Goal: Task Accomplishment & Management: Use online tool/utility

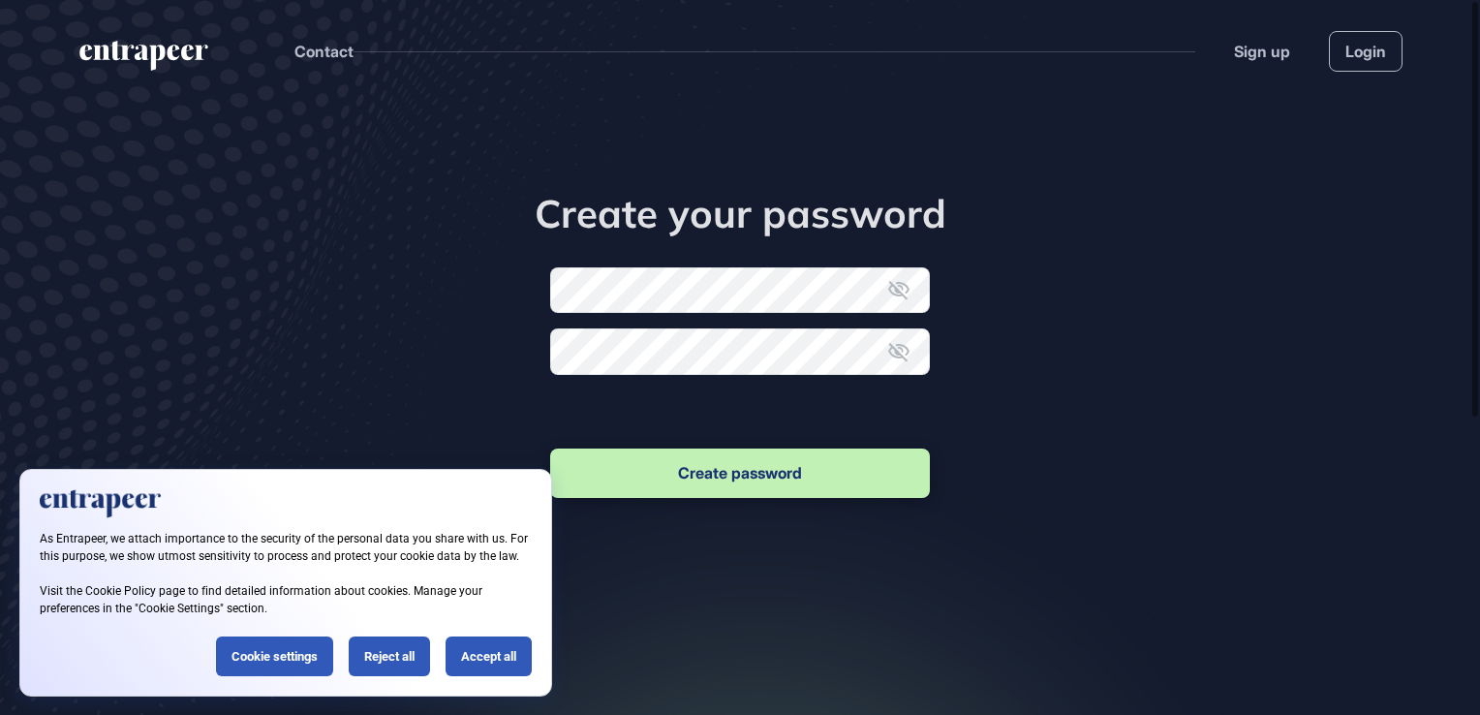
click at [674, 263] on div "Create your password New password Confirm new password Create password" at bounding box center [740, 346] width 591 height 312
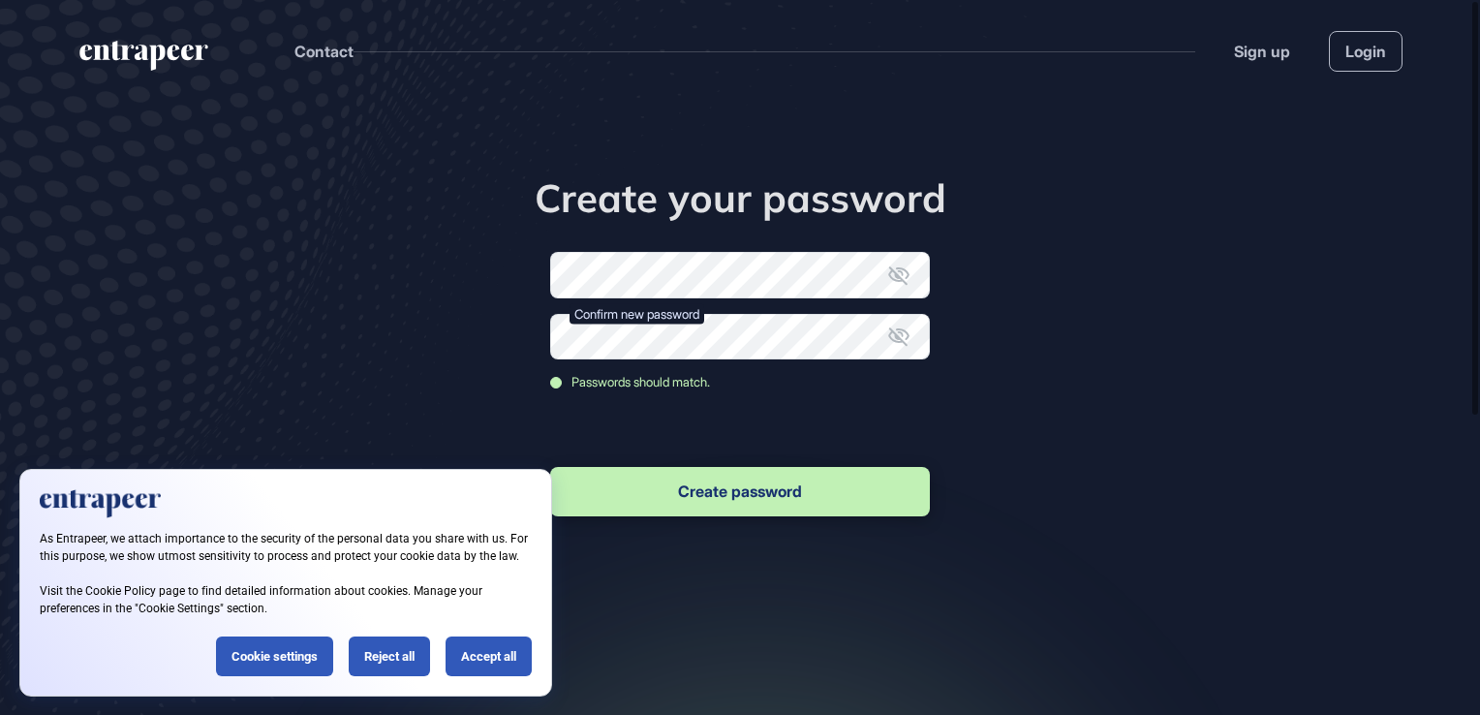
click at [890, 276] on icon at bounding box center [898, 275] width 21 height 18
click at [902, 338] on icon at bounding box center [898, 335] width 23 height 23
click at [782, 515] on button "Create password" at bounding box center [740, 491] width 380 height 49
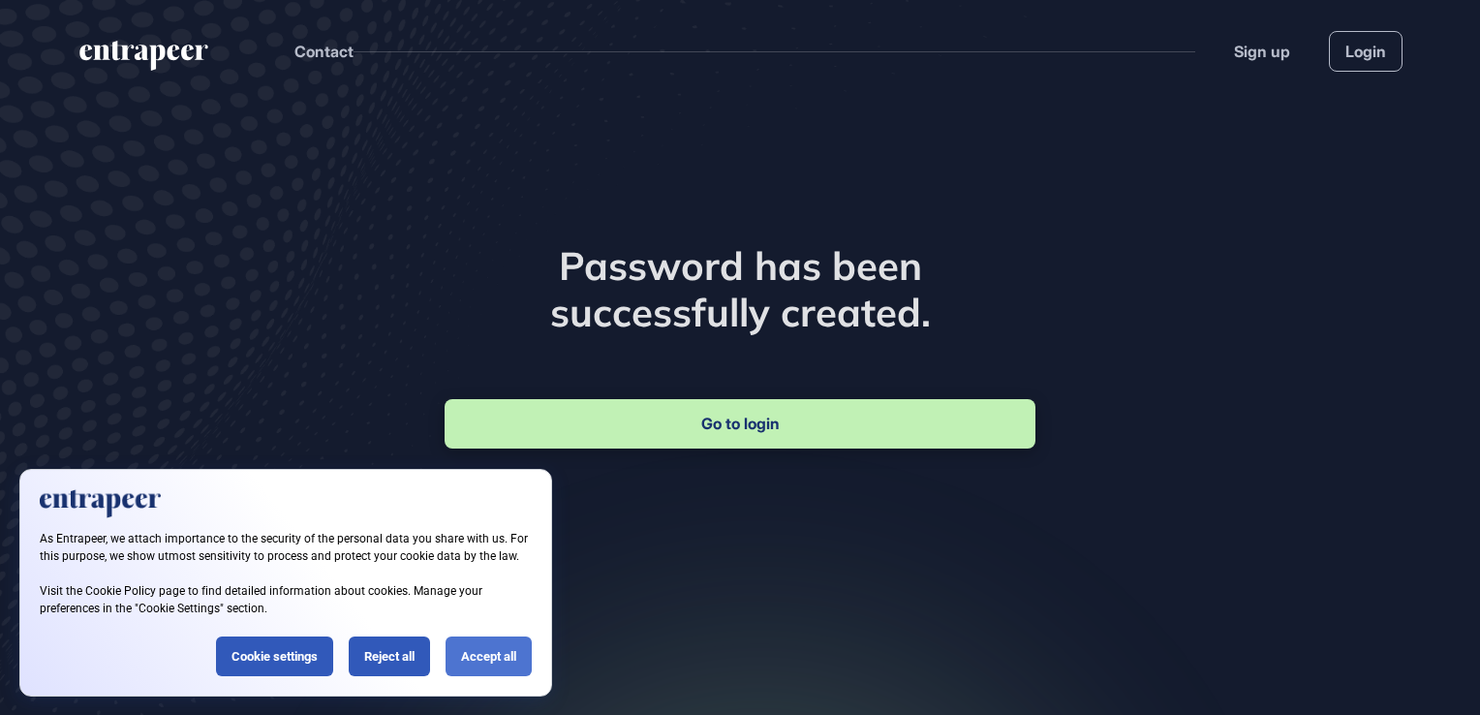
click at [497, 663] on div "Accept all" at bounding box center [488, 656] width 86 height 40
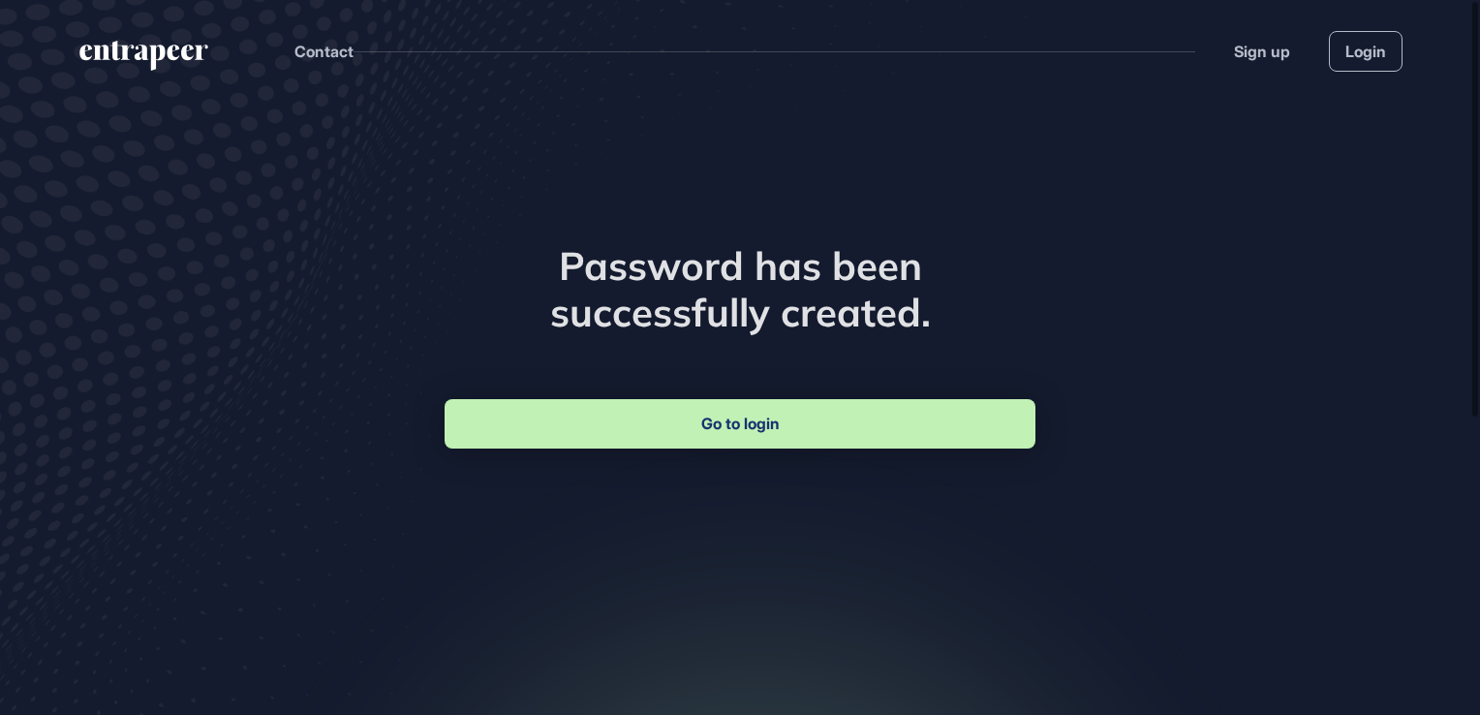
click at [742, 428] on link "Go to login" at bounding box center [740, 423] width 591 height 49
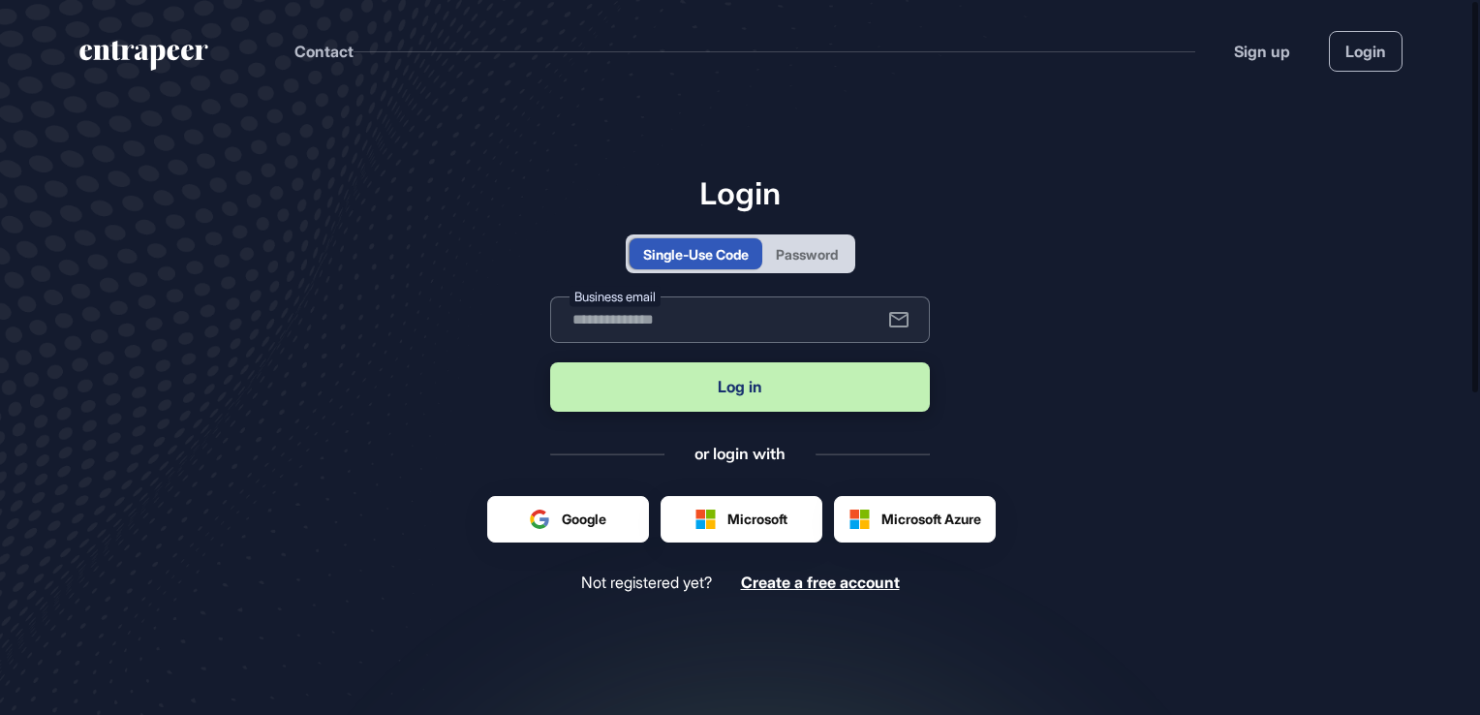
click at [751, 323] on input "text" at bounding box center [740, 319] width 380 height 46
type input "**********"
click at [550, 362] on button "Log in" at bounding box center [740, 386] width 380 height 49
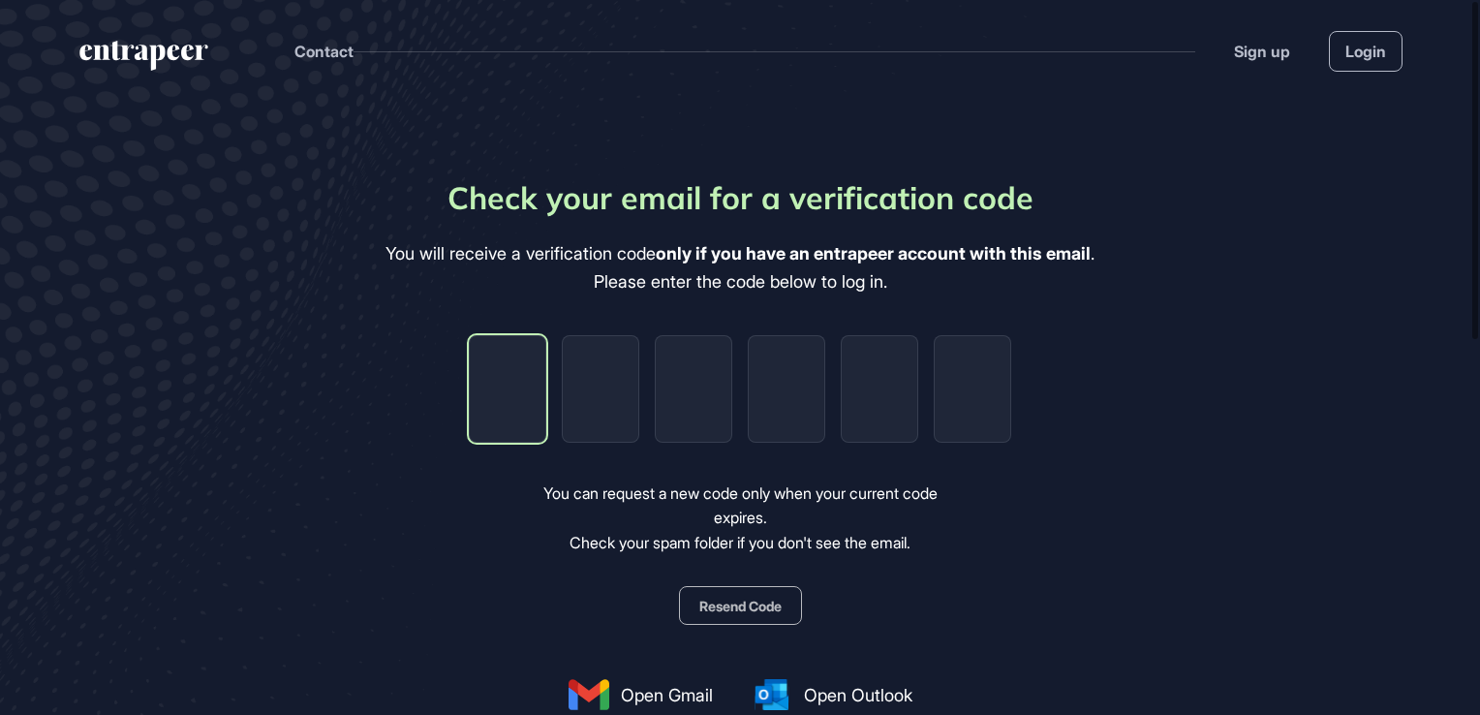
click at [525, 377] on input "tel" at bounding box center [507, 388] width 77 height 107
paste input "*"
type input "*"
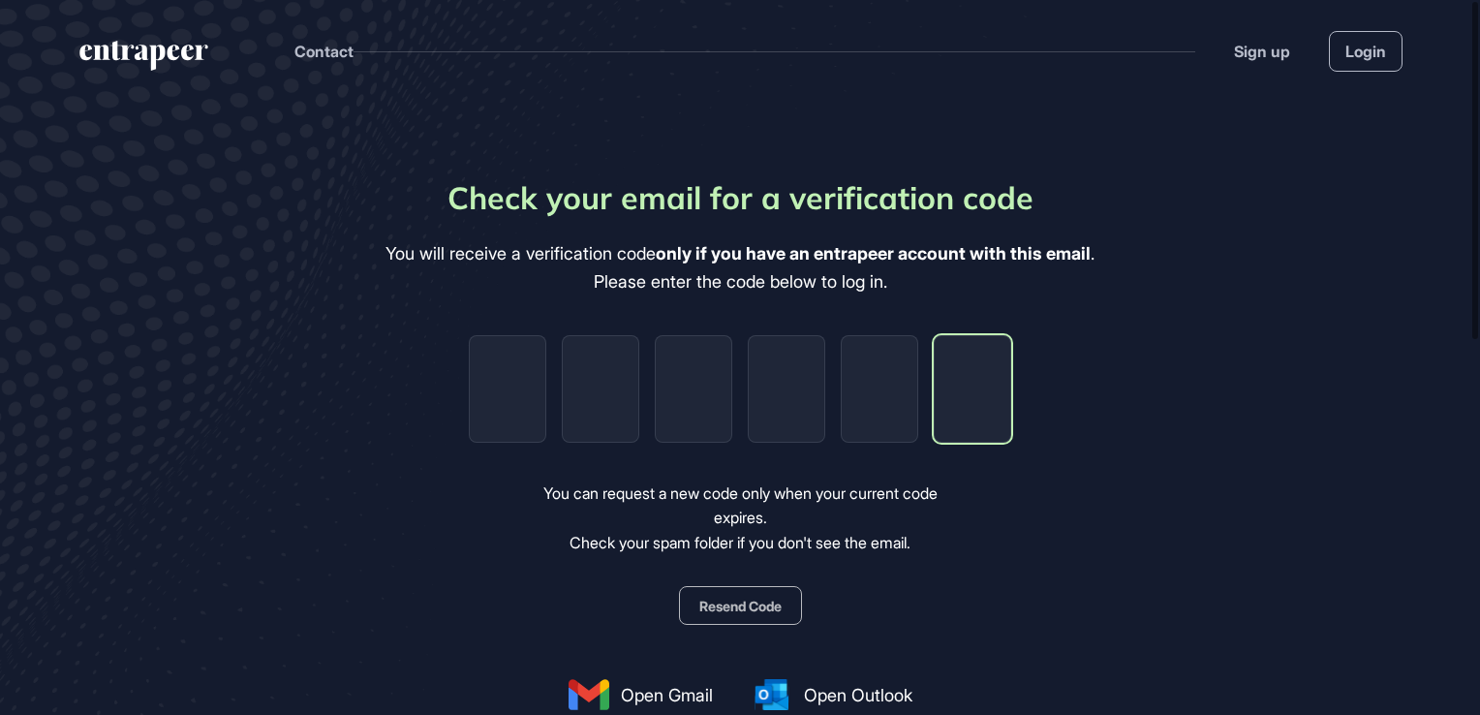
type input "*"
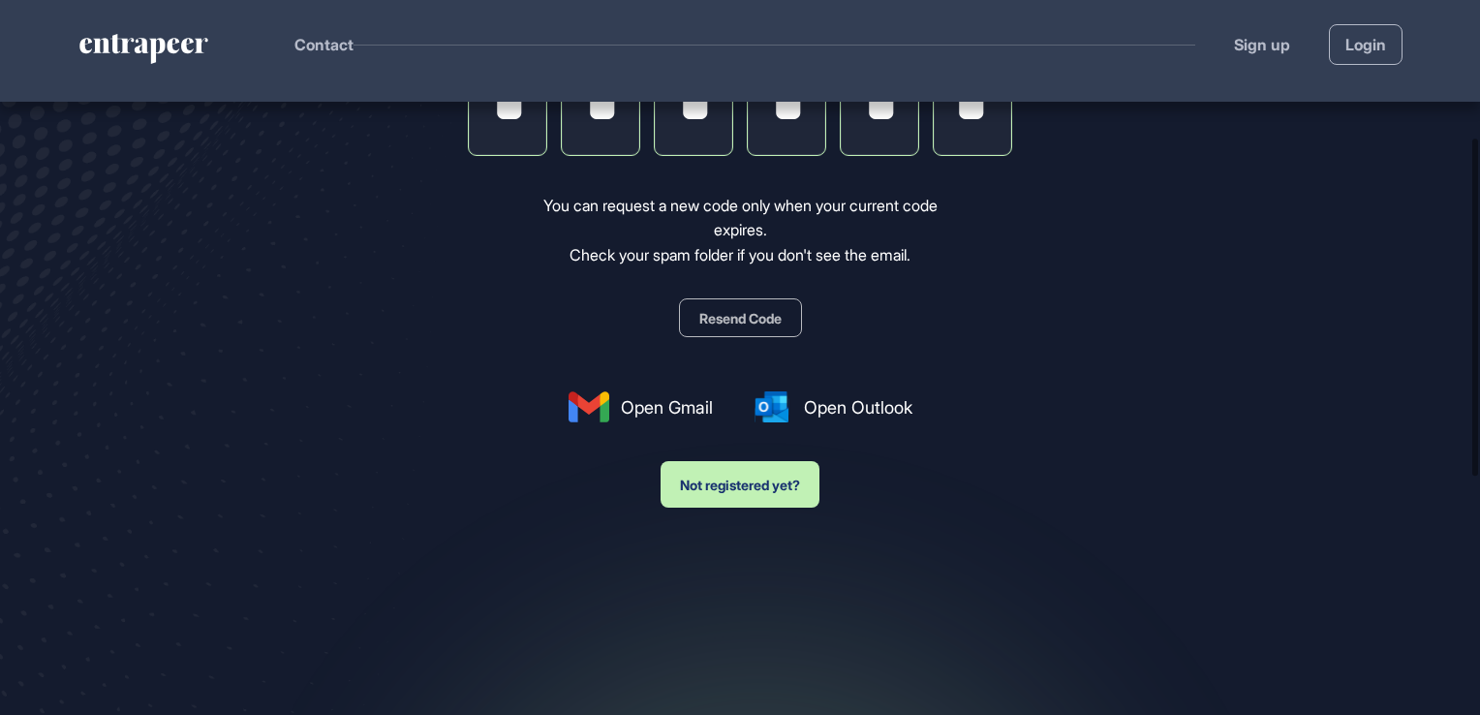
scroll to position [291, 0]
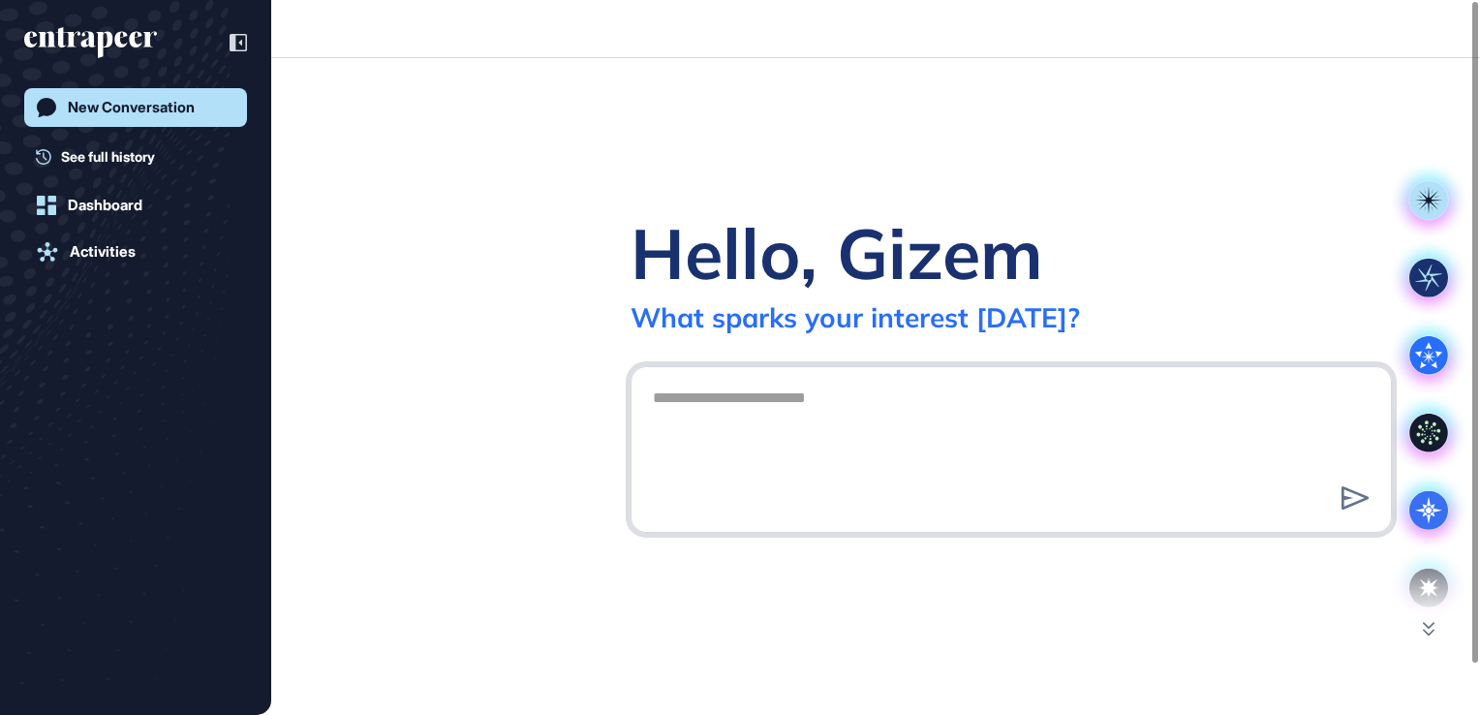
type textarea "*"
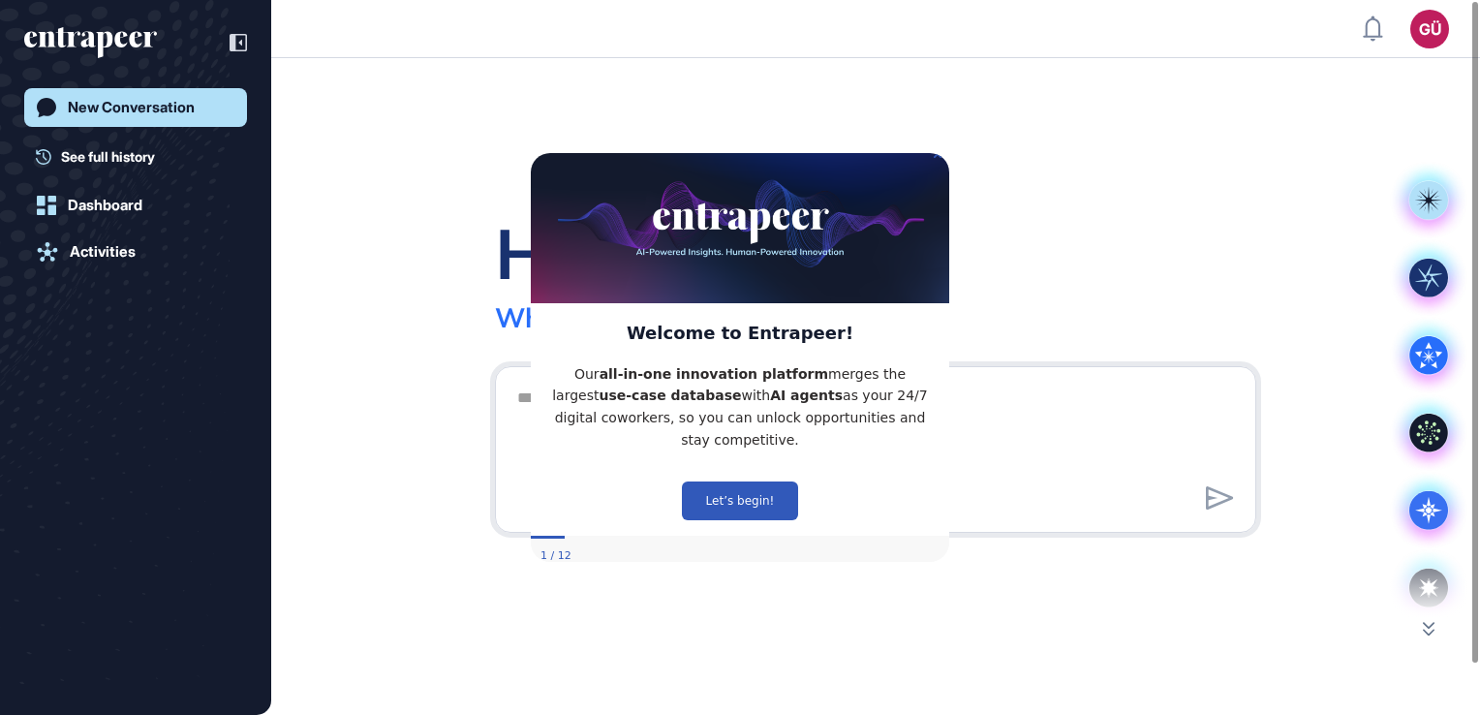
click at [1058, 300] on div "Hello, Gizem What sparks your interest [DATE]?" at bounding box center [875, 271] width 761 height 125
click at [1003, 445] on textarea at bounding box center [876, 447] width 740 height 136
click at [728, 499] on button "Let’s begin!" at bounding box center [740, 499] width 116 height 39
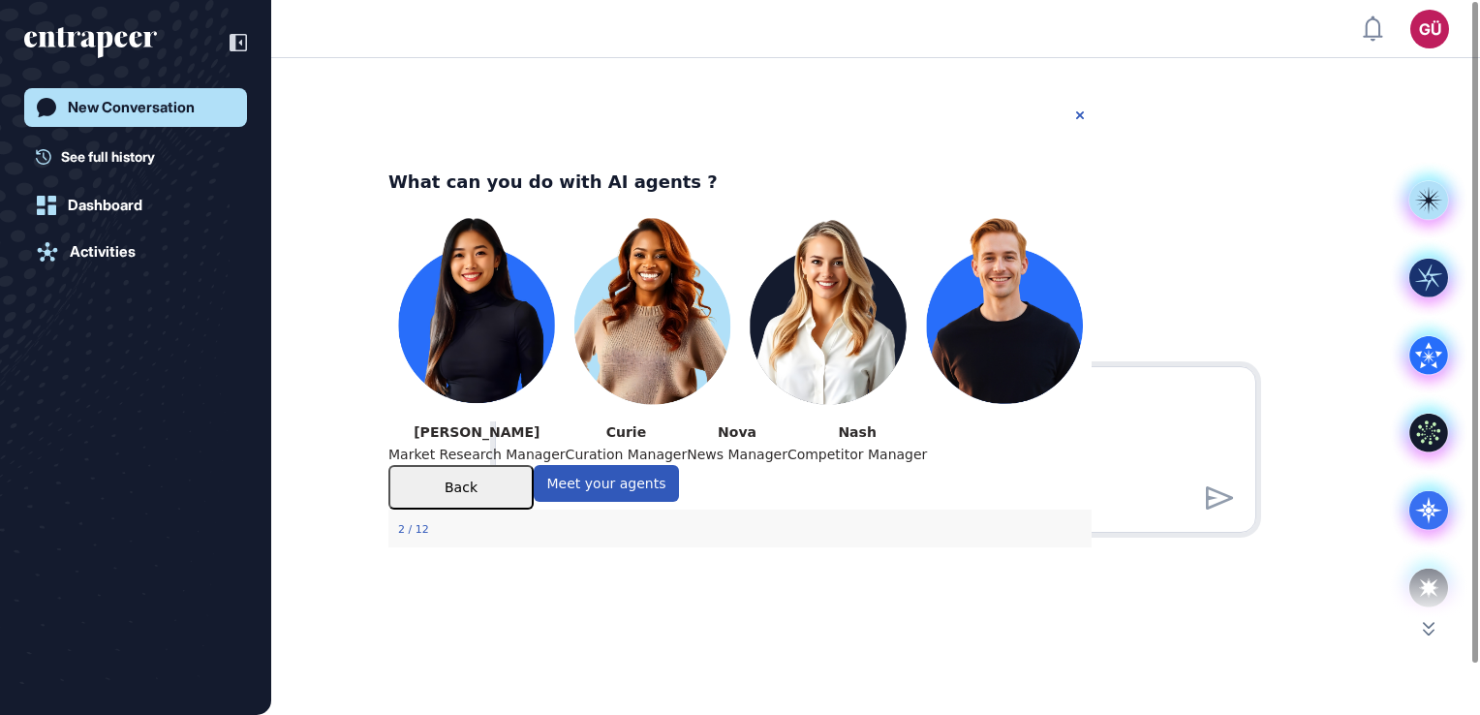
click at [688, 421] on div "[PERSON_NAME] Curation Manager" at bounding box center [627, 443] width 122 height 44
click at [534, 509] on button "Back" at bounding box center [460, 487] width 145 height 45
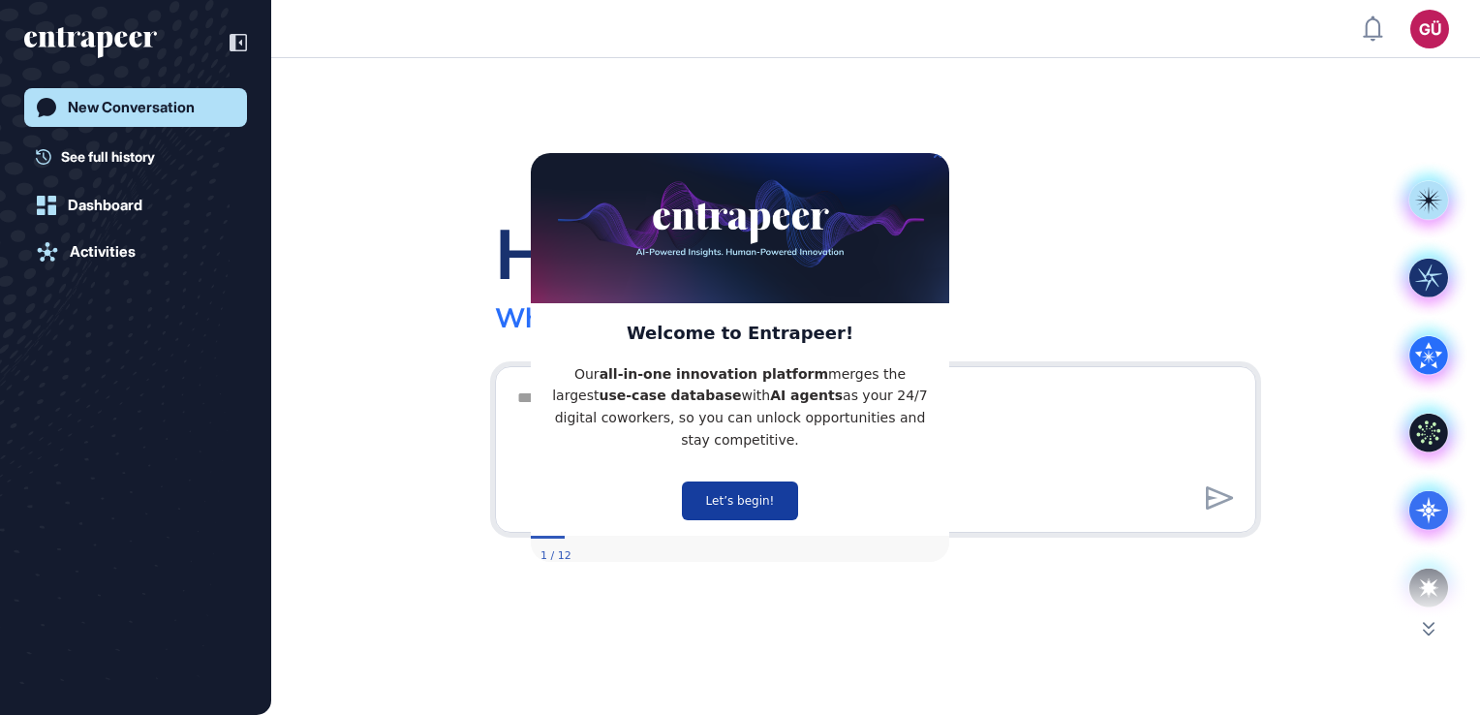
click at [716, 485] on button "Let’s begin!" at bounding box center [740, 499] width 116 height 39
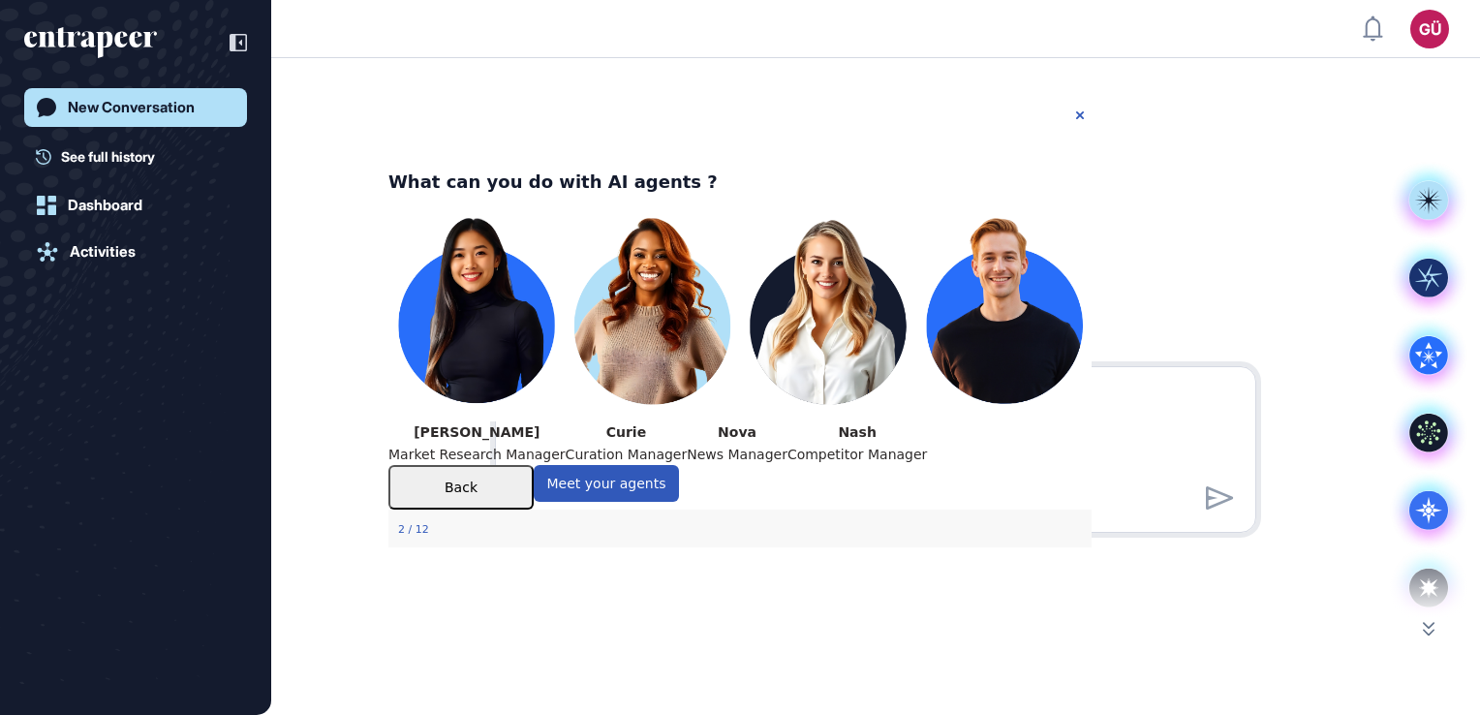
click at [820, 349] on img at bounding box center [739, 309] width 703 height 226
click at [787, 458] on p "News Manager" at bounding box center [737, 455] width 101 height 22
click at [679, 502] on button "Meet your agents" at bounding box center [606, 483] width 145 height 37
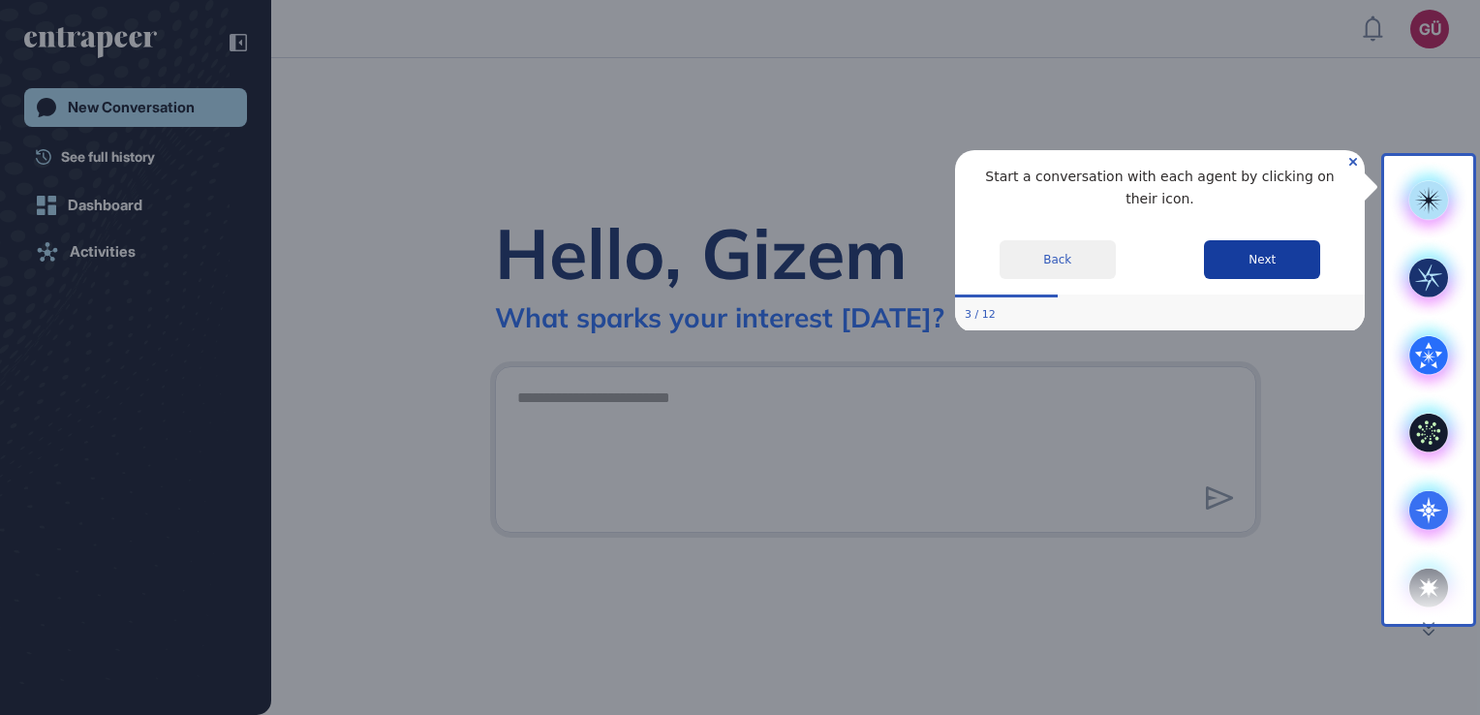
click at [1247, 239] on button "Next" at bounding box center [1262, 258] width 116 height 39
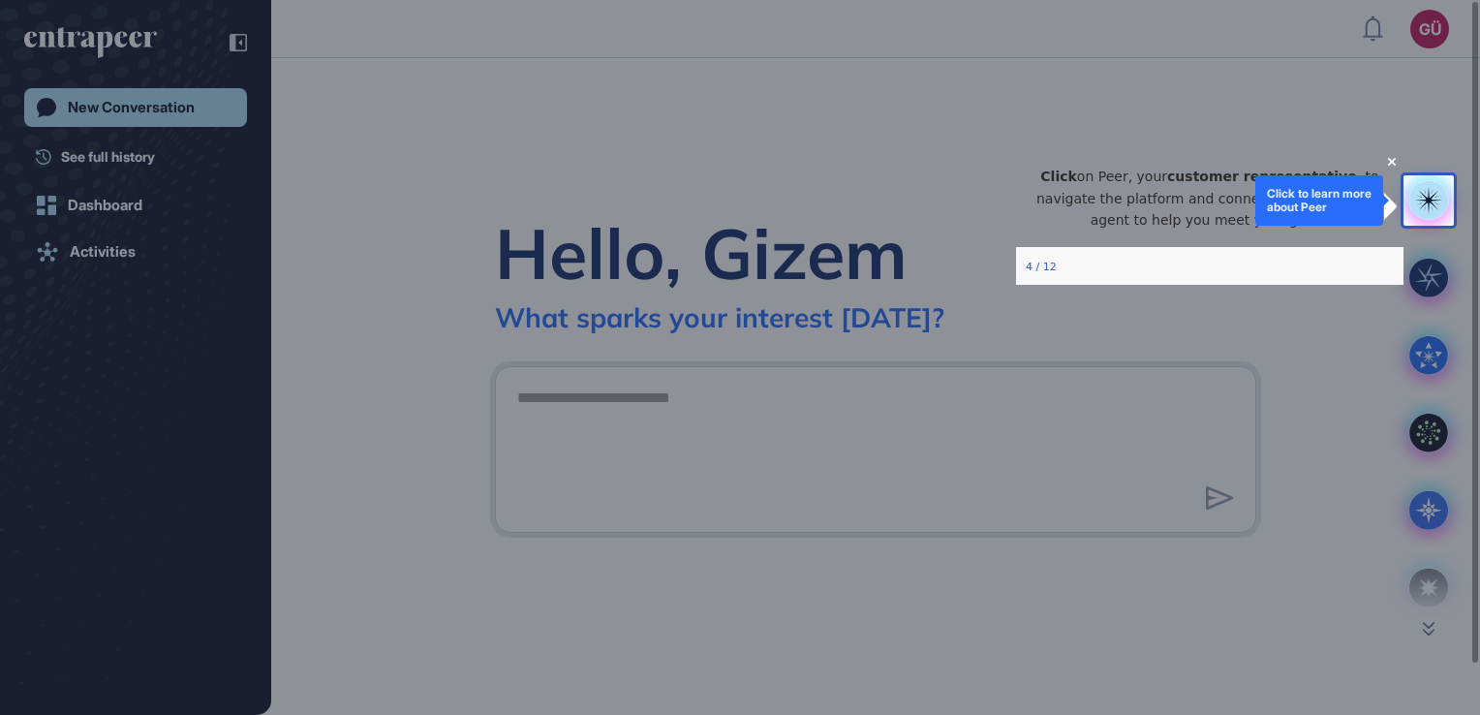
click at [1414, 188] on rect at bounding box center [1428, 200] width 39 height 39
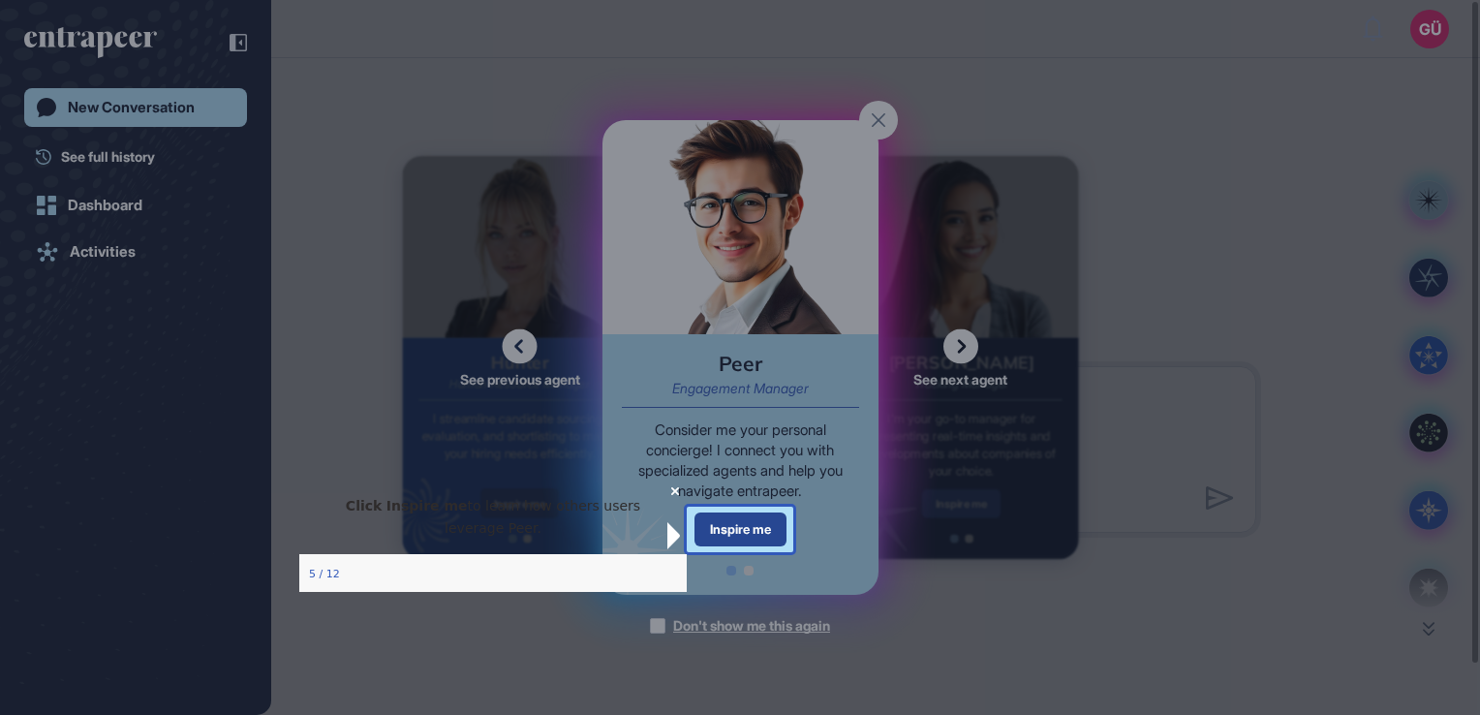
click at [739, 524] on div "Inspire me" at bounding box center [740, 529] width 92 height 34
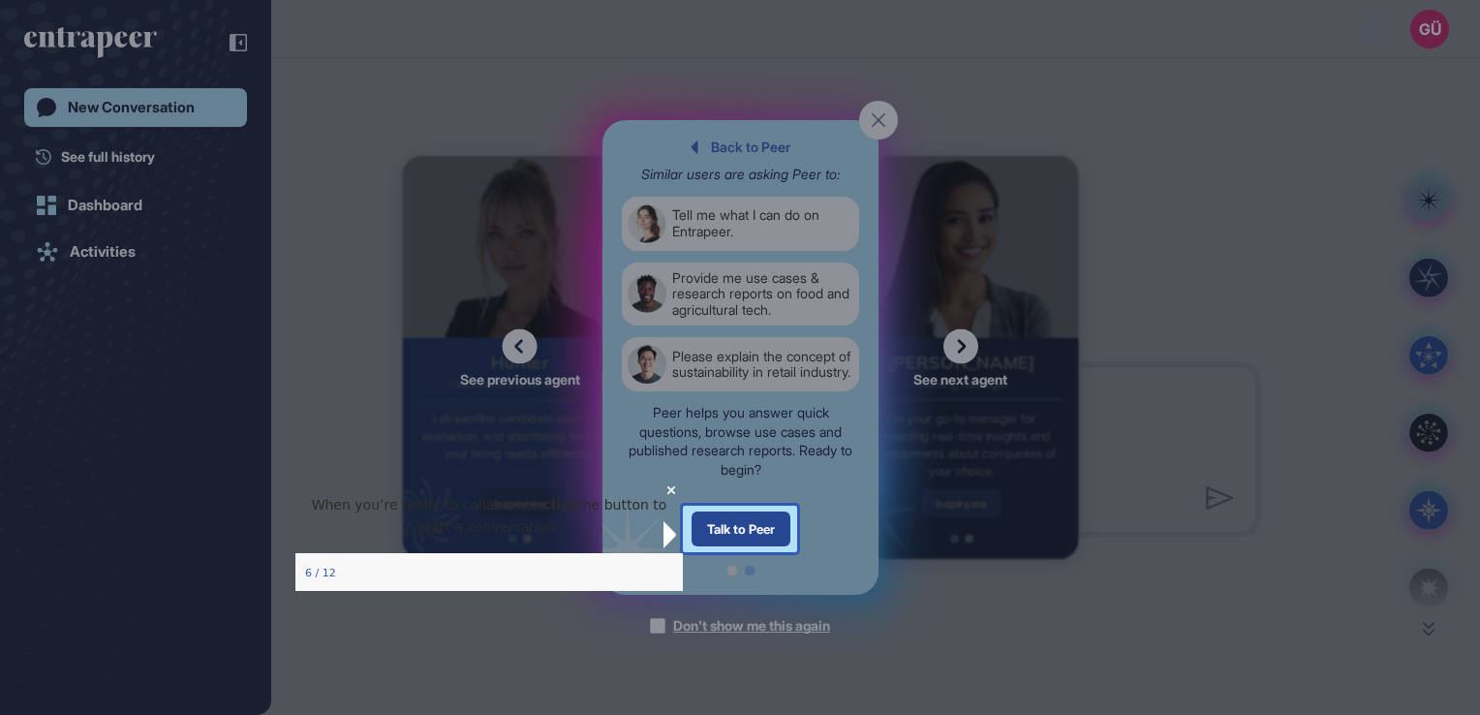
click at [740, 527] on div "Talk to Peer" at bounding box center [739, 528] width 99 height 35
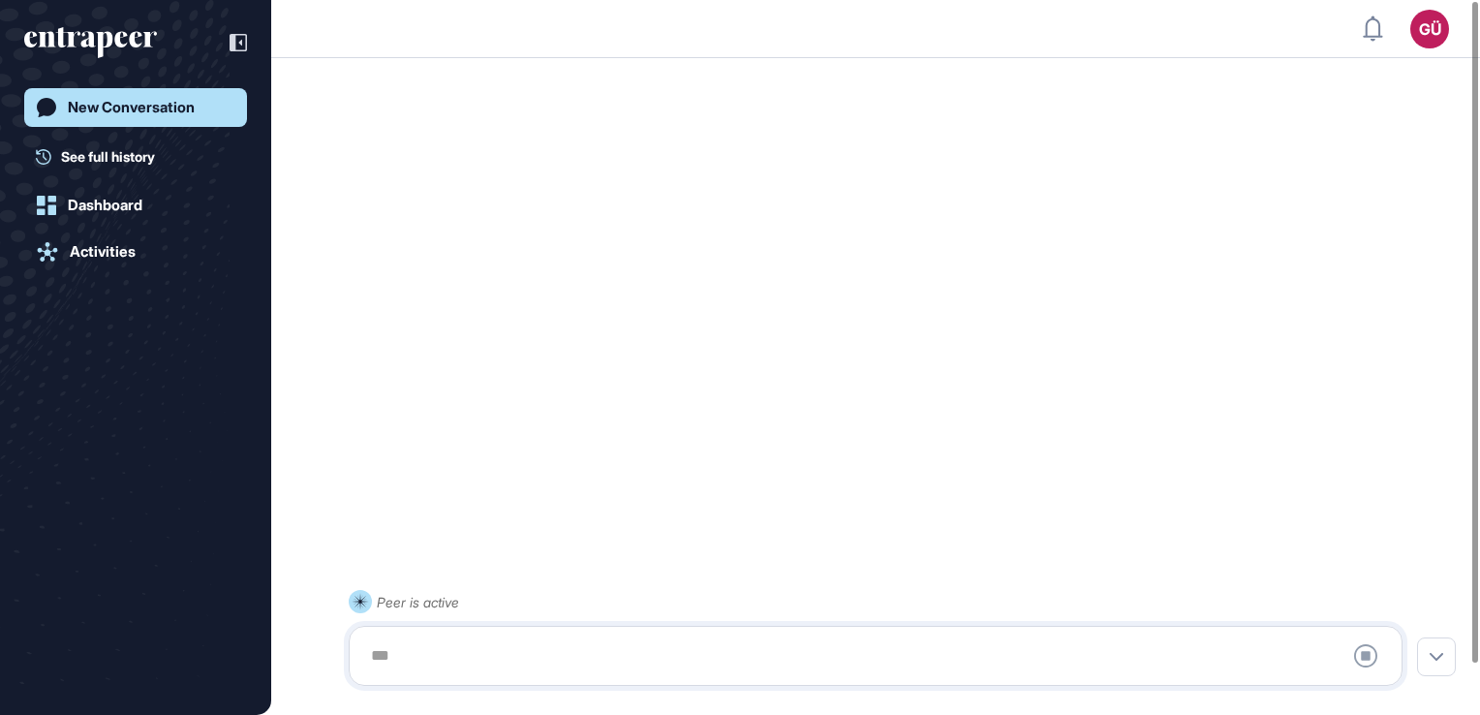
click at [695, 647] on div at bounding box center [875, 655] width 1032 height 39
click at [693, 649] on div at bounding box center [875, 655] width 1032 height 39
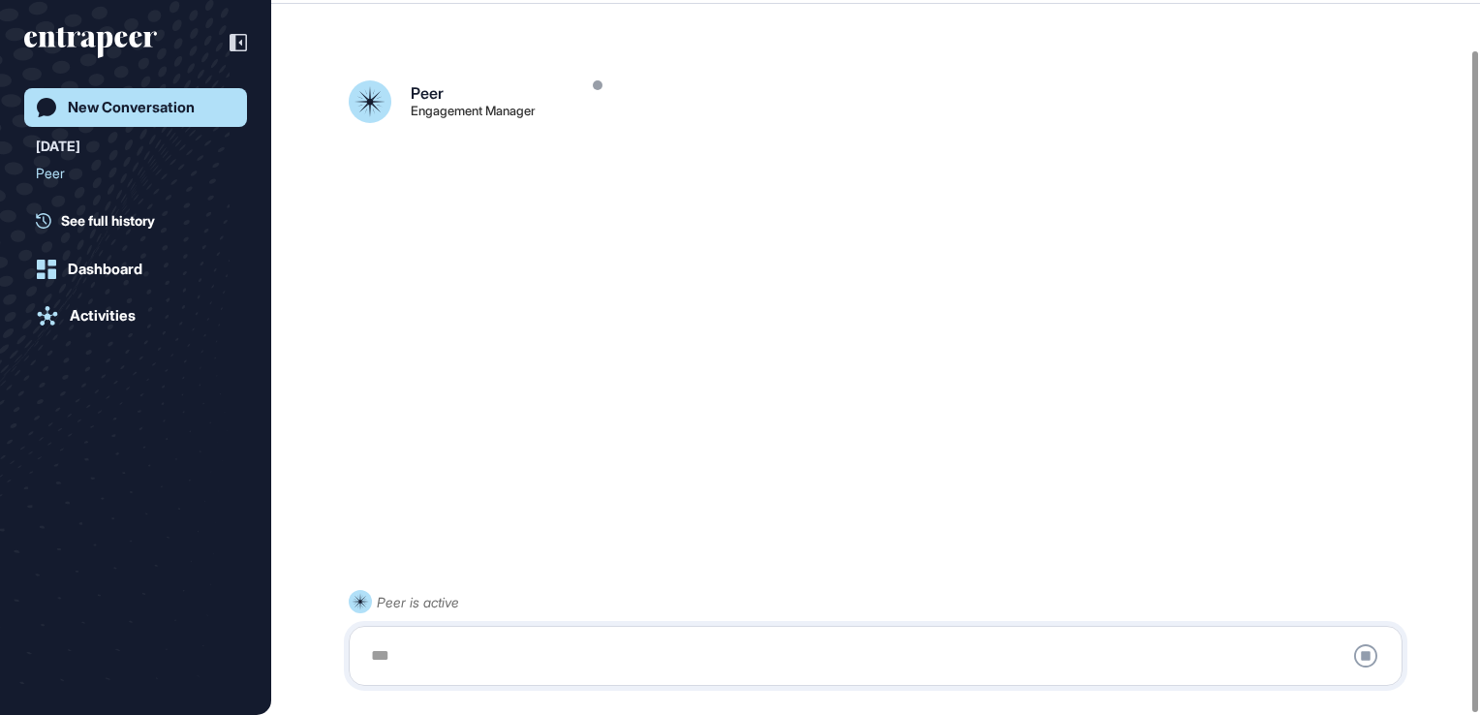
click at [596, 658] on div at bounding box center [875, 655] width 1032 height 39
click at [406, 664] on div at bounding box center [875, 655] width 1032 height 39
click at [401, 651] on div at bounding box center [875, 655] width 1032 height 39
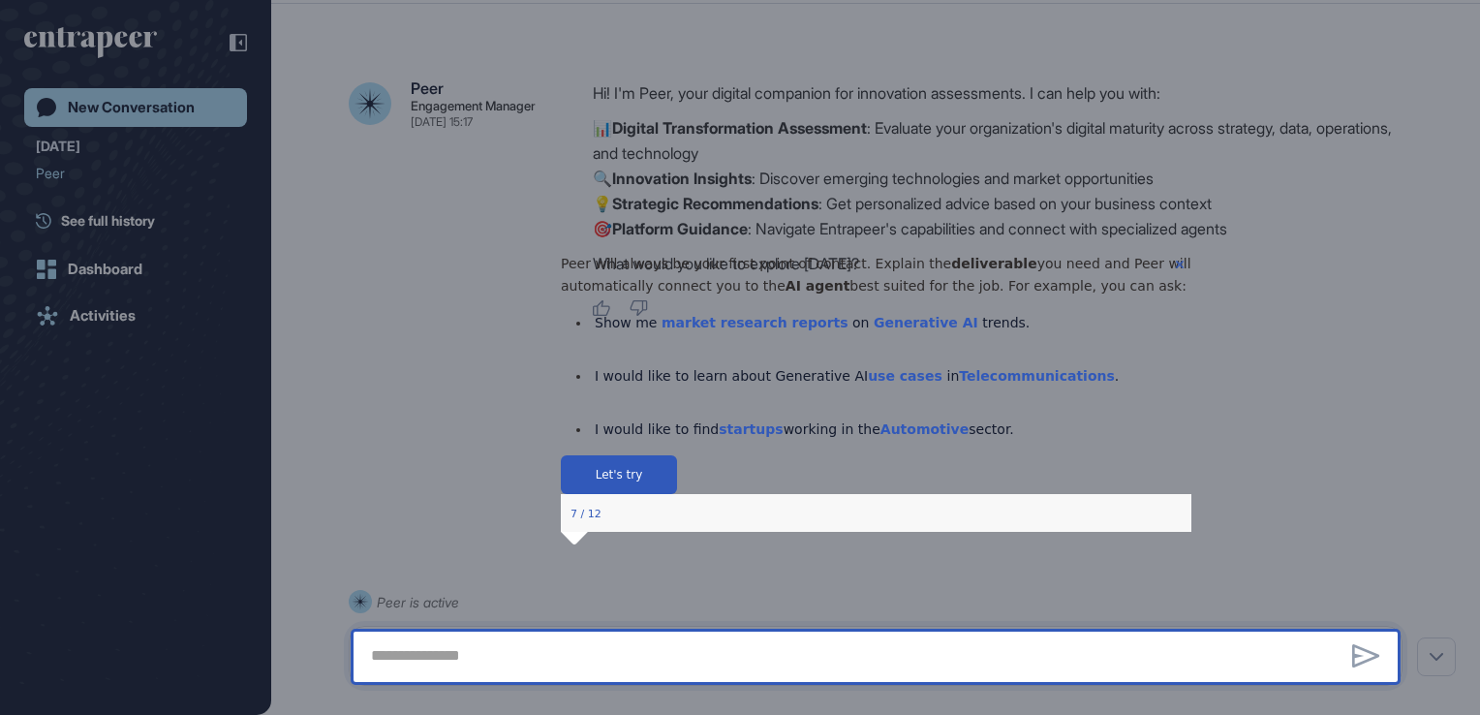
click at [1175, 268] on icon "Close Preview" at bounding box center [1179, 265] width 8 height 8
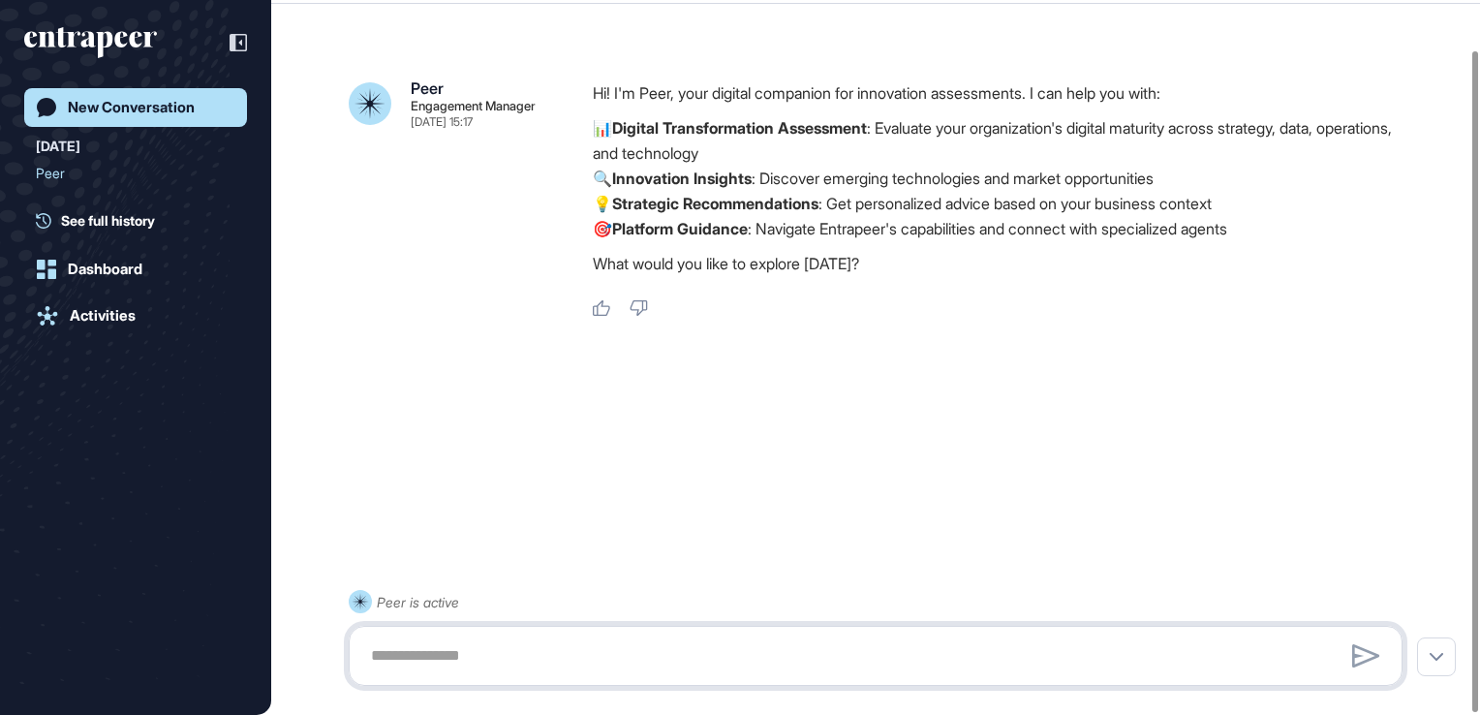
click at [461, 665] on textarea at bounding box center [875, 655] width 1032 height 39
drag, startPoint x: 458, startPoint y: 655, endPoint x: 279, endPoint y: 659, distance: 179.2
click at [349, 659] on div "**********" at bounding box center [876, 638] width 1054 height 96
type textarea "**********"
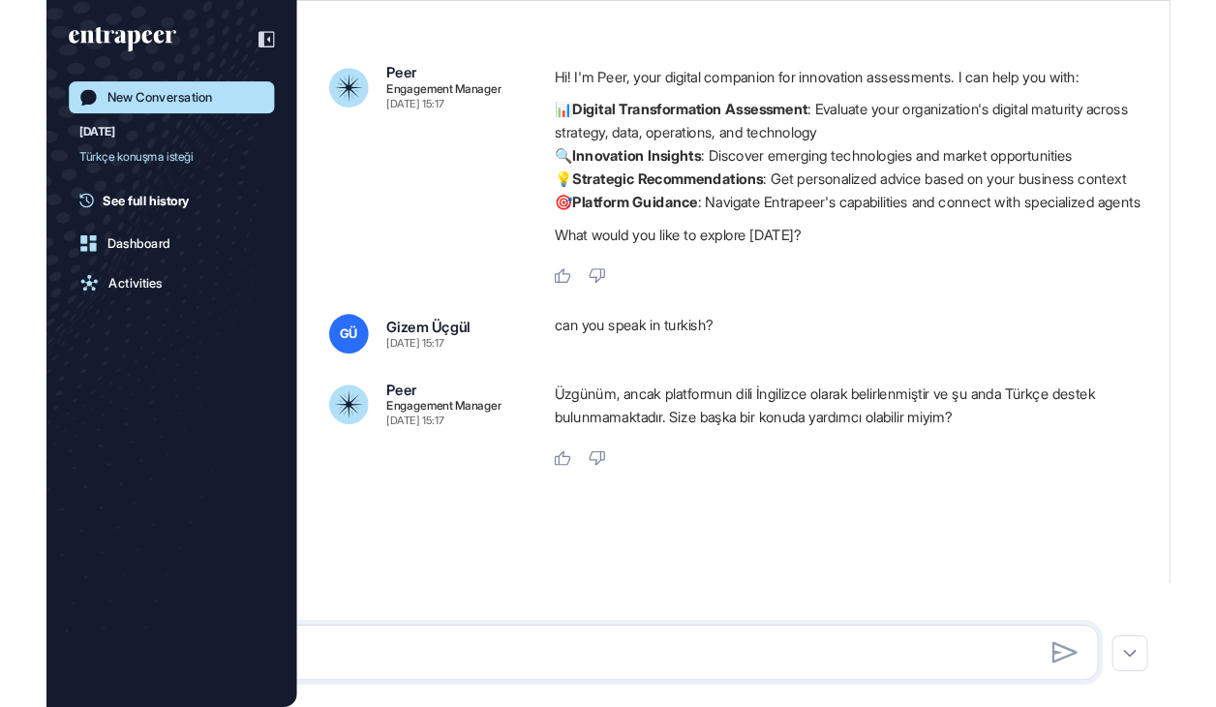
scroll to position [57, 0]
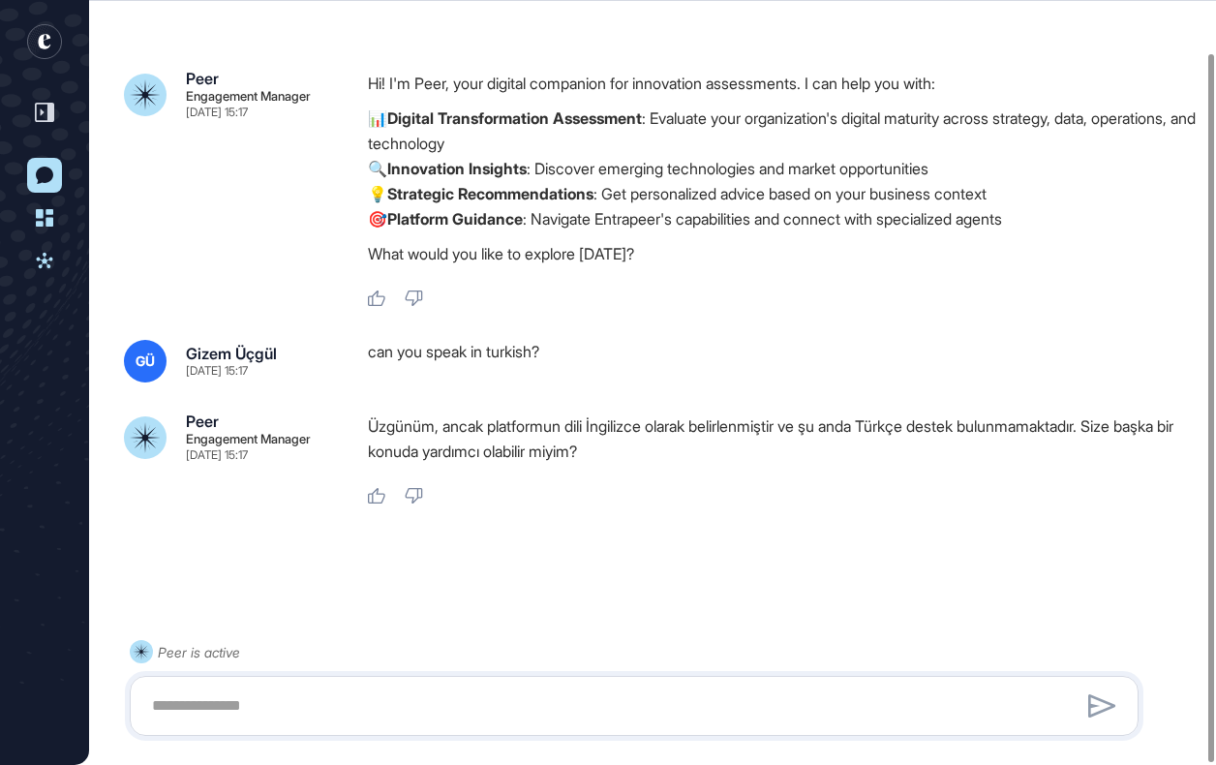
click at [70, 323] on div "New Conversation Dashboard Activities" at bounding box center [44, 382] width 89 height 765
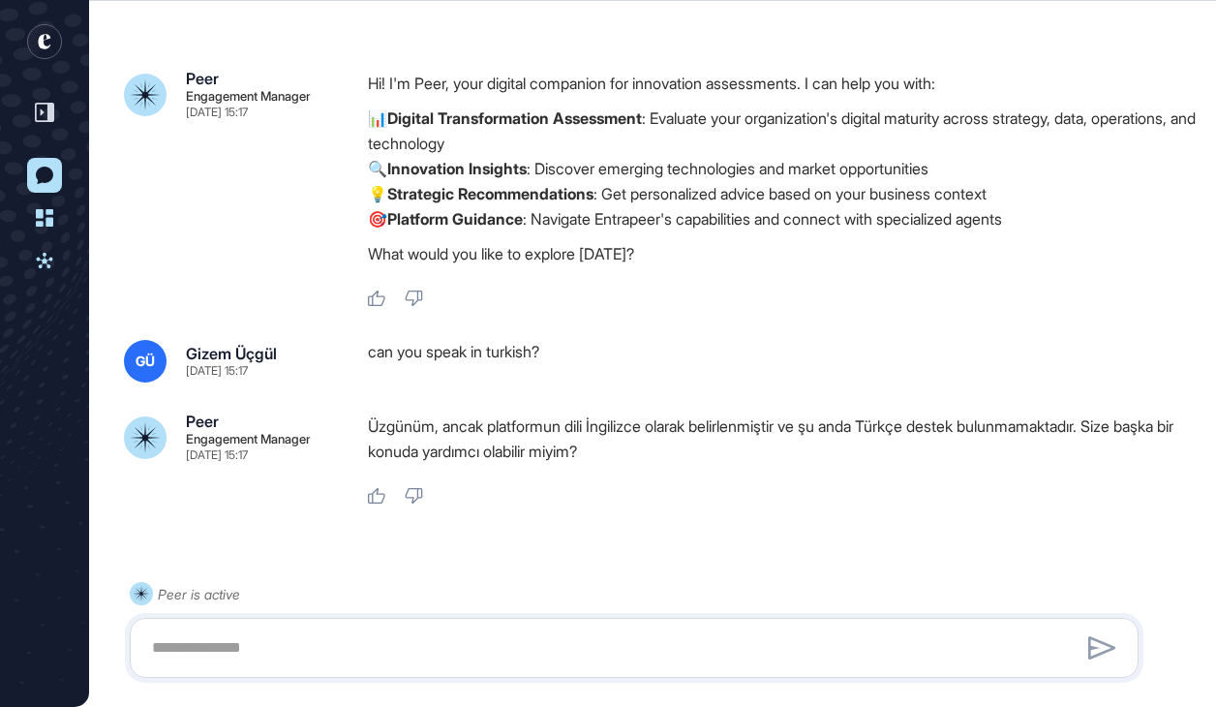
scroll to position [707, 1216]
click at [434, 636] on textarea at bounding box center [634, 648] width 988 height 39
click at [266, 650] on textarea at bounding box center [634, 648] width 988 height 39
paste textarea "**********"
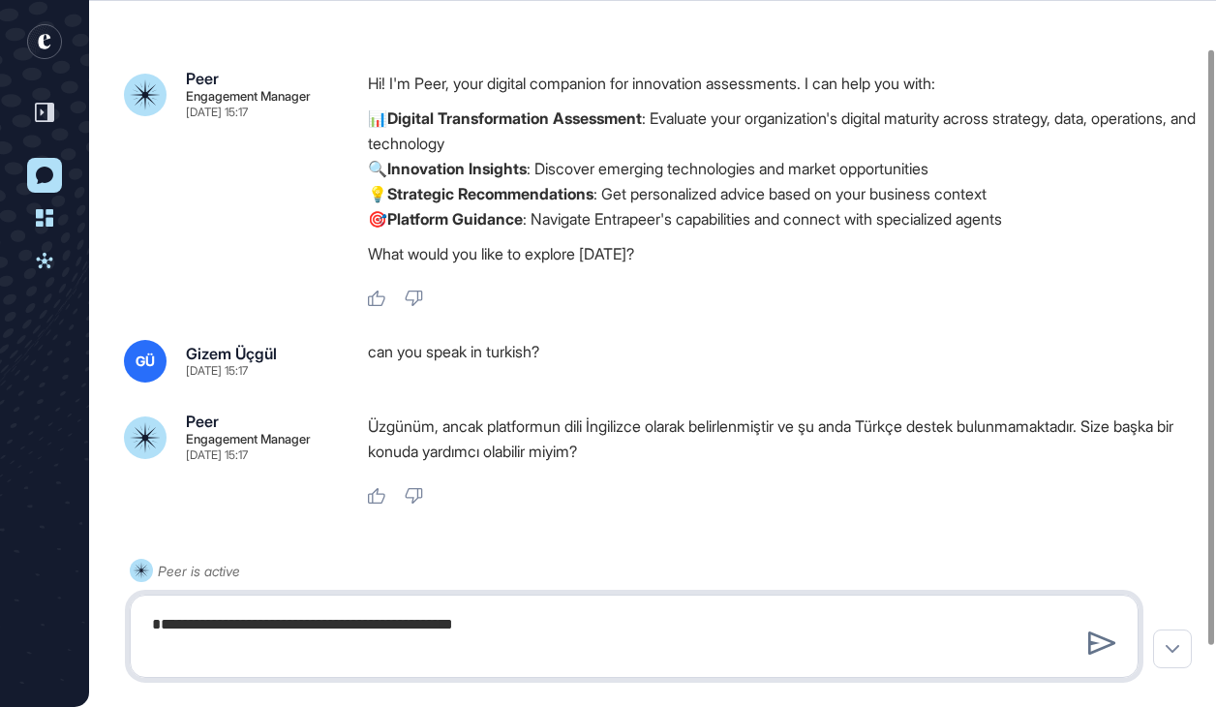
type textarea "**********"
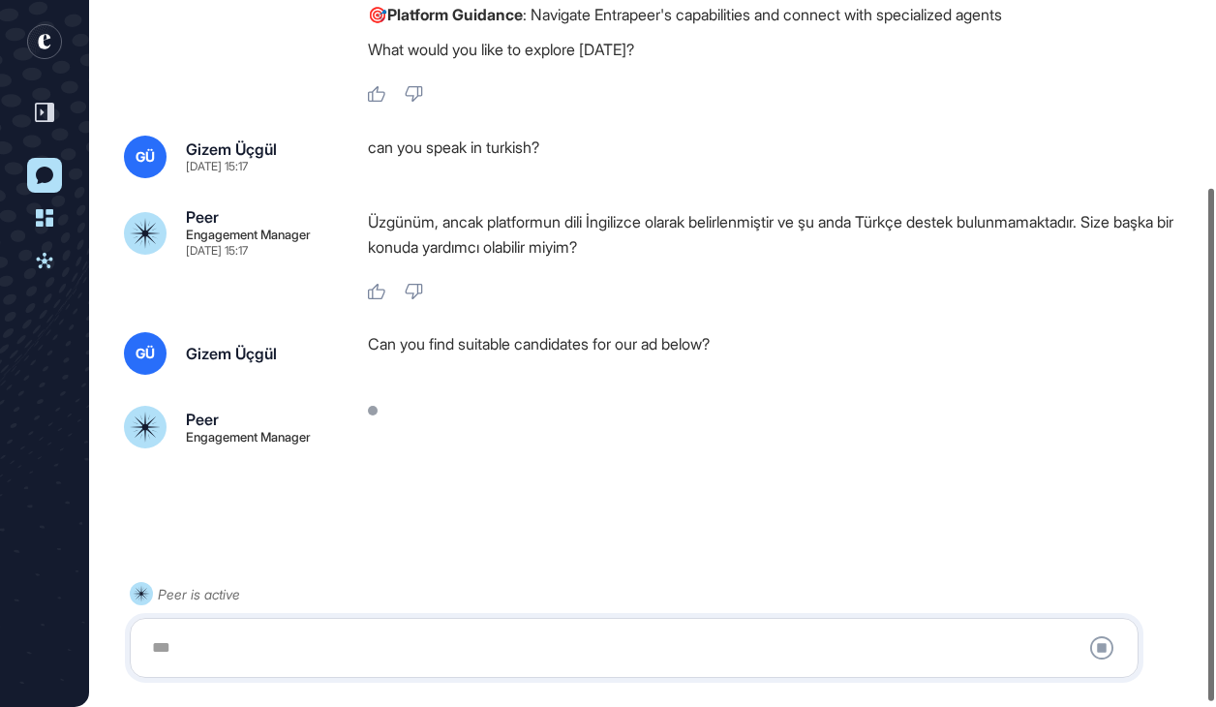
scroll to position [262, 0]
click at [209, 641] on div at bounding box center [634, 648] width 988 height 39
click at [205, 654] on div at bounding box center [634, 648] width 988 height 39
click at [166, 647] on div at bounding box center [634, 648] width 988 height 39
drag, startPoint x: 120, startPoint y: 637, endPoint x: 174, endPoint y: 637, distance: 54.2
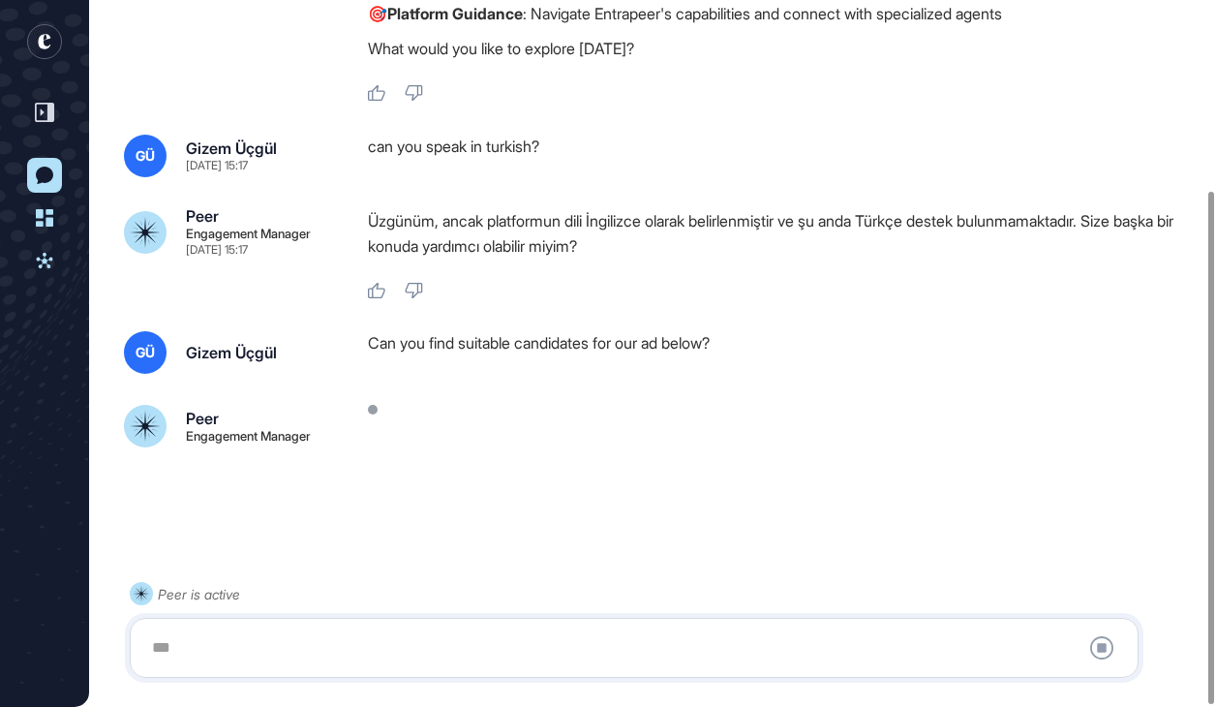
click at [130, 636] on div "Peer is active Stop Query" at bounding box center [634, 630] width 1009 height 96
click at [174, 637] on div at bounding box center [634, 648] width 988 height 39
click at [167, 646] on div at bounding box center [634, 648] width 988 height 39
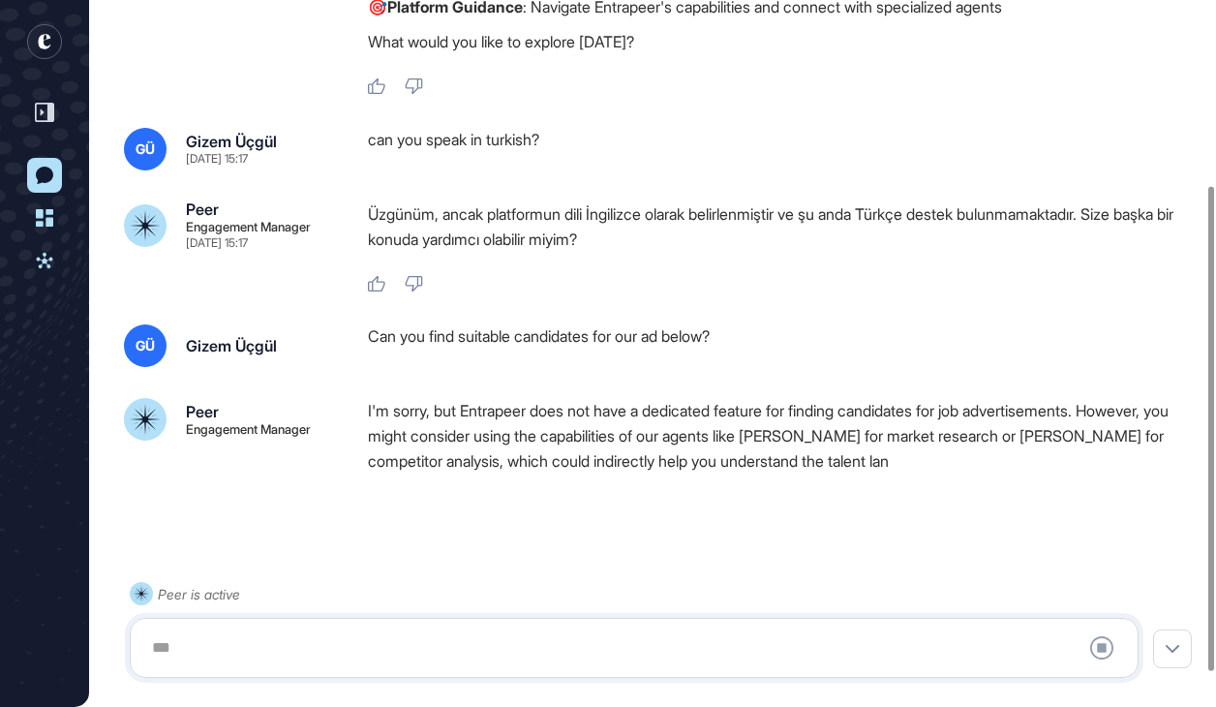
scroll to position [319, 0]
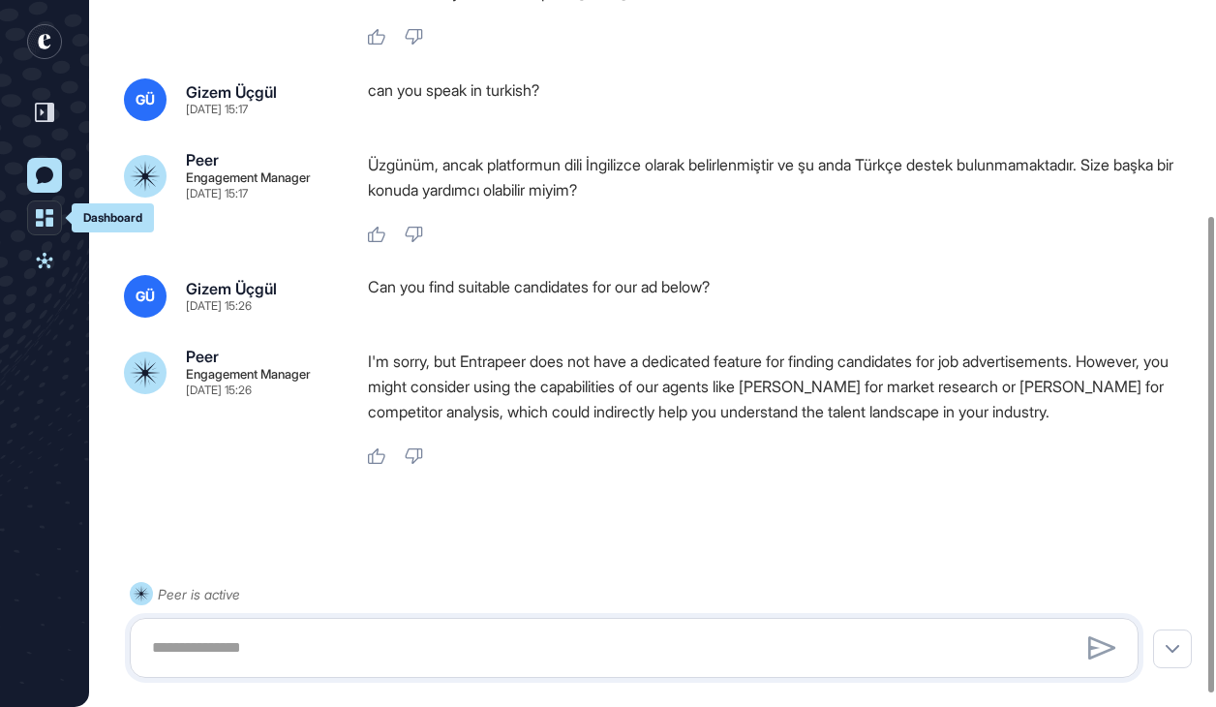
click at [58, 216] on link "Dashboard" at bounding box center [44, 217] width 35 height 35
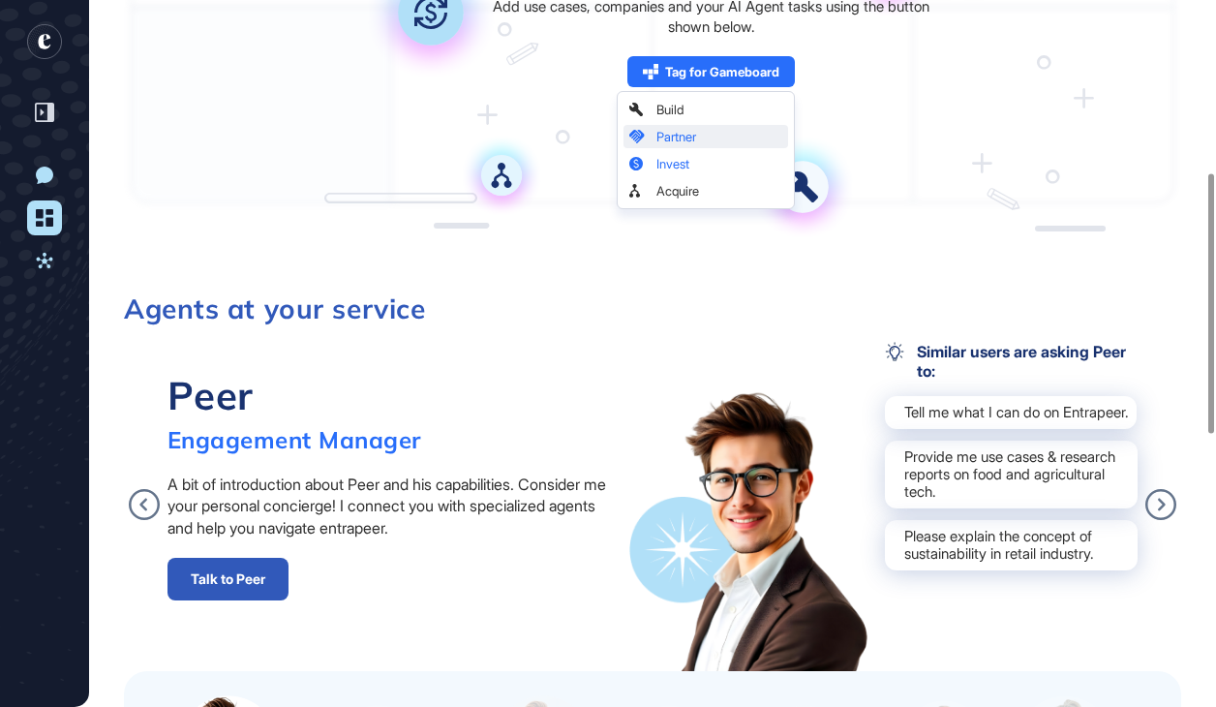
scroll to position [484, 0]
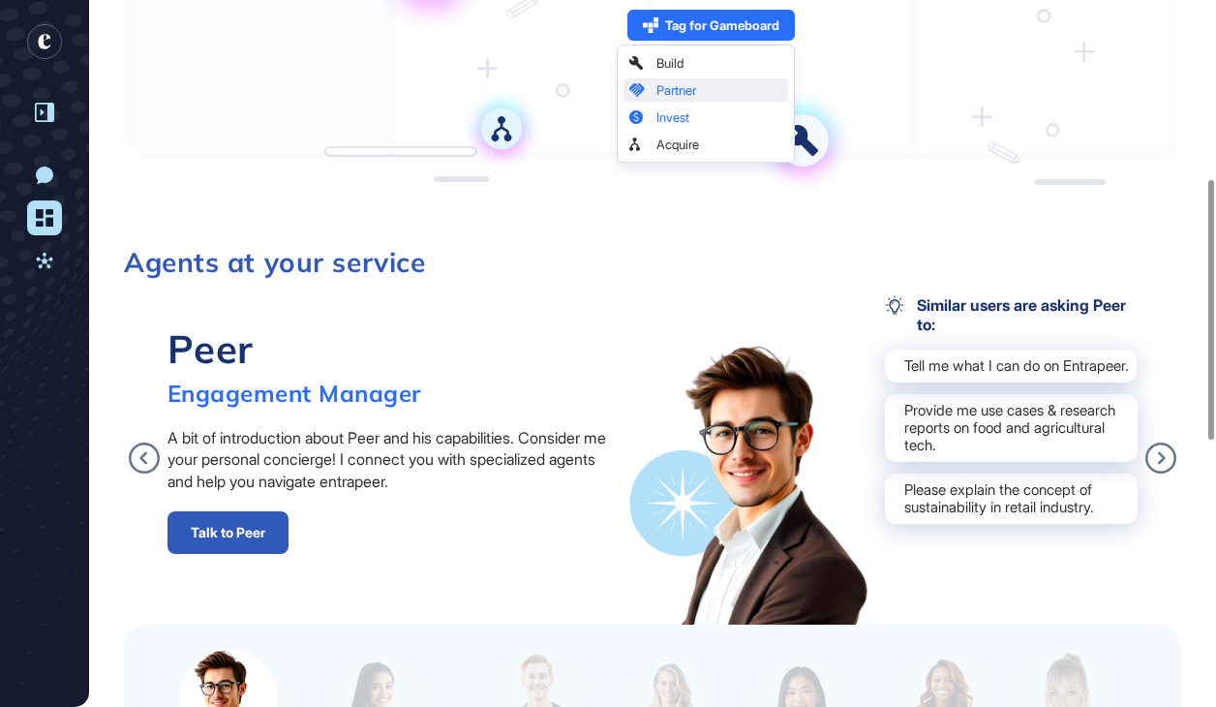
click at [44, 96] on div at bounding box center [44, 112] width 37 height 37
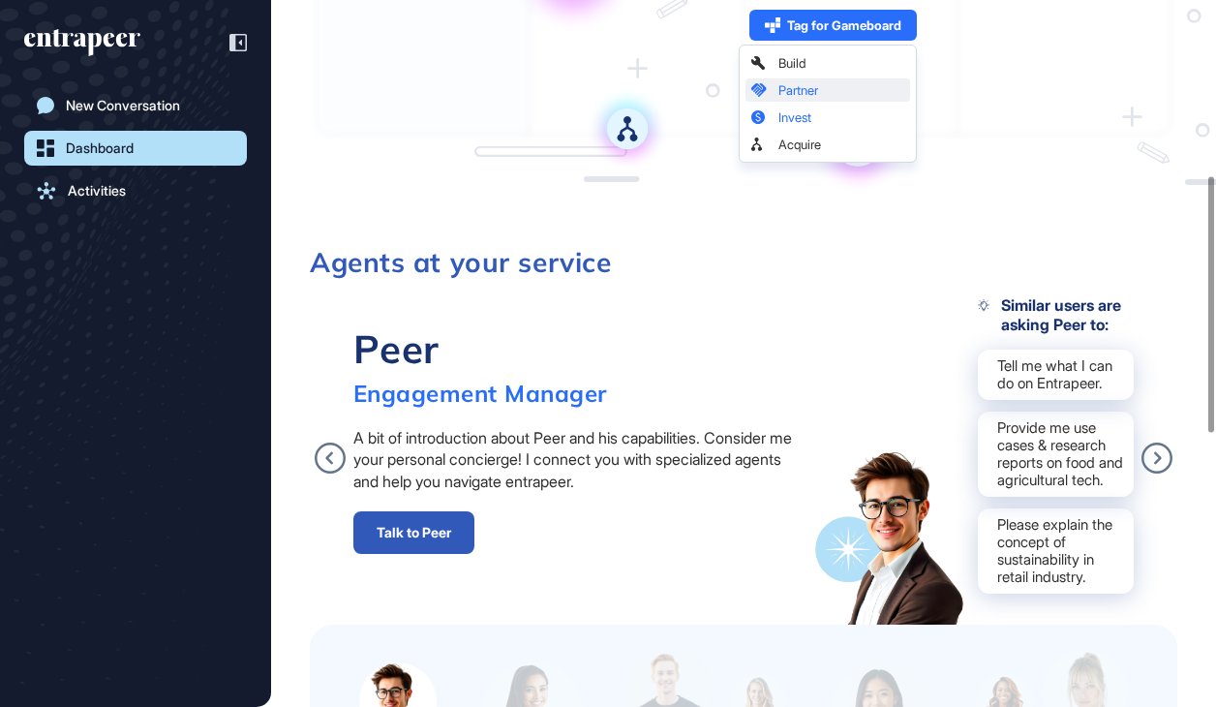
click at [247, 43] on div "New Conversation Dashboard Activities" at bounding box center [135, 353] width 271 height 707
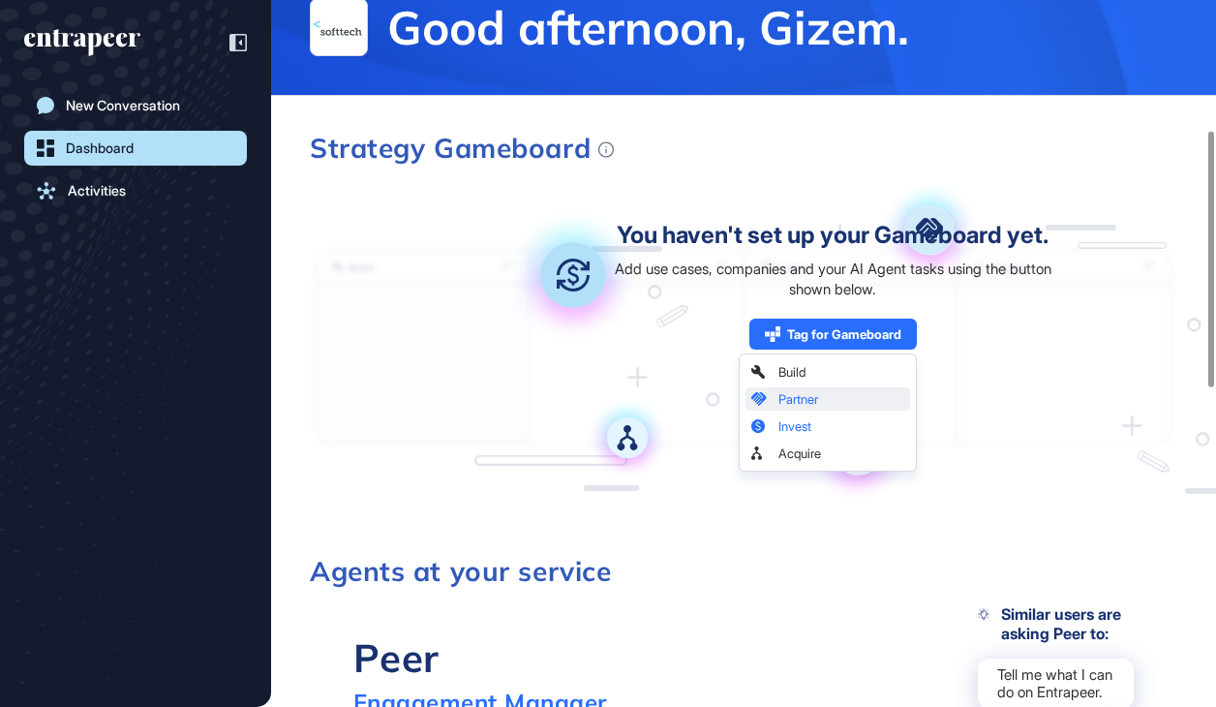
scroll to position [0, 0]
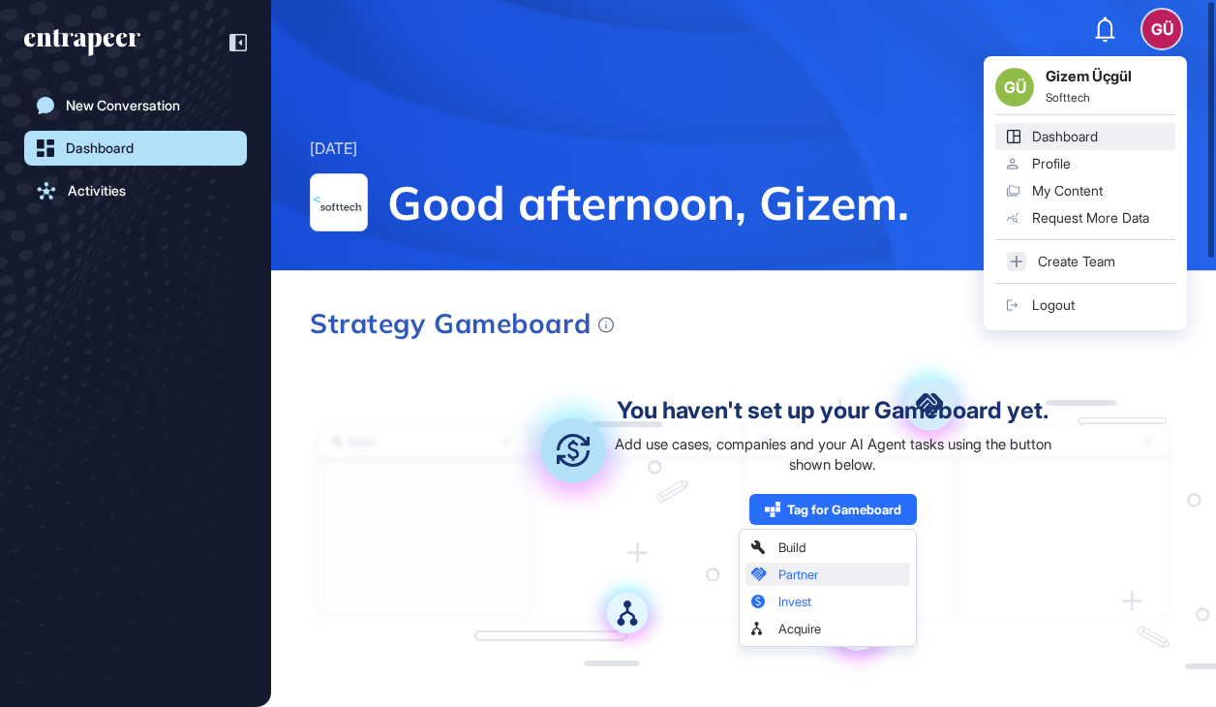
click at [1156, 30] on div "GÜ" at bounding box center [1162, 29] width 39 height 39
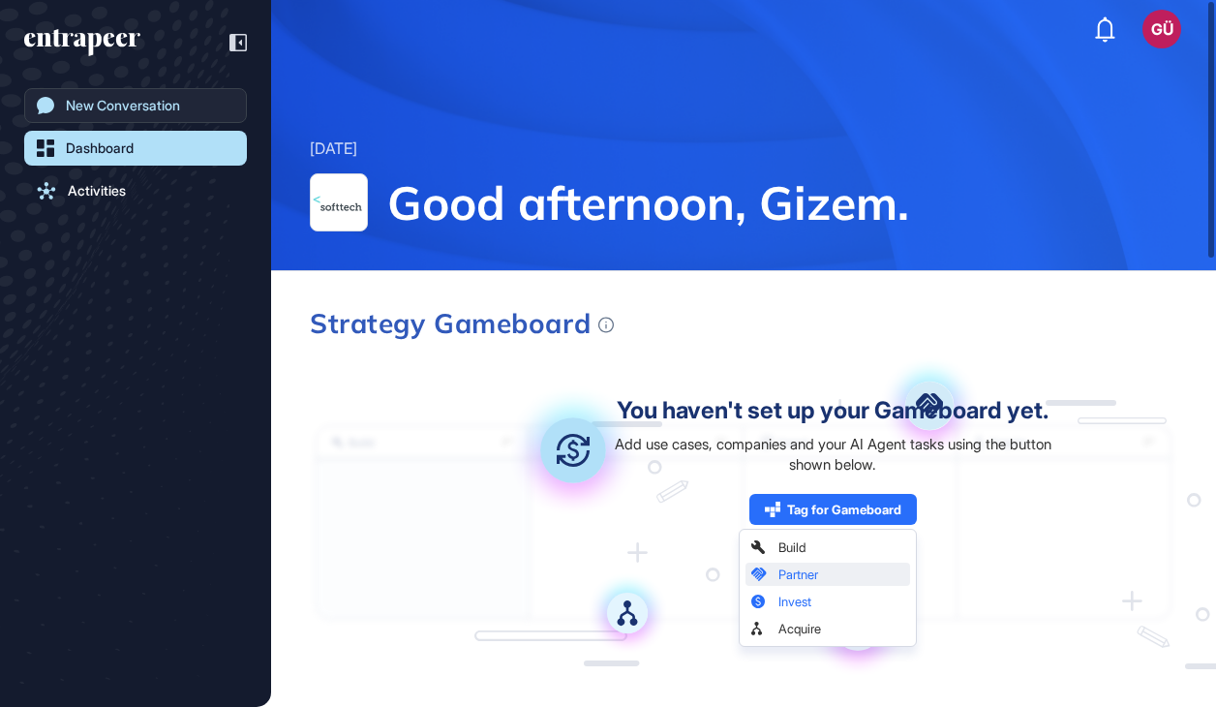
click at [170, 95] on link "New Conversation" at bounding box center [135, 105] width 223 height 35
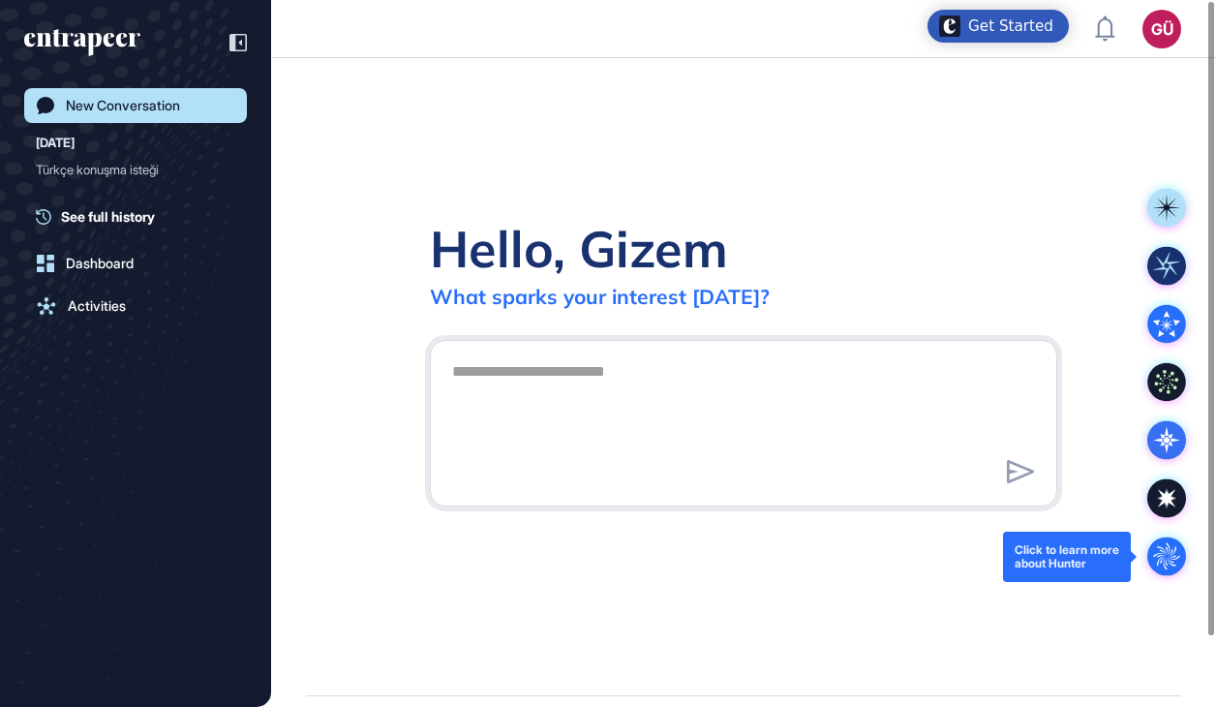
click at [1166, 555] on icon at bounding box center [1166, 556] width 26 height 26
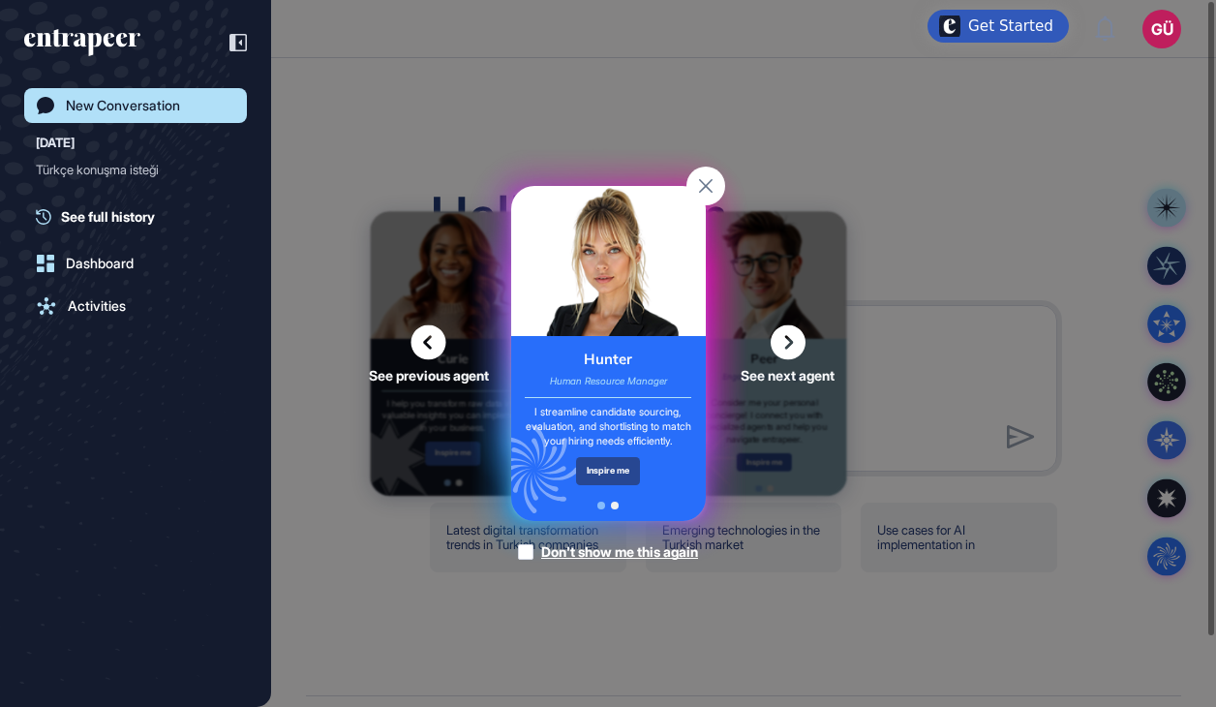
click at [612, 477] on div "Inspire me" at bounding box center [608, 471] width 65 height 28
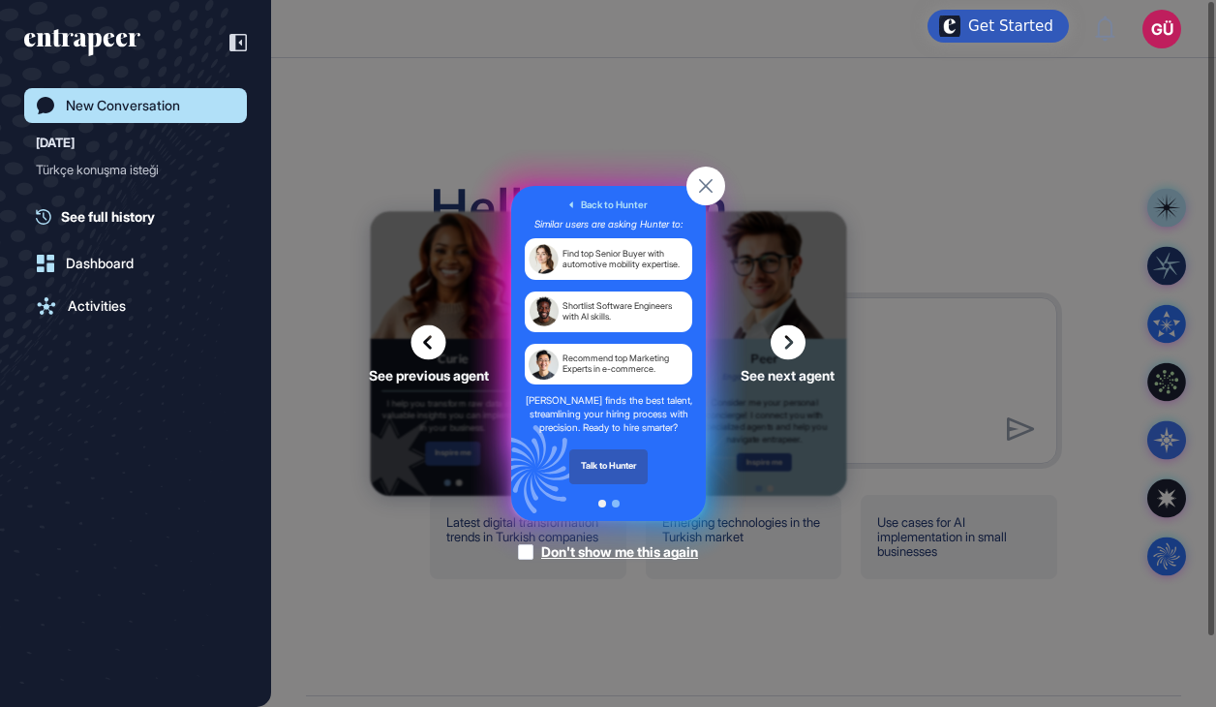
click at [697, 178] on rect at bounding box center [706, 186] width 39 height 39
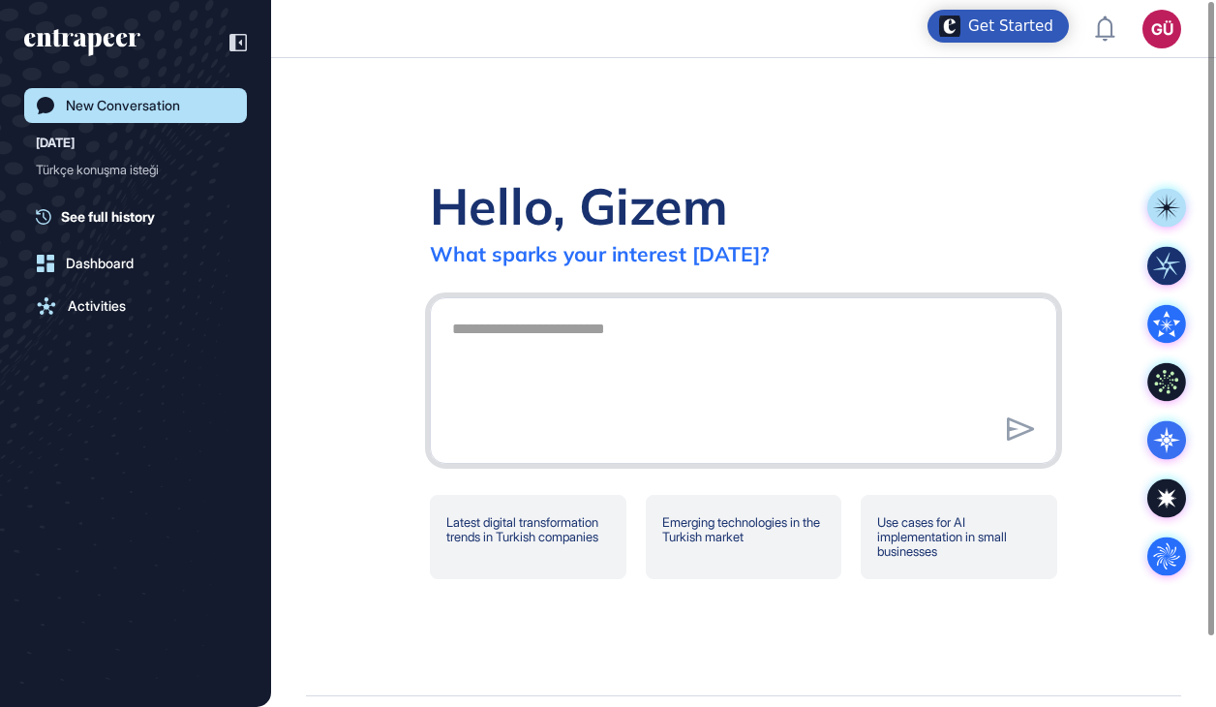
click at [657, 367] on textarea at bounding box center [744, 378] width 606 height 136
paste textarea "**********"
type textarea "**********"
click at [457, 345] on textarea at bounding box center [744, 378] width 606 height 136
paste textarea "**********"
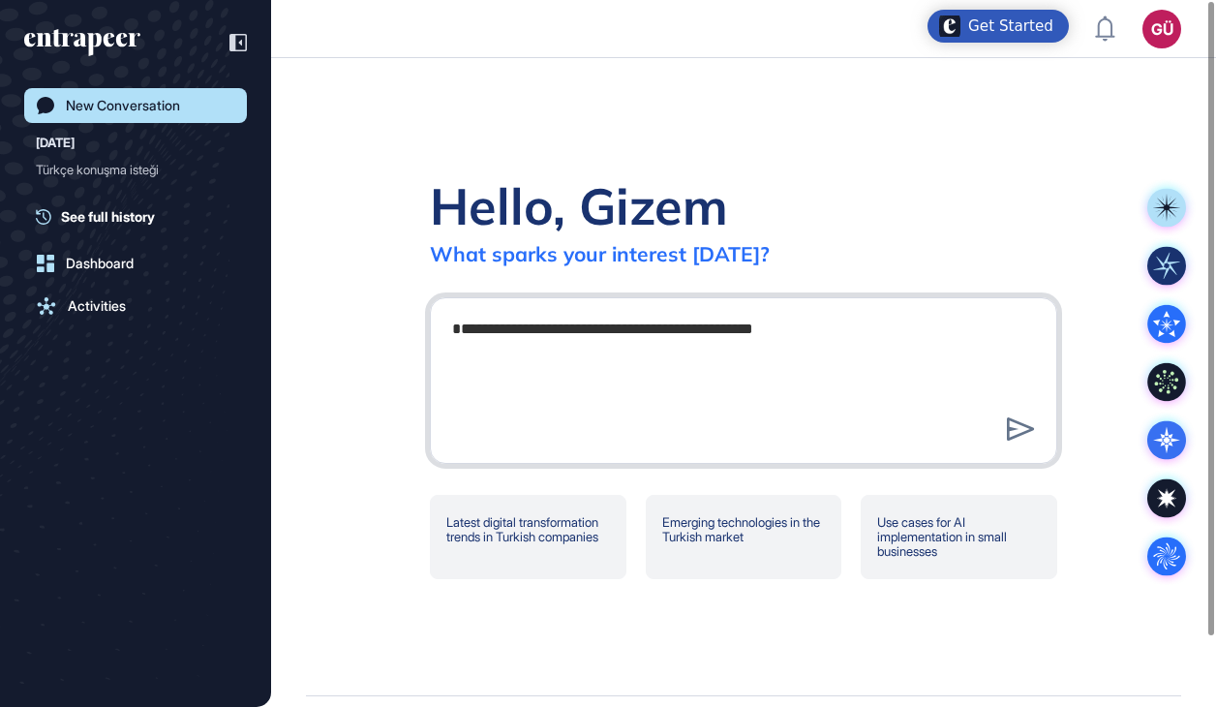
type textarea "**********"
click at [1000, 447] on div "**********" at bounding box center [744, 380] width 606 height 141
click at [1039, 434] on textarea "**********" at bounding box center [744, 378] width 606 height 136
click at [1026, 430] on icon at bounding box center [1021, 428] width 28 height 23
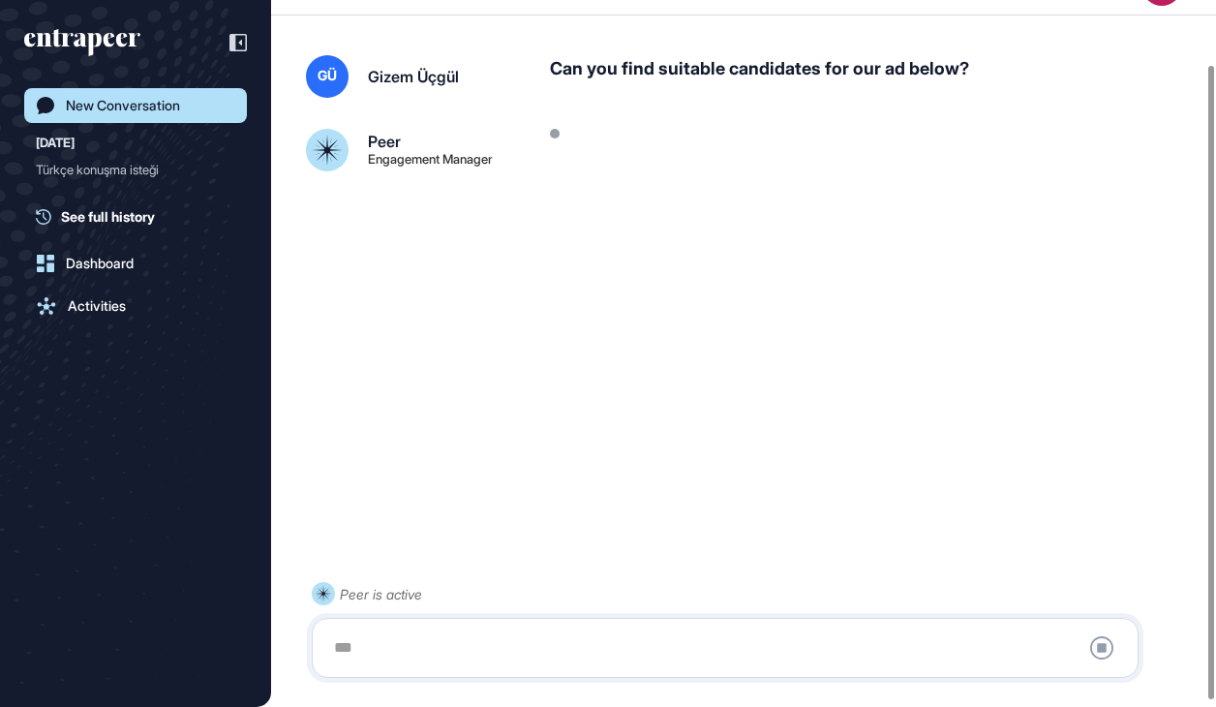
scroll to position [77, 0]
click at [474, 647] on div at bounding box center [725, 648] width 806 height 39
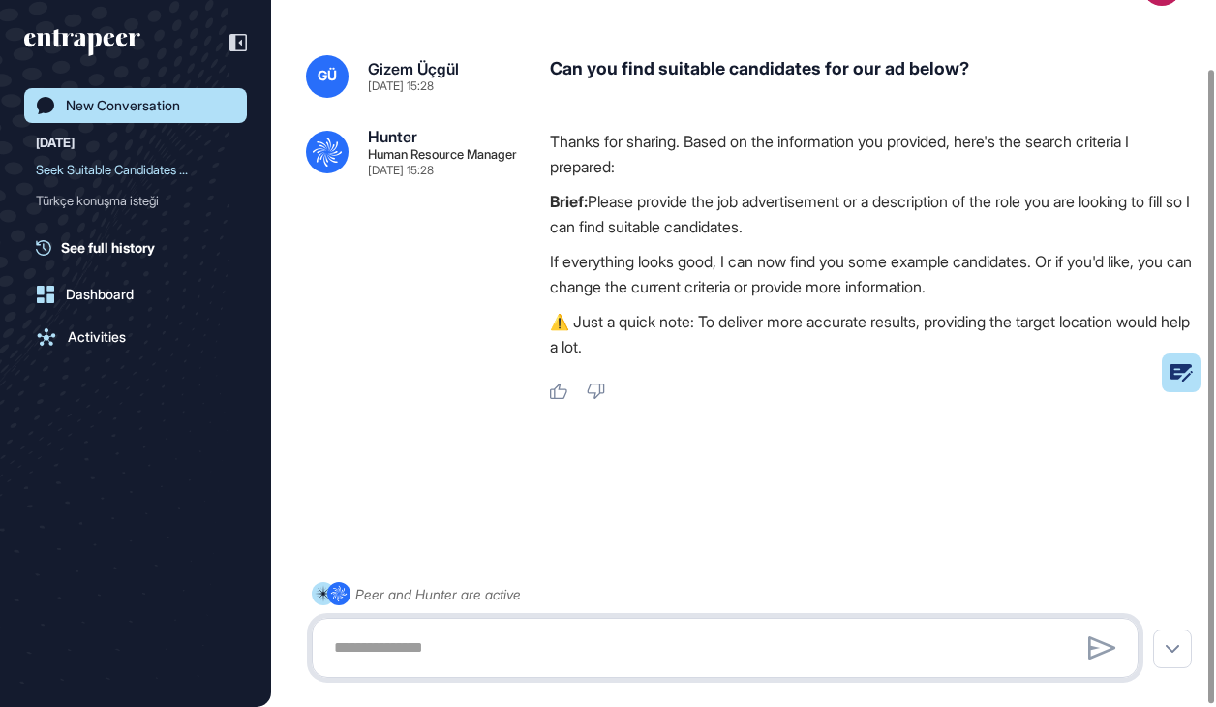
click at [449, 643] on textarea at bounding box center [725, 648] width 806 height 39
paste textarea "**********"
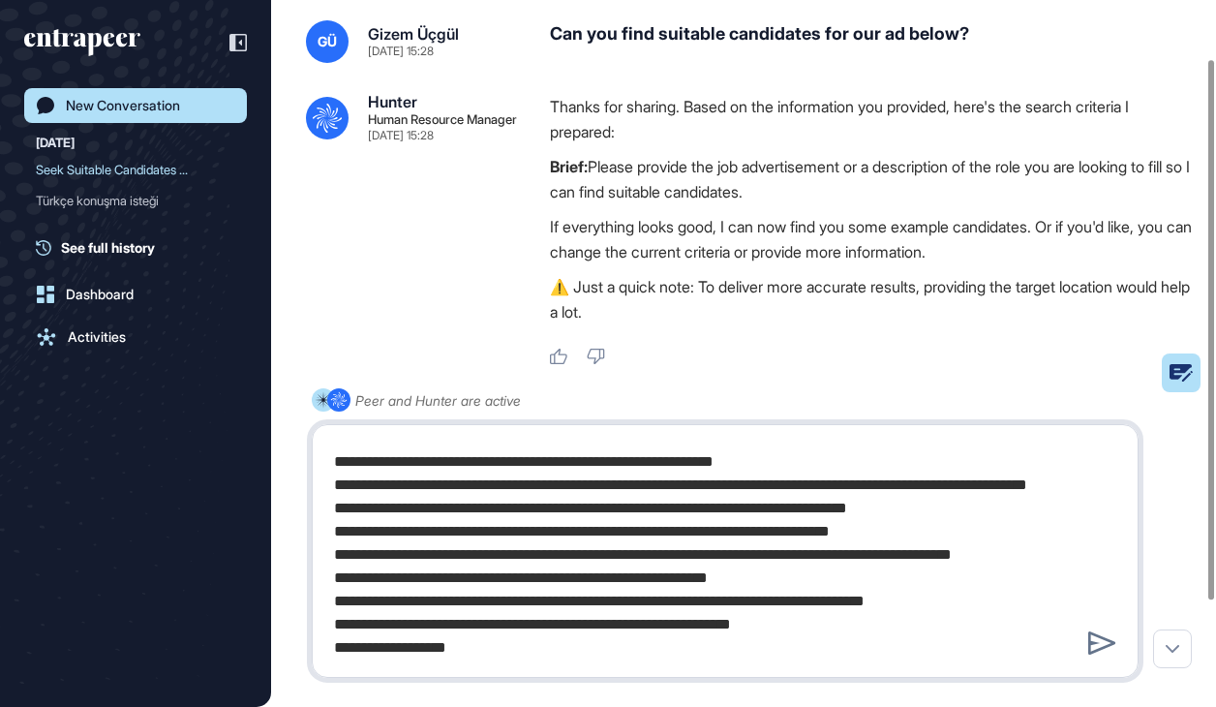
type textarea "**********"
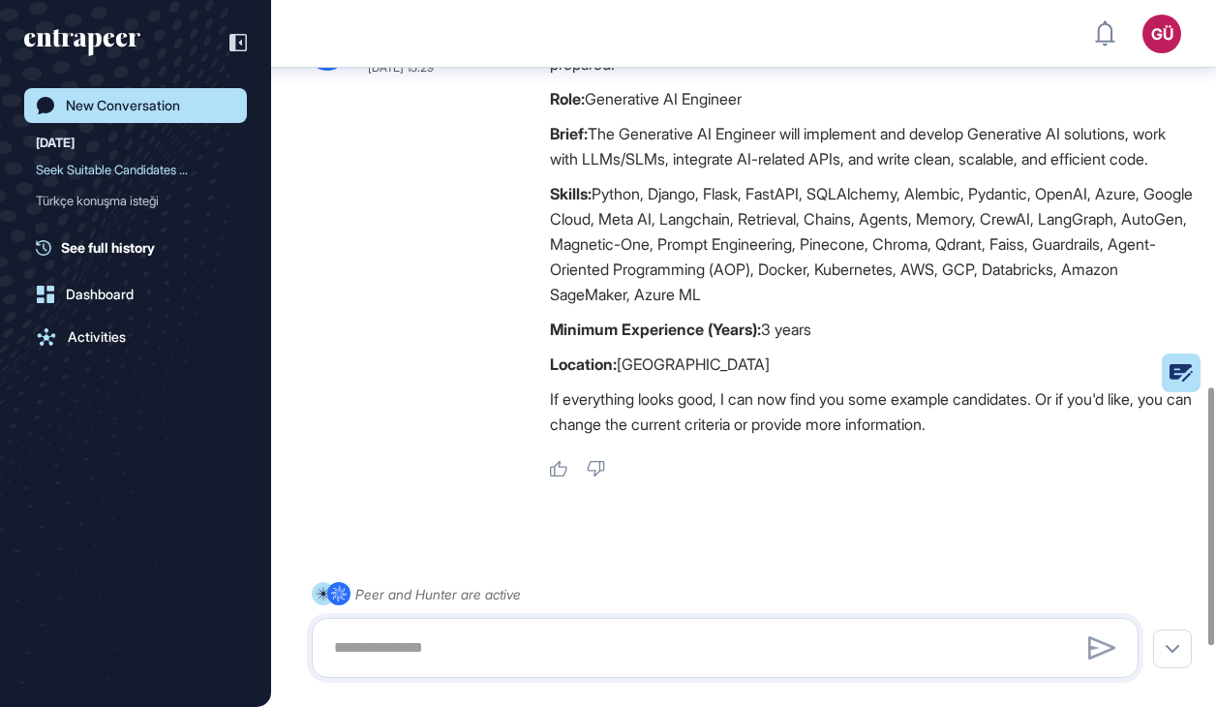
scroll to position [1012, 0]
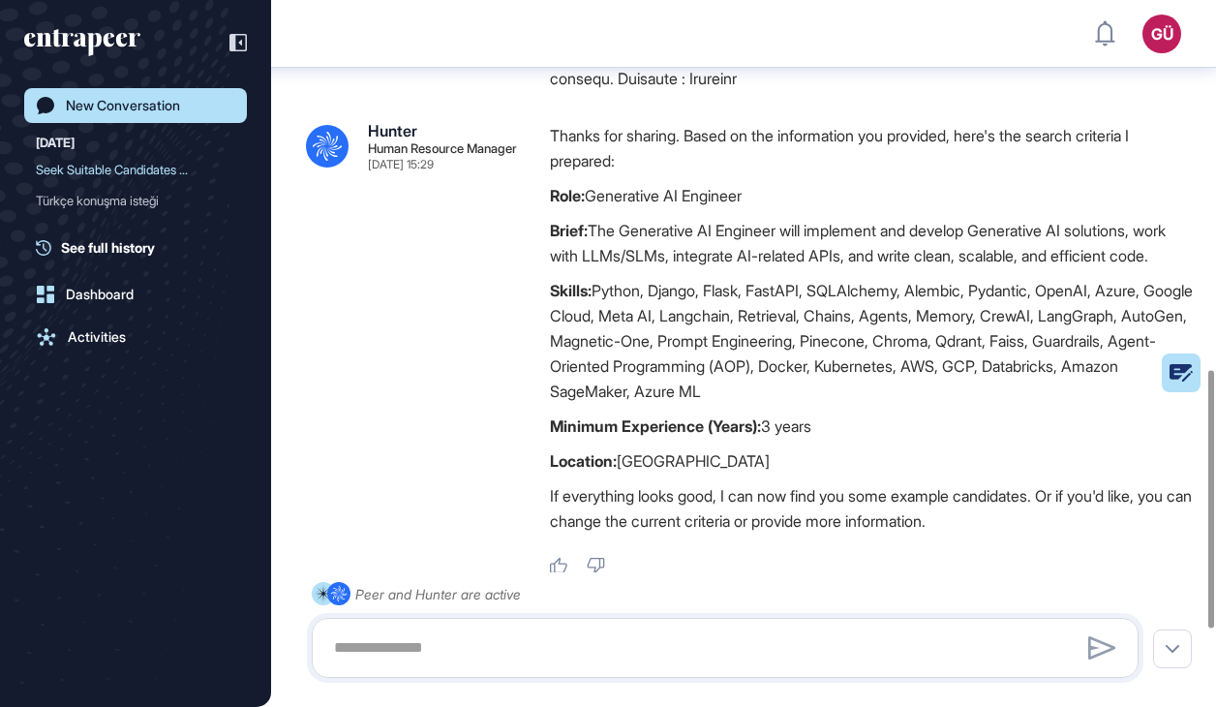
drag, startPoint x: 656, startPoint y: 264, endPoint x: 669, endPoint y: 297, distance: 35.6
click at [669, 268] on p "Brief: The Generative AI Engineer will implement and develop Generative AI solu…" at bounding box center [873, 243] width 647 height 50
drag, startPoint x: 669, startPoint y: 297, endPoint x: 663, endPoint y: 340, distance: 43.0
click at [663, 340] on p "Skills: Python, Django, Flask, FastAPI, SQLAlchemy, Alembic, Pydantic, OpenAI, …" at bounding box center [873, 341] width 647 height 126
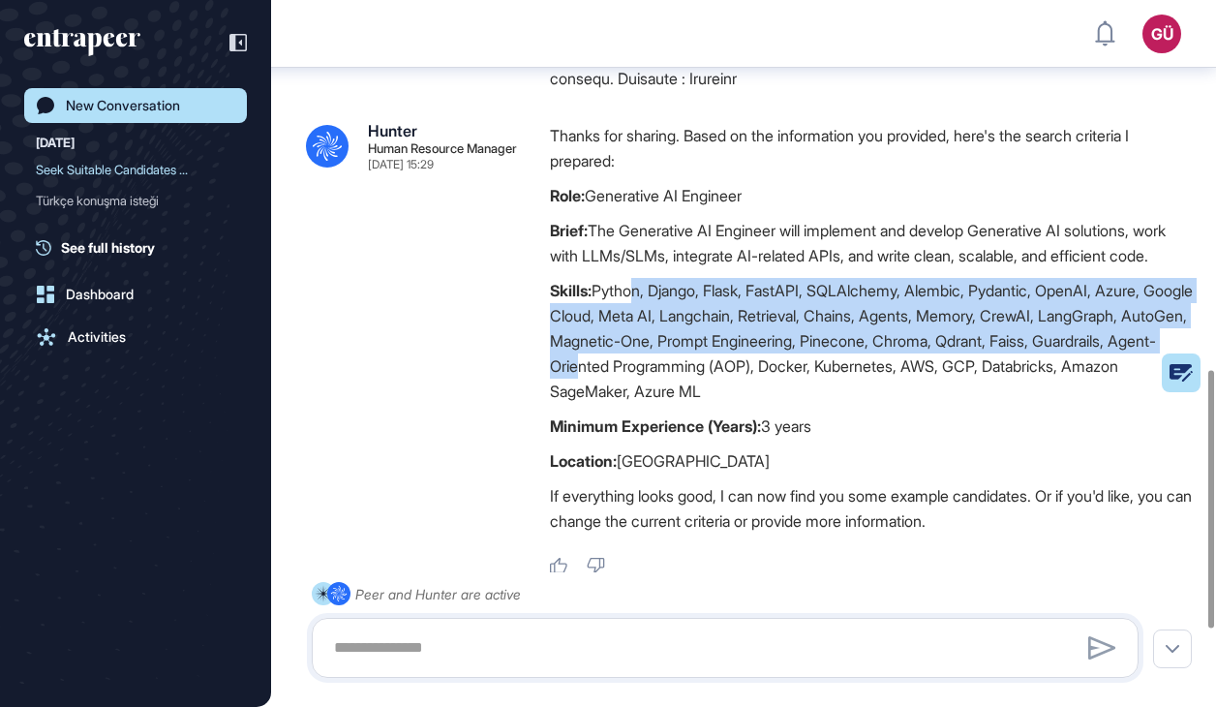
drag, startPoint x: 628, startPoint y: 337, endPoint x: 749, endPoint y: 414, distance: 143.2
click at [749, 404] on p "Skills: Python, Django, Flask, FastAPI, SQLAlchemy, Alembic, Pydantic, OpenAI, …" at bounding box center [873, 341] width 647 height 126
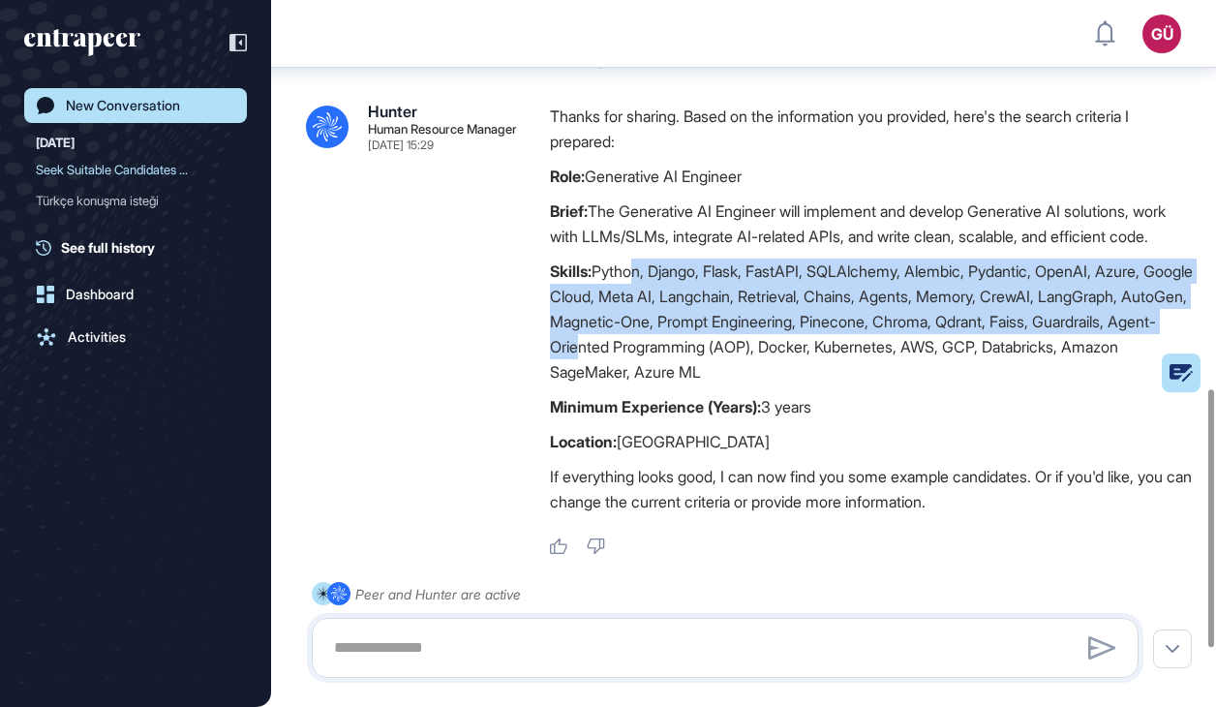
scroll to position [1030, 0]
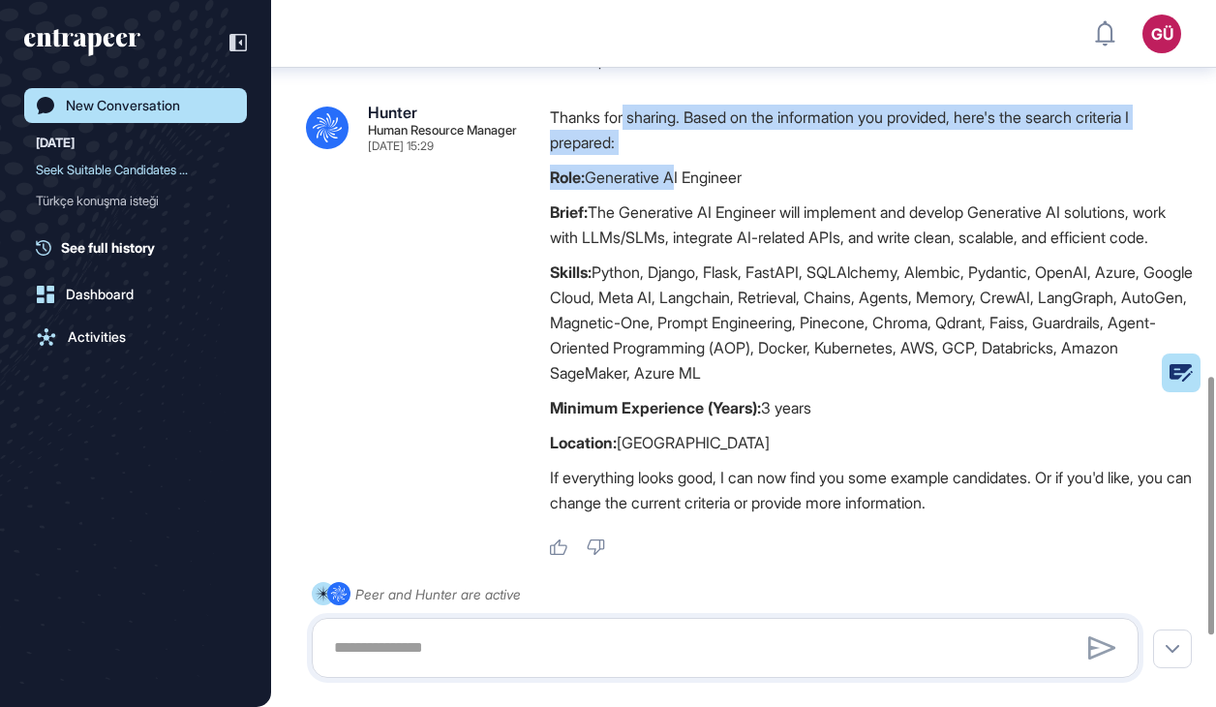
drag, startPoint x: 626, startPoint y: 121, endPoint x: 675, endPoint y: 180, distance: 77.0
click at [675, 180] on div "GÜ Gizem Üçgül [DATE] 15:29 .cls-2{fill:#fff} Hunter Human Resource Manager [DA…" at bounding box center [743, 5] width 875 height 1103
click at [675, 180] on div "Thanks for sharing. Based on the information you provided, here's the search cr…" at bounding box center [873, 315] width 647 height 420
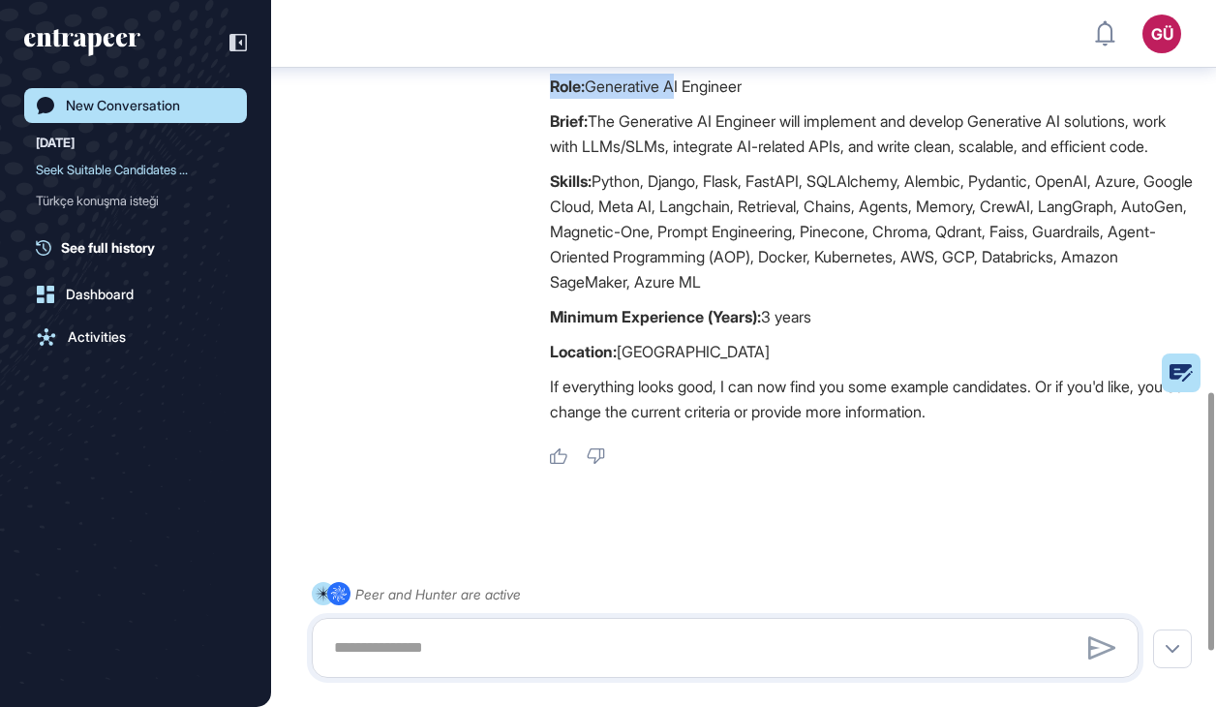
scroll to position [1224, 0]
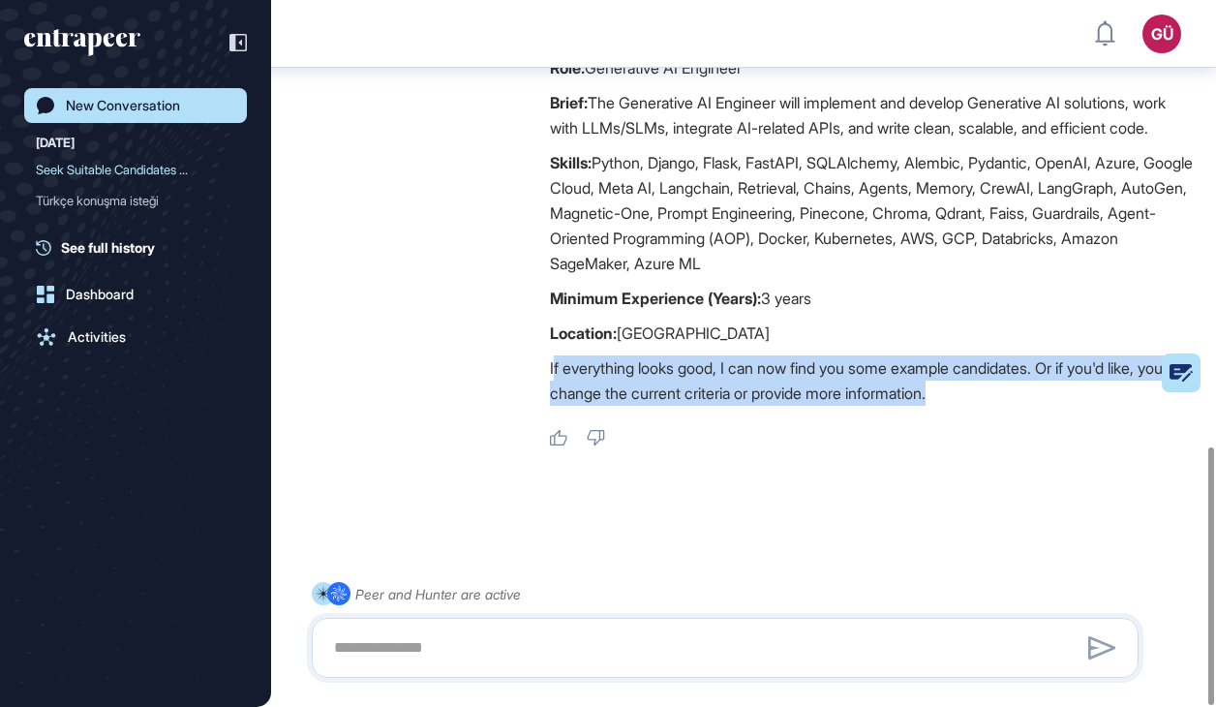
drag, startPoint x: 555, startPoint y: 329, endPoint x: 1066, endPoint y: 351, distance: 511.8
click at [1066, 355] on p "If everything looks good, I can now find you some example candidates. Or if you…" at bounding box center [873, 380] width 647 height 50
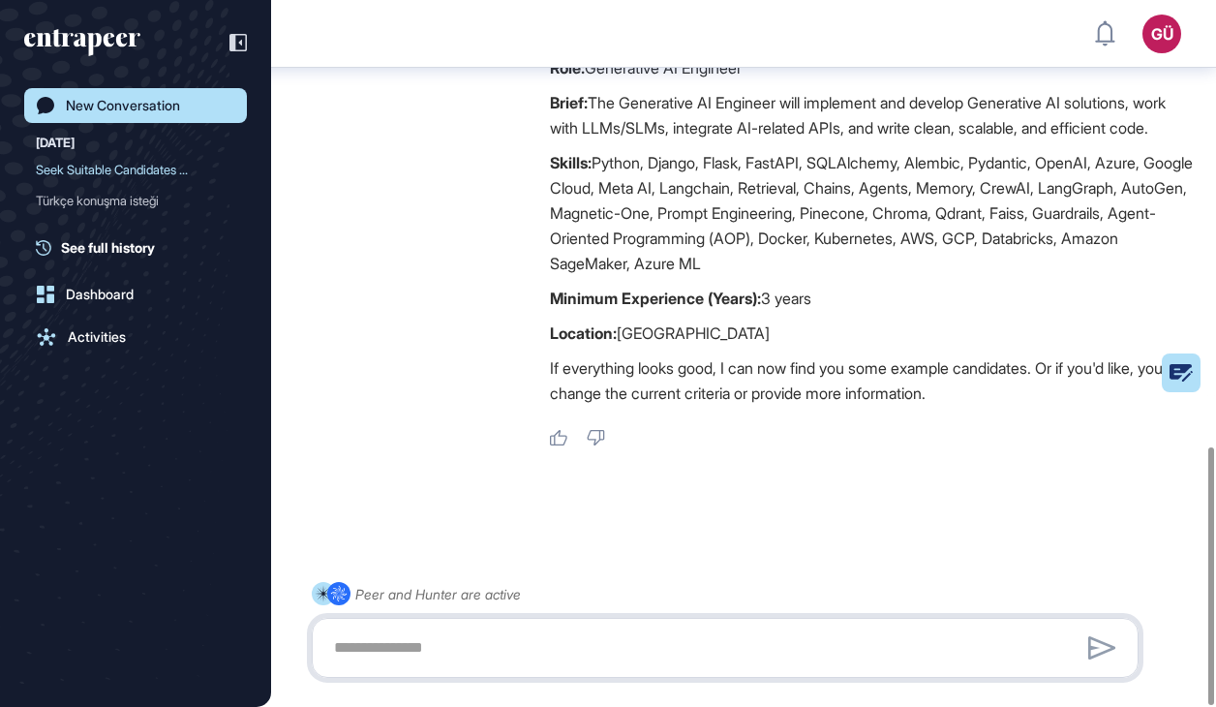
click at [707, 629] on textarea at bounding box center [725, 648] width 806 height 39
type textarea "**********"
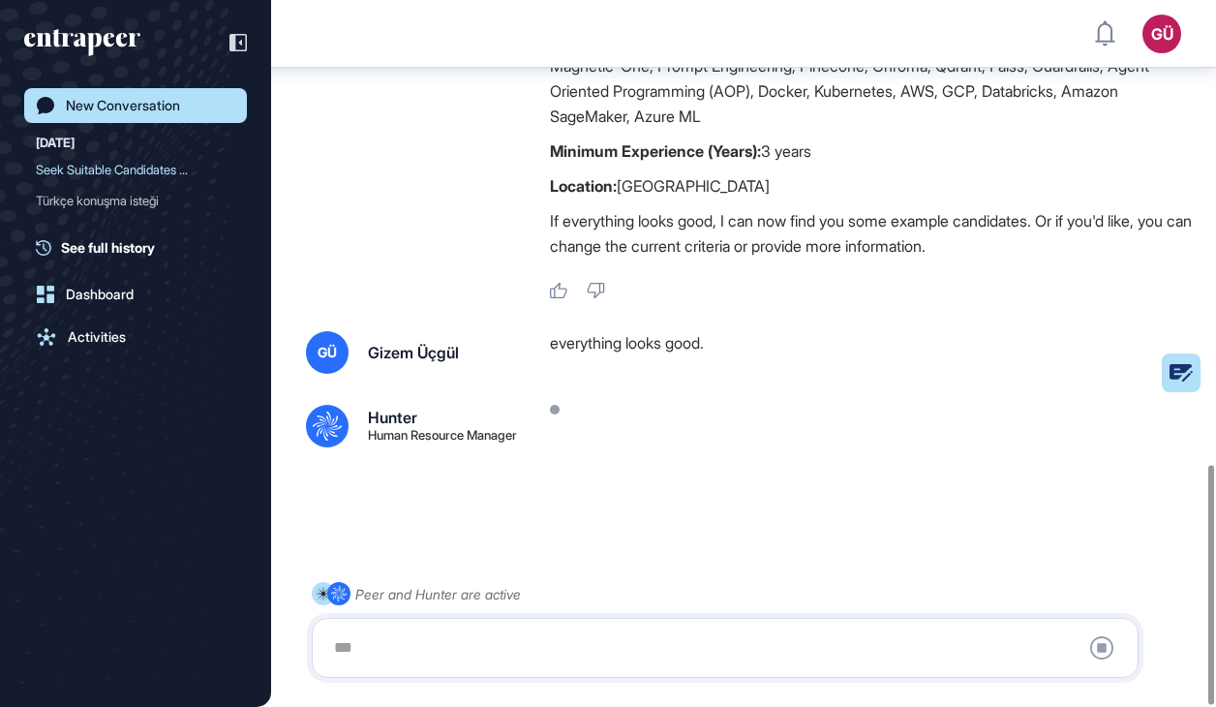
scroll to position [1372, 0]
click at [438, 345] on div "Gizem Üçgül" at bounding box center [413, 352] width 91 height 15
click at [439, 659] on div at bounding box center [725, 648] width 806 height 39
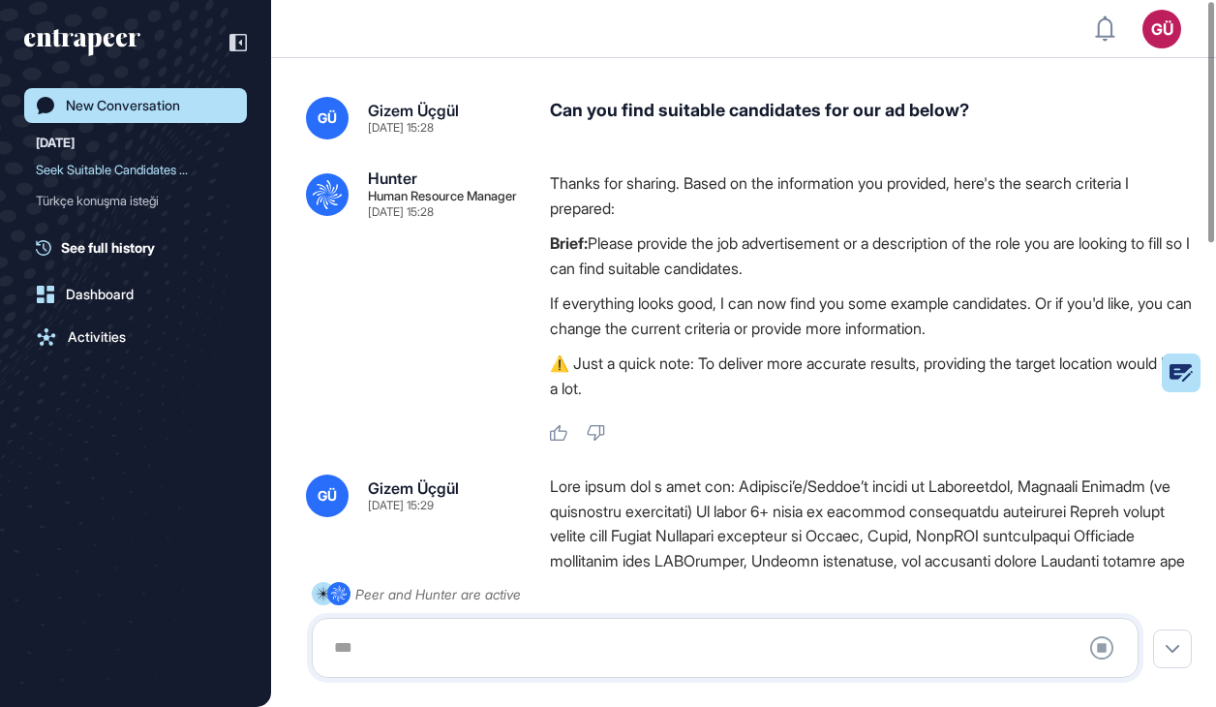
scroll to position [0, 0]
click at [160, 211] on div "Türkçe konuşma isteği" at bounding box center [128, 200] width 184 height 31
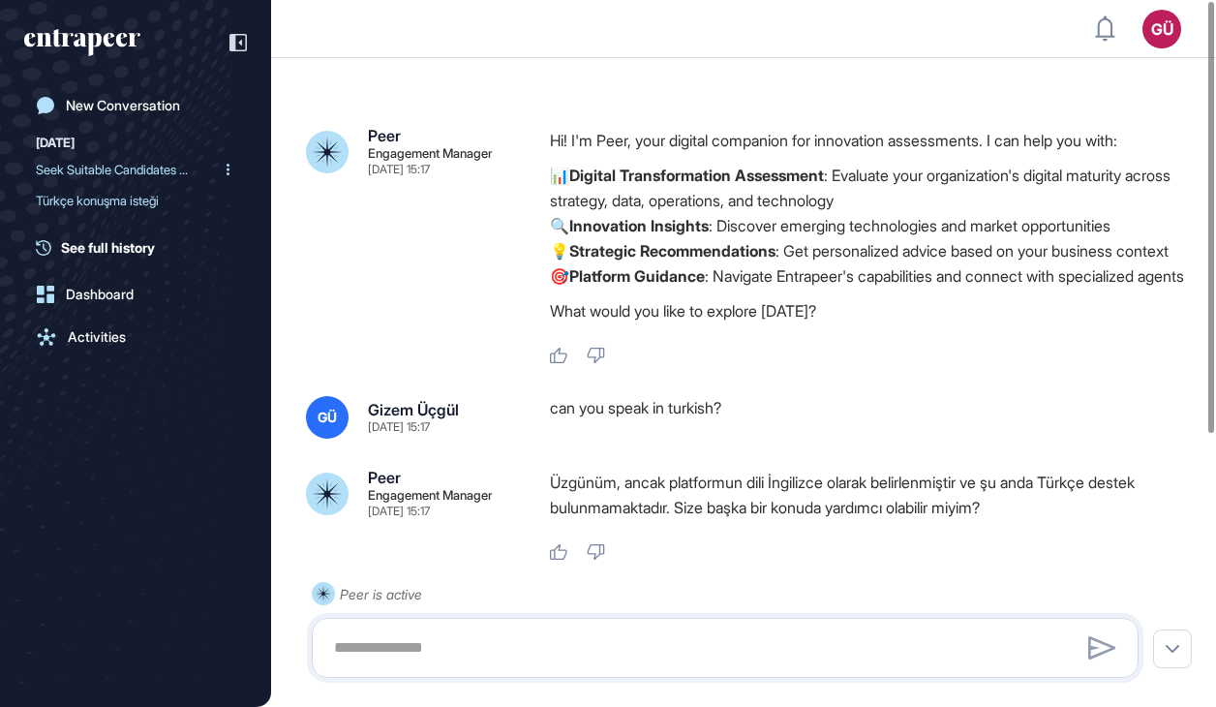
click at [151, 170] on div "Seek Suitable Candidates ..." at bounding box center [128, 169] width 184 height 31
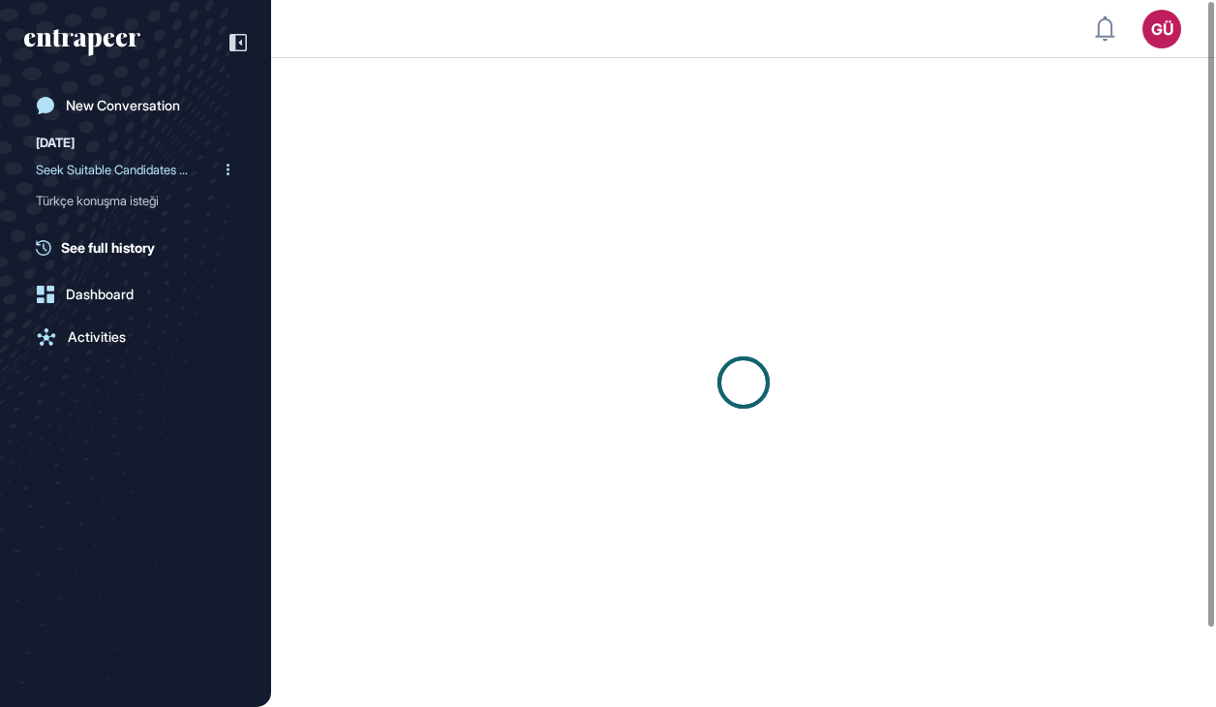
click at [151, 170] on div "Seek Suitable Candidates ..." at bounding box center [128, 169] width 184 height 31
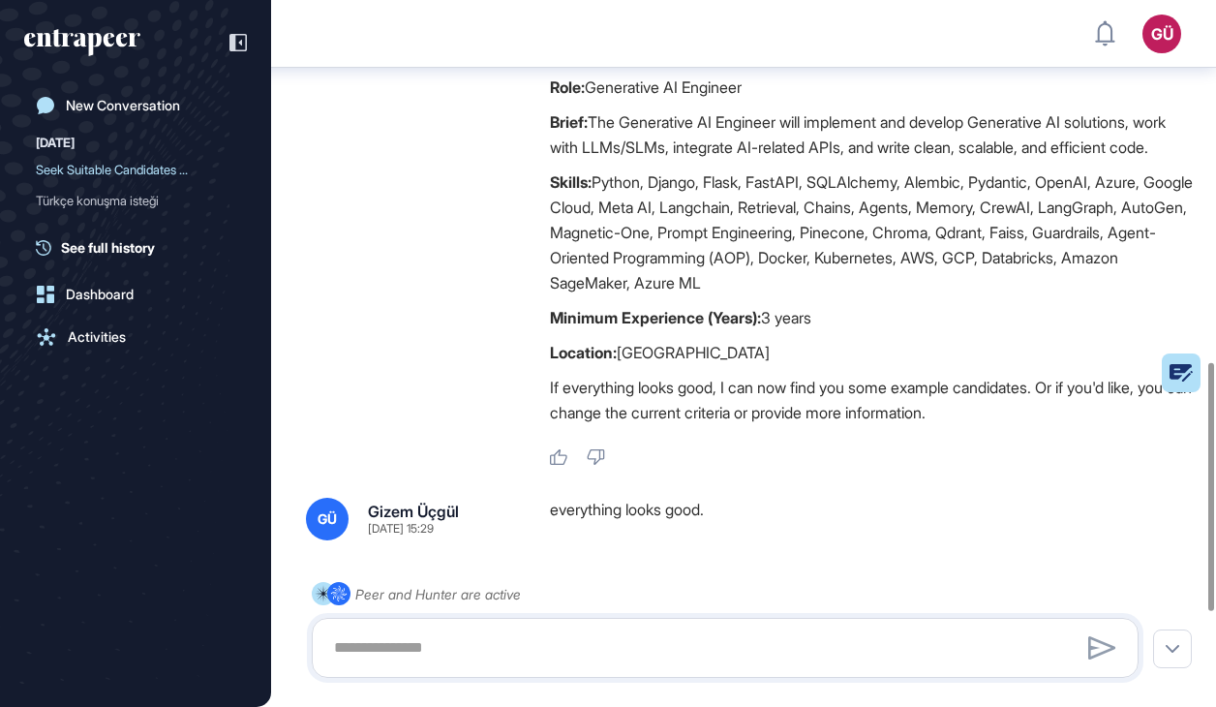
scroll to position [1297, 0]
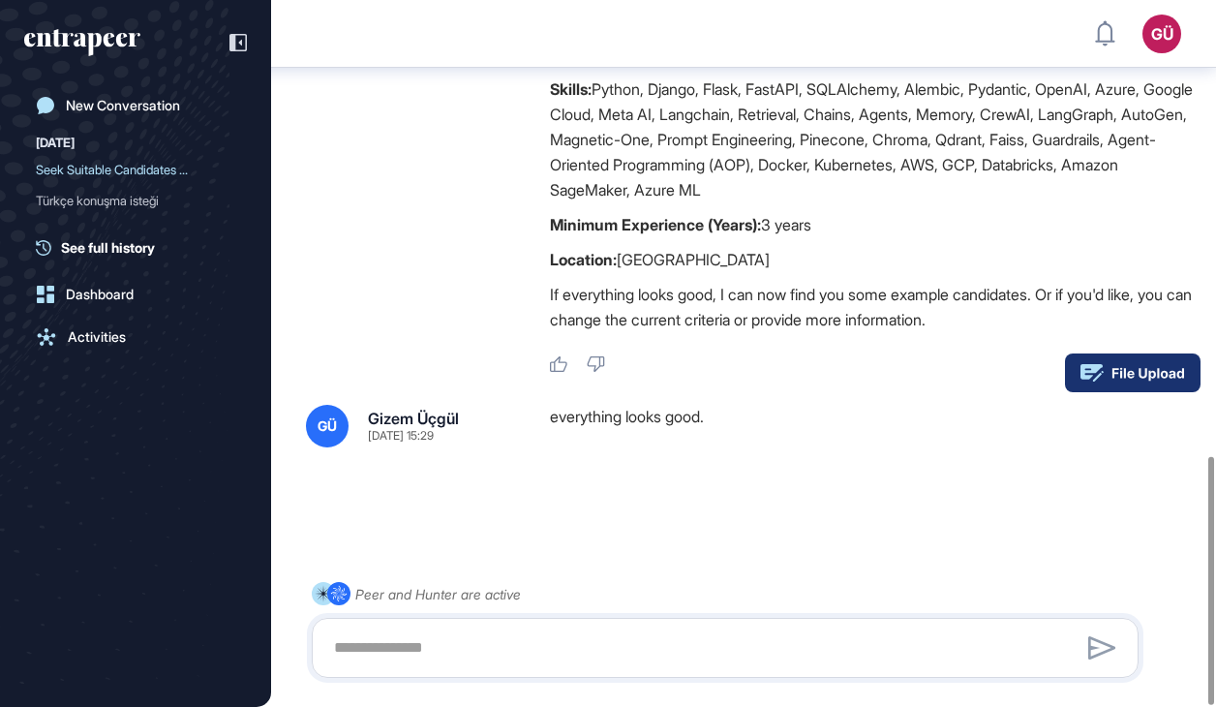
click at [1144, 379] on rect at bounding box center [1133, 372] width 136 height 39
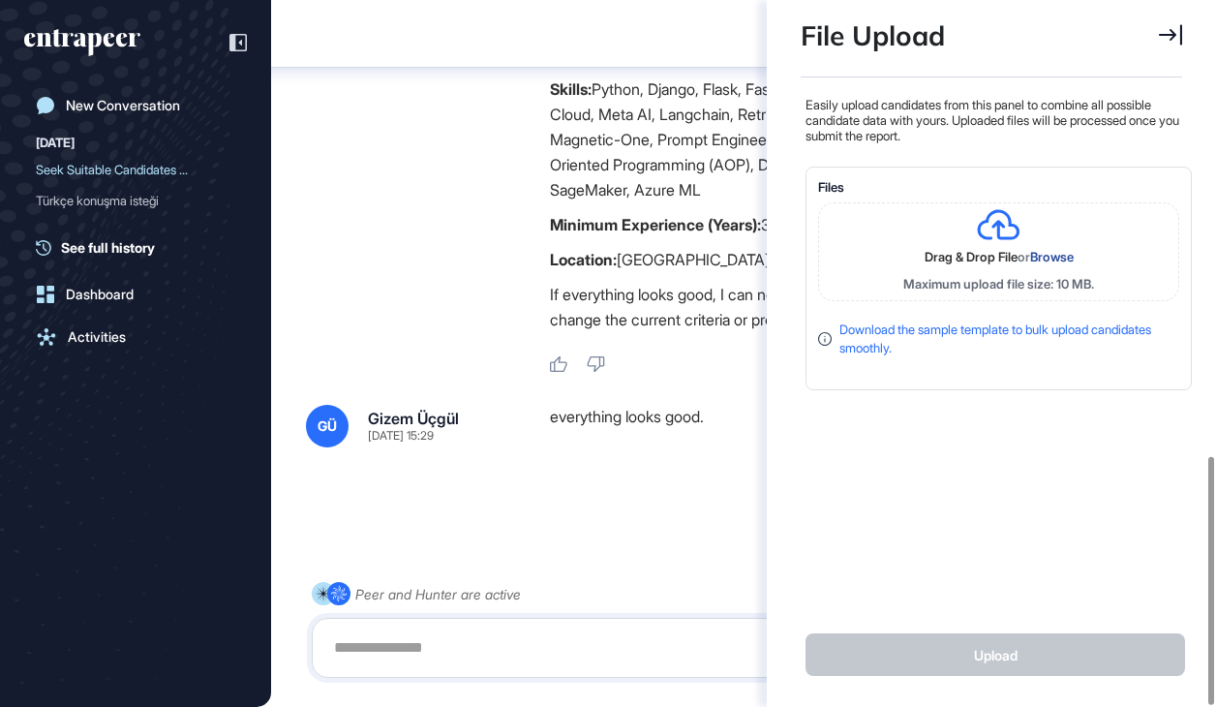
scroll to position [9, 0]
click at [524, 405] on div "GÜ Gizem Üçgül [DATE] 15:29 everything looks good." at bounding box center [743, 426] width 875 height 43
click at [565, 405] on div "everything looks good." at bounding box center [873, 426] width 647 height 43
click at [1154, 35] on div "File Upload" at bounding box center [992, 38] width 382 height 77
click at [1169, 34] on icon at bounding box center [1170, 35] width 23 height 20
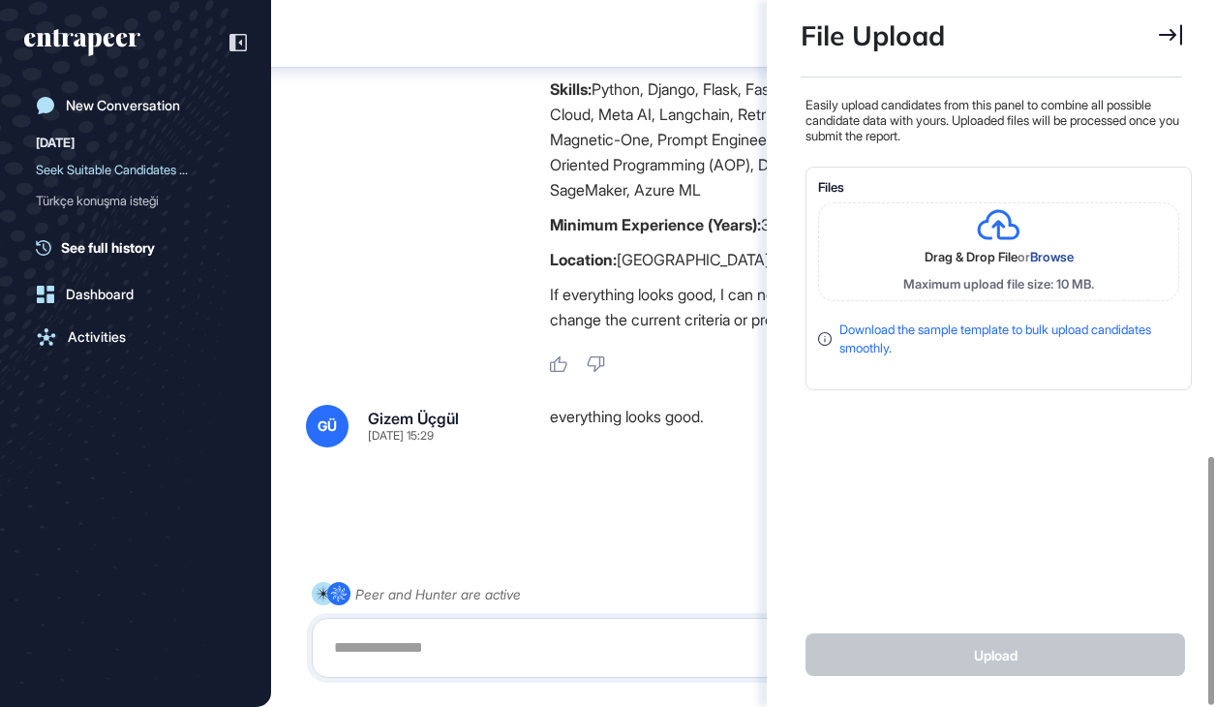
scroll to position [454, 5]
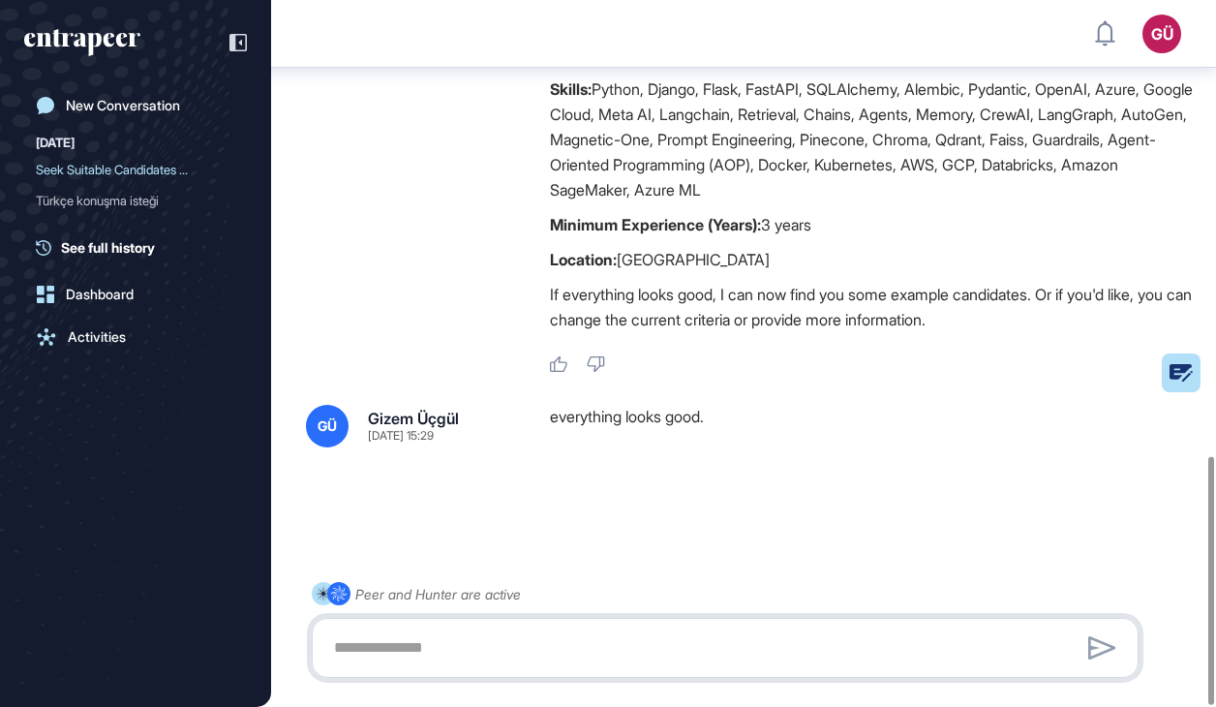
click at [439, 637] on textarea at bounding box center [725, 648] width 806 height 39
type textarea "**********"
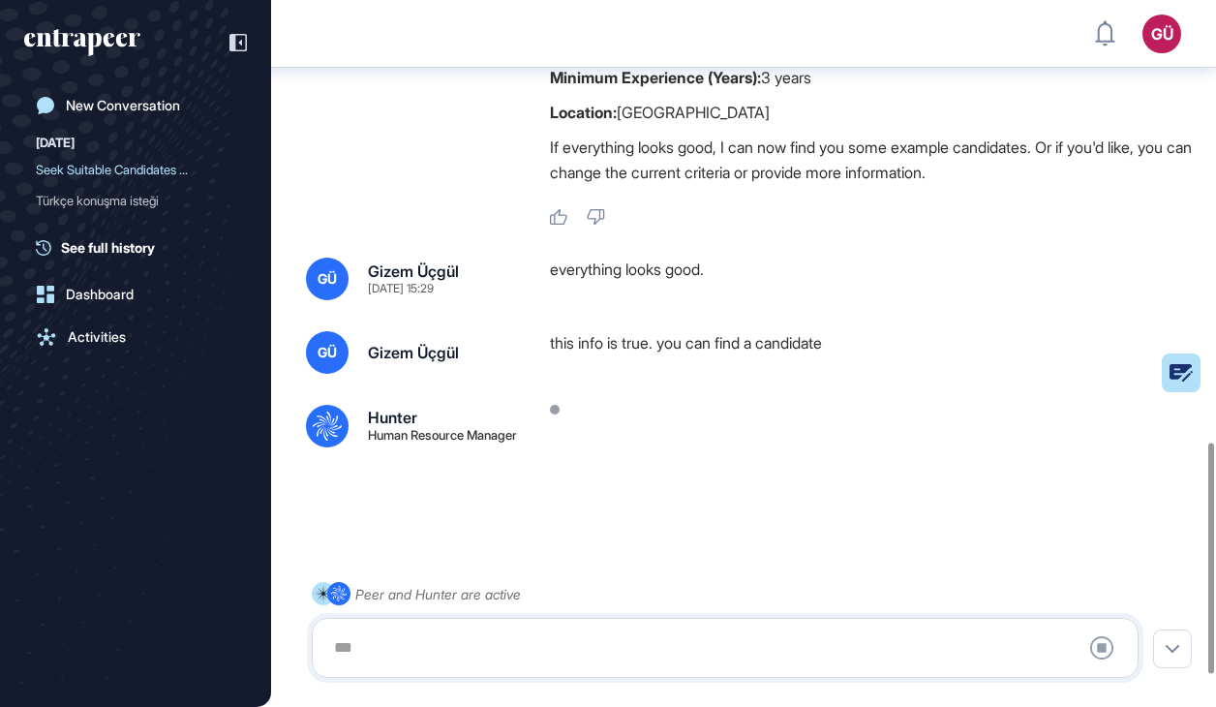
scroll to position [1349, 0]
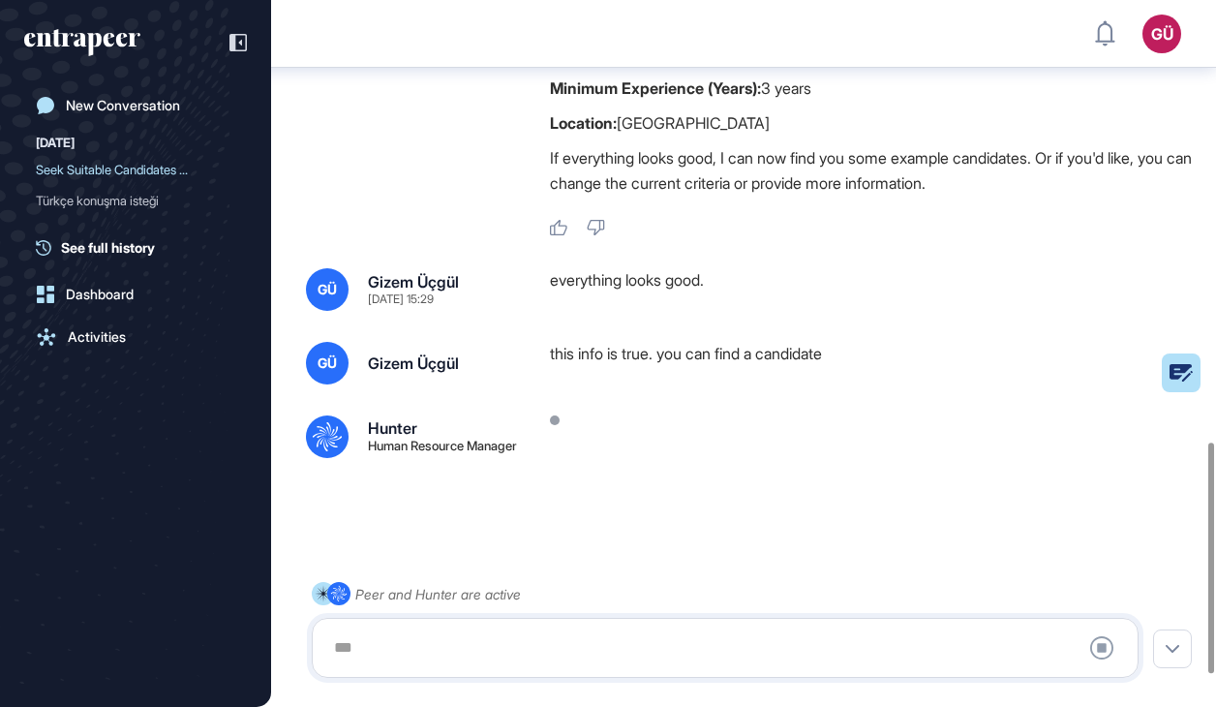
click at [329, 237] on div ".cls-2{fill:#fff} Hunter Human Resource Manager [DATE] 15:29 Thanks for sharing…" at bounding box center [743, 11] width 875 height 452
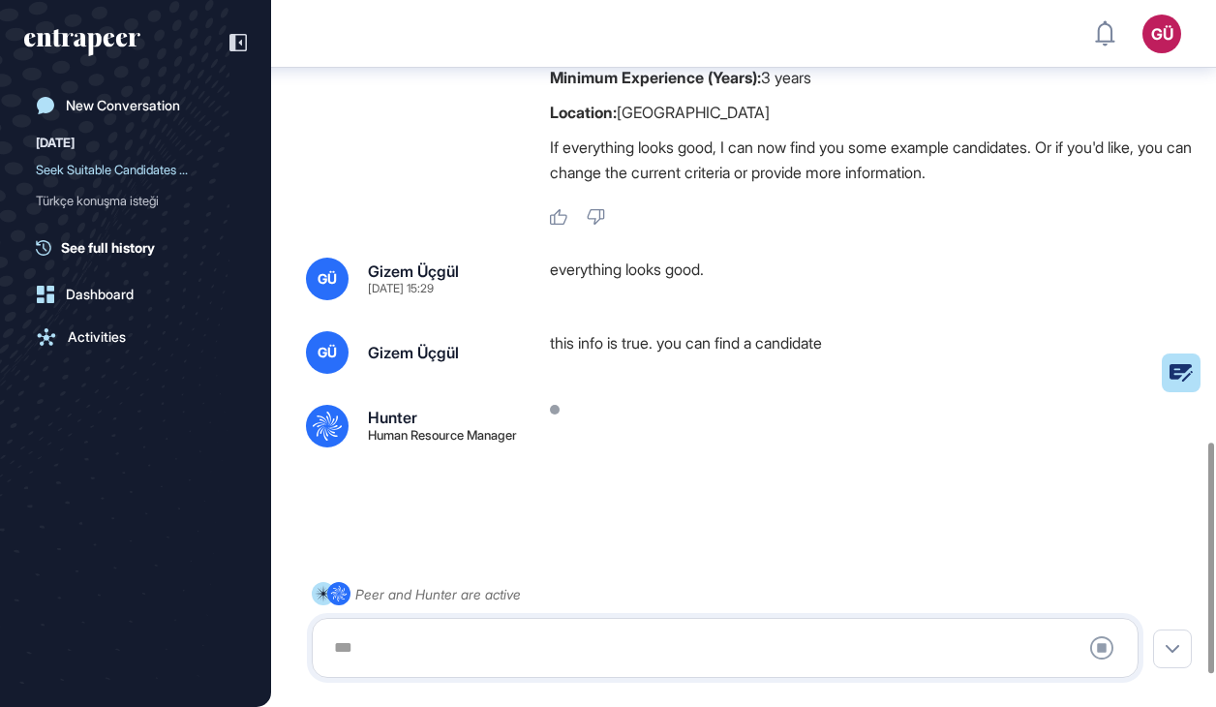
scroll to position [1446, 0]
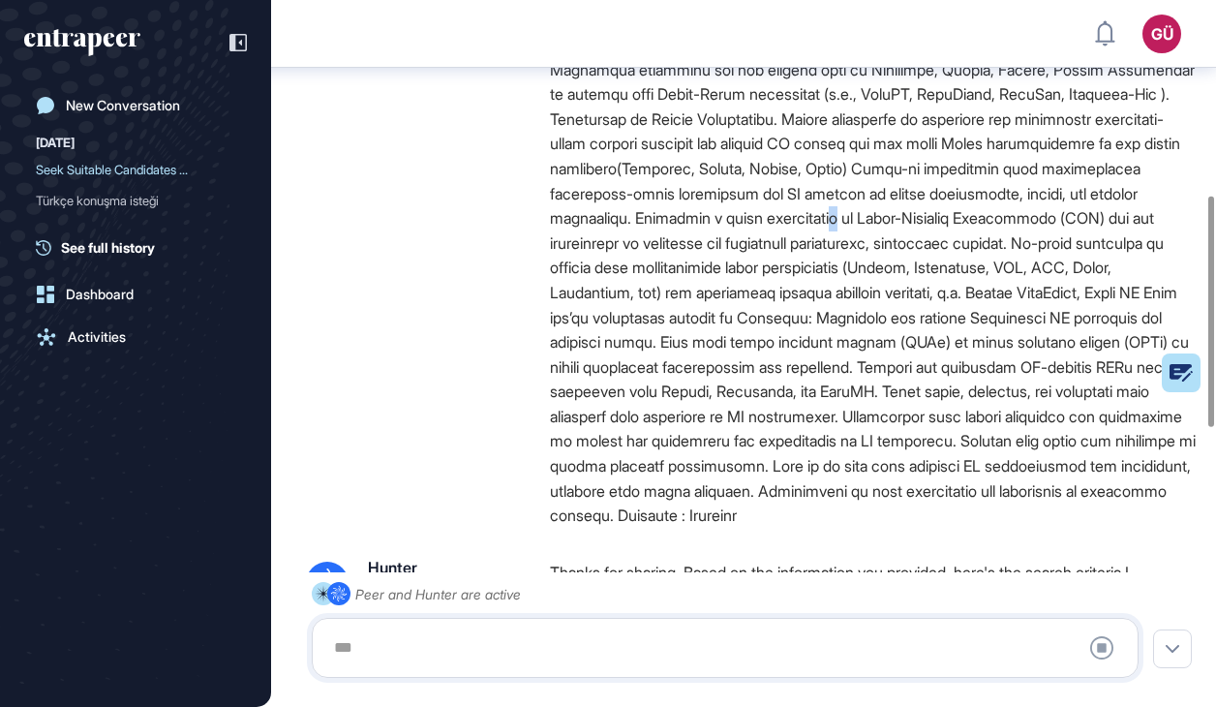
click at [682, 238] on div at bounding box center [873, 219] width 647 height 620
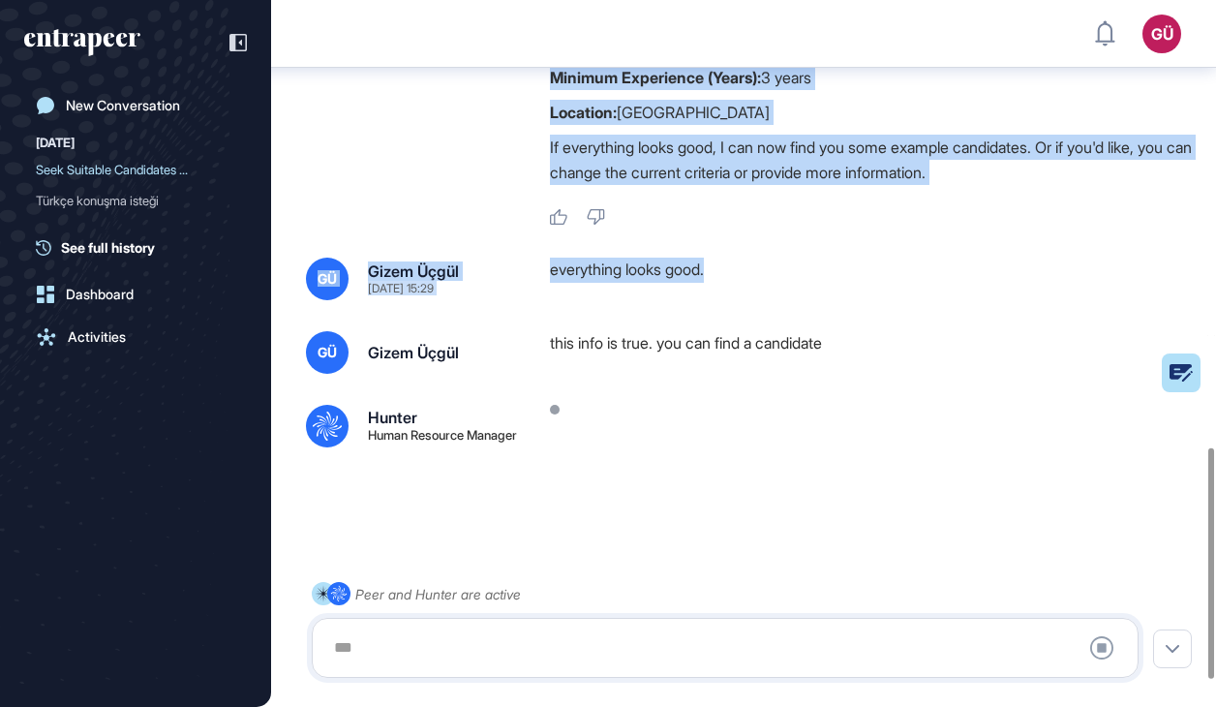
scroll to position [1365, 0]
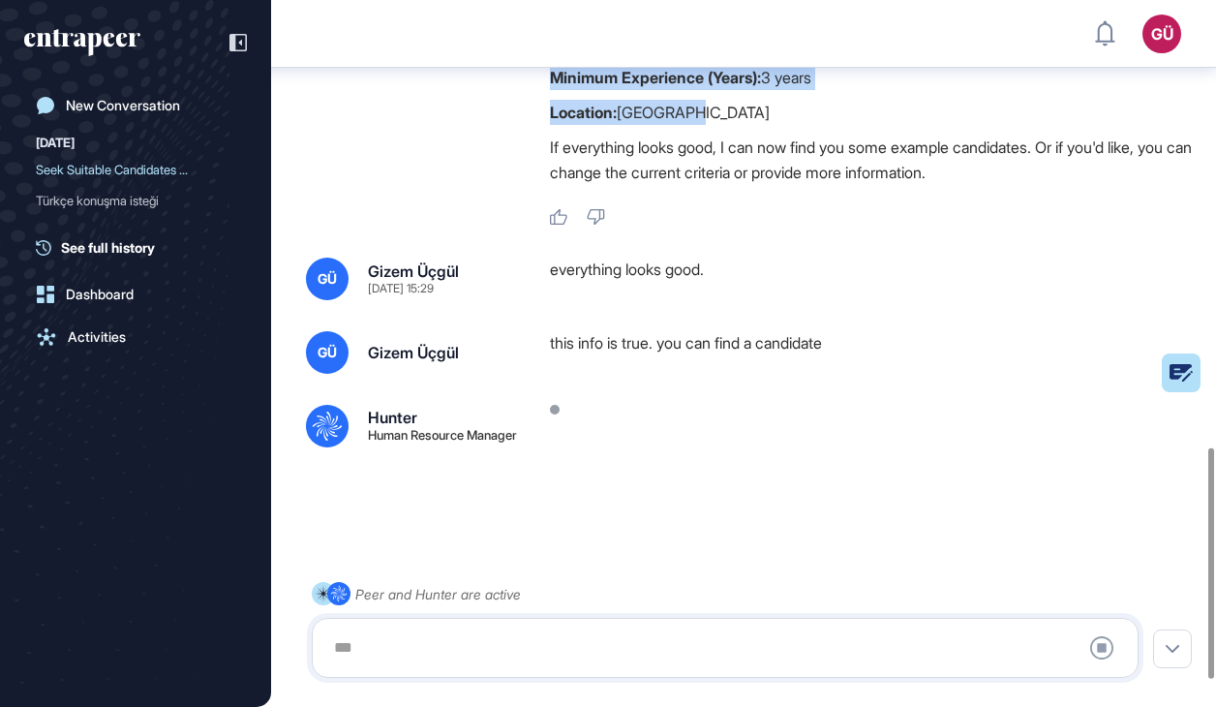
drag, startPoint x: 543, startPoint y: 247, endPoint x: 749, endPoint y: 159, distance: 223.4
click at [749, 159] on div ".cls-2{fill:#fff} Hunter Human Resource Manager [DATE] 15:29 Thanks for sharing…" at bounding box center [743, 0] width 875 height 452
copy div "Role: Generative AI Engineer Brief: The Generative AI Engineer will implement a…"
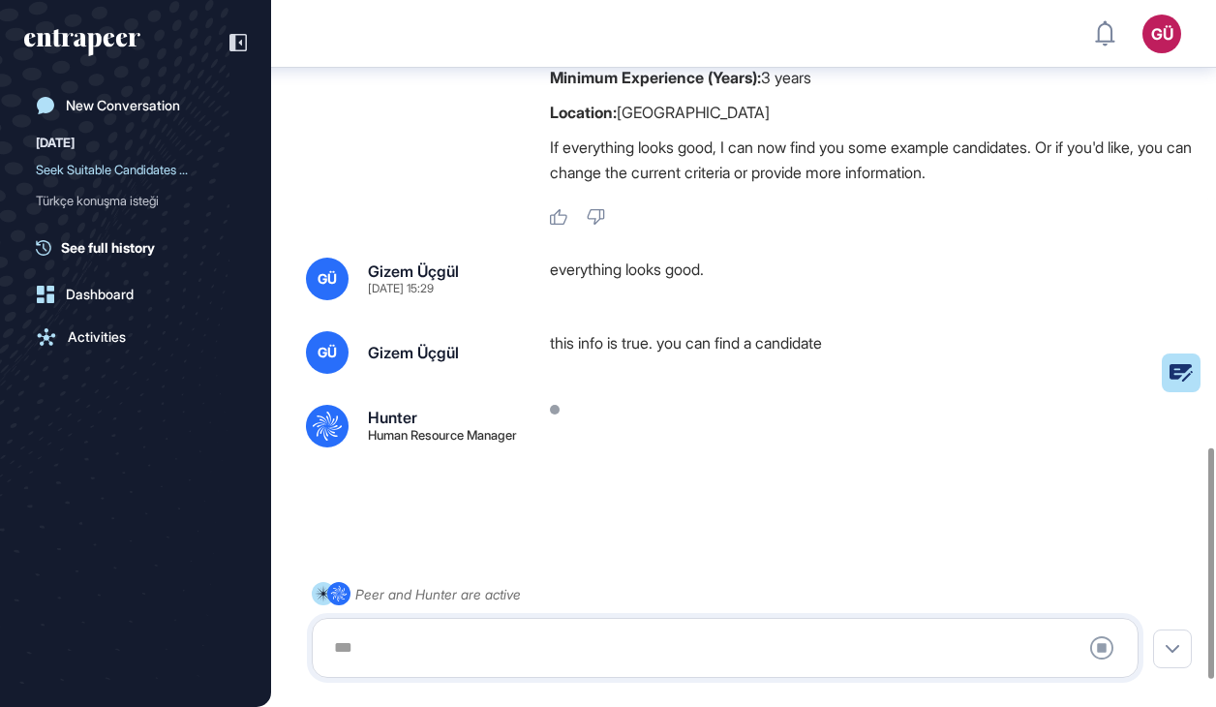
click at [463, 628] on div "Stop Query" at bounding box center [725, 648] width 827 height 60
click at [462, 637] on div at bounding box center [725, 648] width 806 height 39
click at [360, 300] on div "GÜ Gizem Üçgül [DATE] 15:29" at bounding box center [412, 279] width 213 height 43
click at [486, 643] on div at bounding box center [725, 648] width 806 height 39
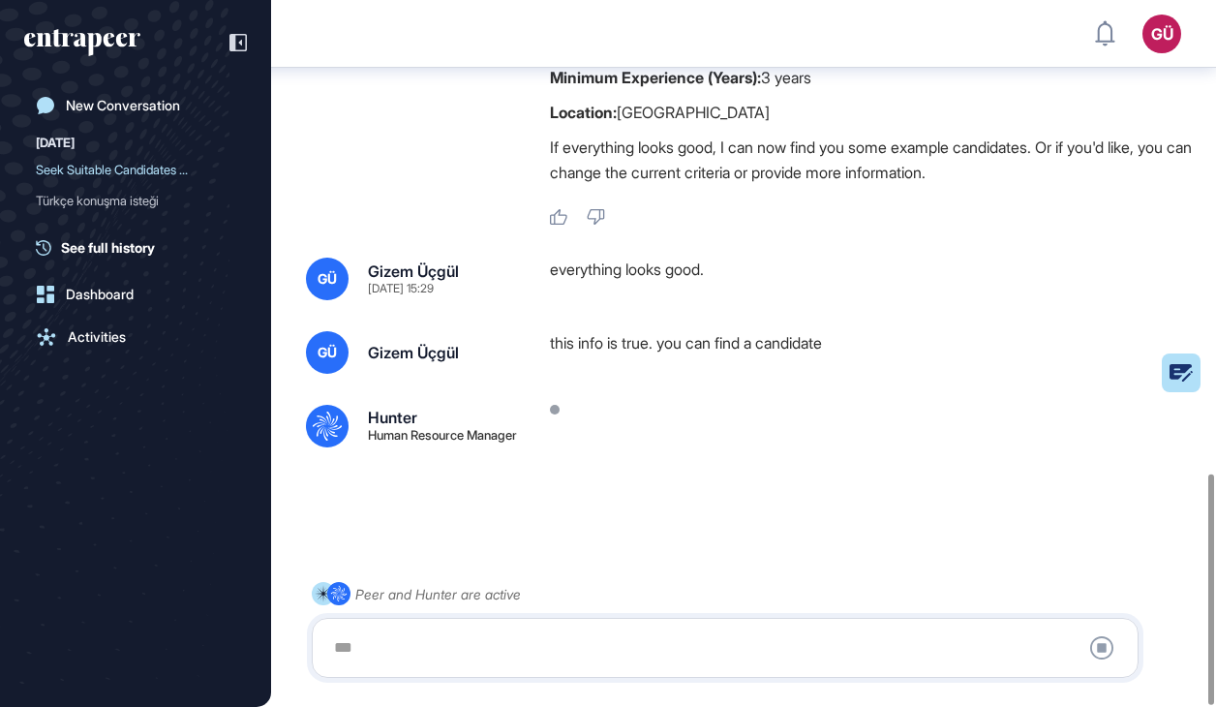
click at [225, 442] on div "New Conversation [DATE] Seek Suitable Candidates ... Türkçe konuşma isteği See …" at bounding box center [135, 373] width 223 height 570
click at [356, 497] on div at bounding box center [743, 516] width 875 height 77
click at [550, 405] on div at bounding box center [873, 426] width 647 height 43
click at [345, 659] on div at bounding box center [725, 648] width 806 height 39
click at [353, 646] on div at bounding box center [725, 648] width 806 height 39
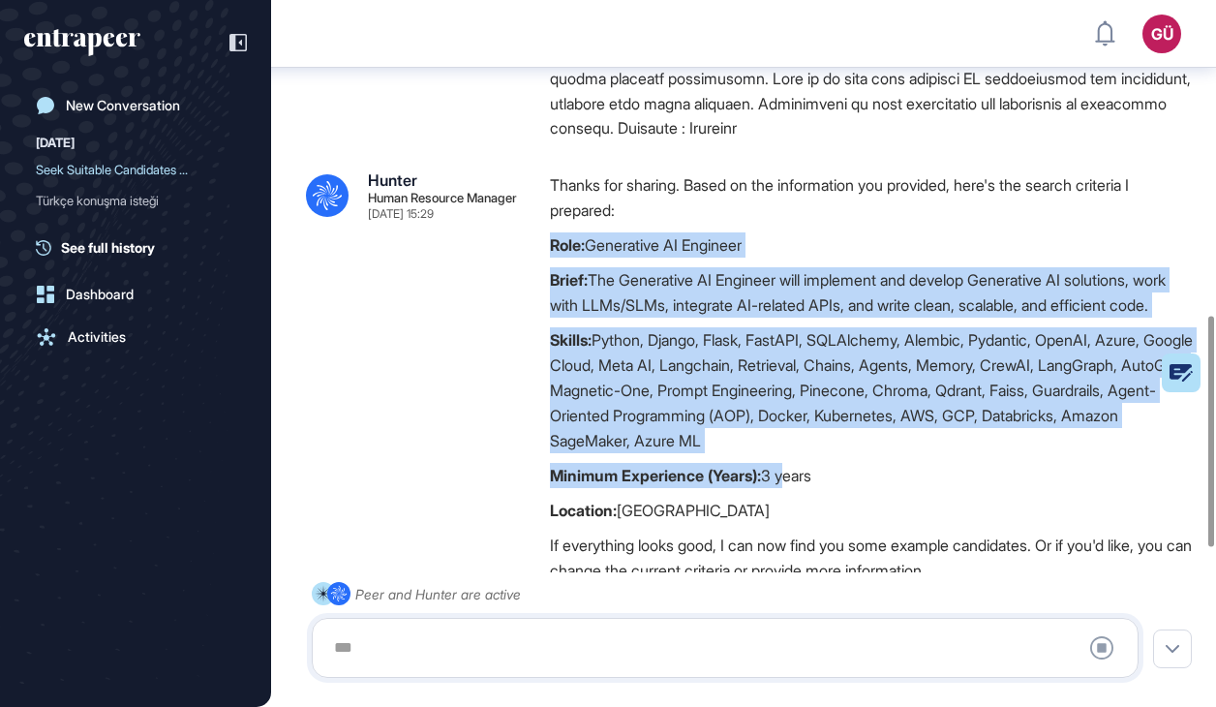
scroll to position [1058, 0]
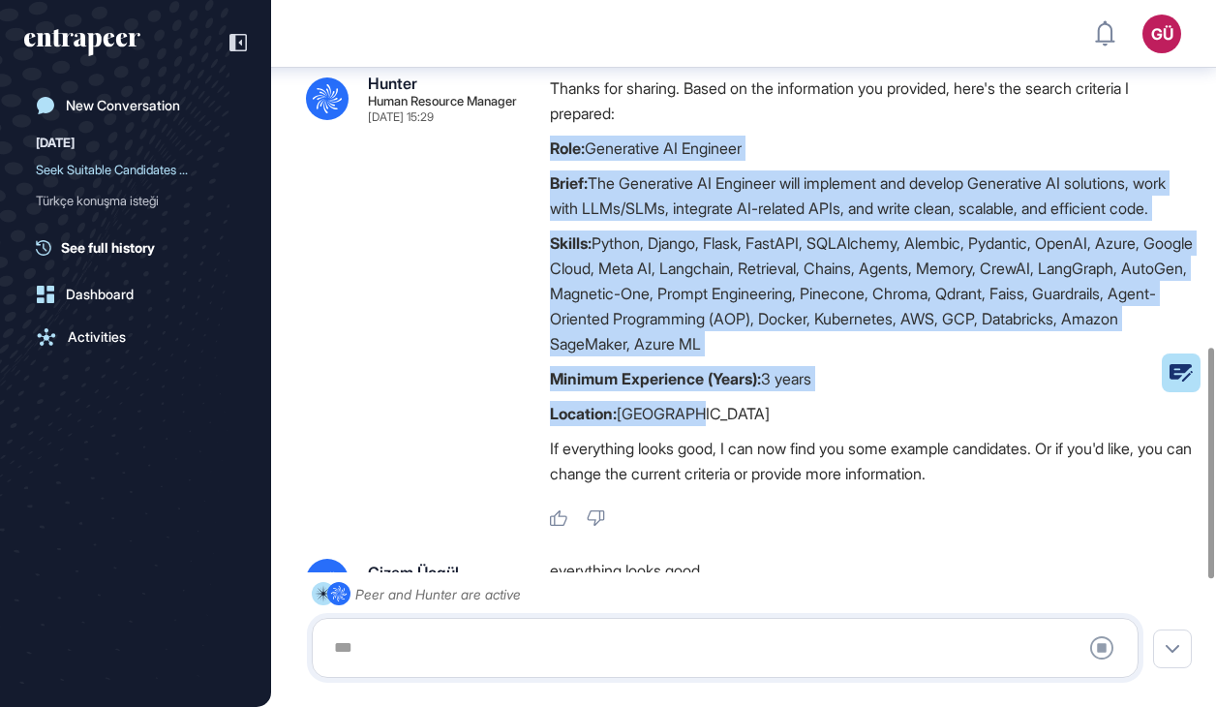
drag, startPoint x: 545, startPoint y: 263, endPoint x: 791, endPoint y: 464, distance: 317.3
click at [791, 464] on div ".cls-2{fill:#fff} Hunter Human Resource Manager [DATE] 15:29 Thanks for sharing…" at bounding box center [743, 302] width 875 height 452
drag, startPoint x: 791, startPoint y: 464, endPoint x: 621, endPoint y: 352, distance: 204.1
copy div "Role: Generative AI Engineer Brief: The Generative AI Engineer will implement a…"
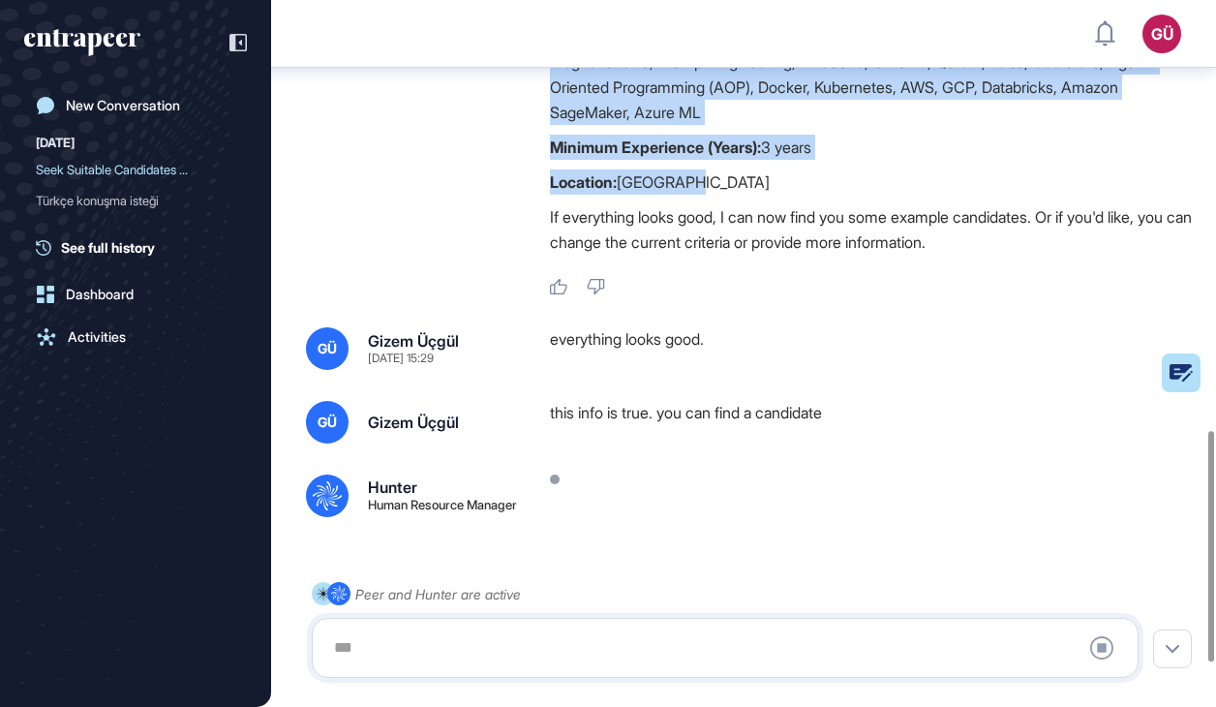
scroll to position [1349, 0]
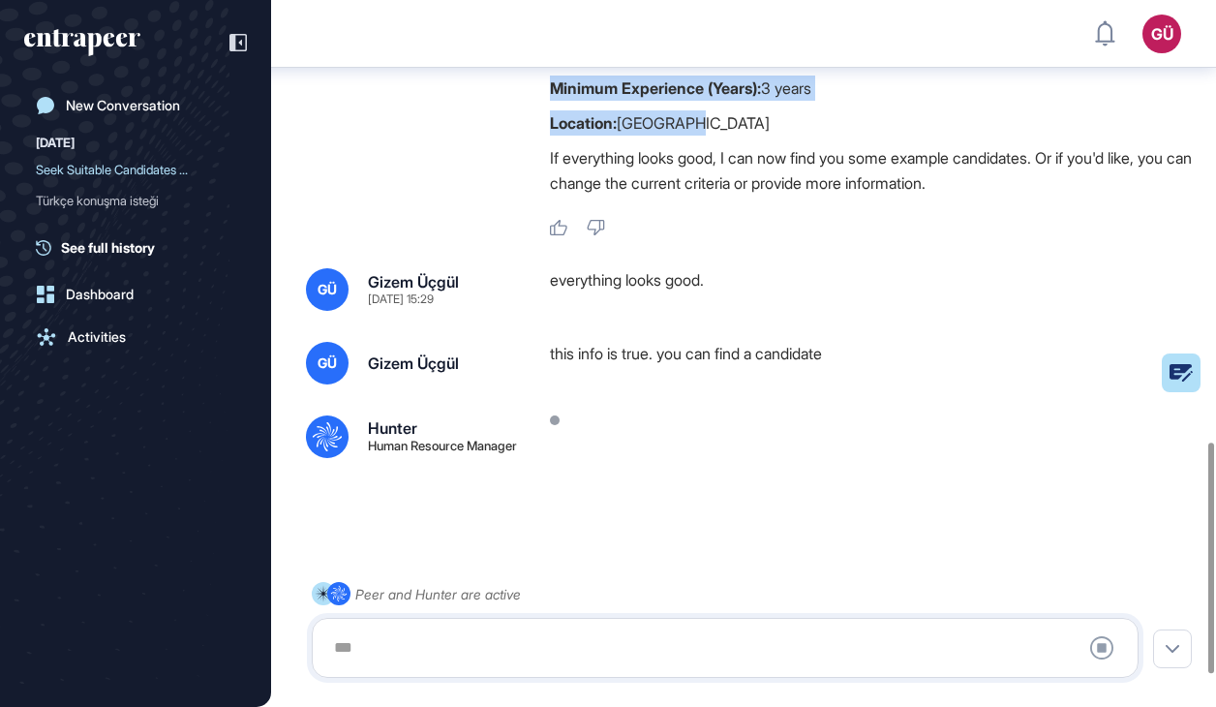
click at [535, 646] on div at bounding box center [725, 648] width 806 height 39
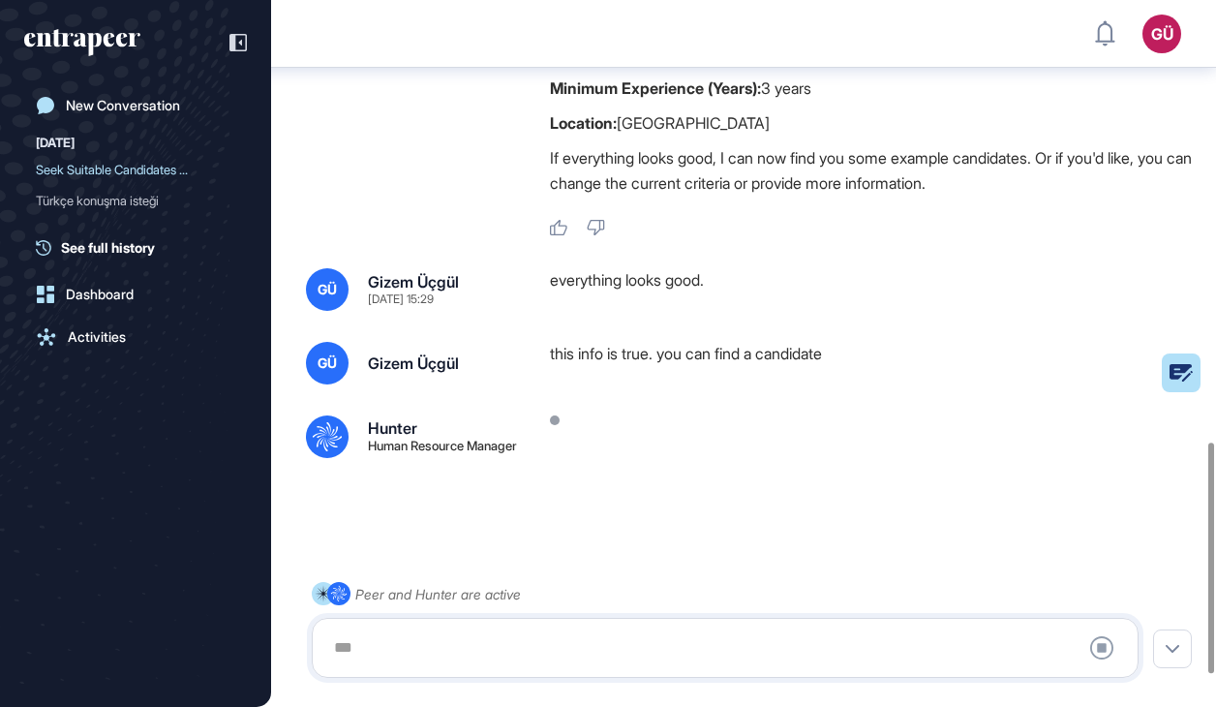
click at [518, 582] on div ".cls-2{fill:#fff} Peer and Hunter are active Stop Query" at bounding box center [725, 630] width 827 height 96
click at [136, 169] on div "Seek Suitable Candidates ..." at bounding box center [128, 169] width 184 height 31
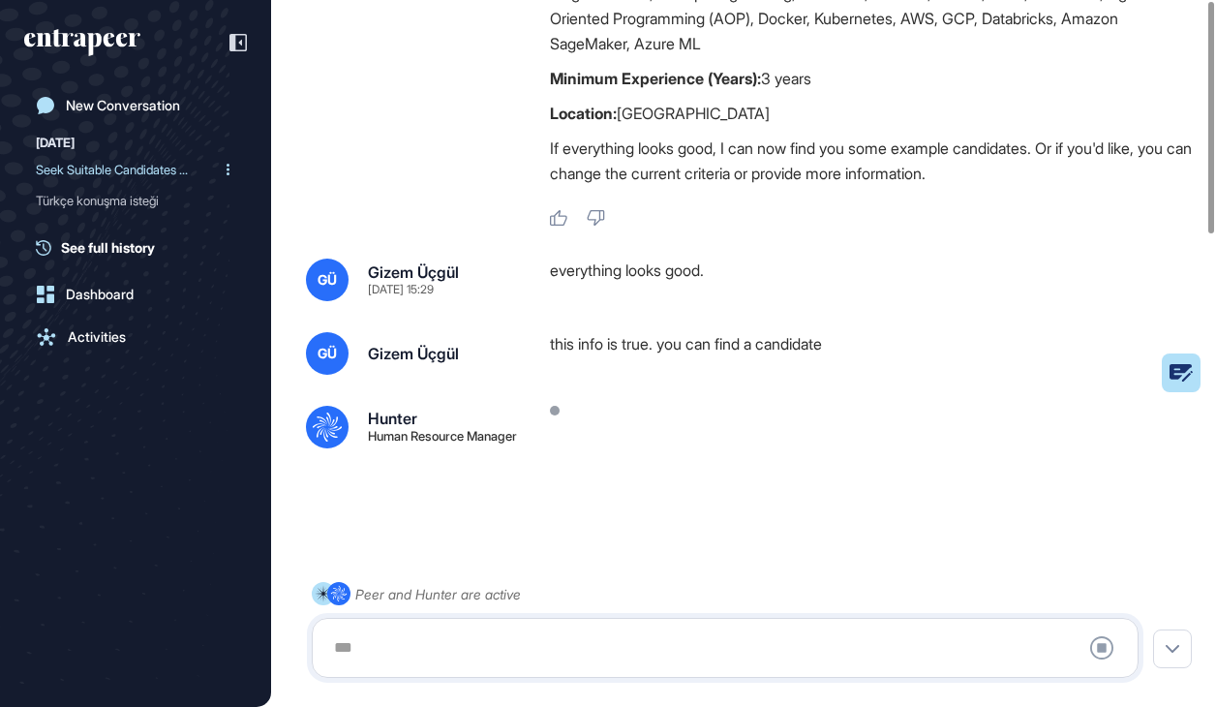
scroll to position [0, 0]
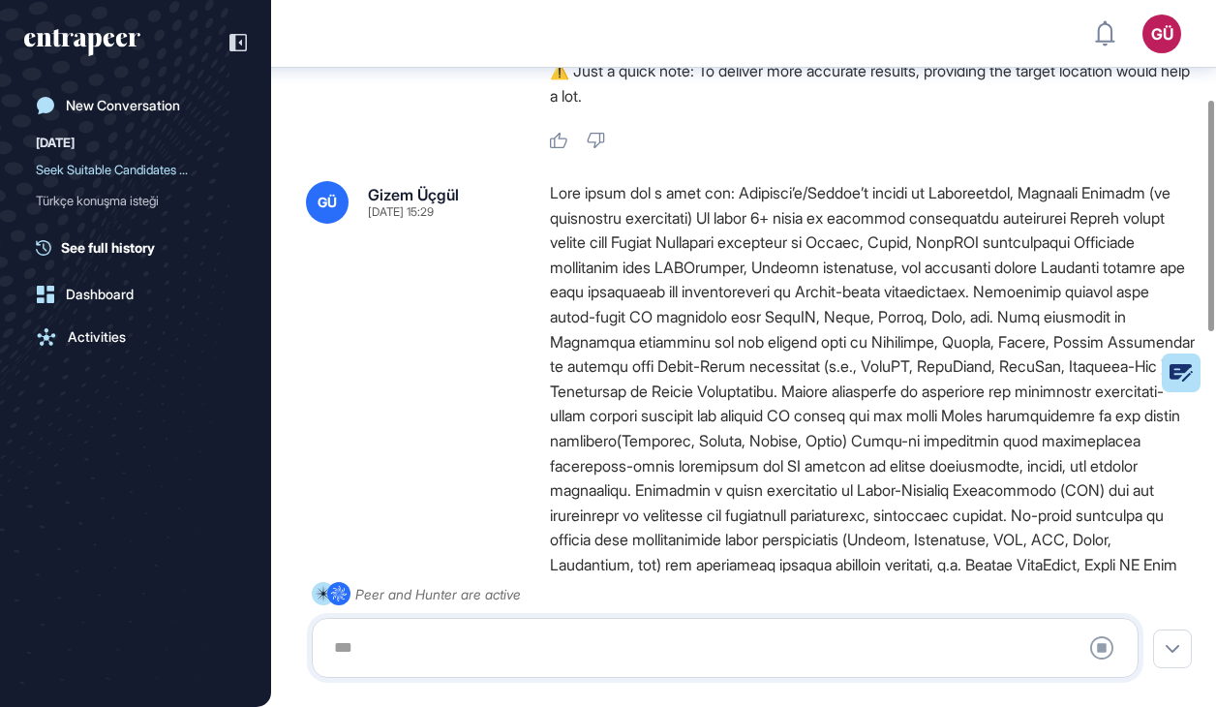
click at [418, 636] on div at bounding box center [725, 648] width 806 height 39
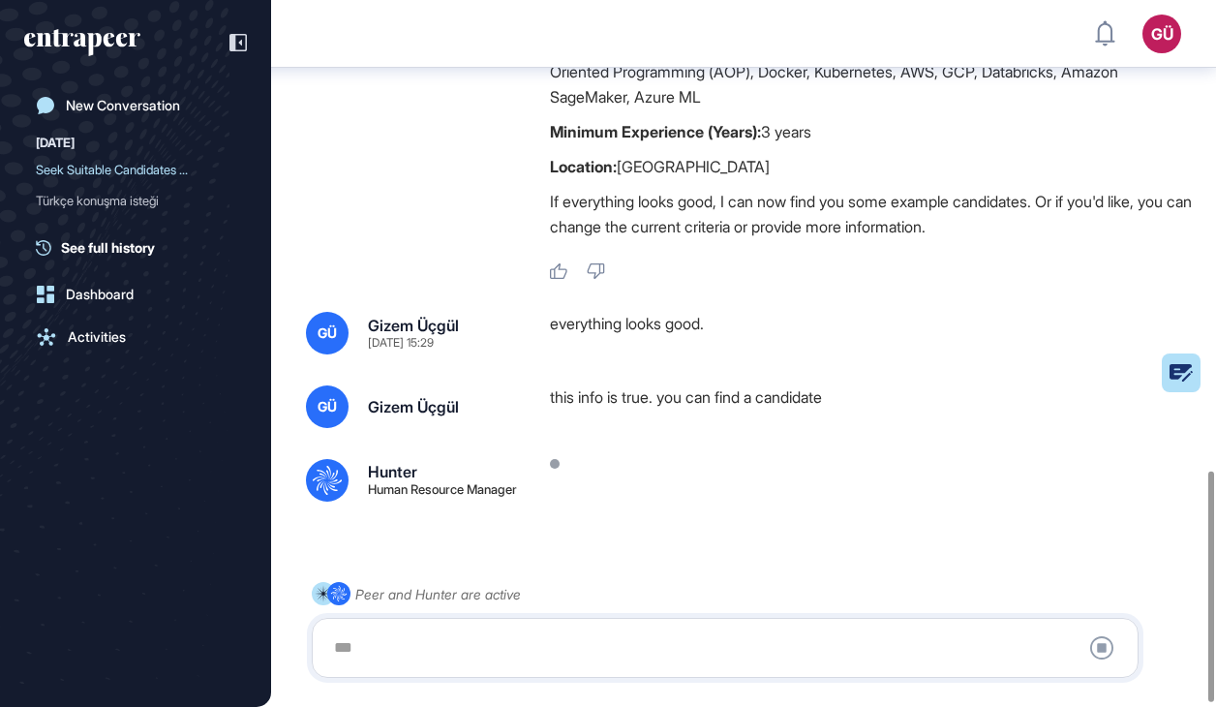
scroll to position [1446, 0]
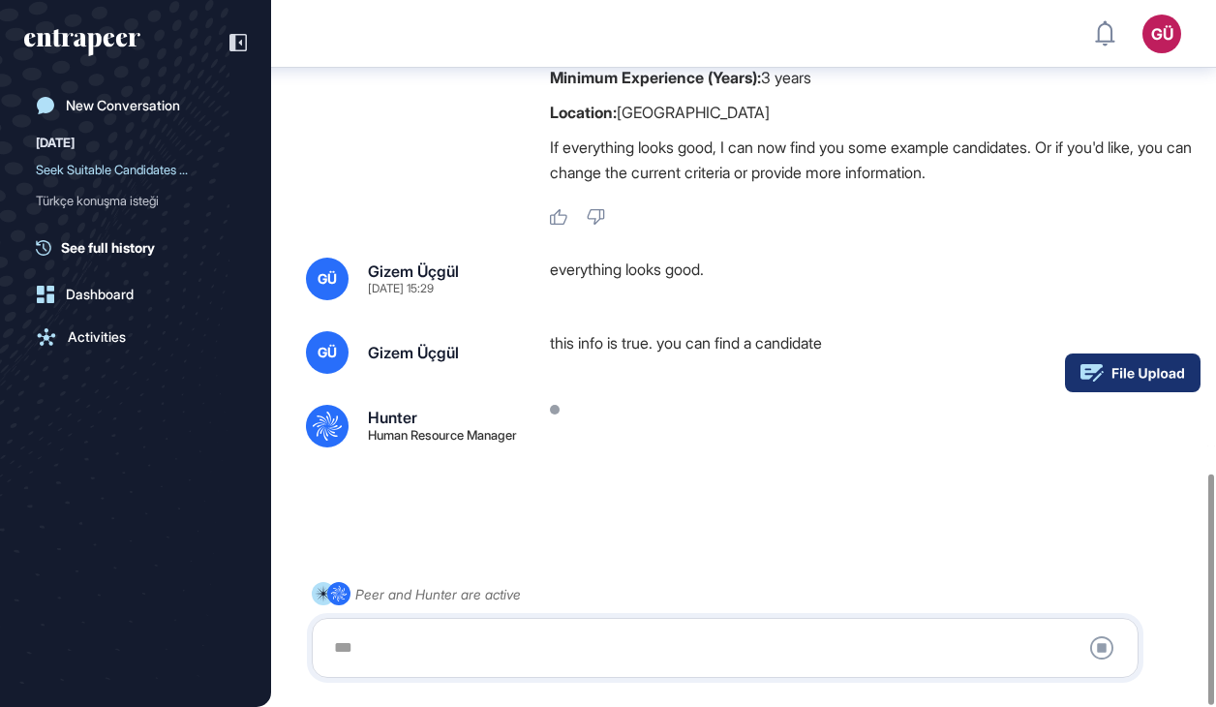
click at [1189, 378] on rect at bounding box center [1133, 372] width 136 height 39
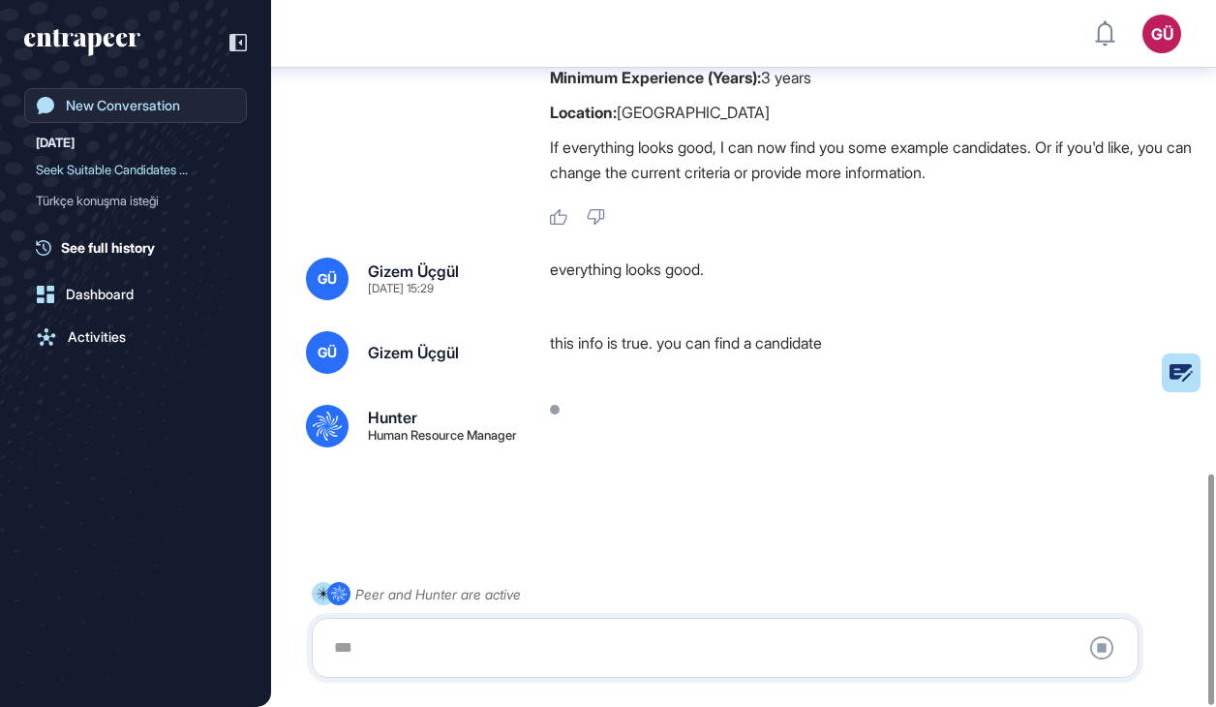
click at [154, 101] on div "New Conversation" at bounding box center [123, 105] width 114 height 15
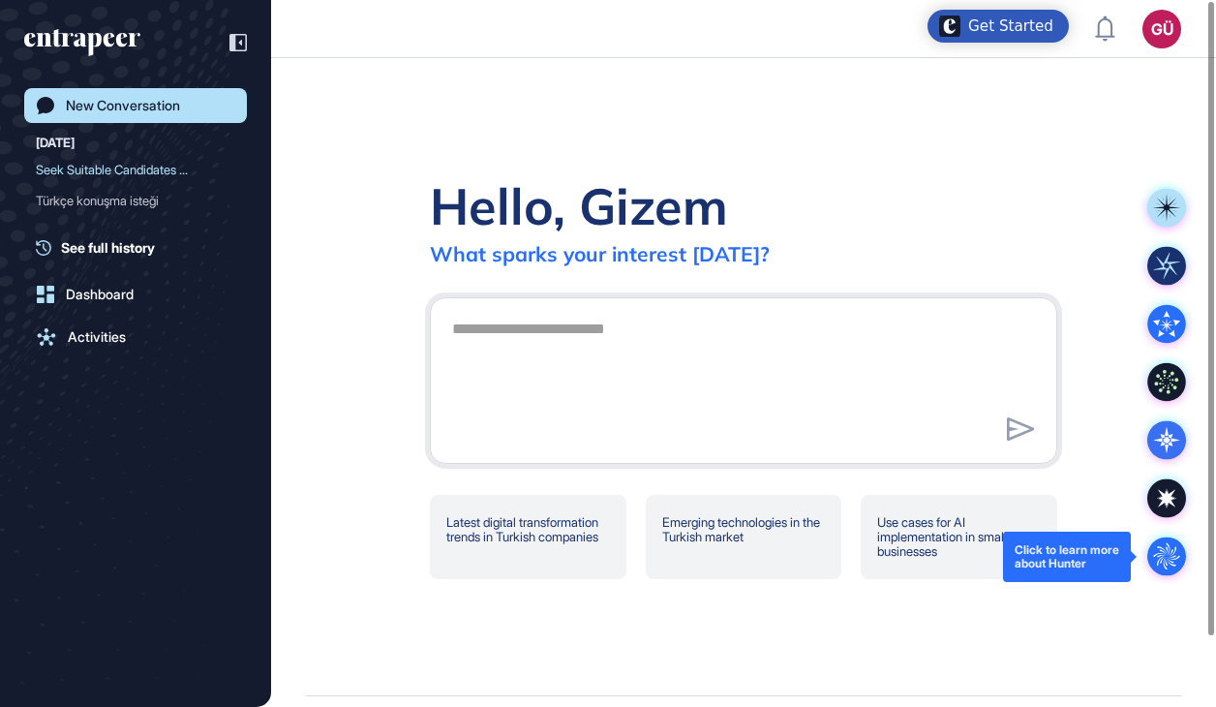
click at [1154, 553] on circle at bounding box center [1167, 556] width 39 height 39
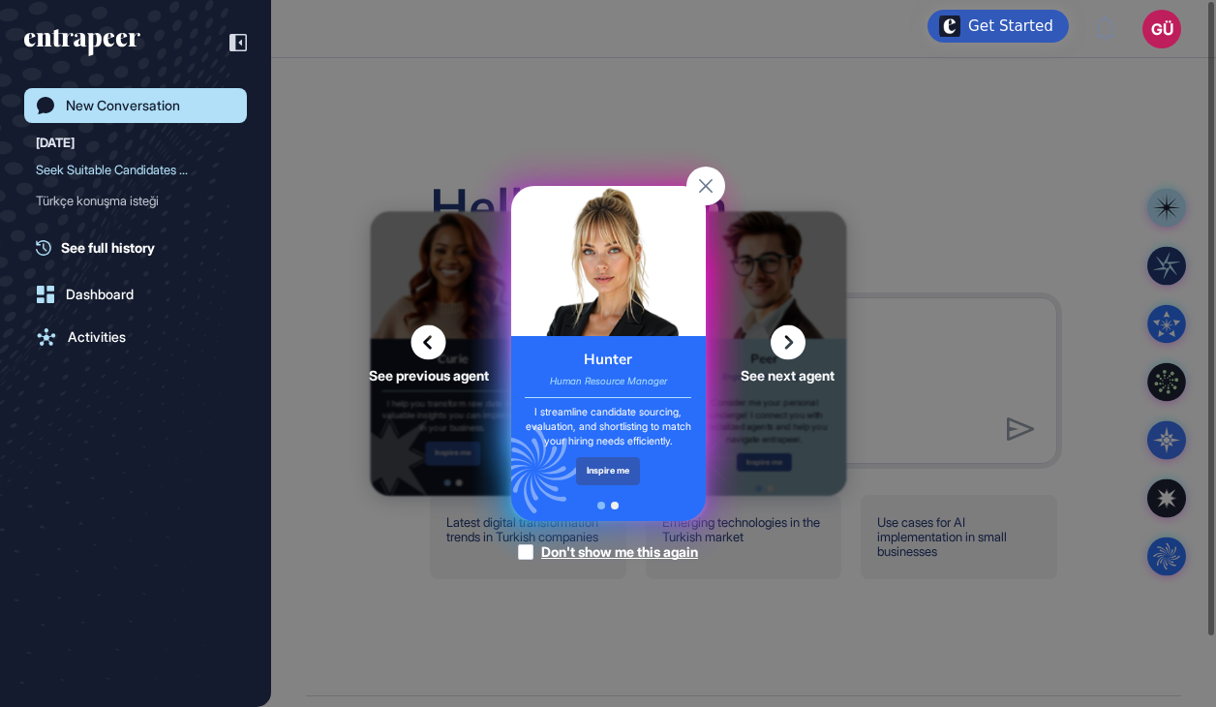
click at [788, 349] on icon at bounding box center [788, 342] width 35 height 35
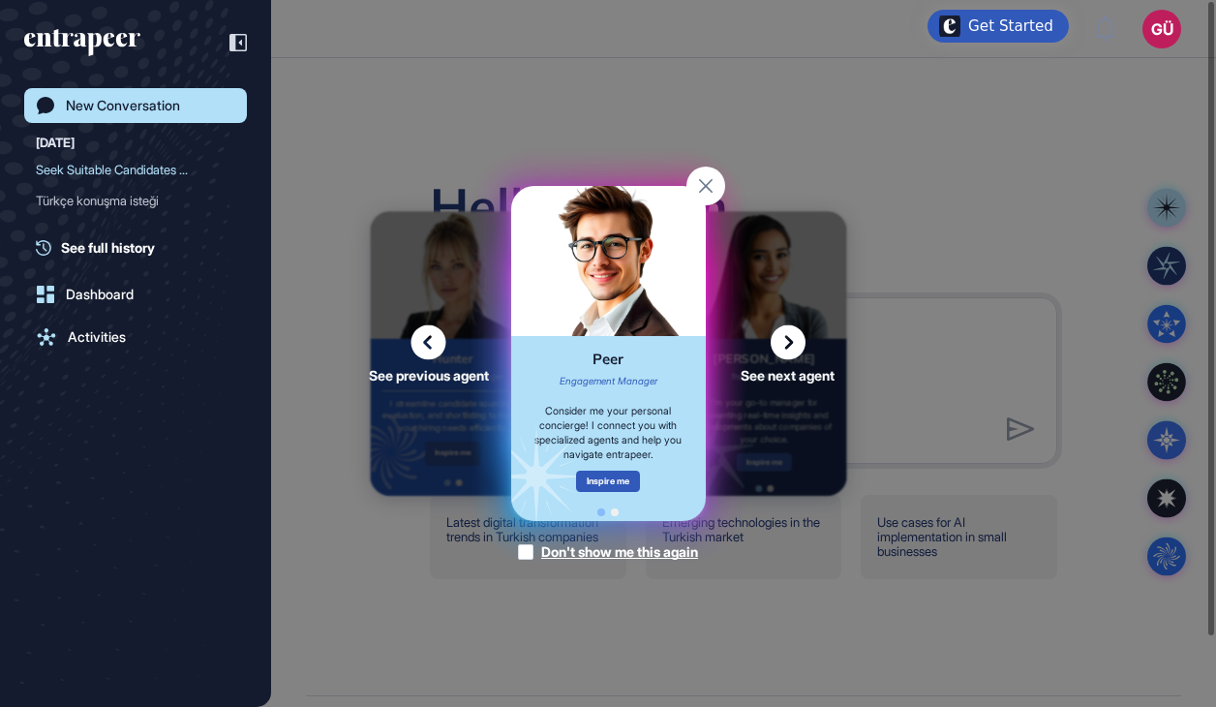
click at [430, 336] on icon at bounding box center [429, 342] width 35 height 35
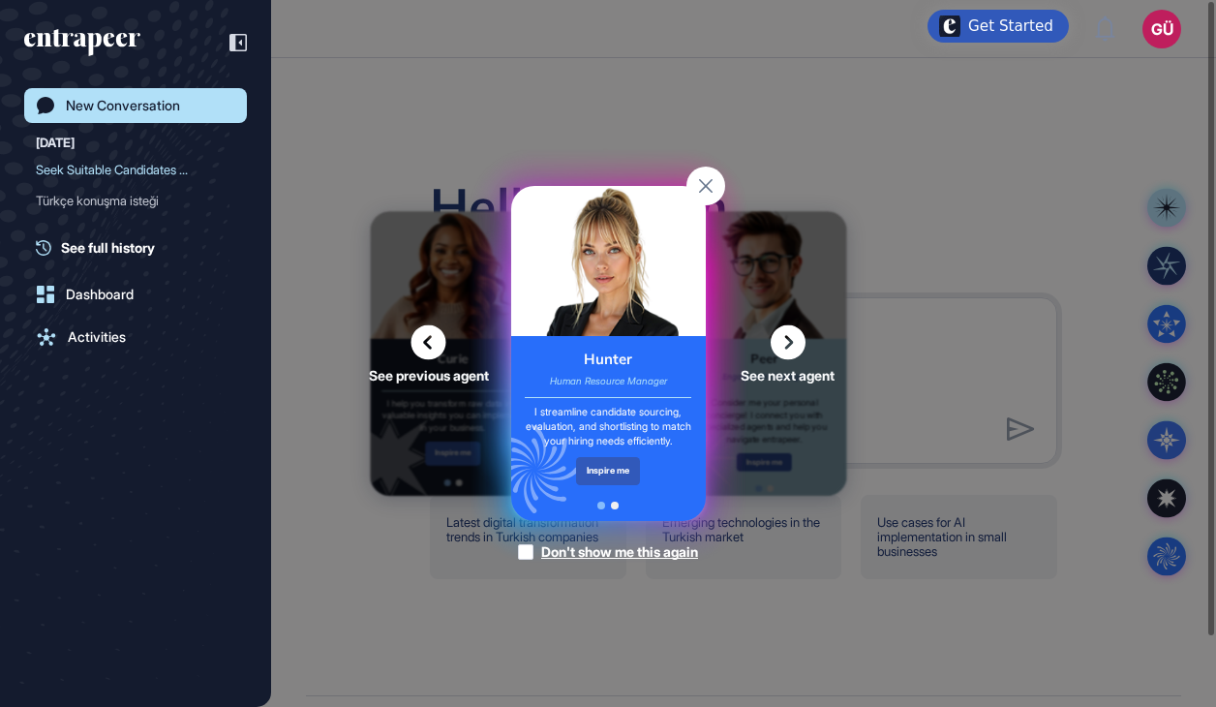
click at [522, 553] on div at bounding box center [525, 551] width 15 height 15
click at [960, 428] on div "See previous agent See next agent Peer Engagement Manager Consider me your pers…" at bounding box center [608, 353] width 1216 height 707
click at [690, 161] on div "See previous agent See next agent Peer Engagement Manager Consider me your pers…" at bounding box center [608, 353] width 1216 height 707
click at [702, 173] on rect at bounding box center [706, 186] width 39 height 39
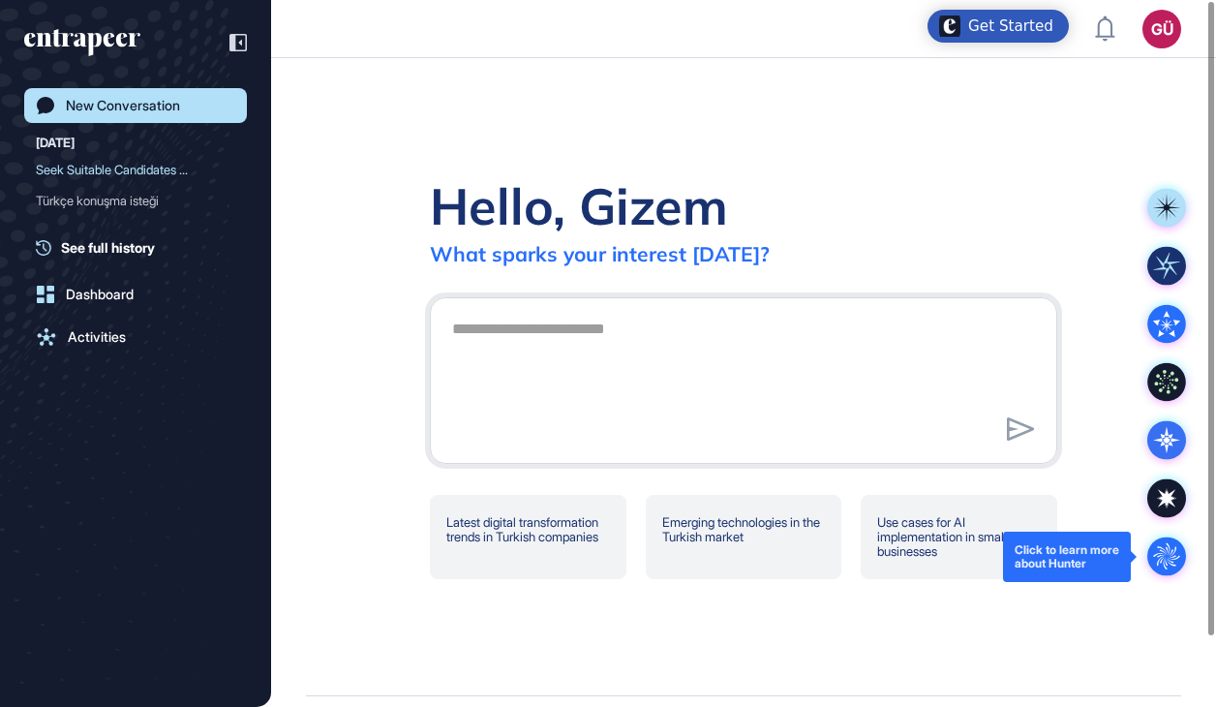
click at [1162, 549] on circle at bounding box center [1167, 556] width 39 height 39
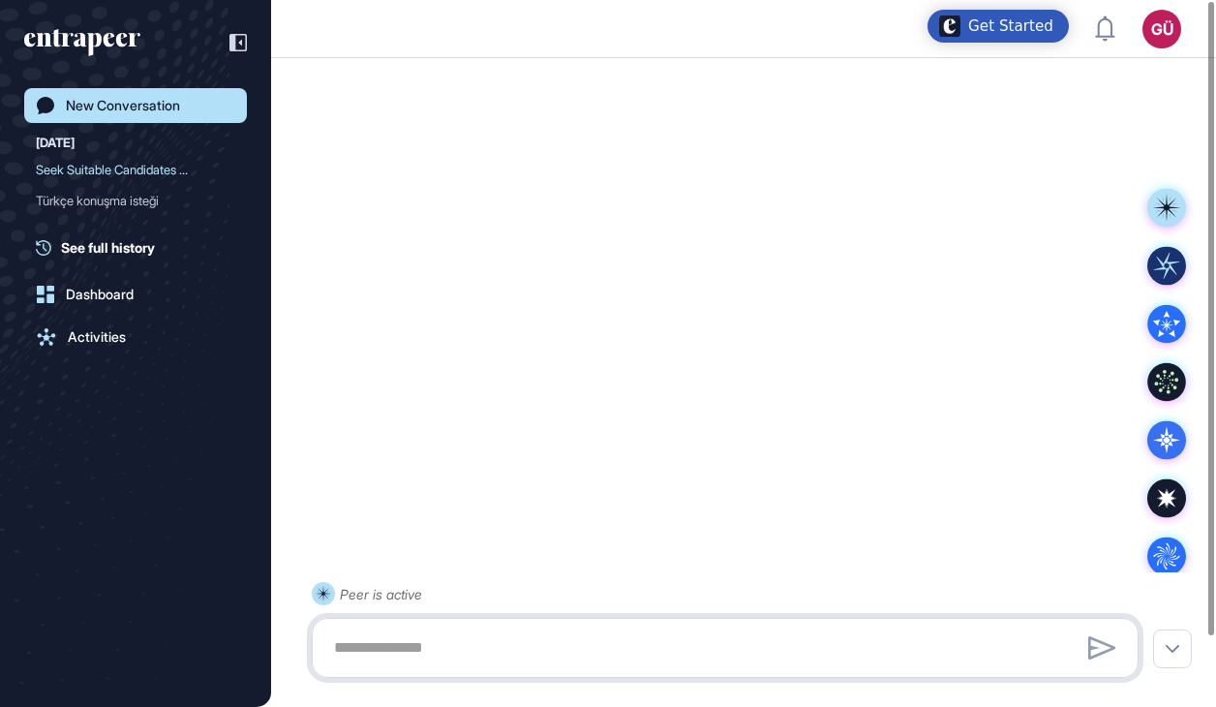
click at [587, 639] on div at bounding box center [725, 648] width 806 height 39
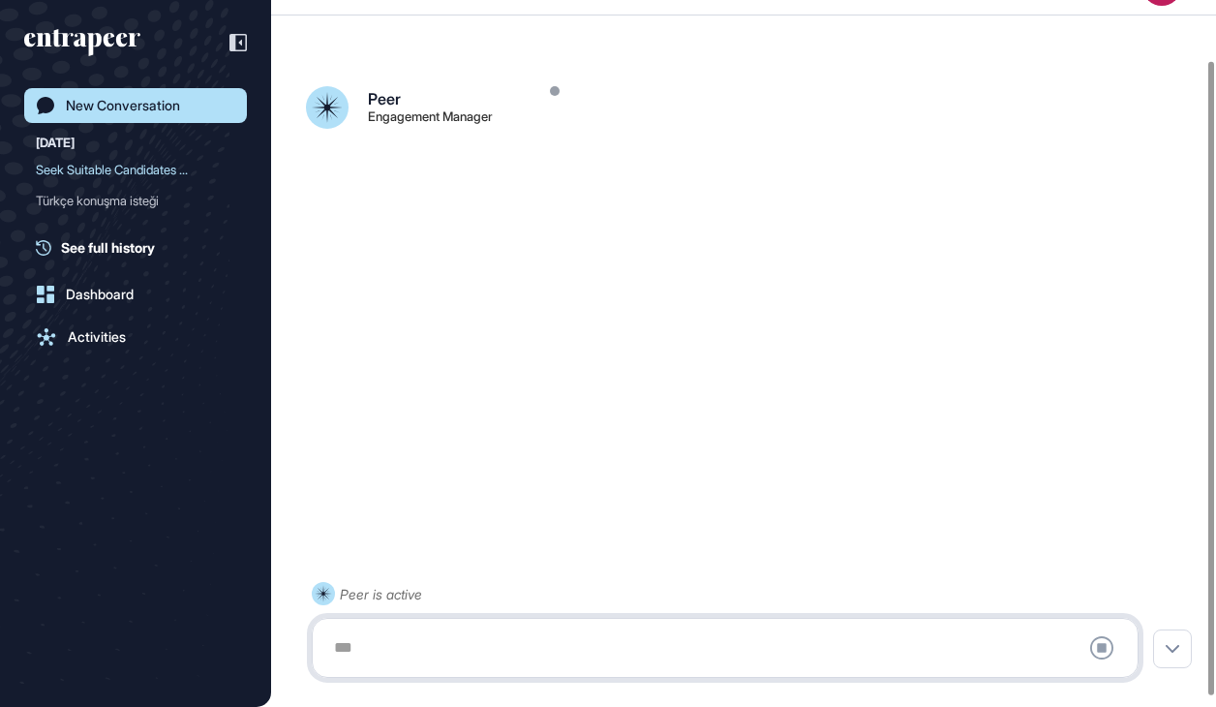
scroll to position [77, 0]
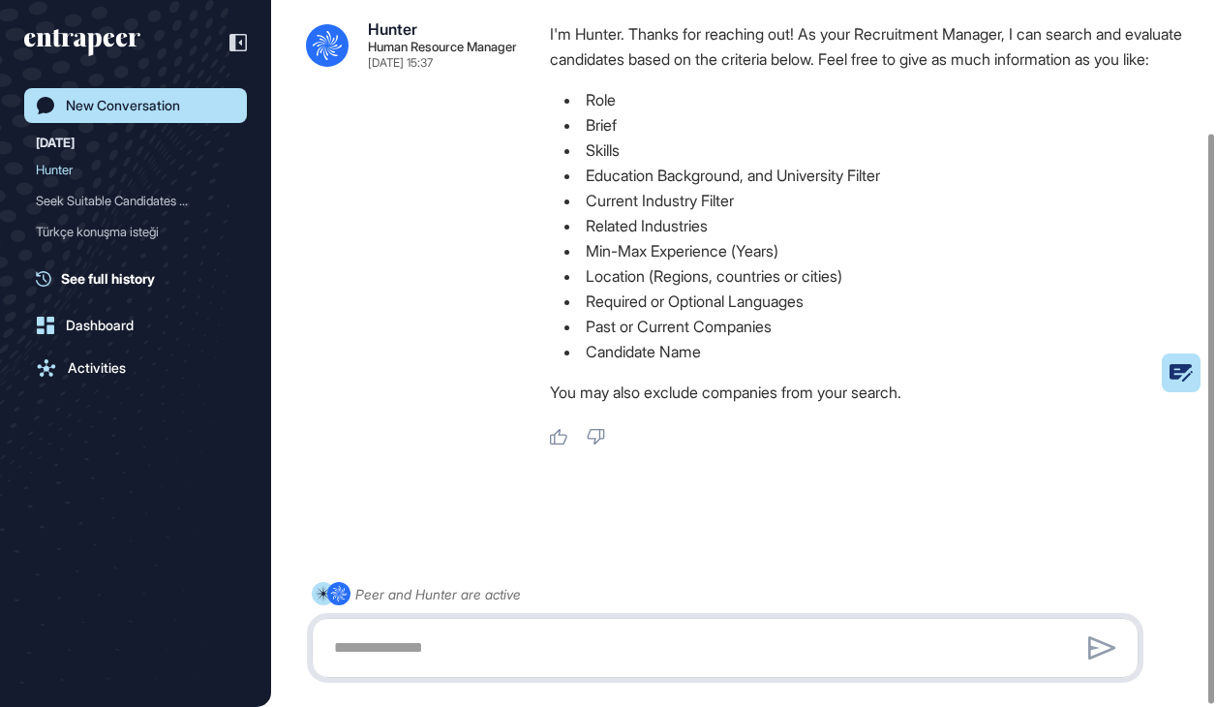
scroll to position [165, 0]
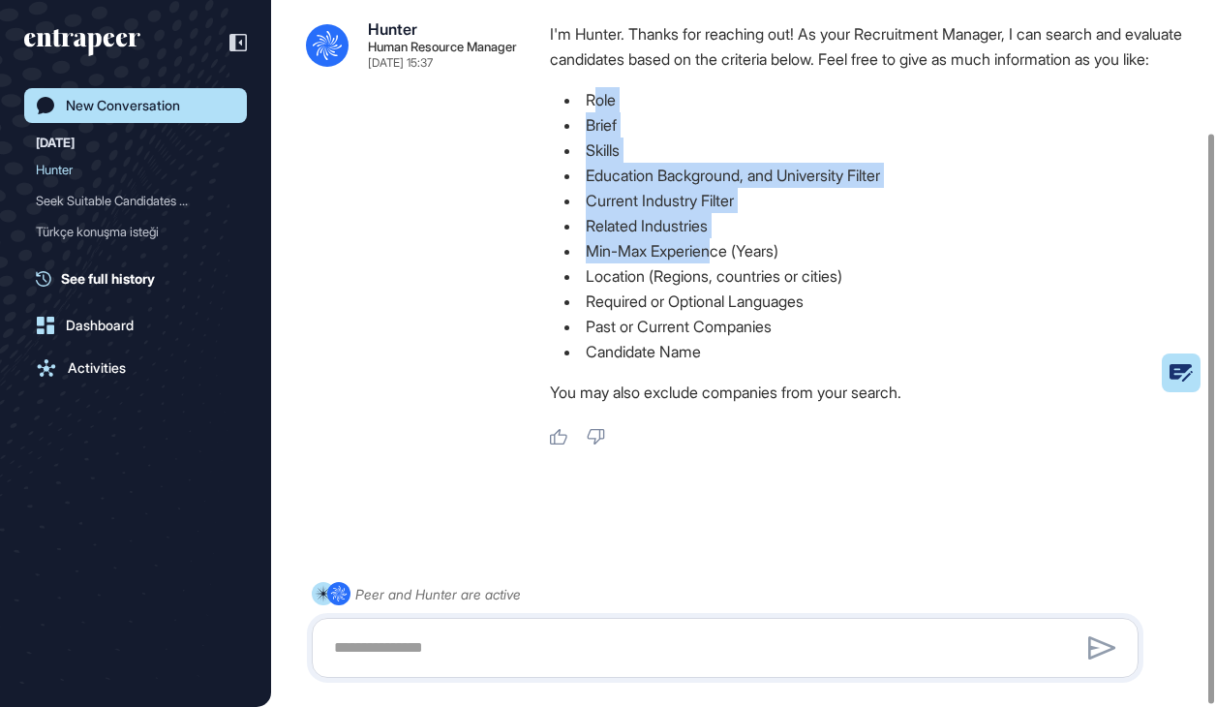
drag, startPoint x: 591, startPoint y: 63, endPoint x: 721, endPoint y: 212, distance: 197.7
click at [721, 212] on ul "Role Brief Skills Education Background, and University Filter Current Industry …" at bounding box center [873, 225] width 647 height 277
drag, startPoint x: 721, startPoint y: 212, endPoint x: 620, endPoint y: 133, distance: 128.3
click at [624, 163] on li "Education Background, and University Filter" at bounding box center [873, 175] width 647 height 25
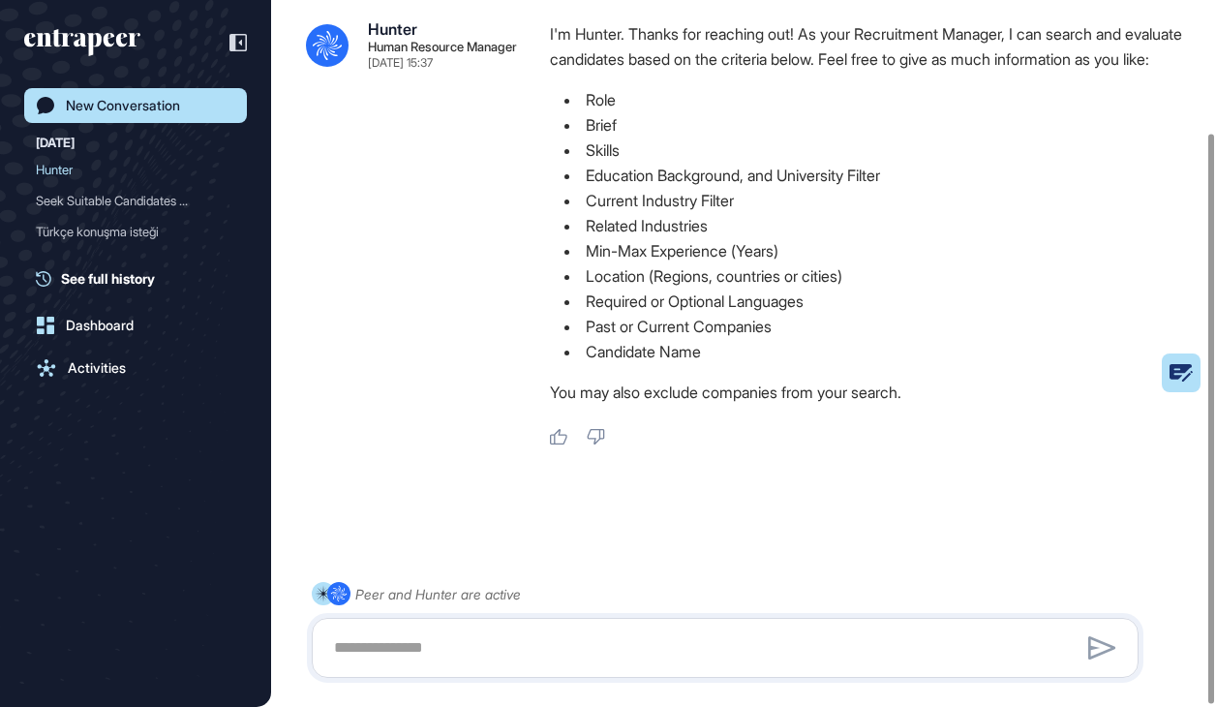
click at [590, 87] on li "Role" at bounding box center [873, 99] width 647 height 25
click at [436, 631] on textarea at bounding box center [725, 648] width 806 height 39
paste textarea "**********"
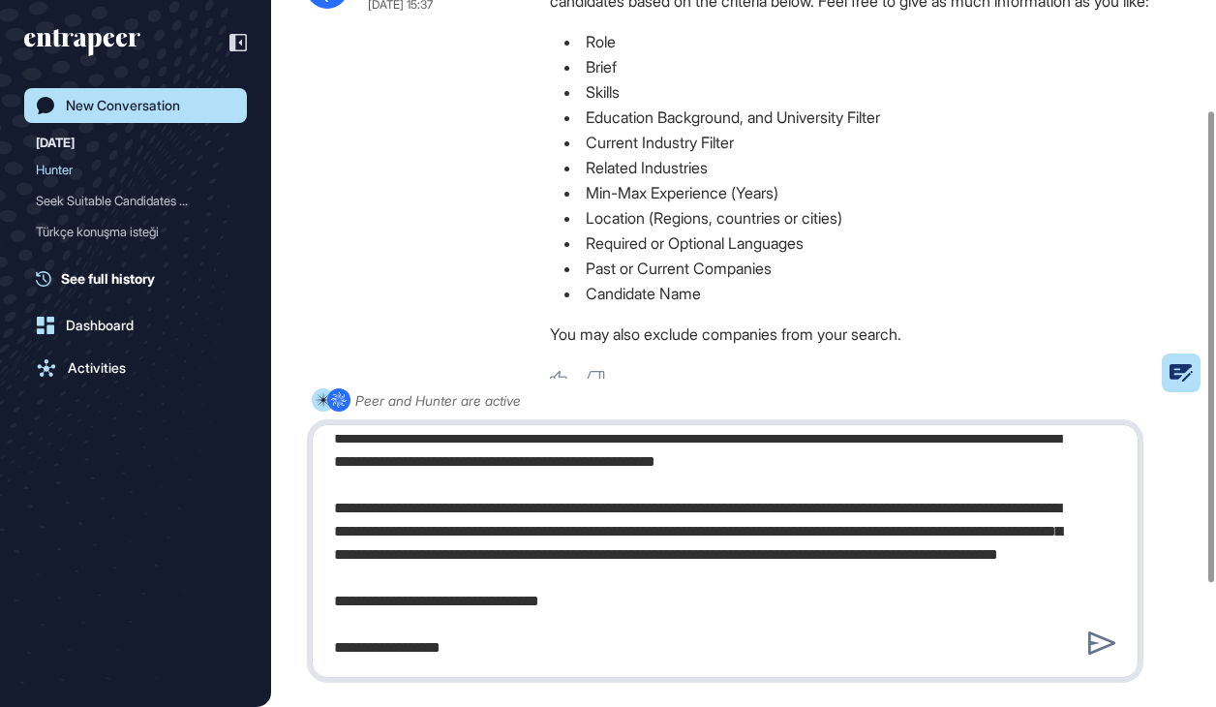
scroll to position [0, 0]
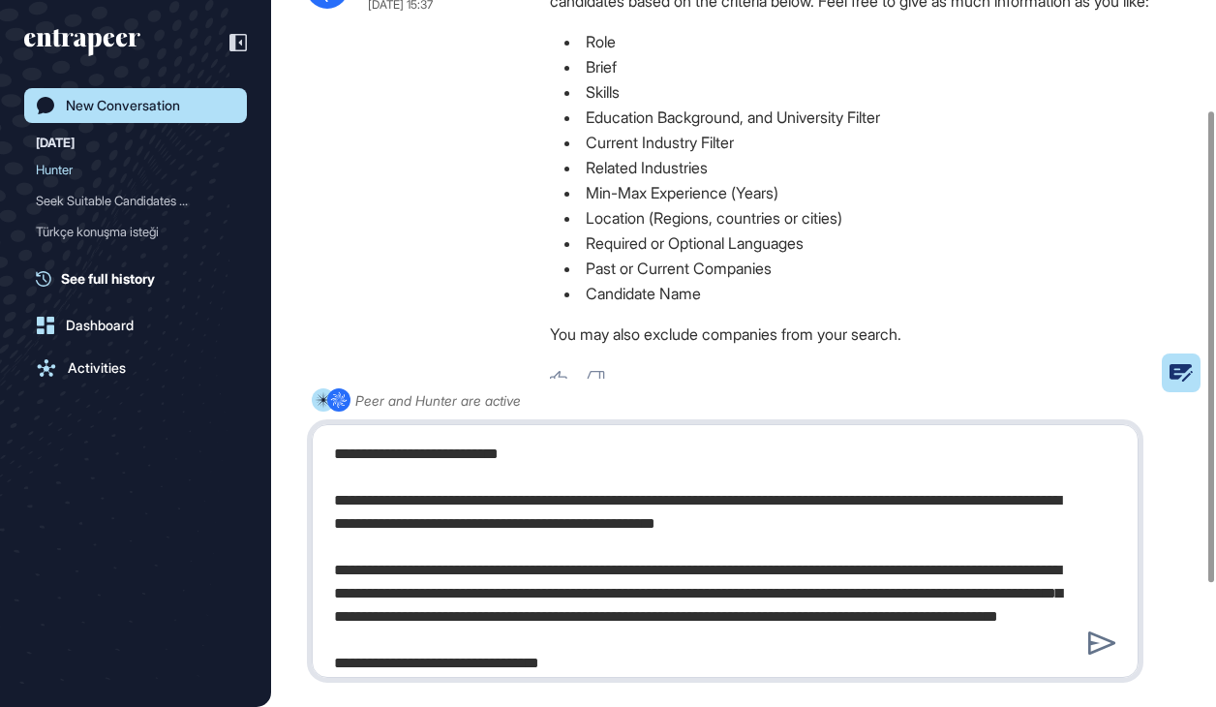
drag, startPoint x: 378, startPoint y: 496, endPoint x: 951, endPoint y: 512, distance: 573.5
click at [951, 512] on textarea "**********" at bounding box center [725, 551] width 806 height 232
click at [683, 525] on textarea "**********" at bounding box center [725, 551] width 806 height 232
click at [736, 589] on textarea "**********" at bounding box center [725, 551] width 806 height 232
drag, startPoint x: 664, startPoint y: 592, endPoint x: 857, endPoint y: 639, distance: 198.5
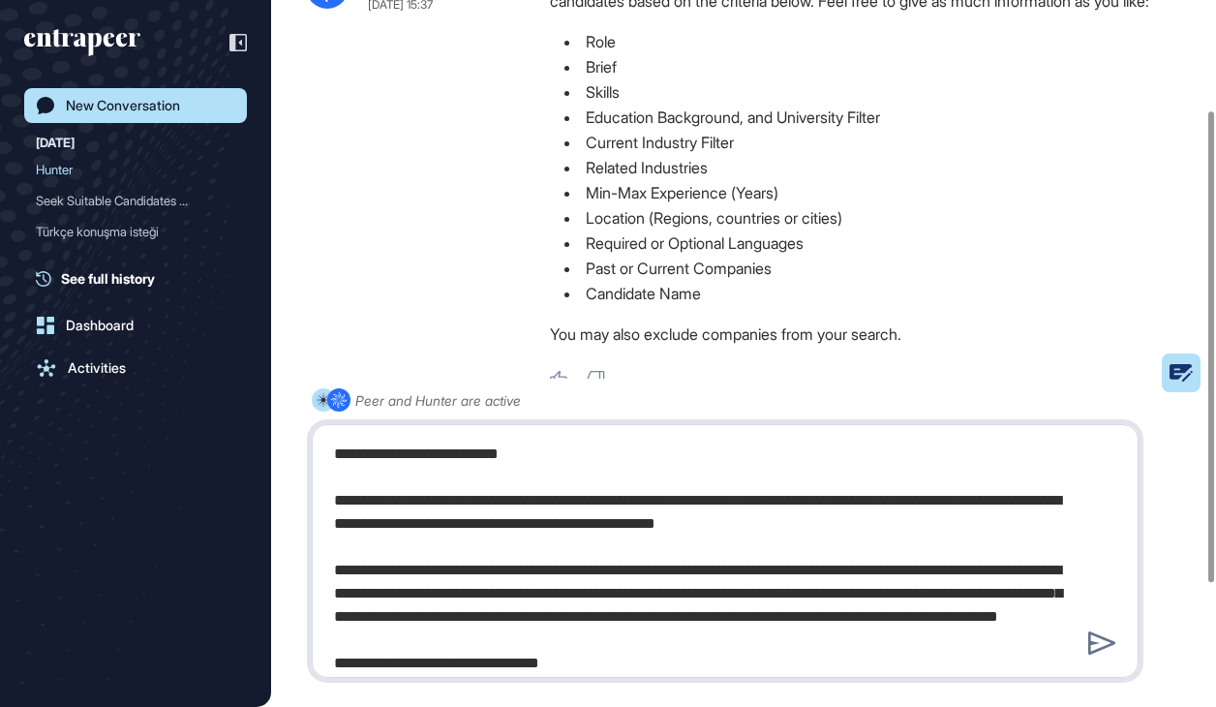
click at [857, 639] on textarea "**********" at bounding box center [725, 551] width 806 height 232
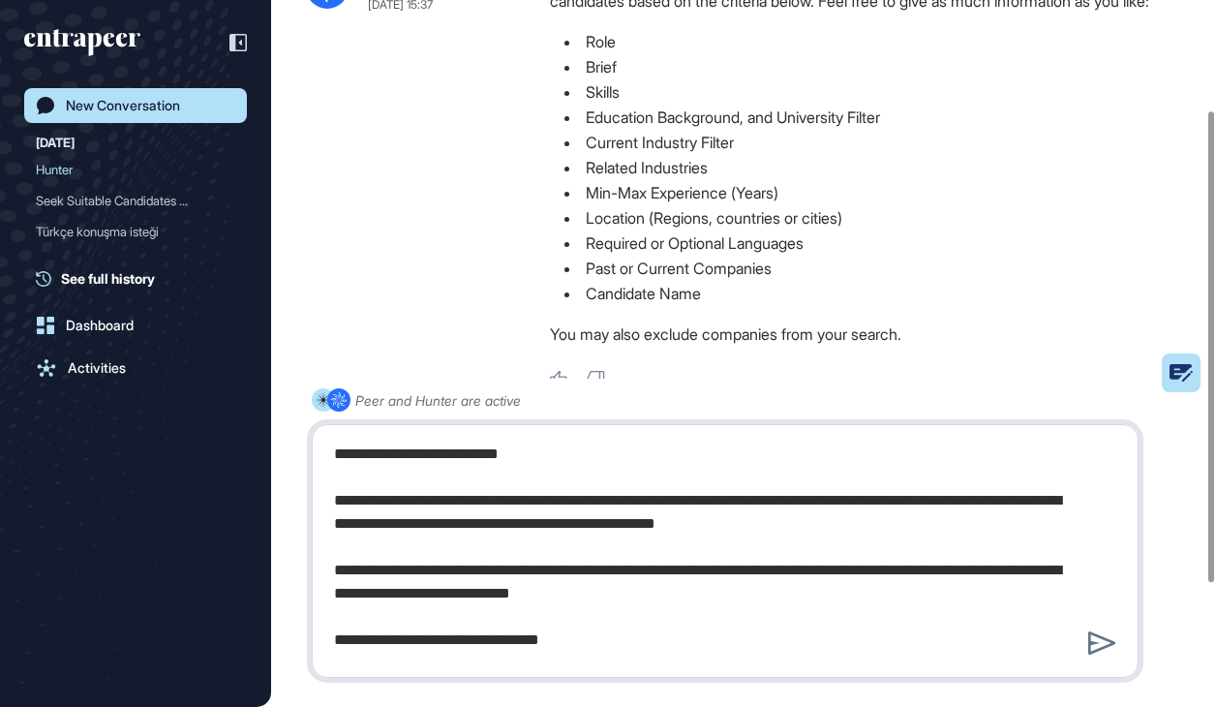
scroll to position [39, 0]
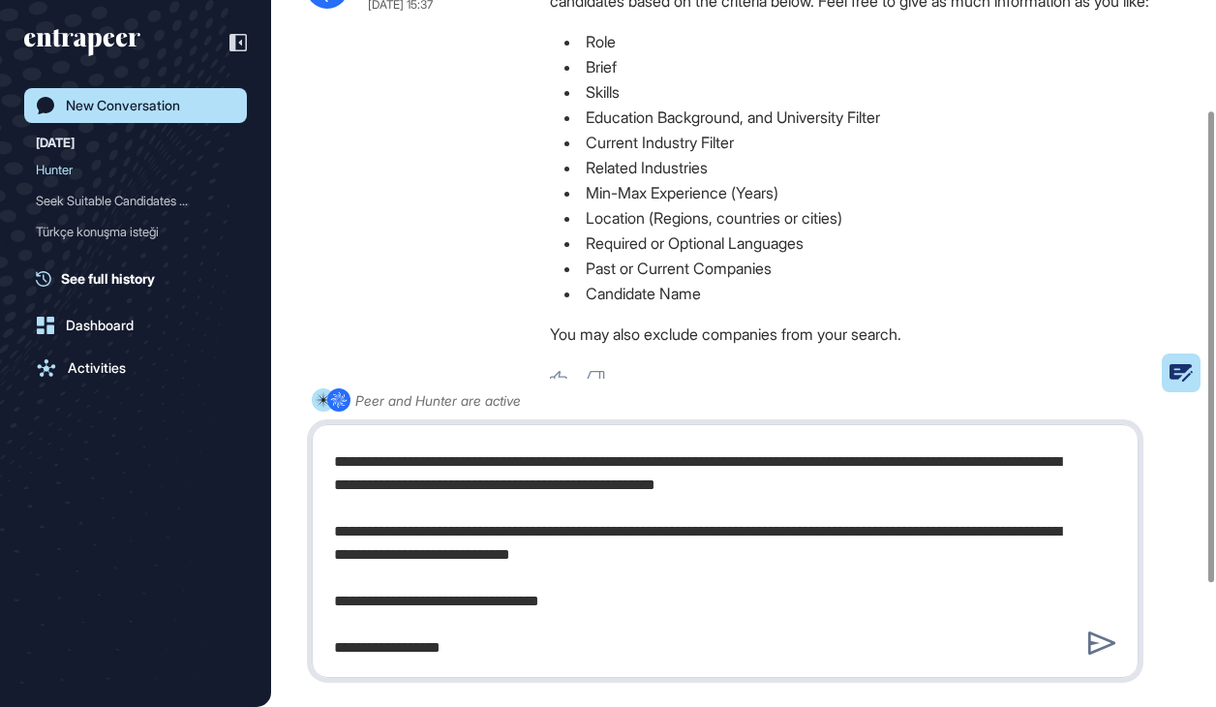
click at [762, 565] on textarea "**********" at bounding box center [725, 551] width 806 height 232
type textarea "**********"
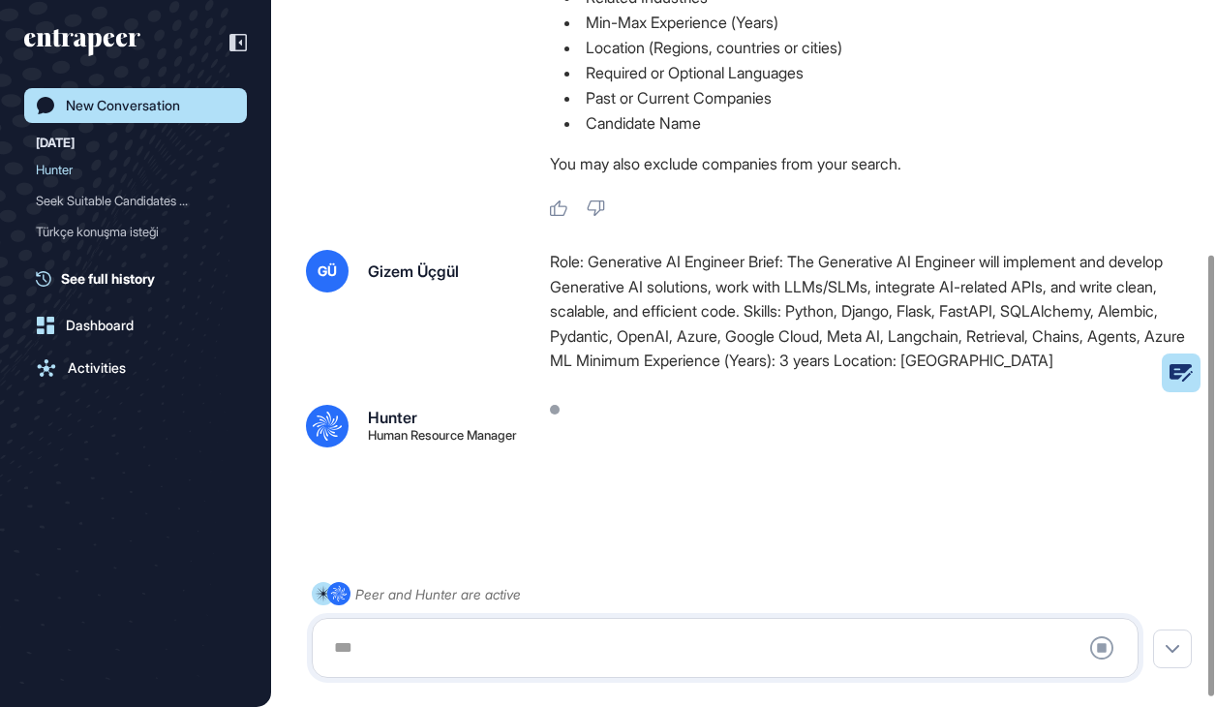
scroll to position [420, 0]
click at [1112, 188] on div ".cls-2{fill:#fff} Hunter Human Resource Manager [DATE] 15:37 I'm Hunter. Thanks…" at bounding box center [743, 188] width 945 height 930
drag, startPoint x: 1112, startPoint y: 188, endPoint x: 1160, endPoint y: 213, distance: 54.6
click at [1160, 250] on div "Role: Generative AI Engineer Brief: The Generative AI Engineer will implement a…" at bounding box center [873, 312] width 647 height 124
drag, startPoint x: 1171, startPoint y: 203, endPoint x: 829, endPoint y: 290, distance: 352.5
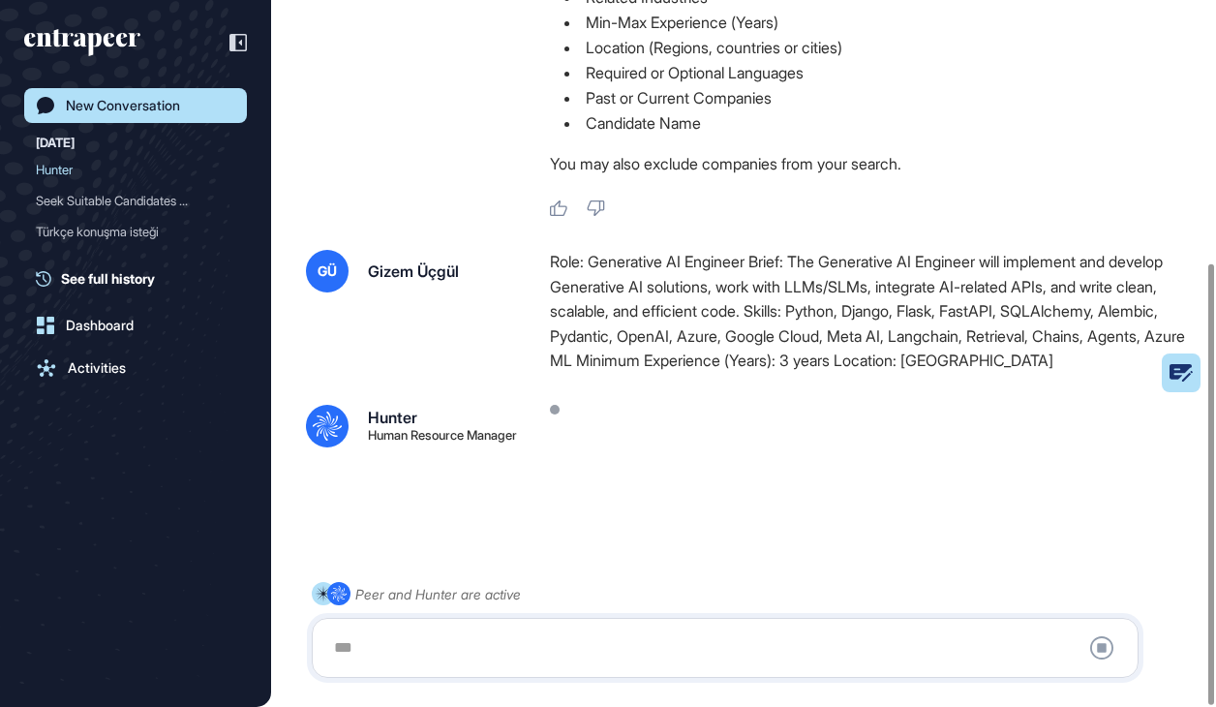
click at [1171, 250] on div "Role: Generative AI Engineer Brief: The Generative AI Engineer will implement a…" at bounding box center [873, 312] width 647 height 124
click at [674, 314] on div "Role: Generative AI Engineer Brief: The Generative AI Engineer will implement a…" at bounding box center [873, 312] width 647 height 124
click at [646, 324] on div "Role: Generative AI Engineer Brief: The Generative AI Engineer will implement a…" at bounding box center [873, 312] width 647 height 124
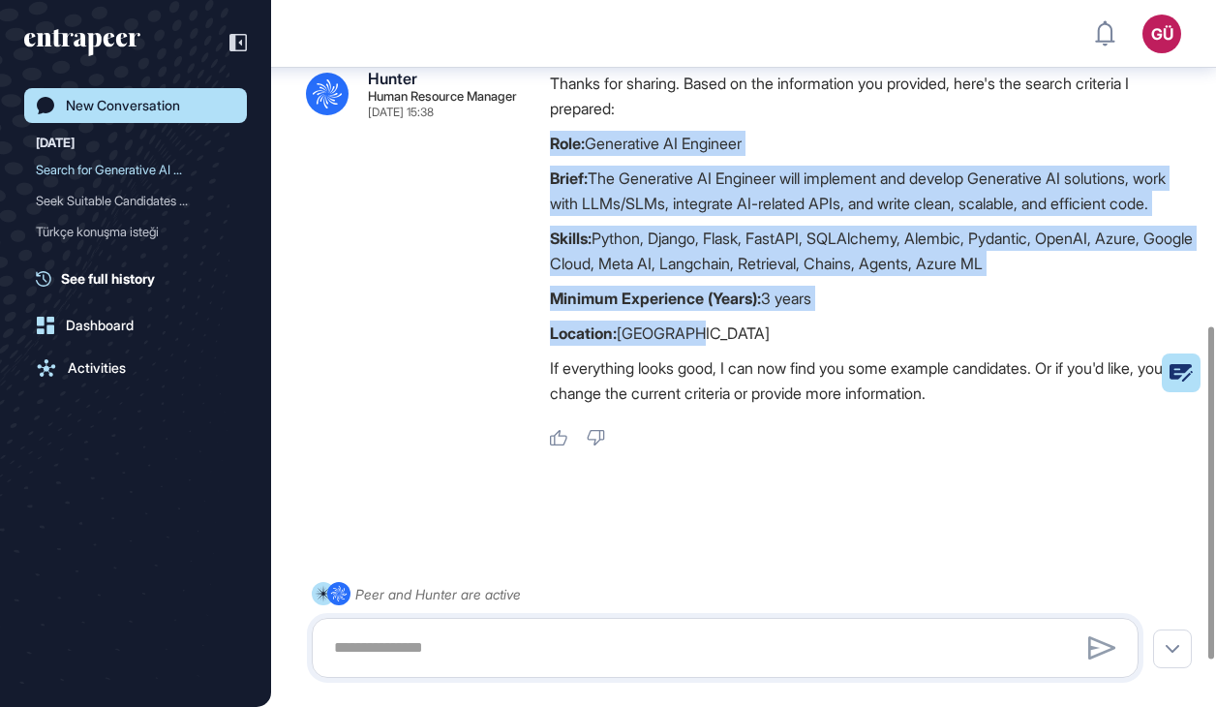
scroll to position [690, 0]
drag, startPoint x: 548, startPoint y: 367, endPoint x: 843, endPoint y: 394, distance: 296.6
click at [843, 394] on div ".cls-2{fill:#fff} Hunter Human Resource Manager [DATE] 15:38 Thanks for sharing…" at bounding box center [743, 259] width 875 height 377
copy div "Role: Generative AI Engineer Brief: The Generative AI Engineer will implement a…"
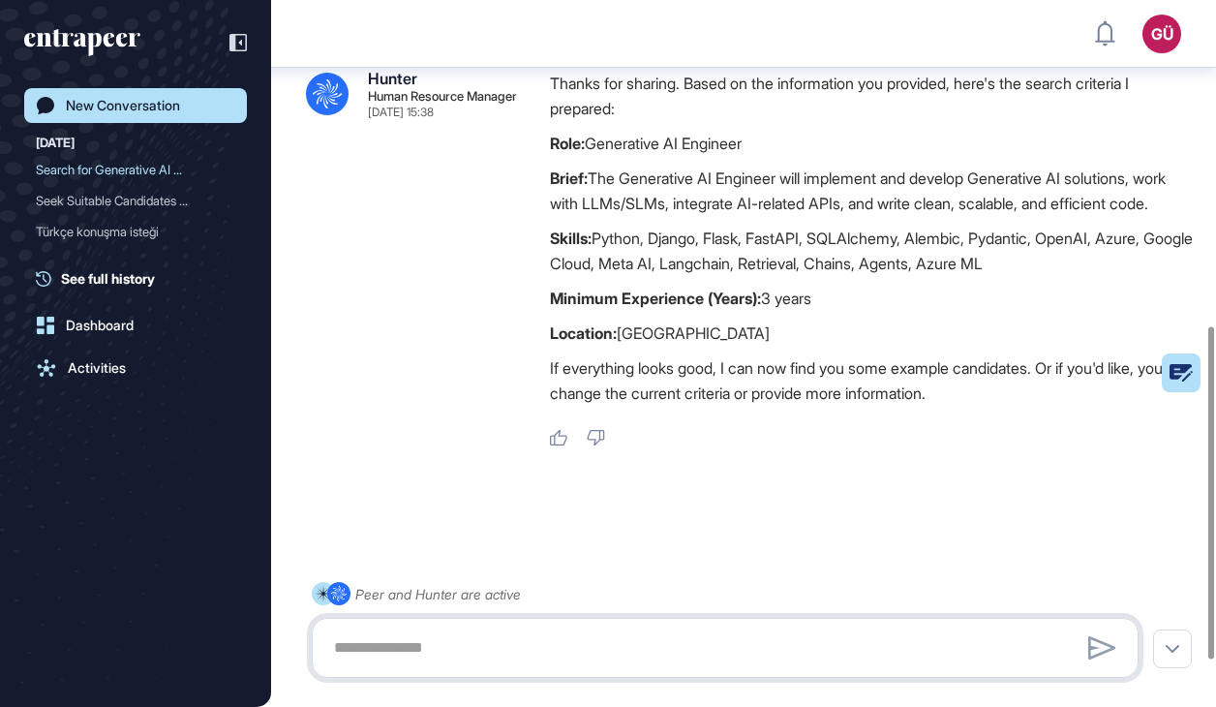
click at [387, 658] on textarea at bounding box center [725, 648] width 806 height 39
paste textarea "**********"
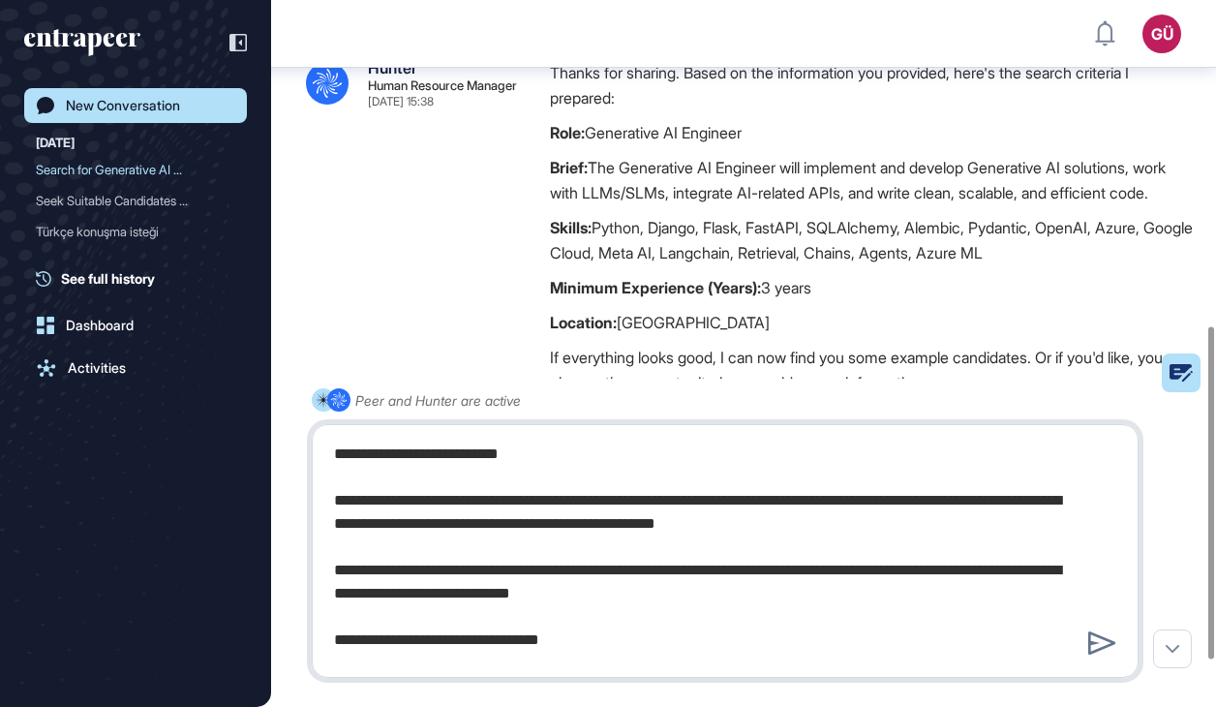
scroll to position [28, 0]
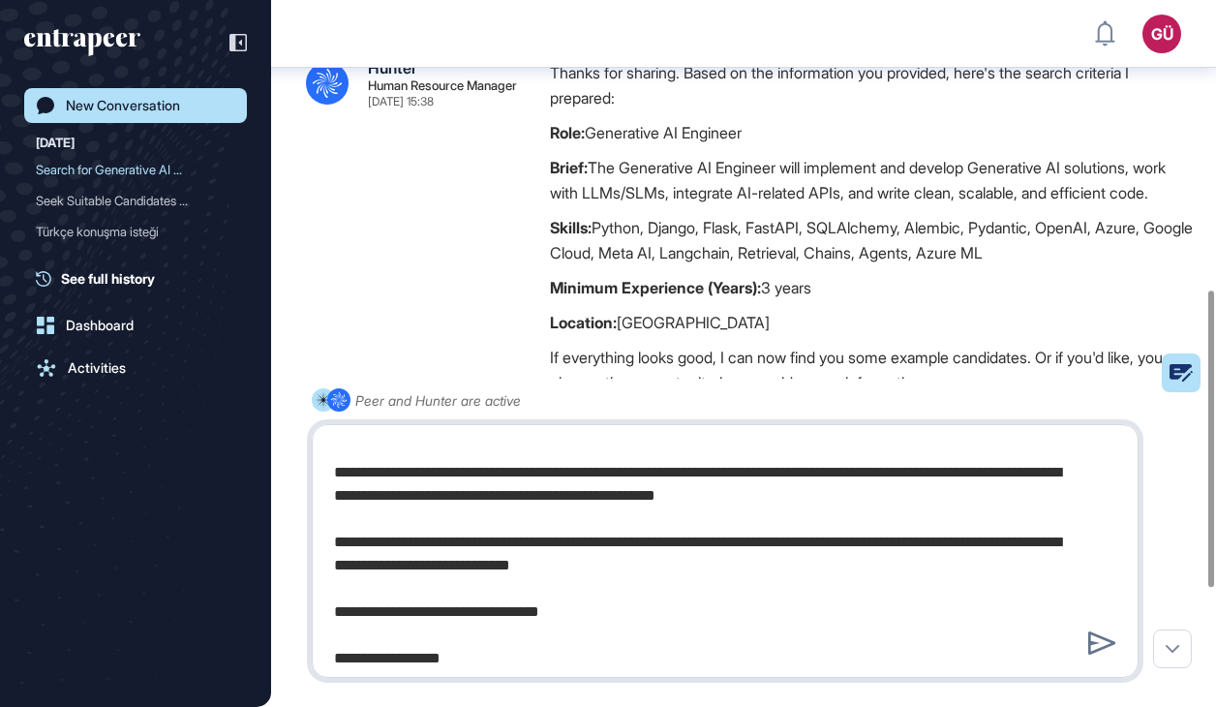
type textarea "**********"
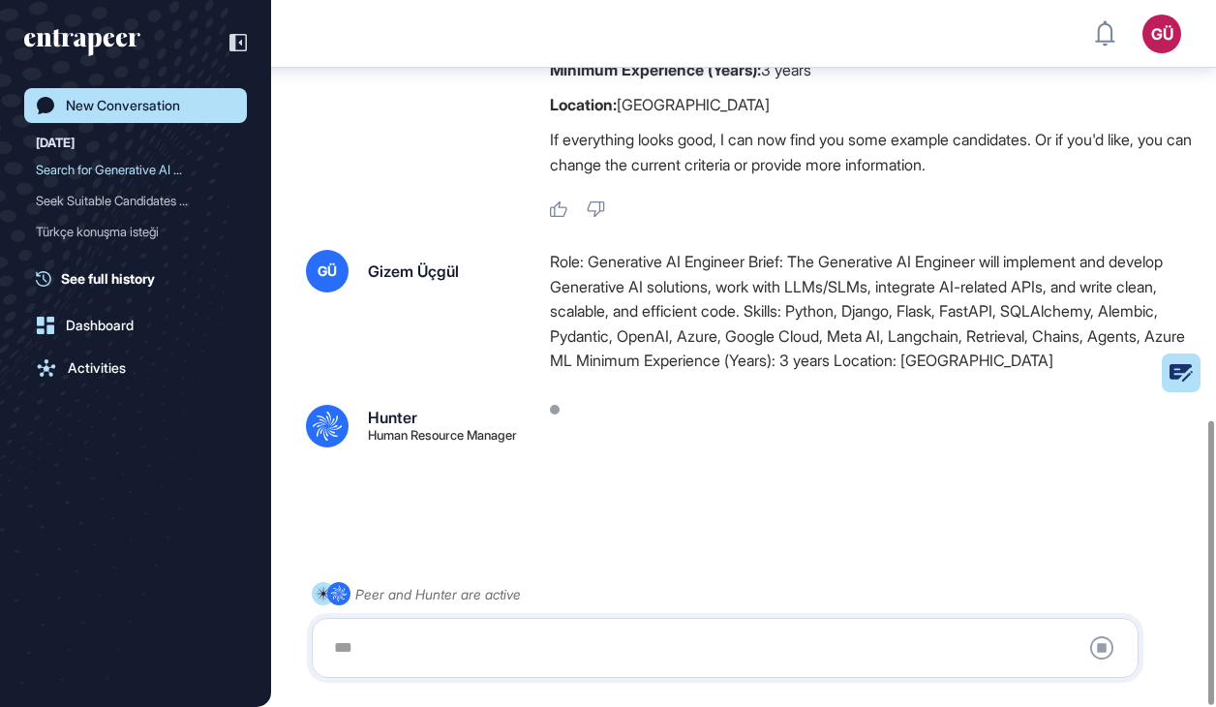
scroll to position [1043, 0]
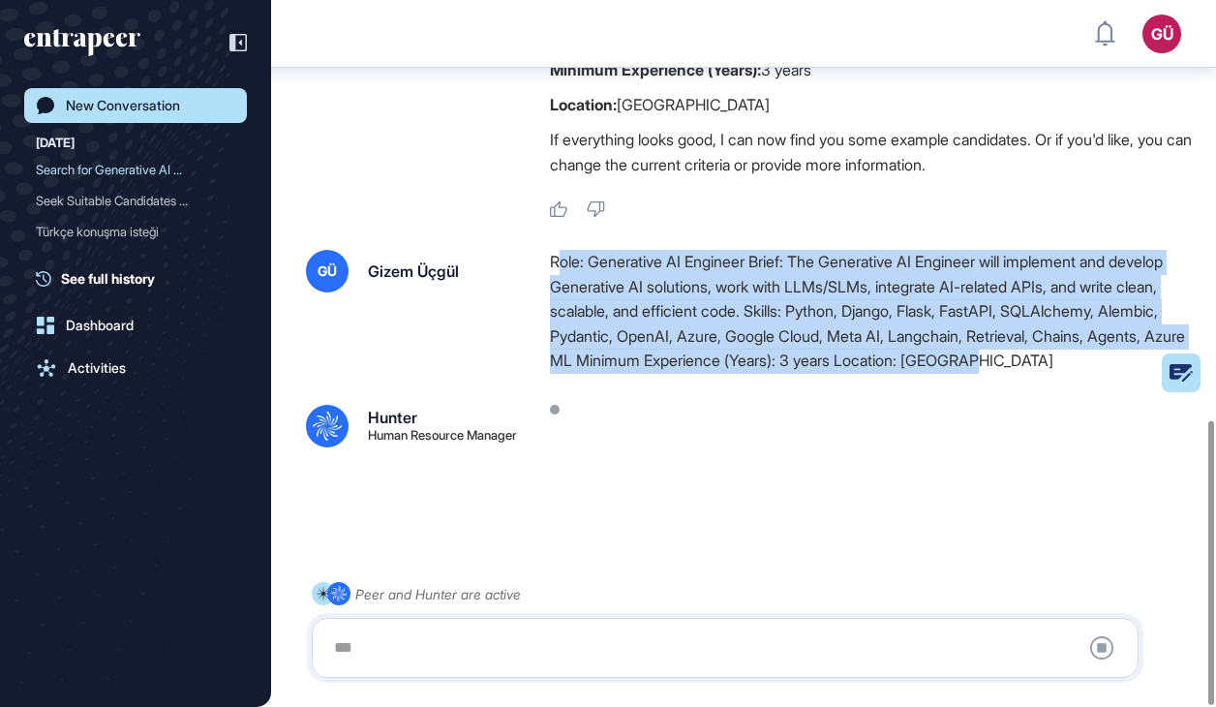
drag, startPoint x: 554, startPoint y: 197, endPoint x: 633, endPoint y: 340, distance: 163.9
click at [633, 340] on div "GÜ Gizem Üçgül Role: Generative AI Engineer Brief: The Generative AI Engineer w…" at bounding box center [743, 349] width 875 height 198
drag, startPoint x: 633, startPoint y: 340, endPoint x: 568, endPoint y: 199, distance: 155.6
click at [568, 250] on div "Role: Generative AI Engineer Brief: The Generative AI Engineer will implement a…" at bounding box center [873, 312] width 647 height 124
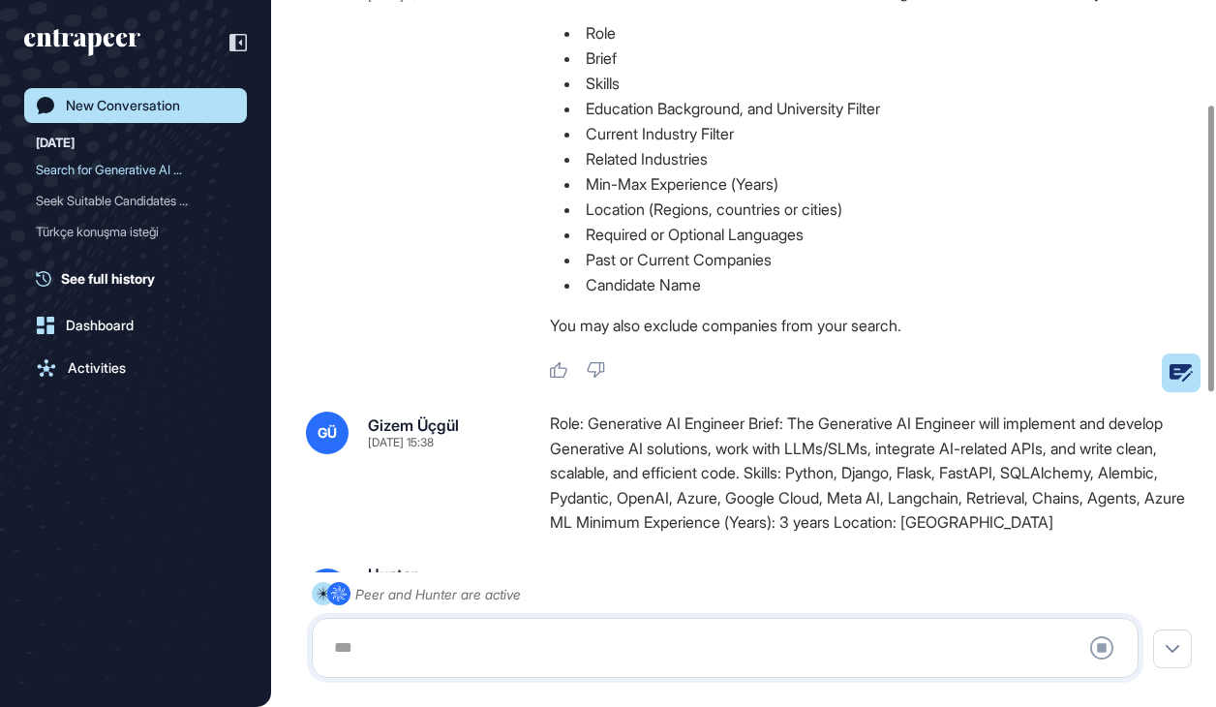
scroll to position [163, 0]
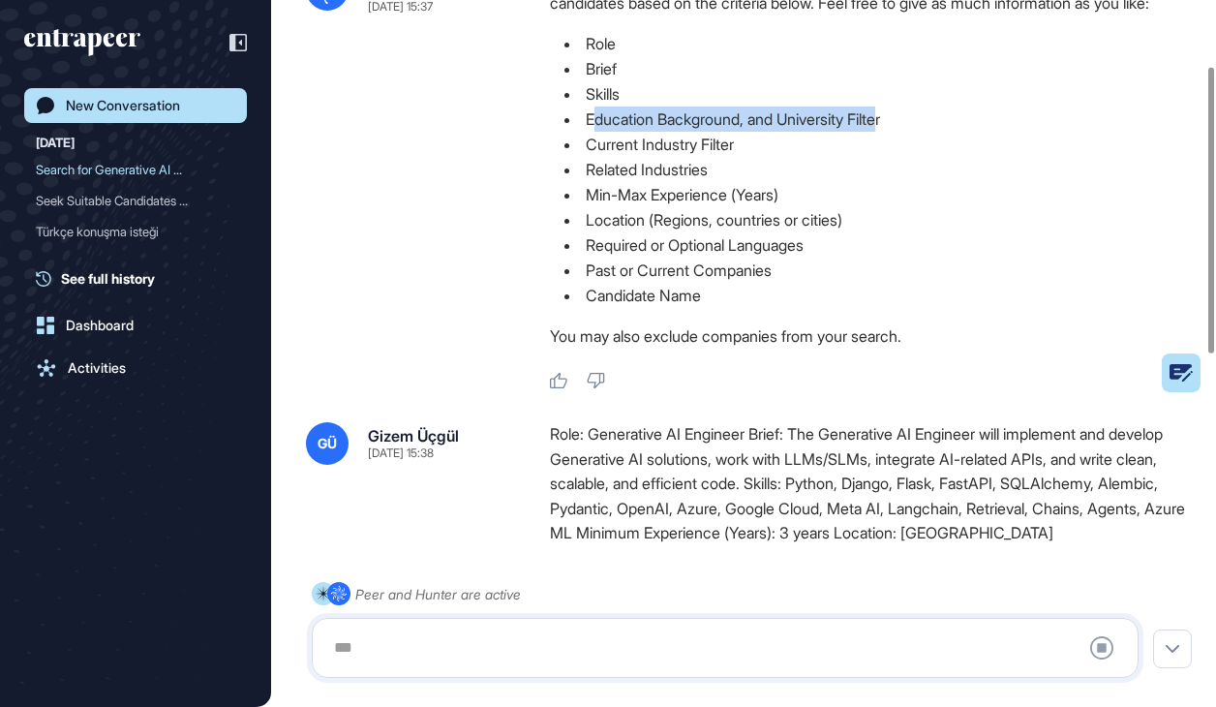
drag, startPoint x: 592, startPoint y: 142, endPoint x: 899, endPoint y: 145, distance: 307.0
click at [899, 132] on li "Education Background, and University Filter" at bounding box center [873, 119] width 647 height 25
drag, startPoint x: 899, startPoint y: 145, endPoint x: 634, endPoint y: 181, distance: 266.8
click at [634, 181] on ul "Role Brief Skills Education Background, and University Filter Current Industry …" at bounding box center [873, 169] width 647 height 277
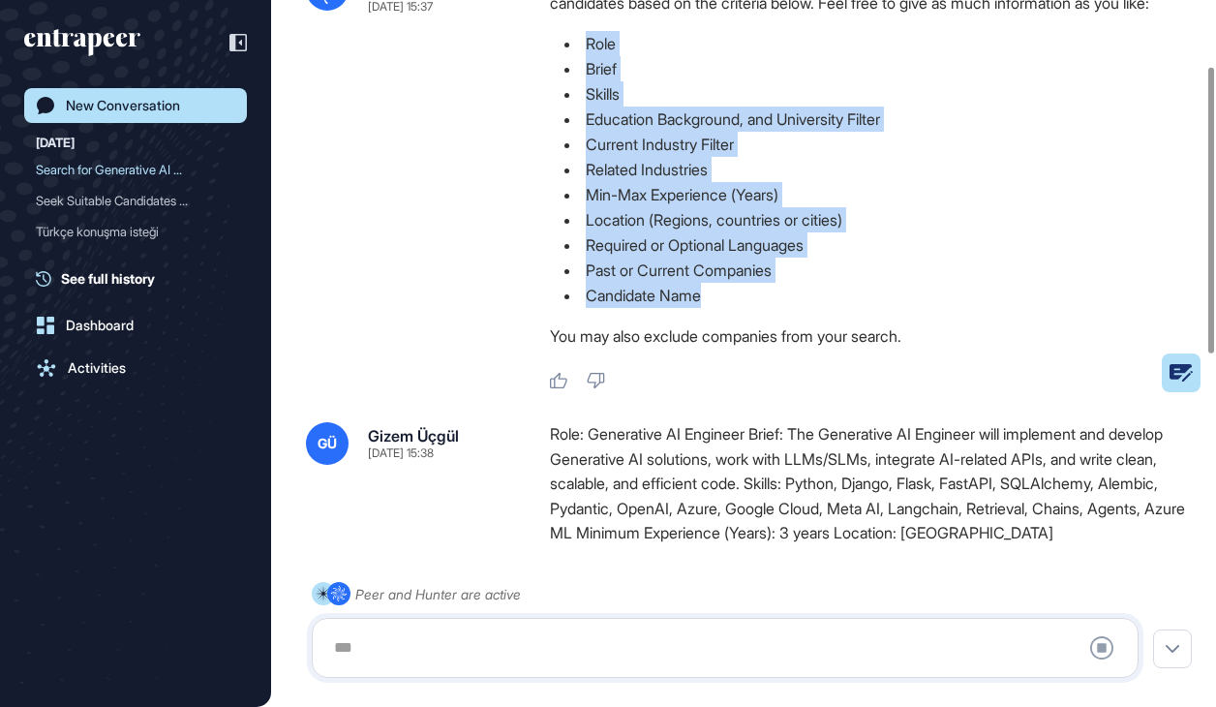
drag, startPoint x: 570, startPoint y: 62, endPoint x: 758, endPoint y: 321, distance: 319.6
click at [758, 308] on ul "Role Brief Skills Education Background, and University Filter Current Industry …" at bounding box center [873, 169] width 647 height 277
copy ul "Role Brief Skills Education Background, and University Filter Current Industry …"
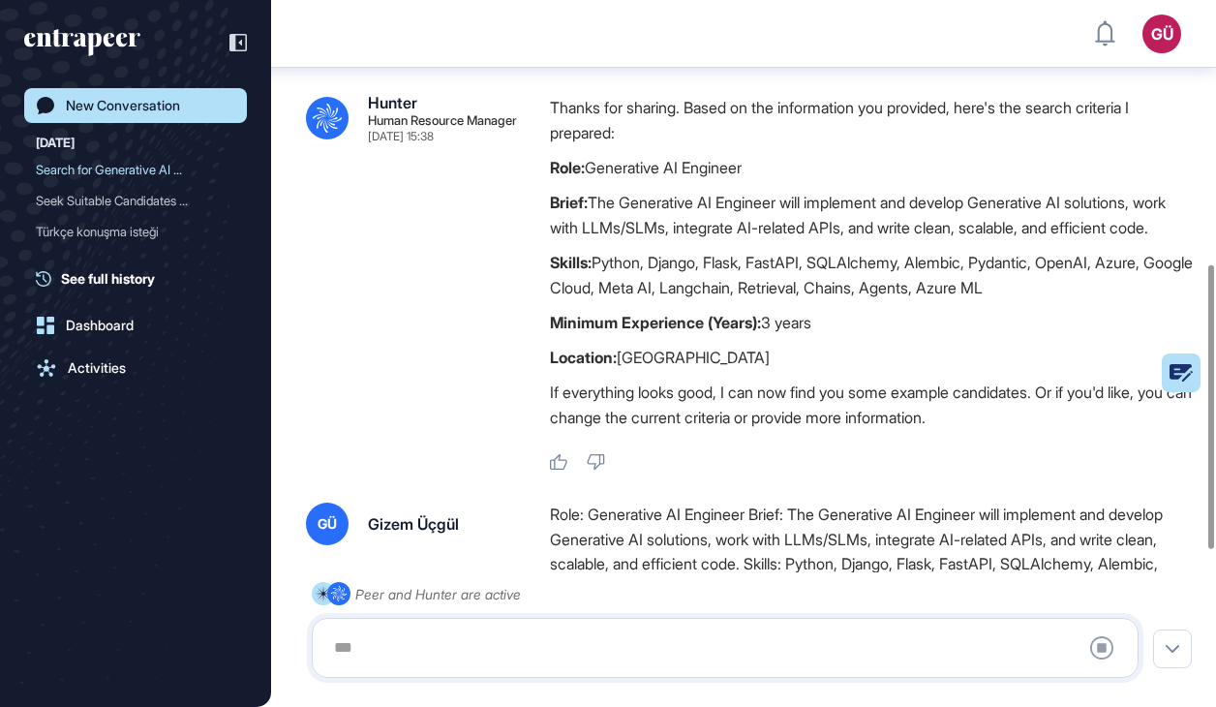
scroll to position [657, 0]
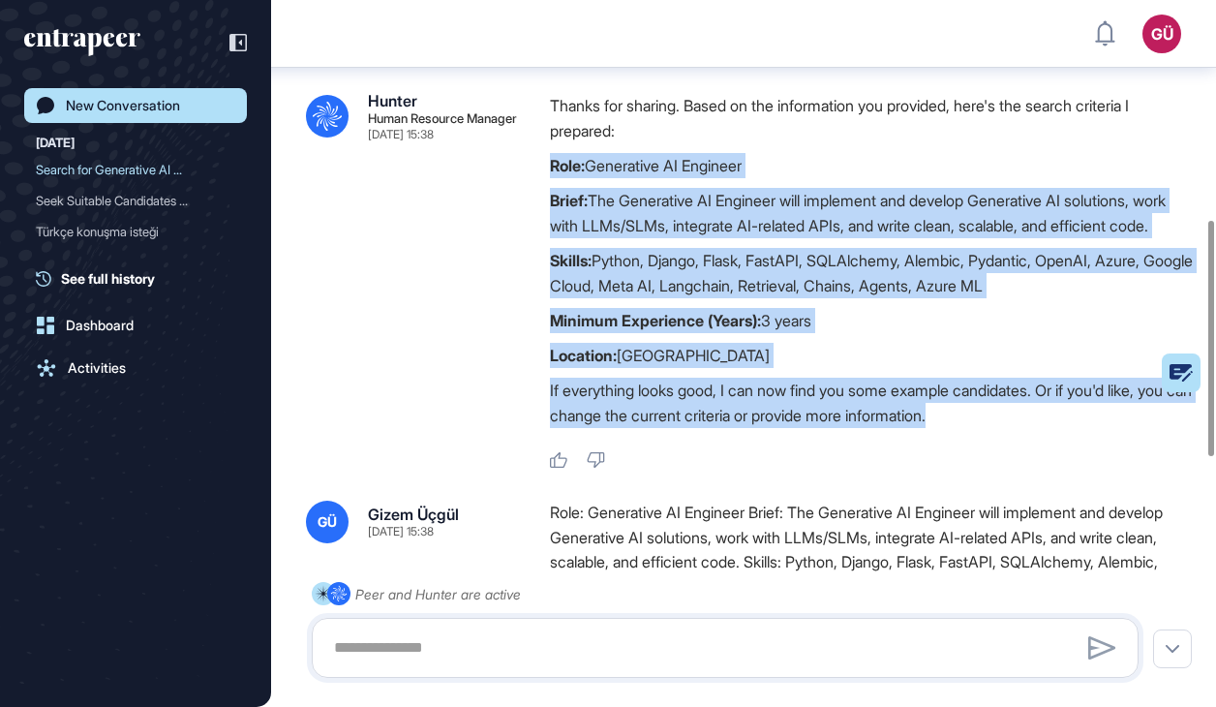
drag, startPoint x: 546, startPoint y: 207, endPoint x: 1026, endPoint y: 495, distance: 559.0
click at [1026, 470] on div ".cls-2{fill:#fff} Hunter Human Resource Manager [DATE] 15:38 Thanks for sharing…" at bounding box center [743, 281] width 875 height 377
copy div "Role: Generative AI Engineer Brief: The Generative AI Engineer will implement a…"
click at [422, 565] on div ".cls-2{fill:#fff} Hunter Human Resource Manager [DATE] 15:37 I'm Hunter. Thanks…" at bounding box center [743, 324] width 945 height 1826
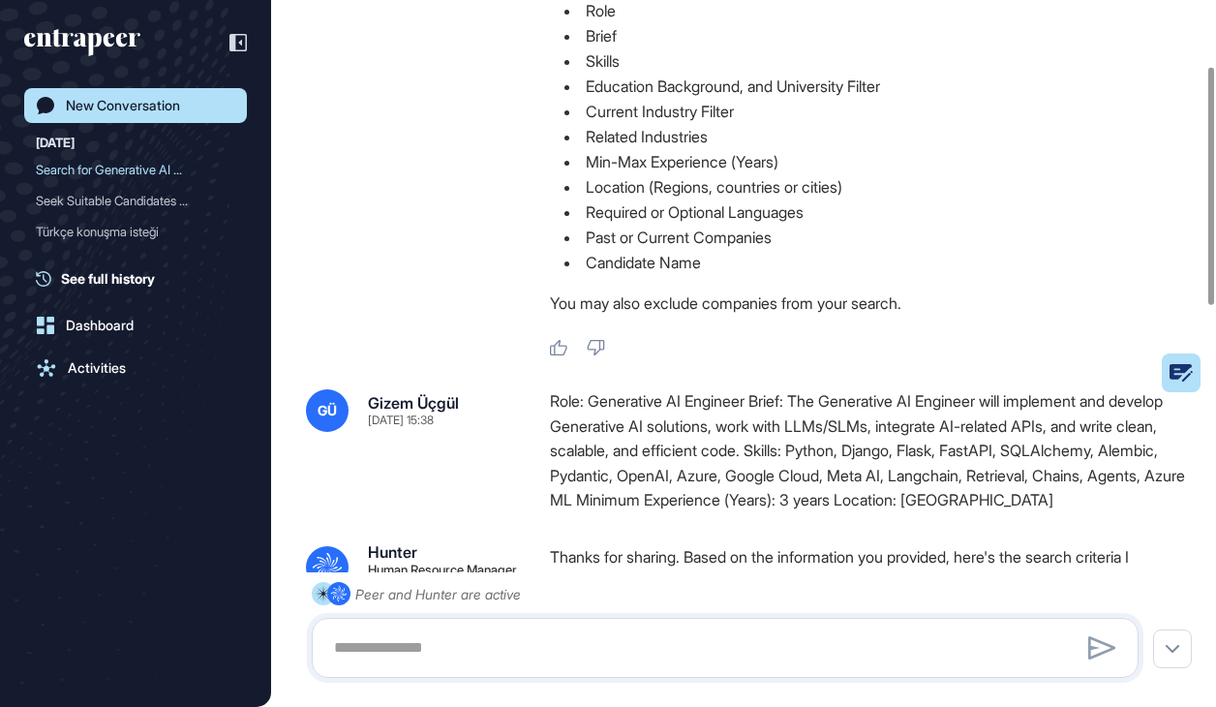
scroll to position [163, 0]
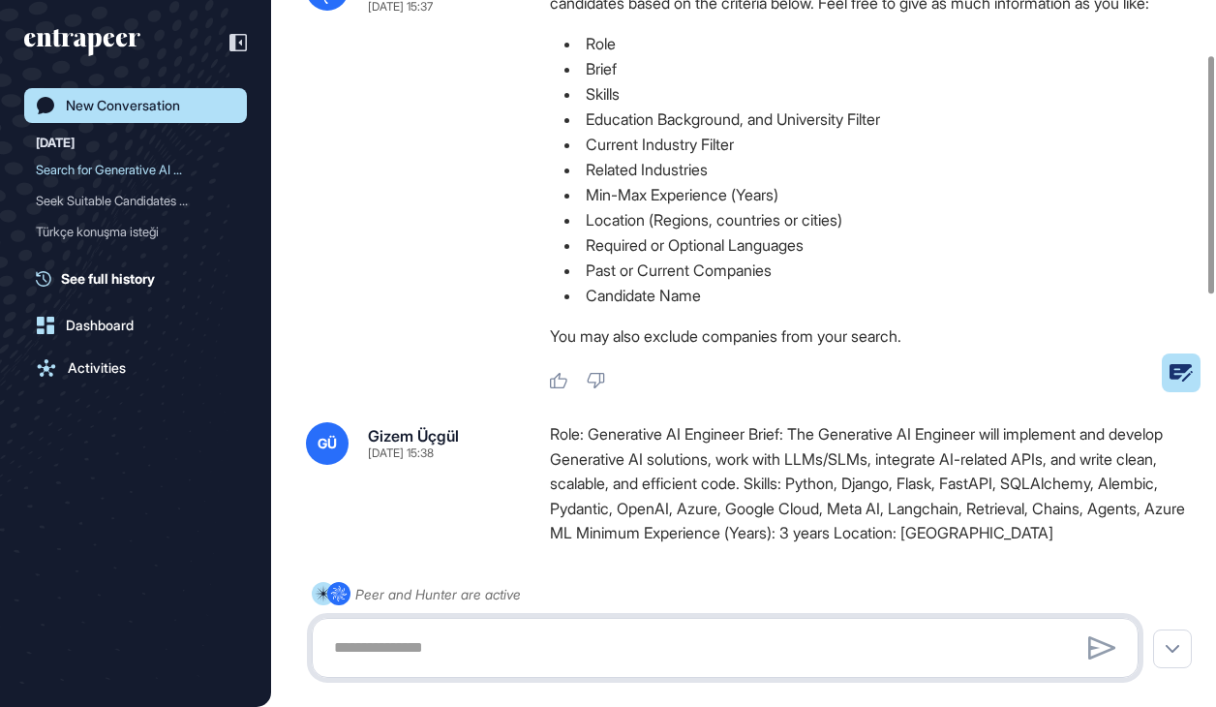
click at [539, 642] on textarea at bounding box center [725, 648] width 806 height 39
paste textarea "**********"
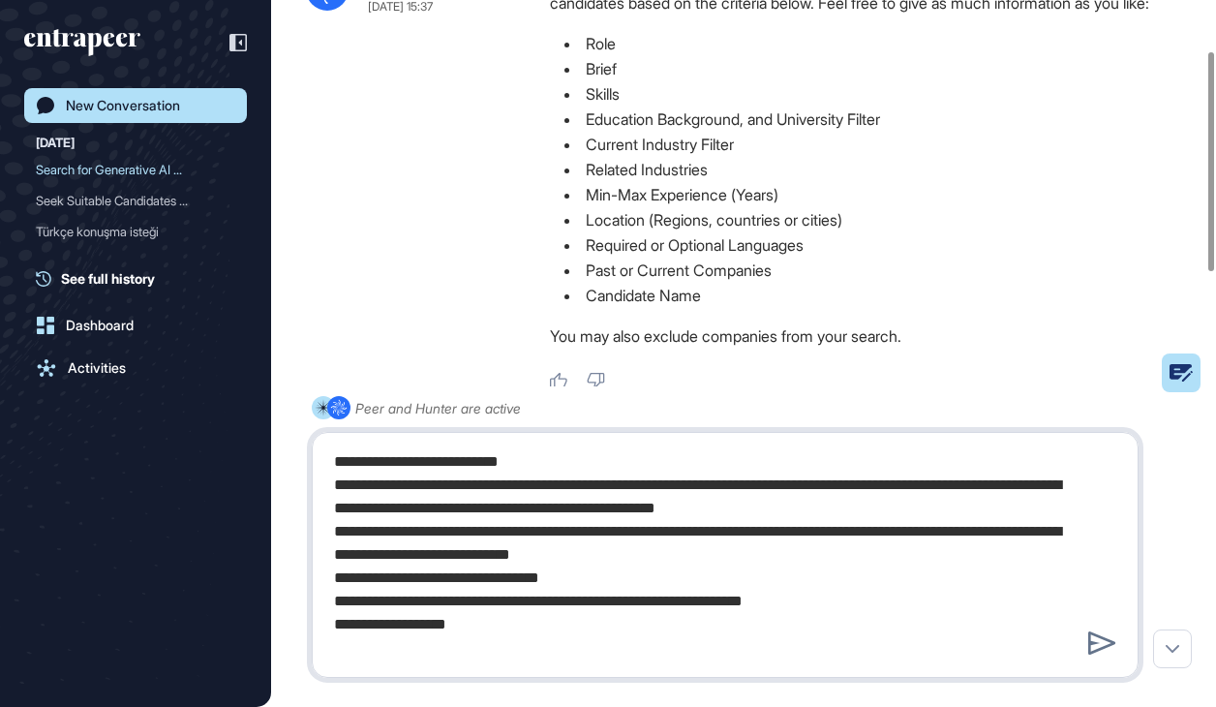
type textarea "**********"
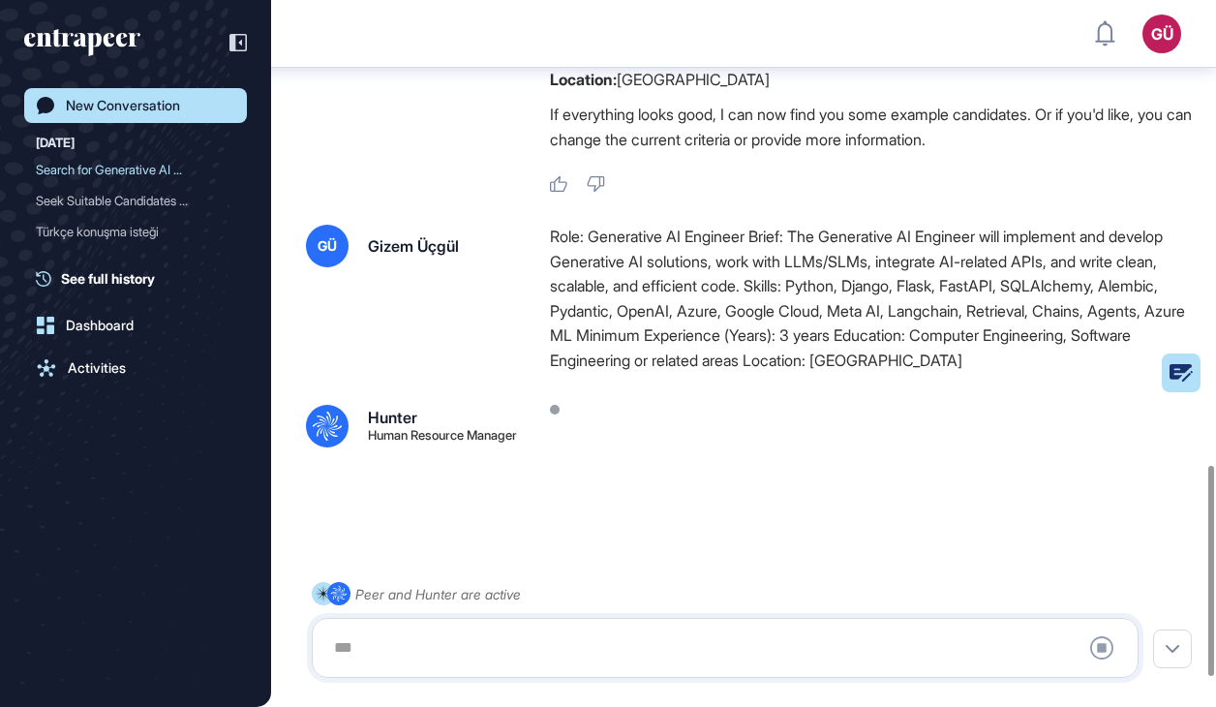
scroll to position [1559, 0]
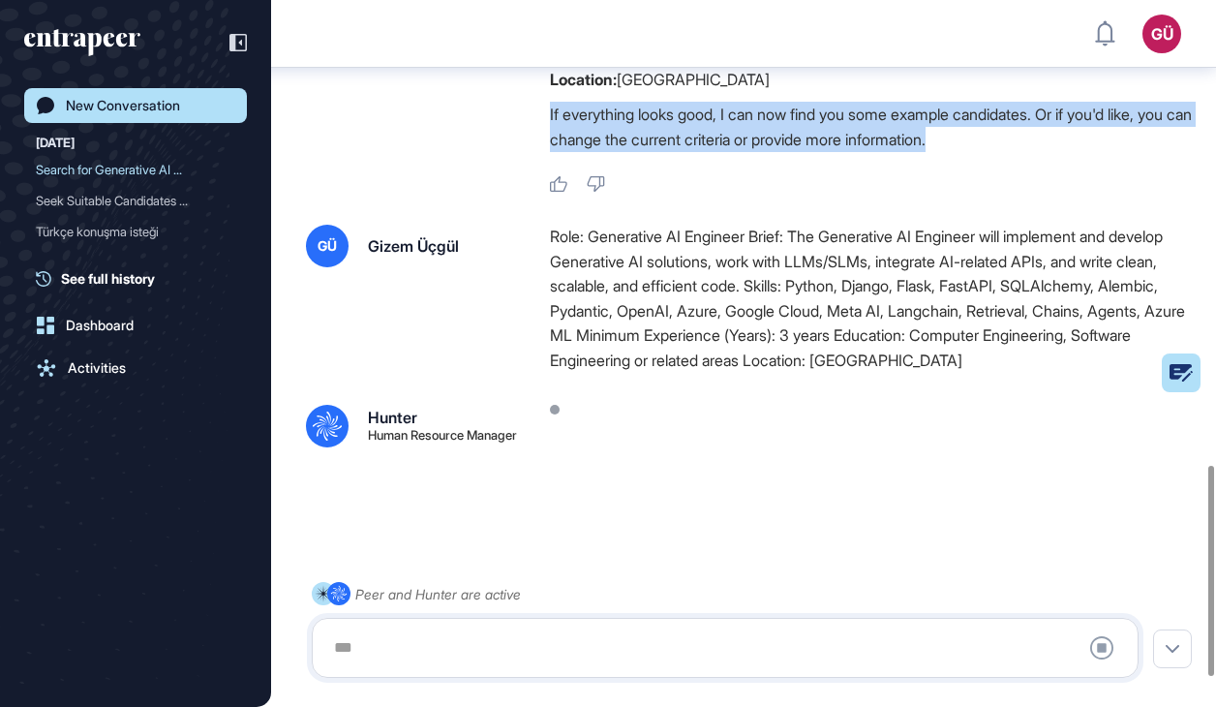
drag, startPoint x: 542, startPoint y: 176, endPoint x: 1081, endPoint y: 197, distance: 538.8
click at [1081, 194] on div ".cls-2{fill:#fff} Hunter Human Resource Manager [DATE] 15:38 Thanks for sharing…" at bounding box center [743, 5] width 875 height 377
copy p "If everything looks good, I can now find you some example candidates. Or if you…"
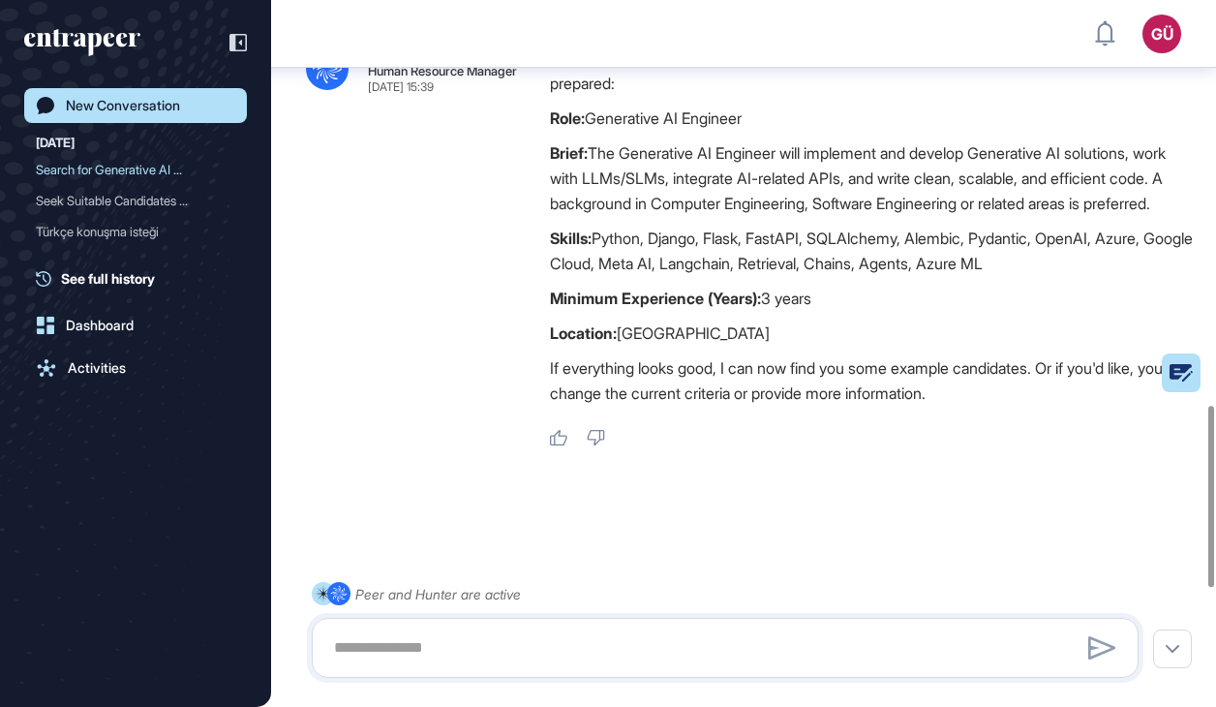
scroll to position [2039, 0]
click at [497, 627] on div at bounding box center [725, 648] width 827 height 60
click at [497, 636] on textarea at bounding box center [725, 648] width 806 height 39
paste textarea "**********"
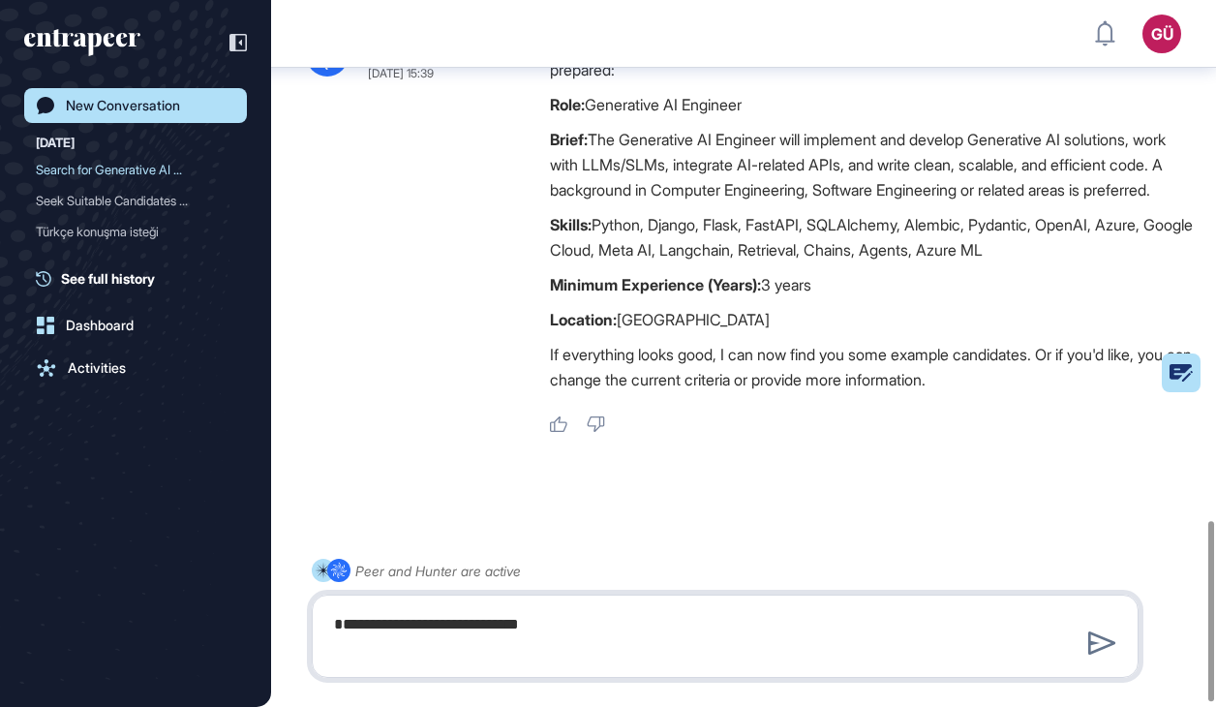
type textarea "**********"
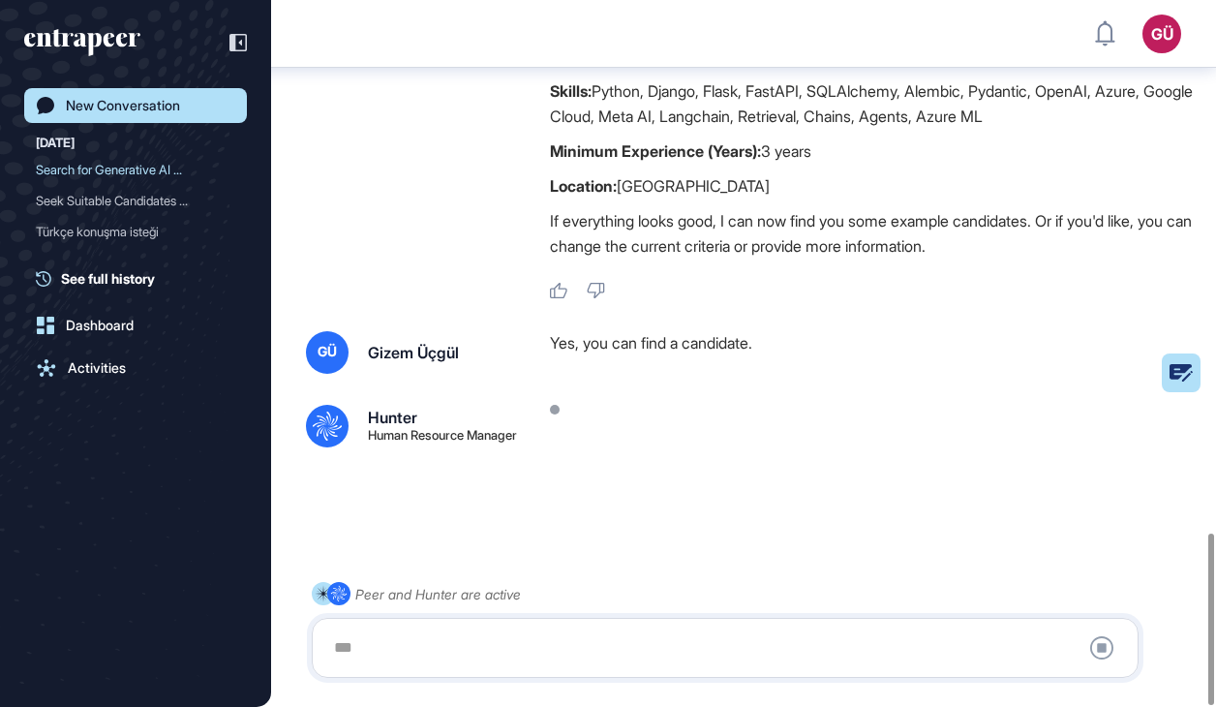
scroll to position [2189, 0]
click at [572, 366] on div "GÜ Gizem Üçgül Yes, you can find a candidate. .cls-2{fill:#fff} Hunter Human Re…" at bounding box center [743, 389] width 875 height 116
click at [450, 229] on div ".cls-2{fill:#fff} Hunter Human Resource Manager [DATE] 15:39 Thanks for sharing…" at bounding box center [743, 99] width 875 height 402
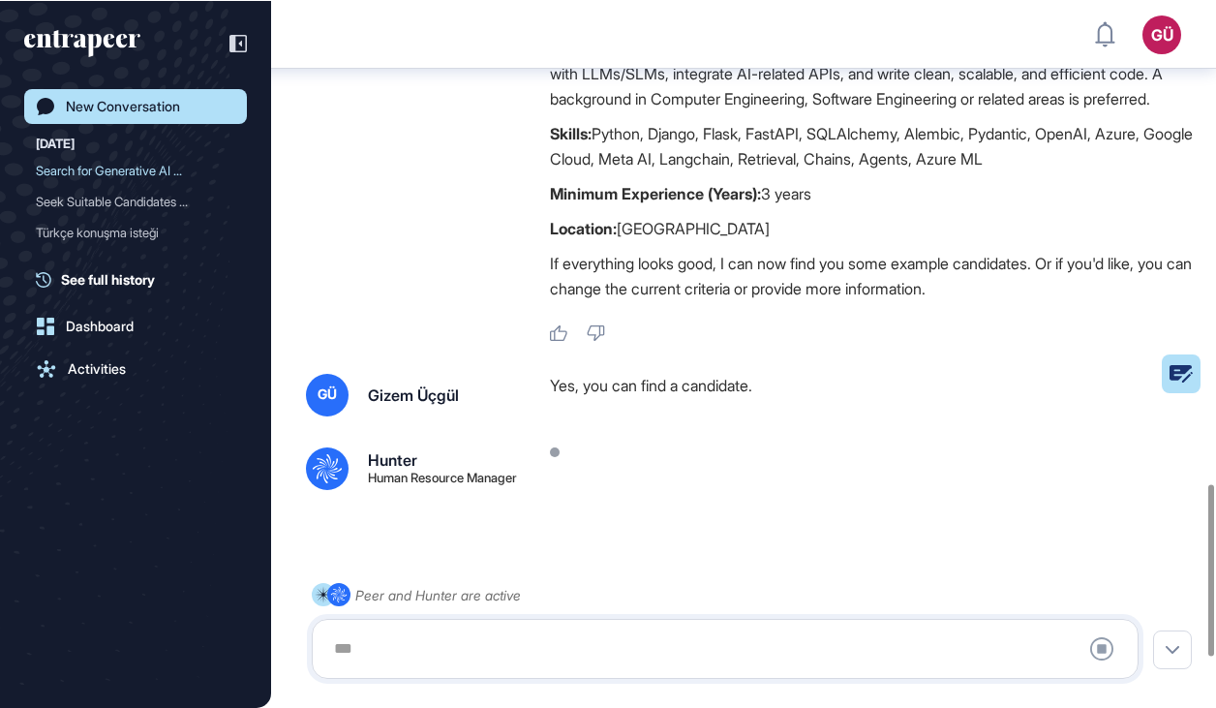
scroll to position [1995, 0]
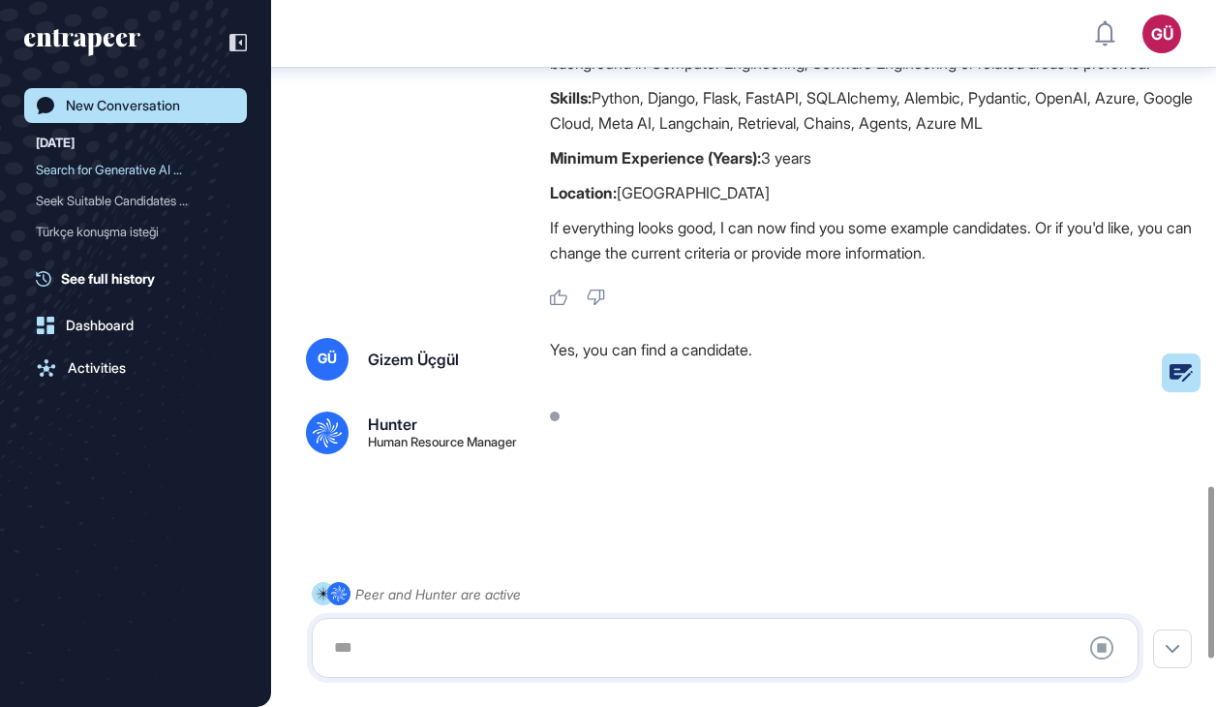
click at [439, 225] on div ".cls-2{fill:#fff} Hunter Human Resource Manager [DATE] 15:39 Thanks for sharing…" at bounding box center [743, 106] width 875 height 402
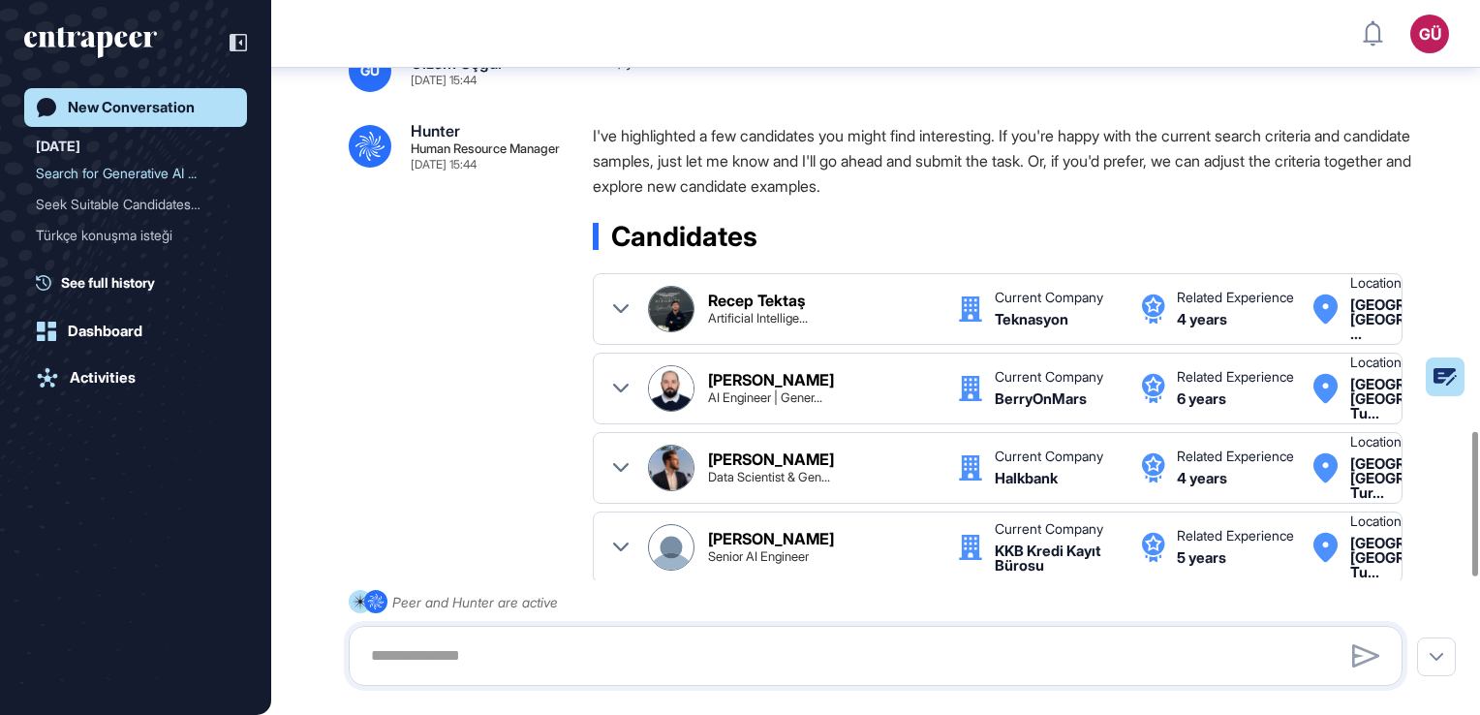
scroll to position [2130, 0]
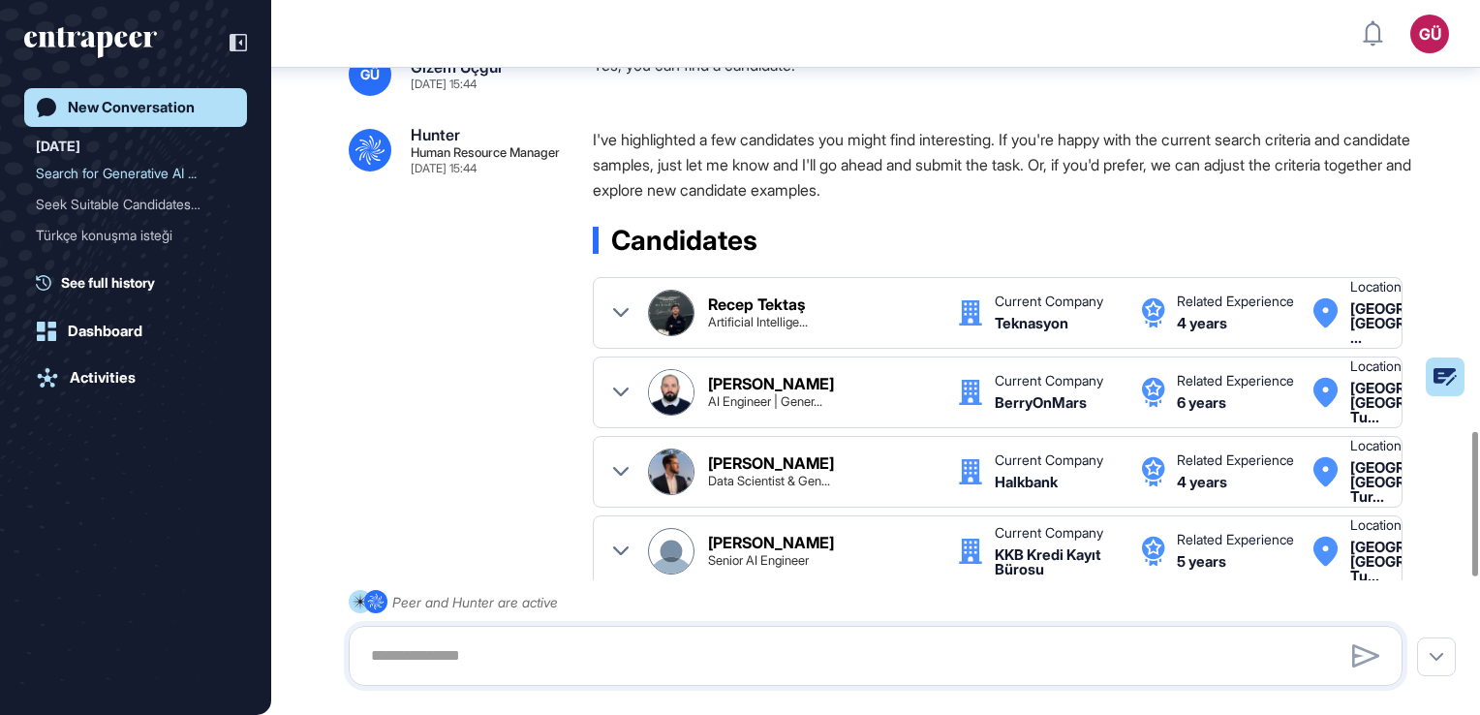
click at [488, 421] on div ".cls-2{fill:#fff} Hunter Human Resource Manager [DATE] 15:44 I've highlighted a…" at bounding box center [876, 611] width 1054 height 968
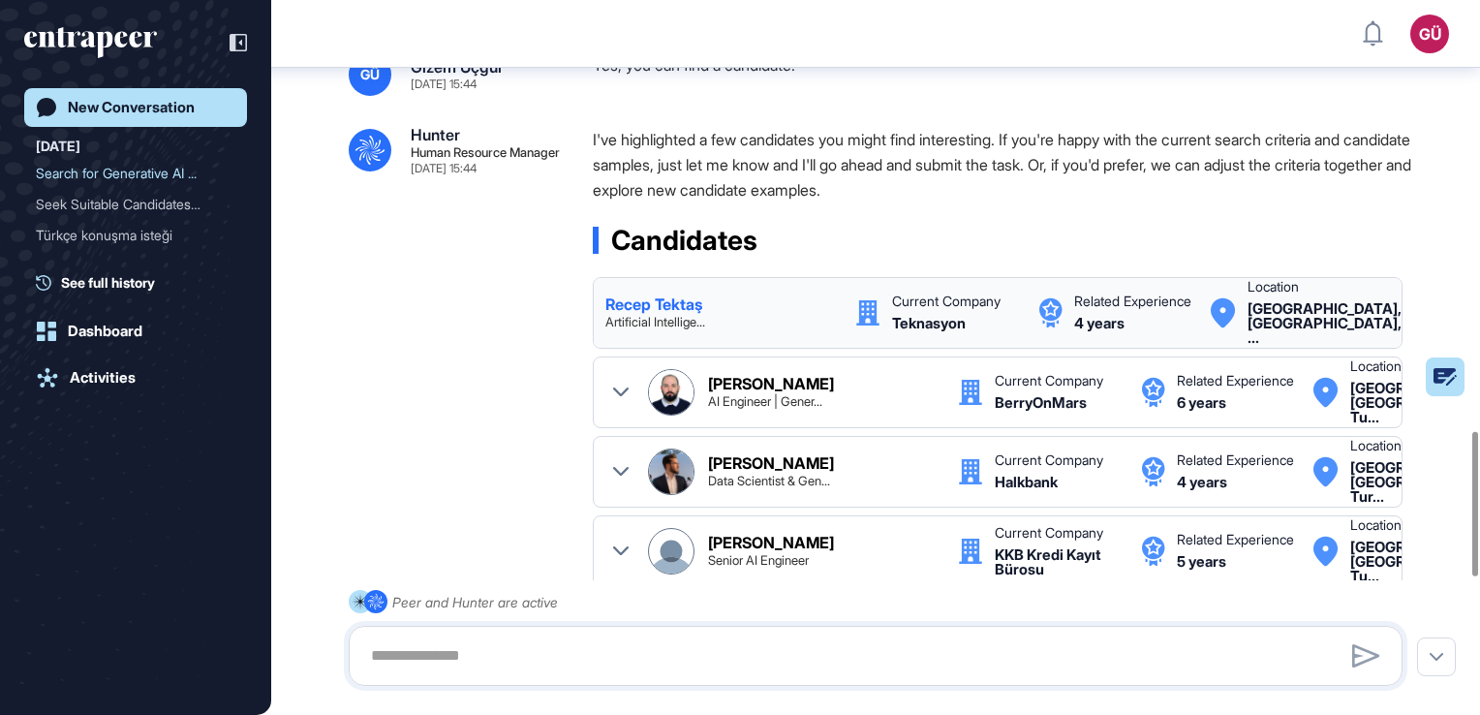
scroll to position [0, 0]
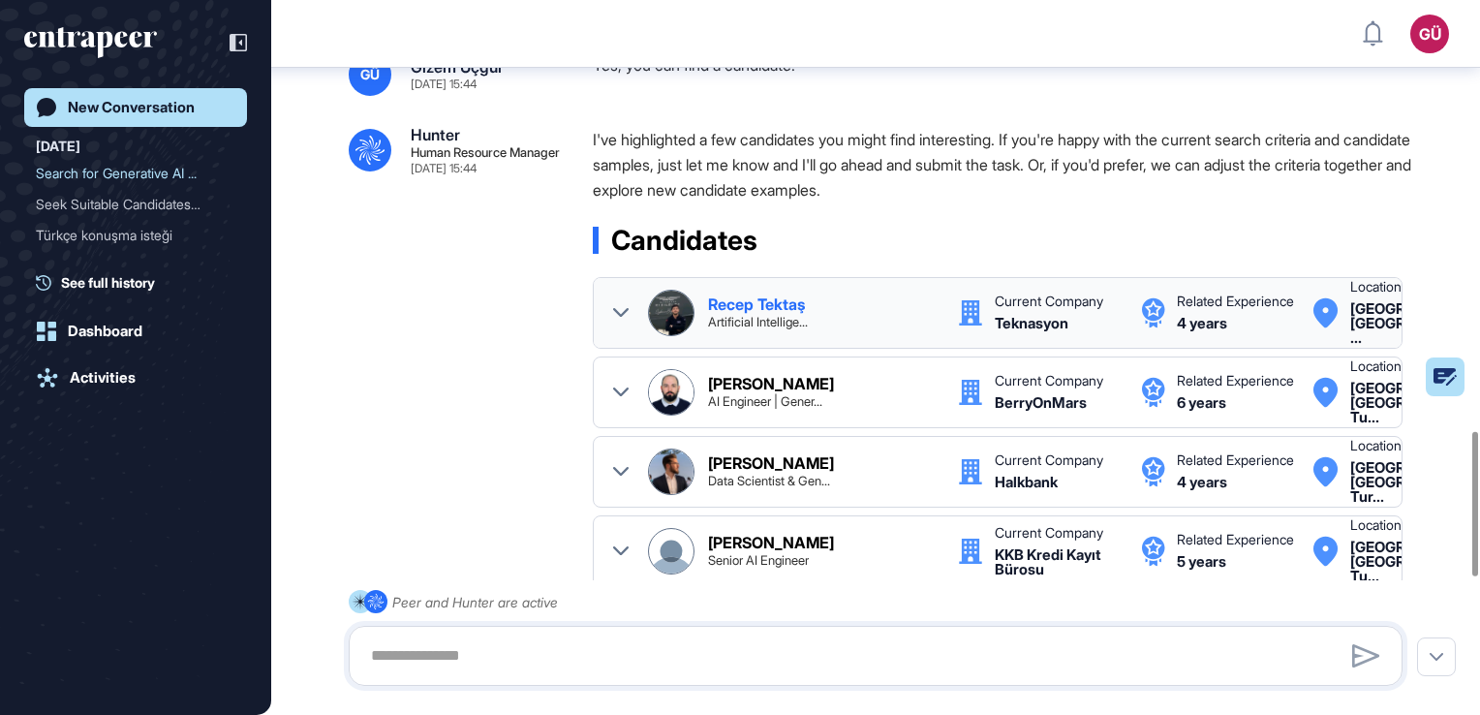
click at [739, 300] on div "Recep Tektaş" at bounding box center [756, 303] width 97 height 15
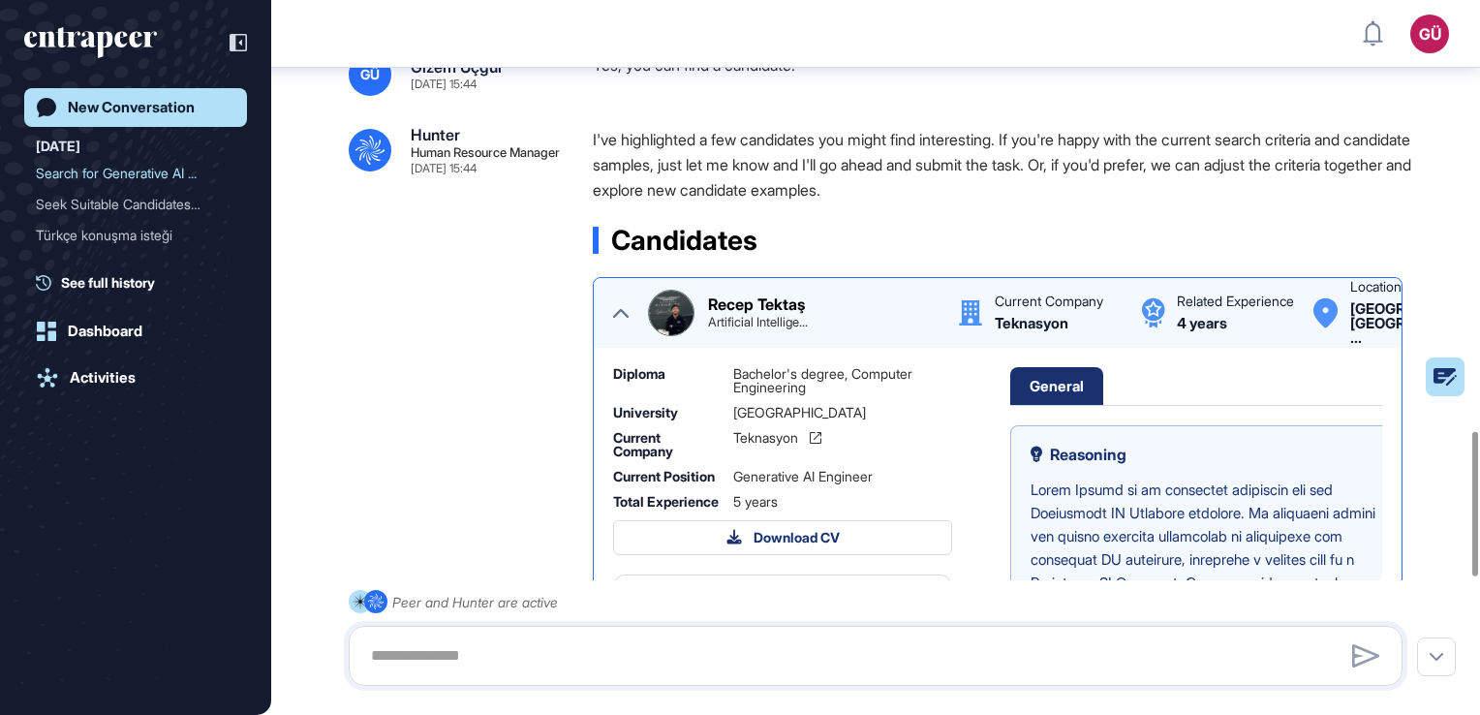
click at [628, 311] on icon at bounding box center [620, 312] width 15 height 15
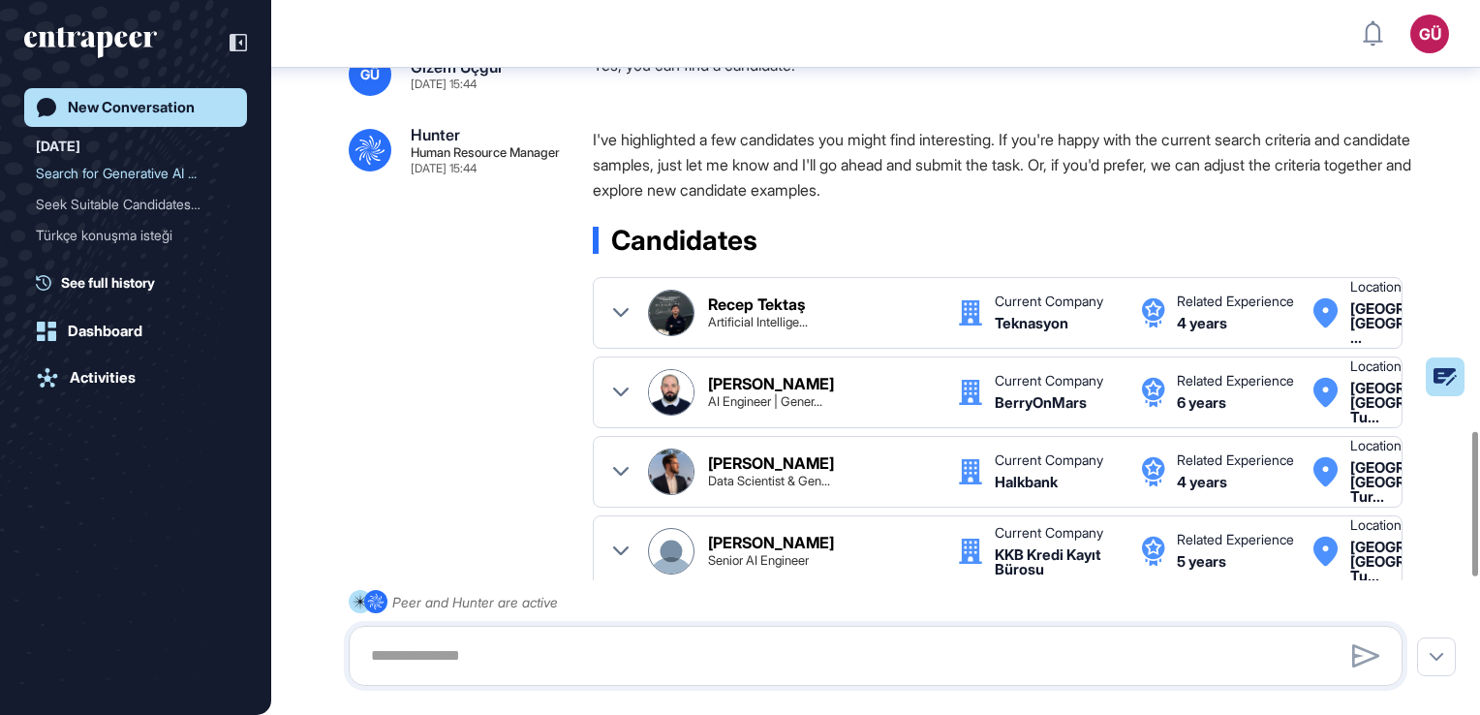
click at [496, 459] on div ".cls-2{fill:#fff} Hunter Human Resource Manager [DATE] 15:44 I've highlighted a…" at bounding box center [876, 611] width 1054 height 968
click at [538, 477] on div ".cls-2{fill:#fff} Hunter Human Resource Manager [DATE] 15:44 I've highlighted a…" at bounding box center [876, 611] width 1054 height 968
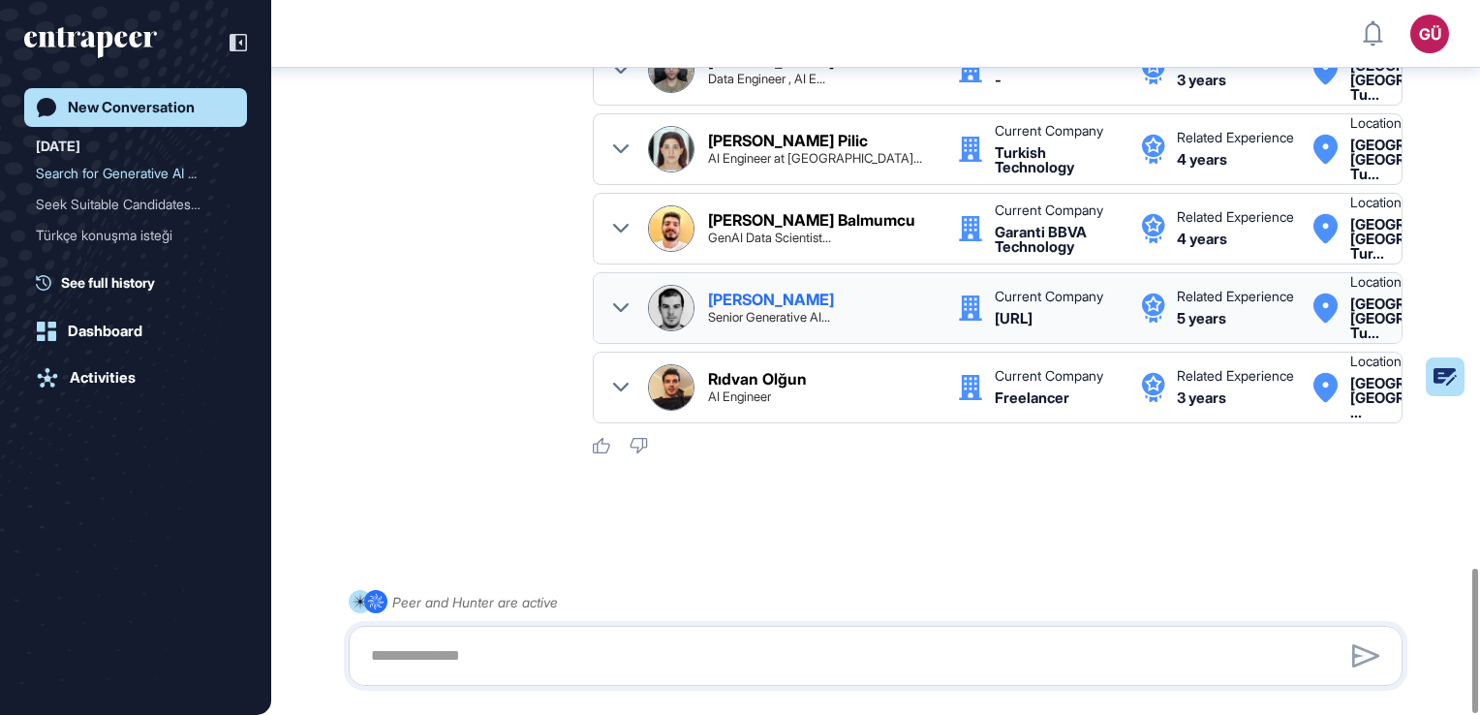
scroll to position [106, 0]
click at [751, 371] on div "Rıdvan Olğun" at bounding box center [757, 378] width 99 height 15
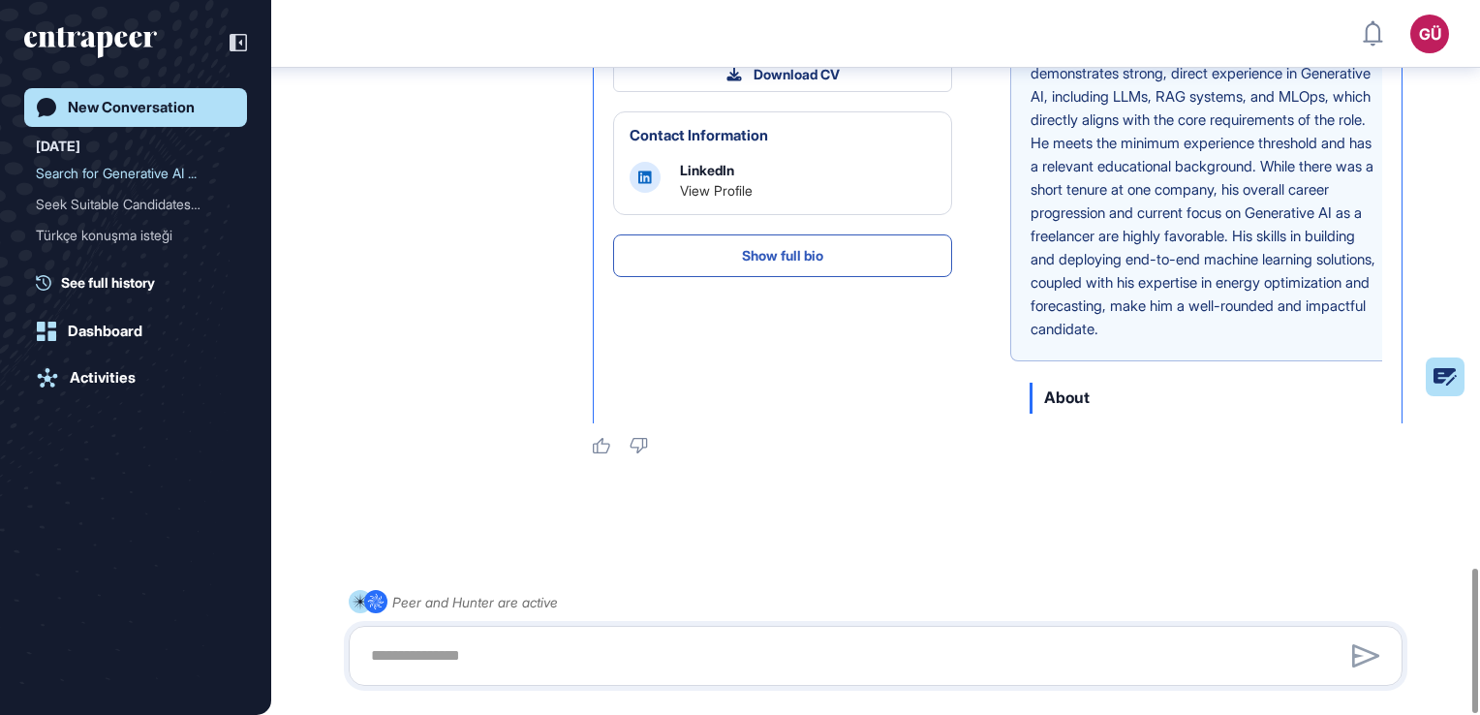
scroll to position [493, 0]
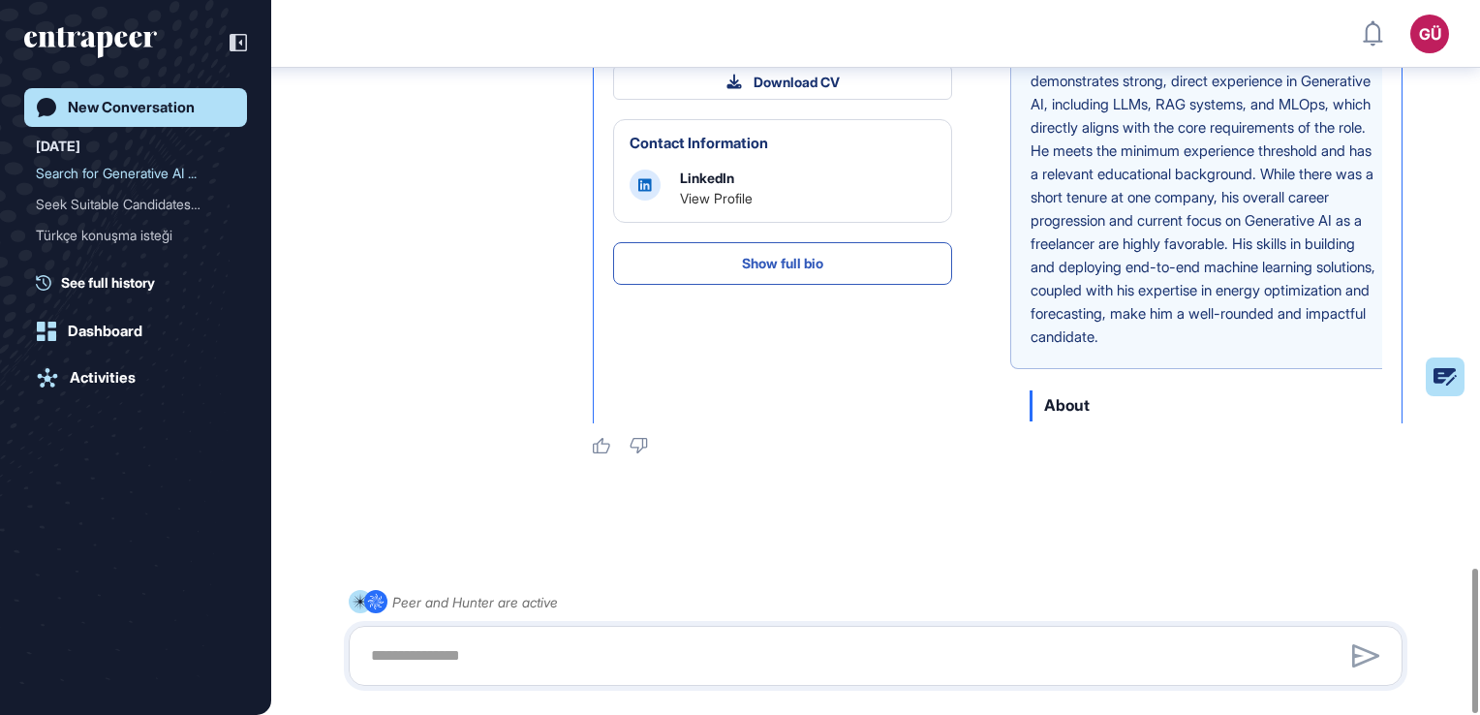
click at [705, 206] on link "View Profile" at bounding box center [716, 198] width 73 height 16
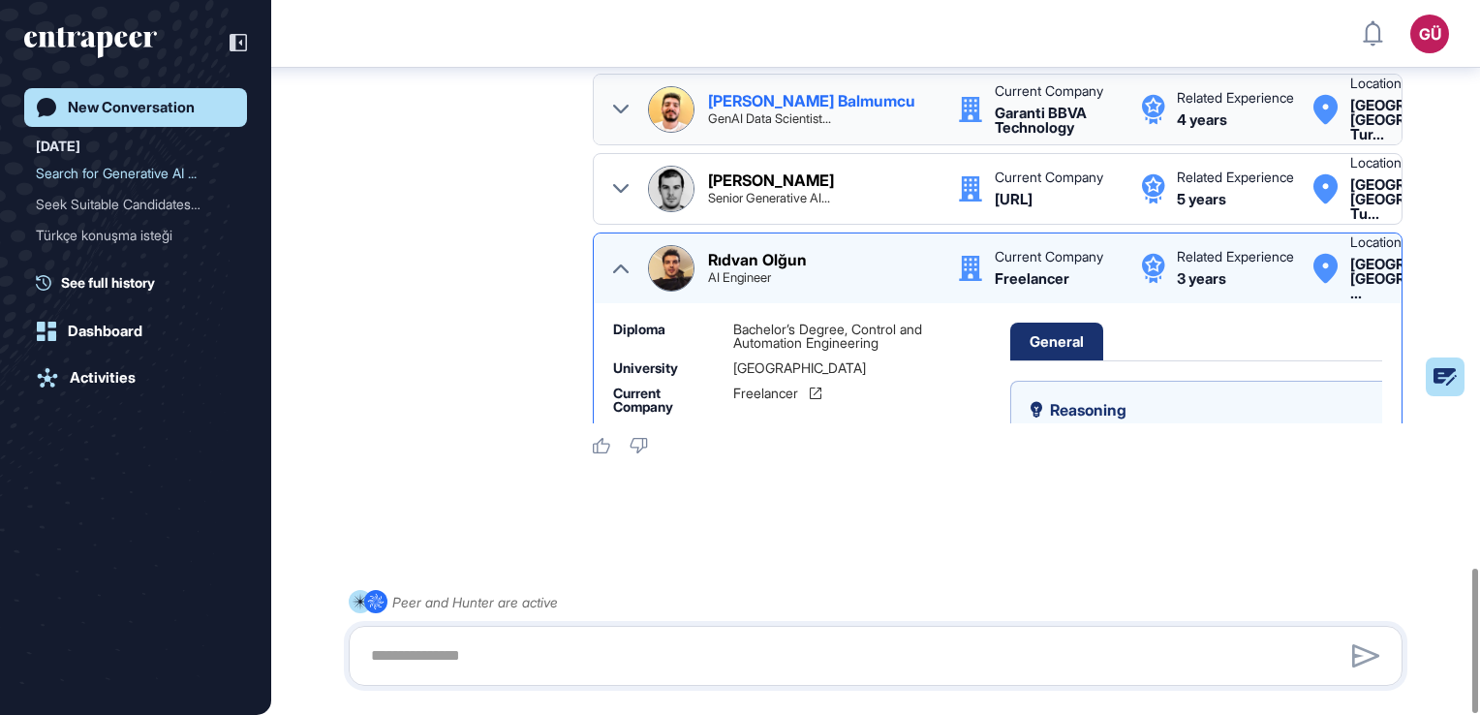
scroll to position [194, 0]
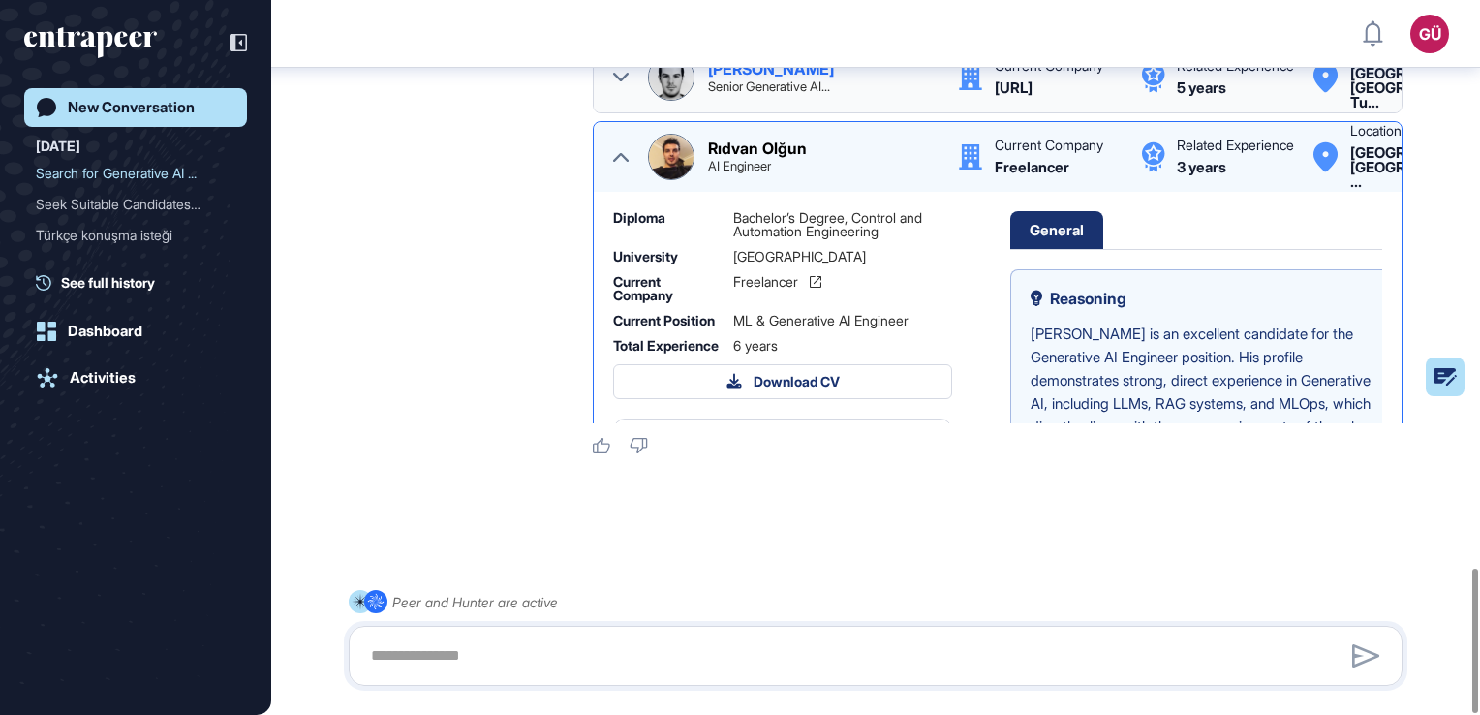
click at [759, 93] on div "Senior Generative AI..." at bounding box center [769, 86] width 122 height 13
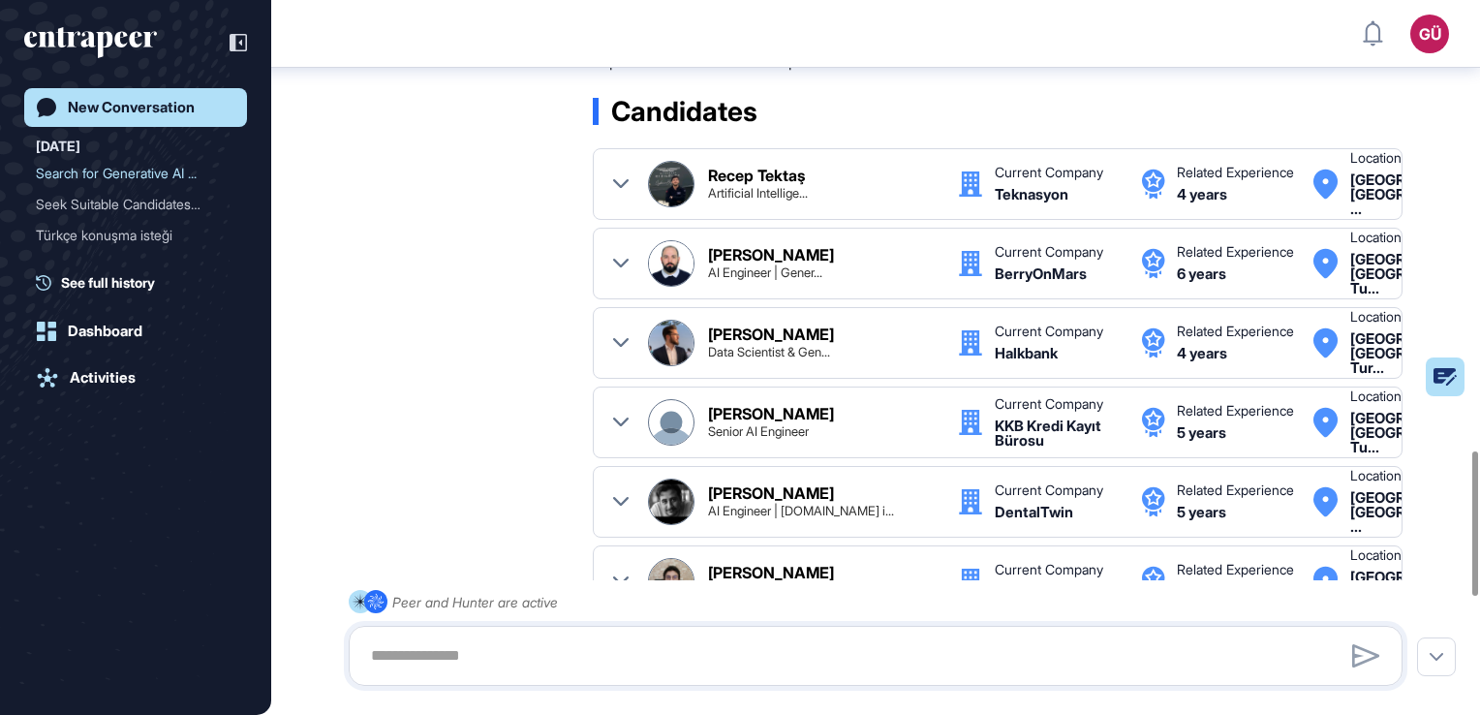
scroll to position [2226, 0]
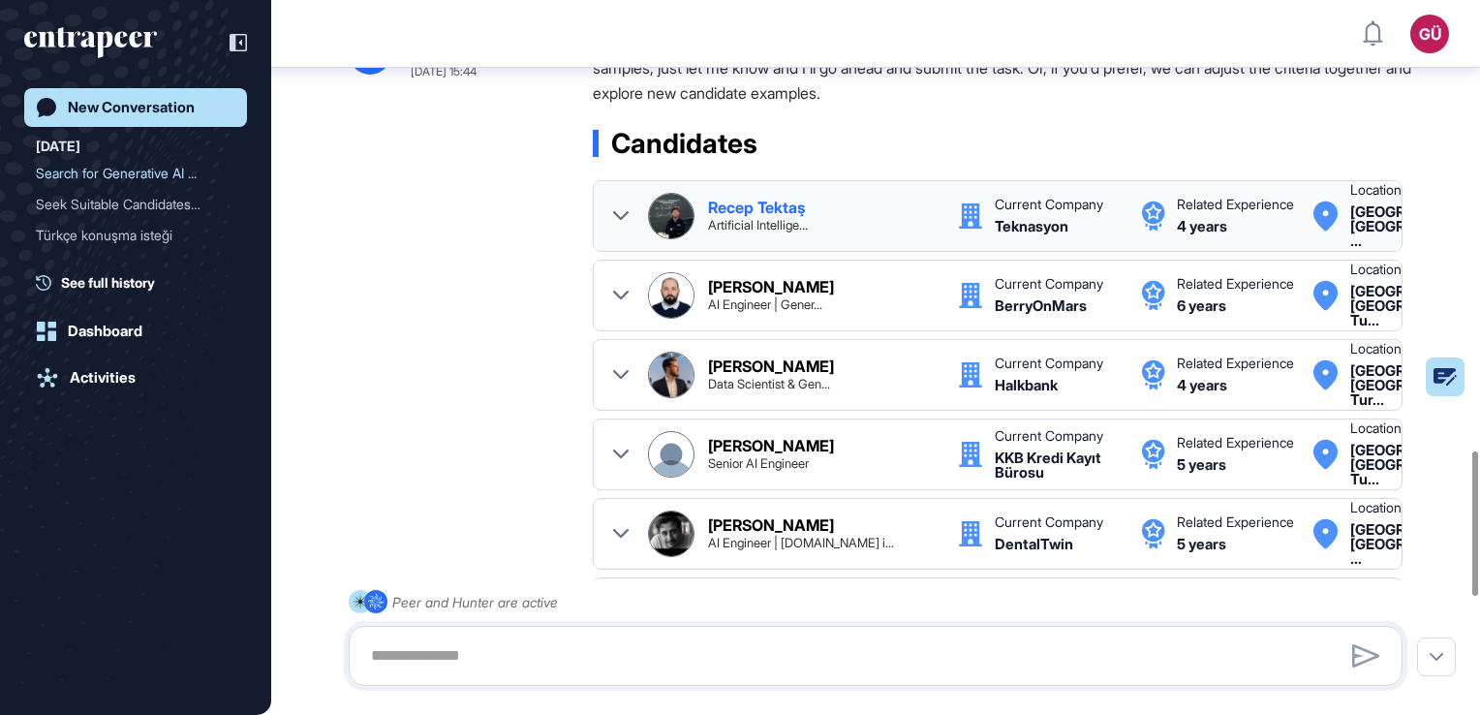
click at [790, 205] on div "Recep Tektaş" at bounding box center [756, 206] width 97 height 15
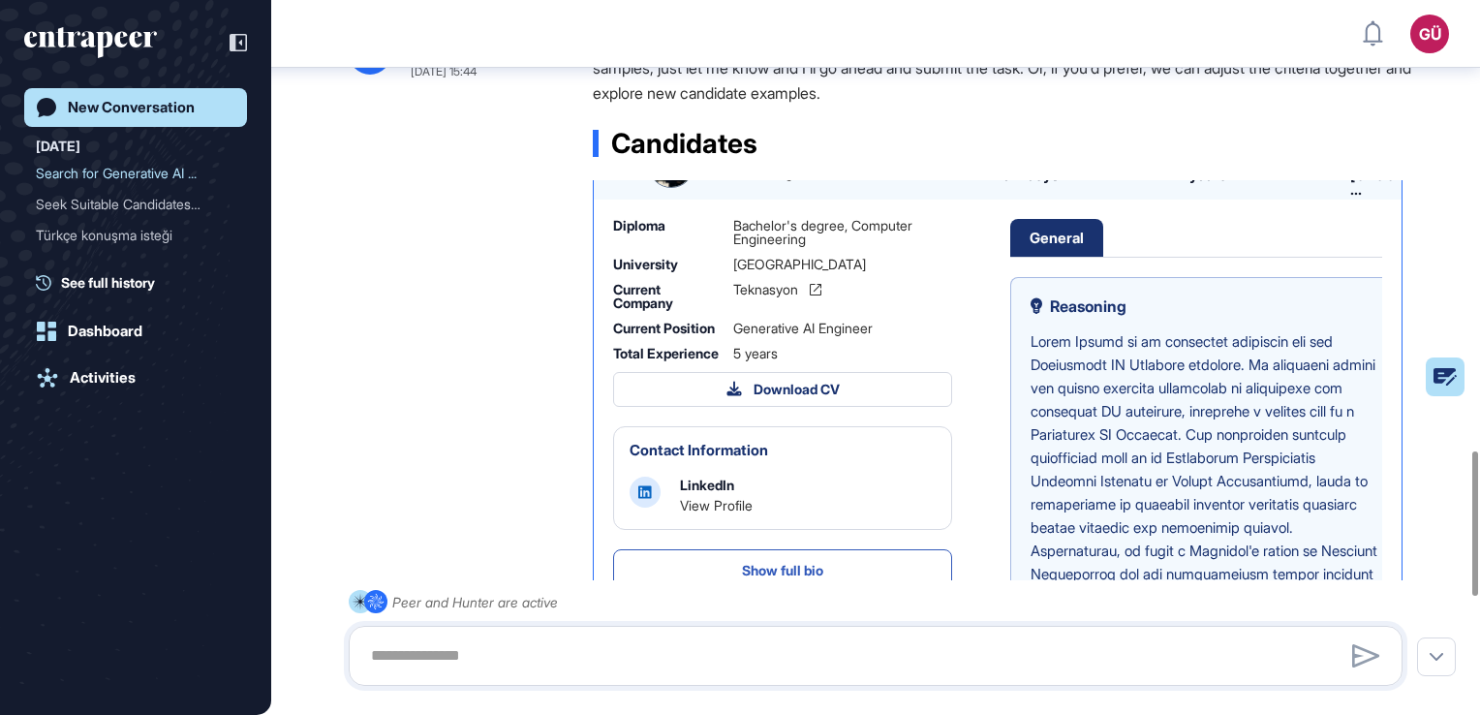
scroll to position [97, 0]
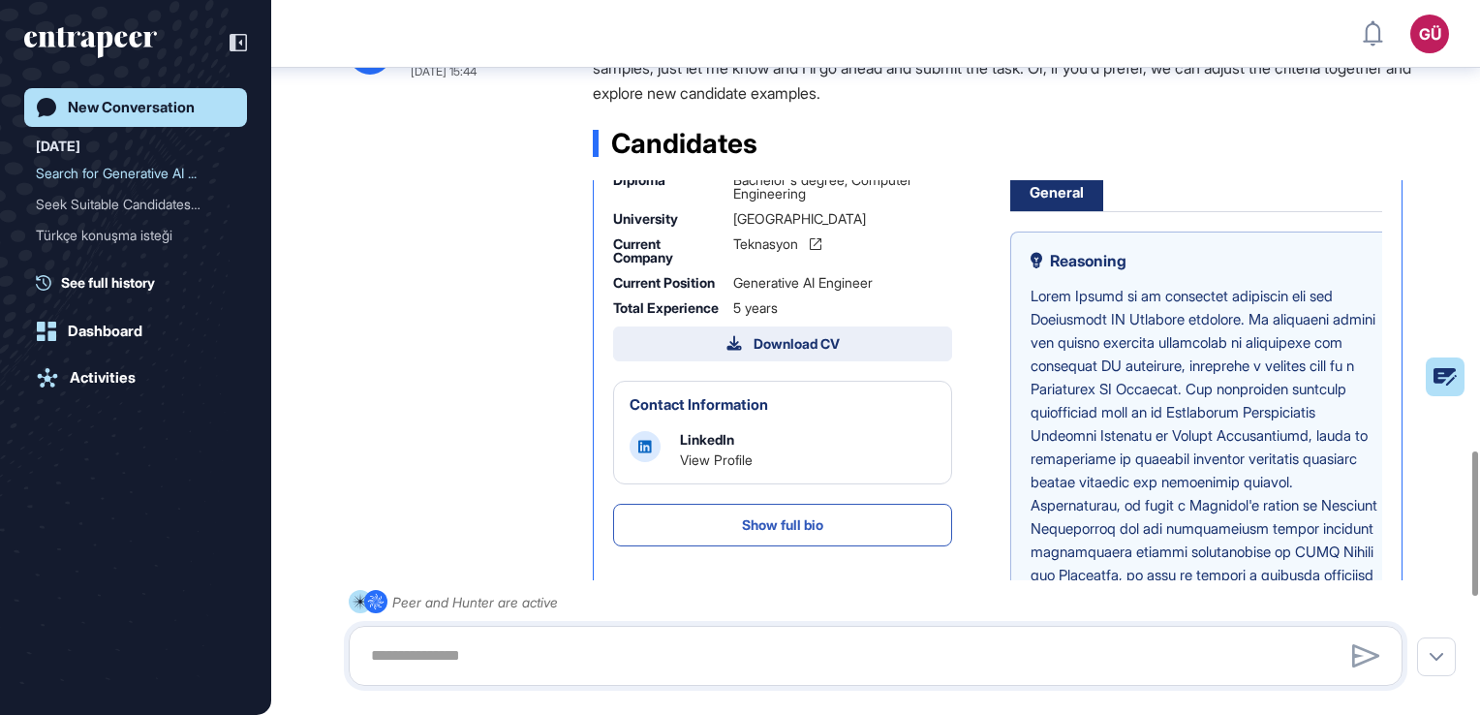
click at [771, 353] on div "Download CV" at bounding box center [782, 343] width 113 height 17
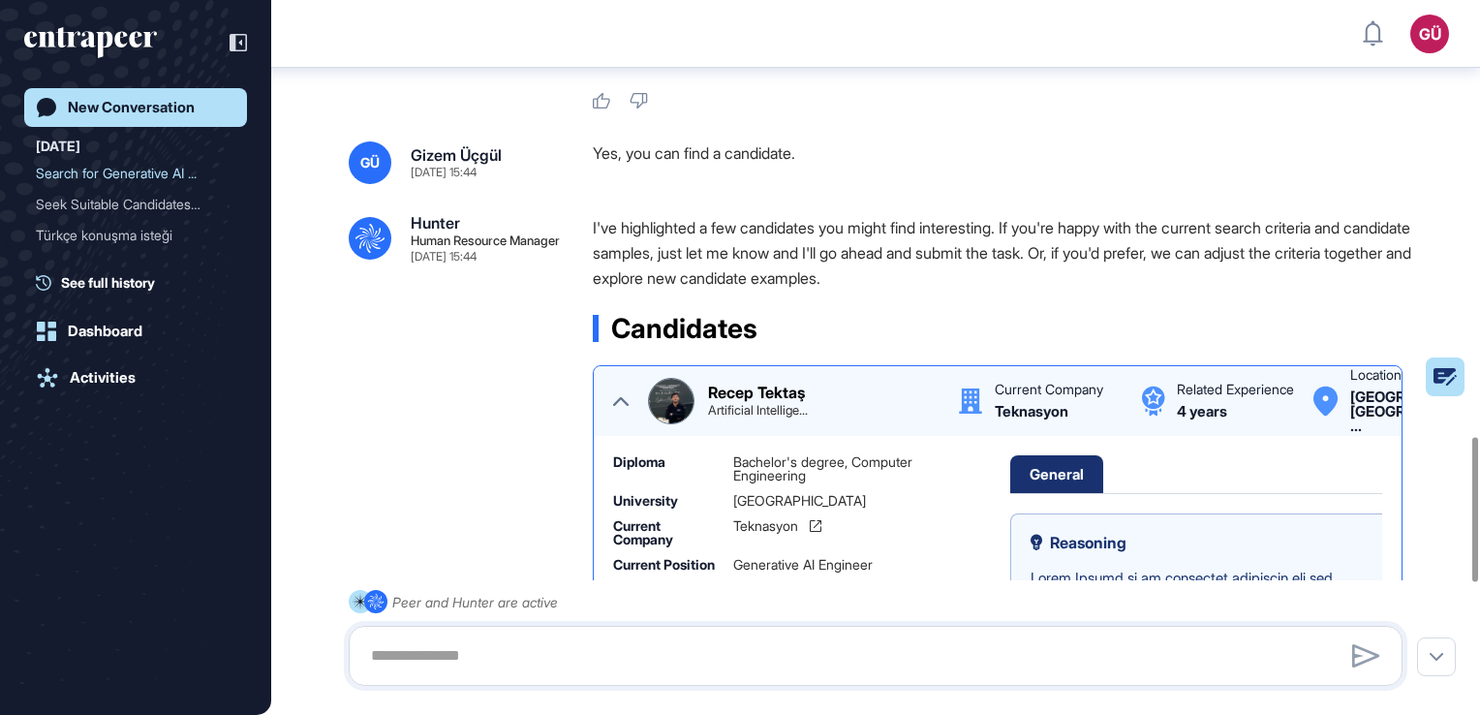
scroll to position [2033, 0]
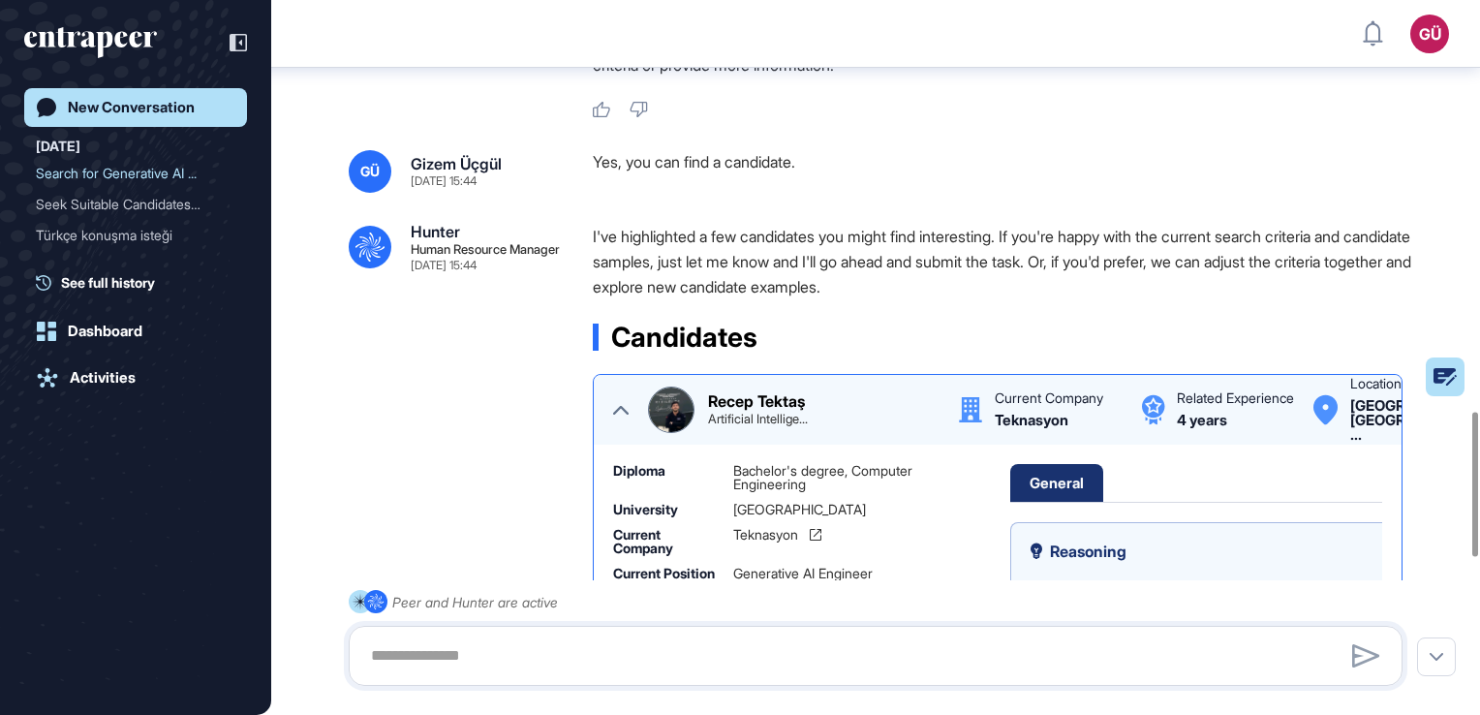
click at [634, 408] on div "Recep Tektaş Artificial Intellige... Current Company Teknasyon Related Experien…" at bounding box center [997, 409] width 769 height 46
click at [625, 411] on icon at bounding box center [620, 409] width 15 height 15
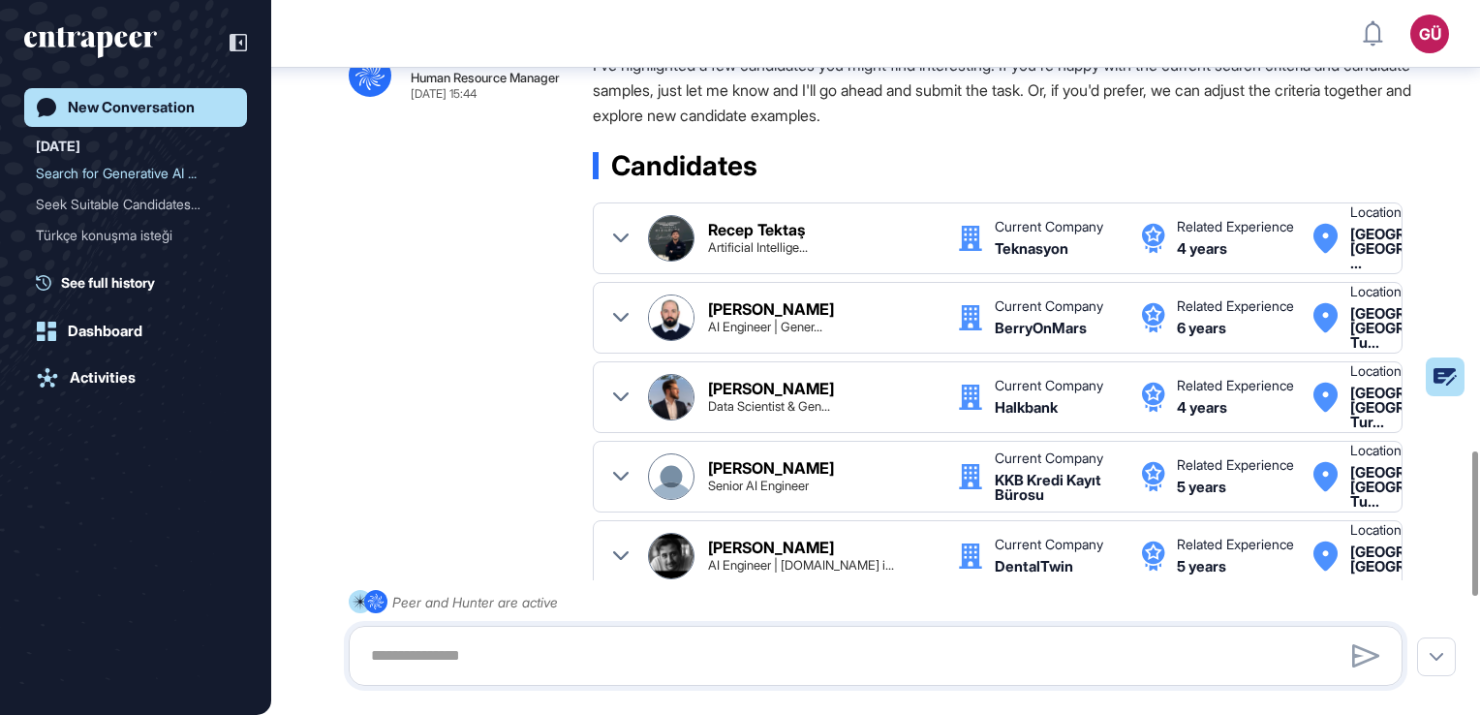
scroll to position [2226, 0]
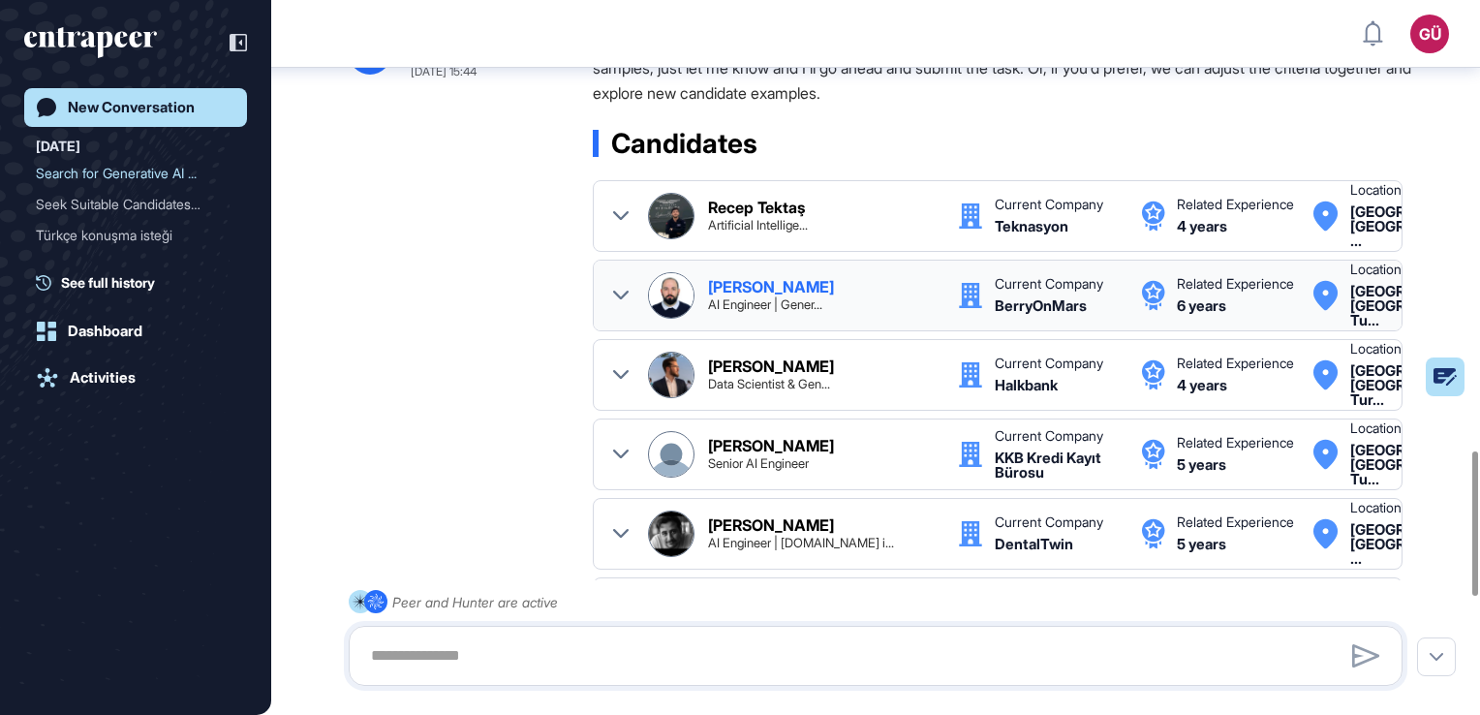
click at [616, 299] on icon at bounding box center [620, 295] width 15 height 9
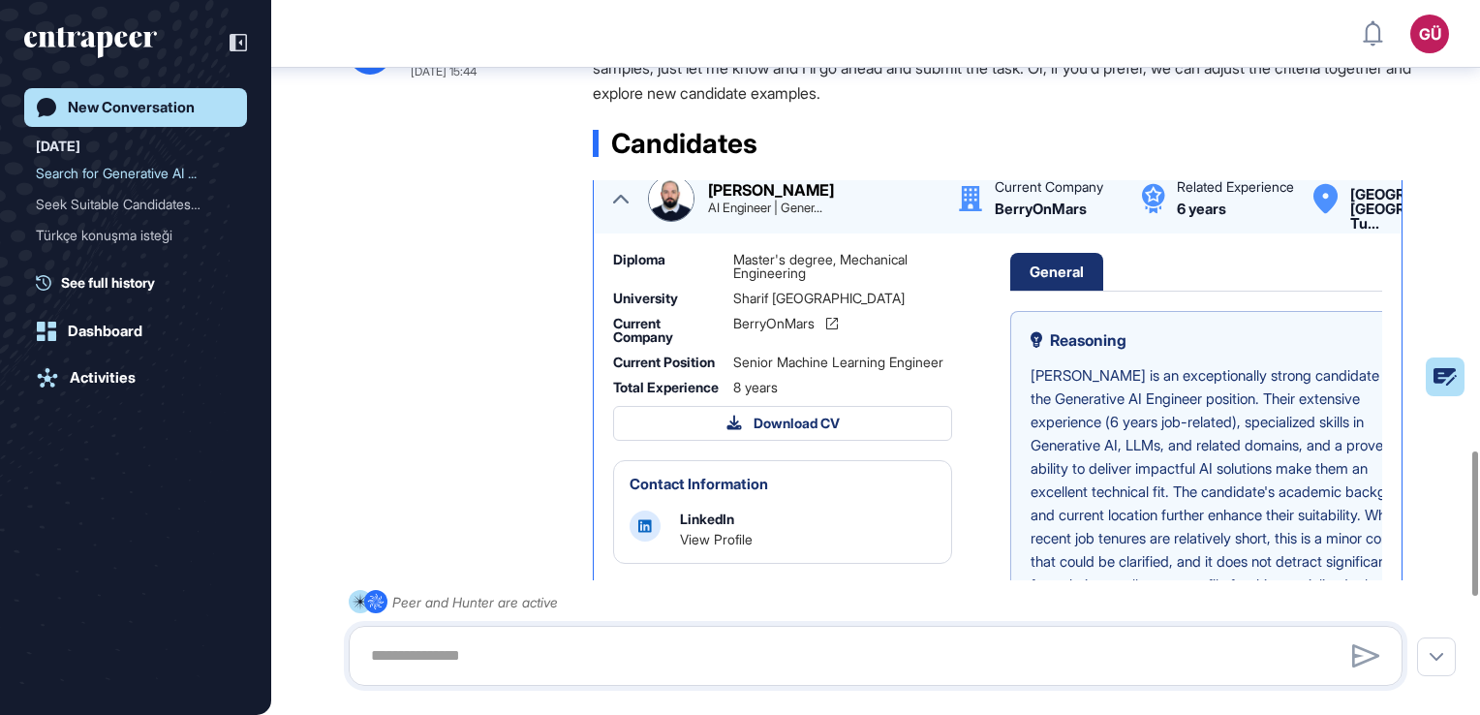
scroll to position [194, 0]
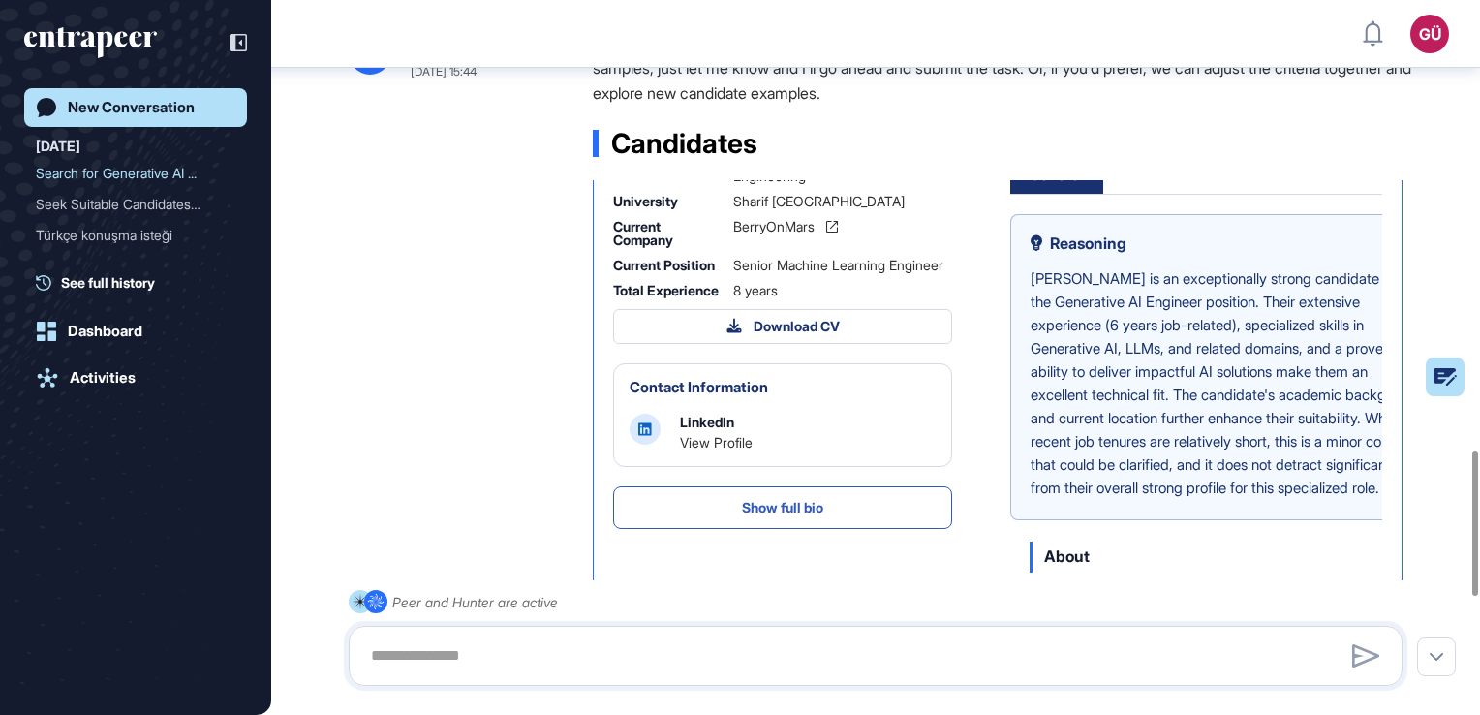
click at [468, 462] on div ".cls-2{fill:#fff} Hunter Human Resource Manager [DATE] 15:44 I've highlighted a…" at bounding box center [876, 532] width 1054 height 1005
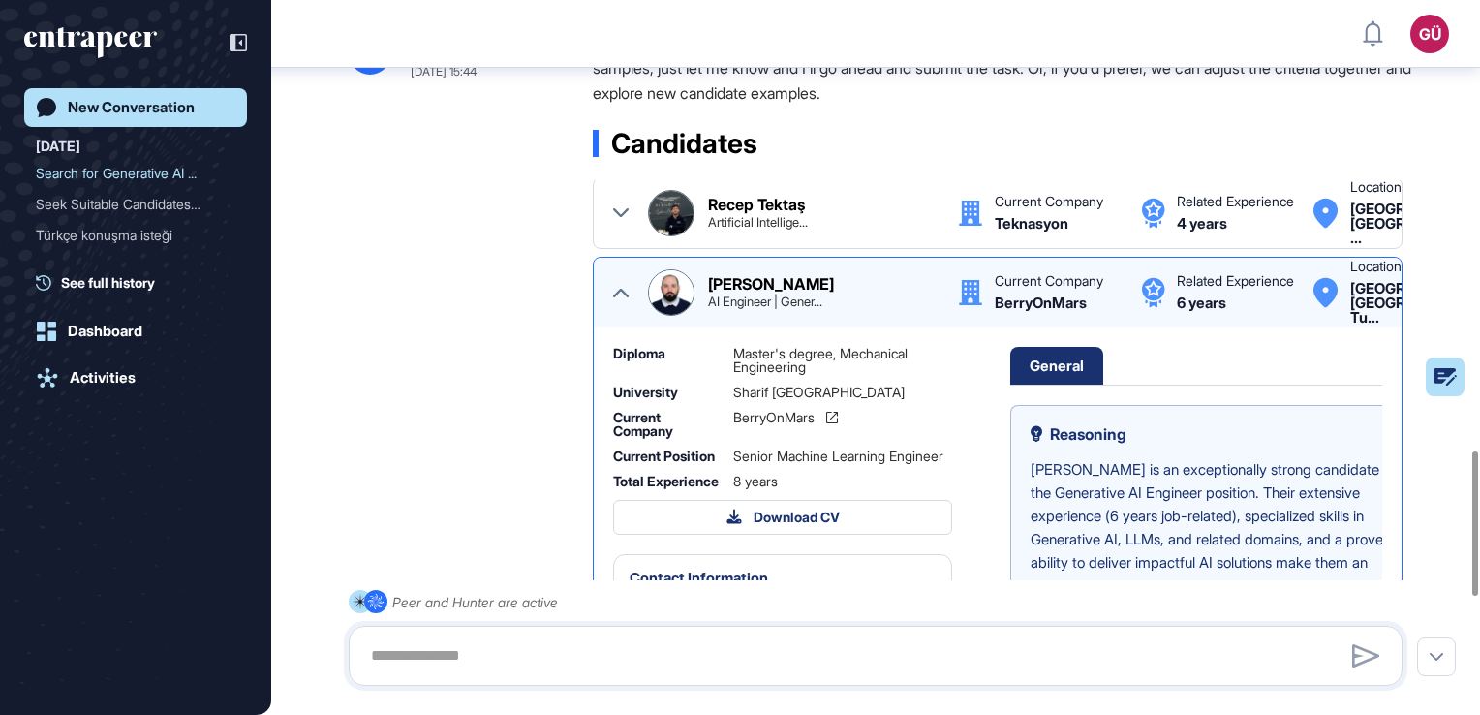
scroll to position [0, 0]
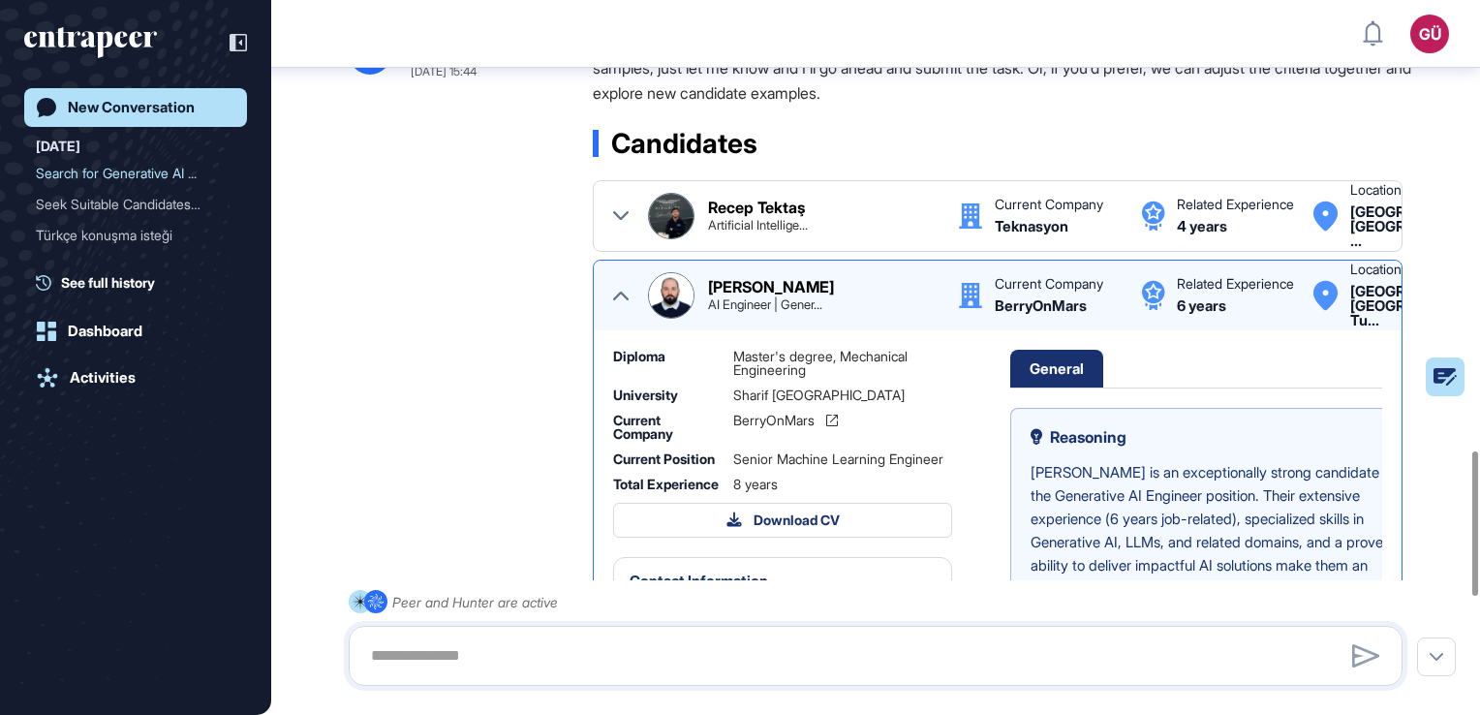
click at [627, 303] on icon at bounding box center [620, 295] width 15 height 15
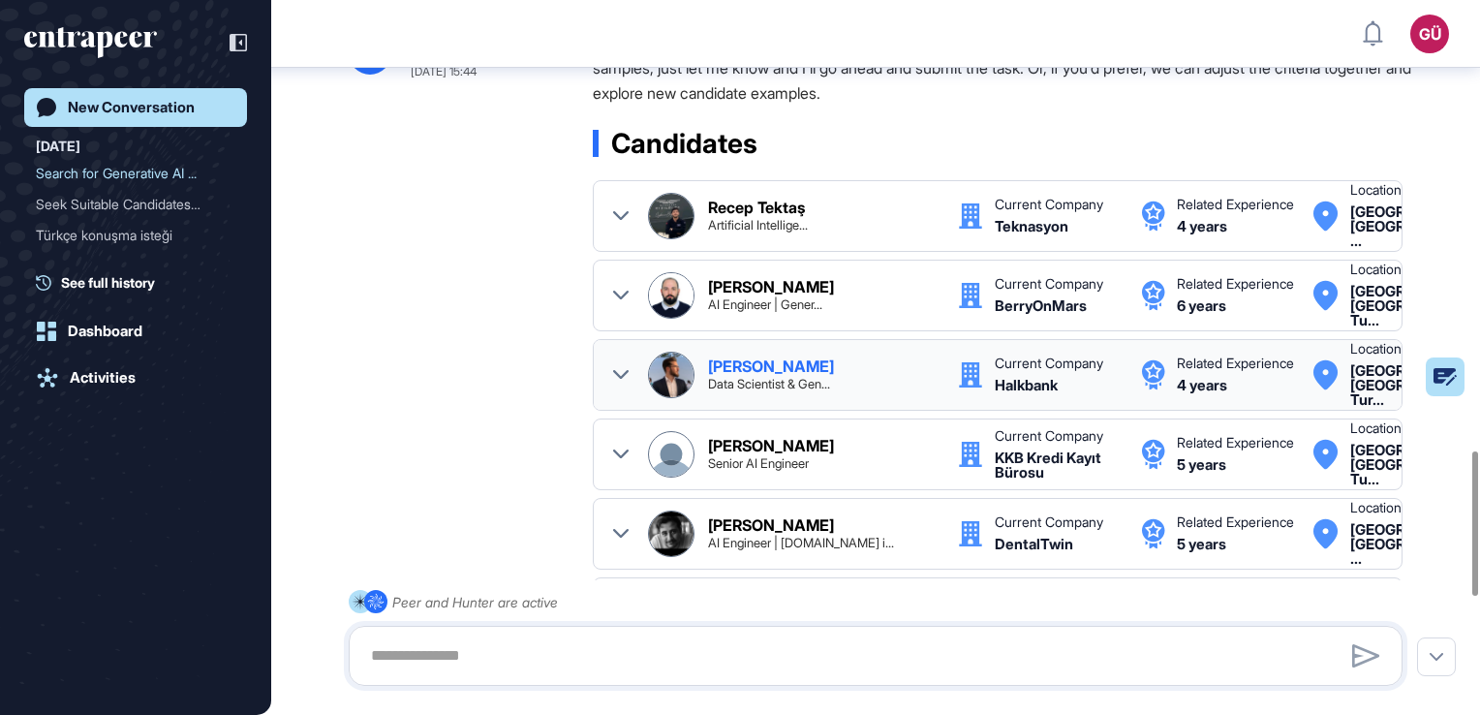
click at [620, 383] on icon at bounding box center [620, 374] width 15 height 15
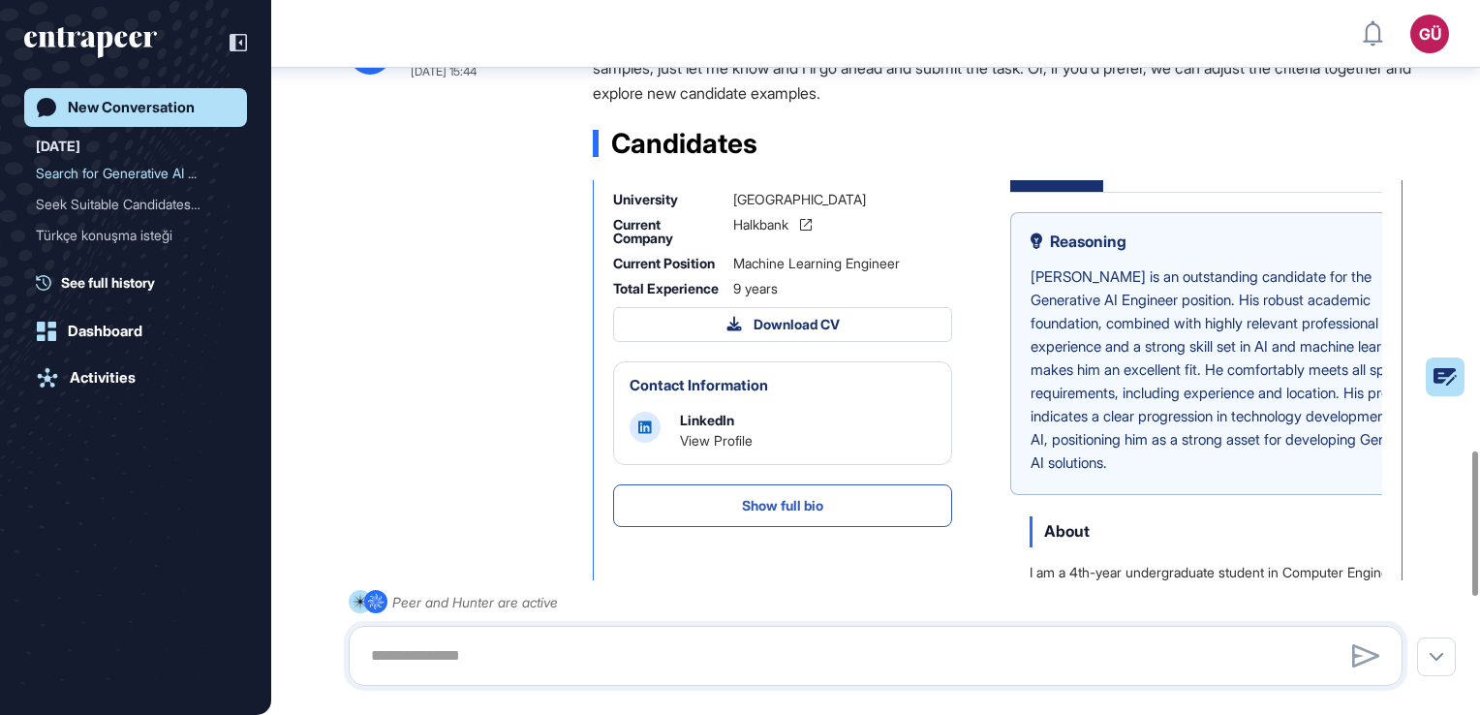
scroll to position [387, 0]
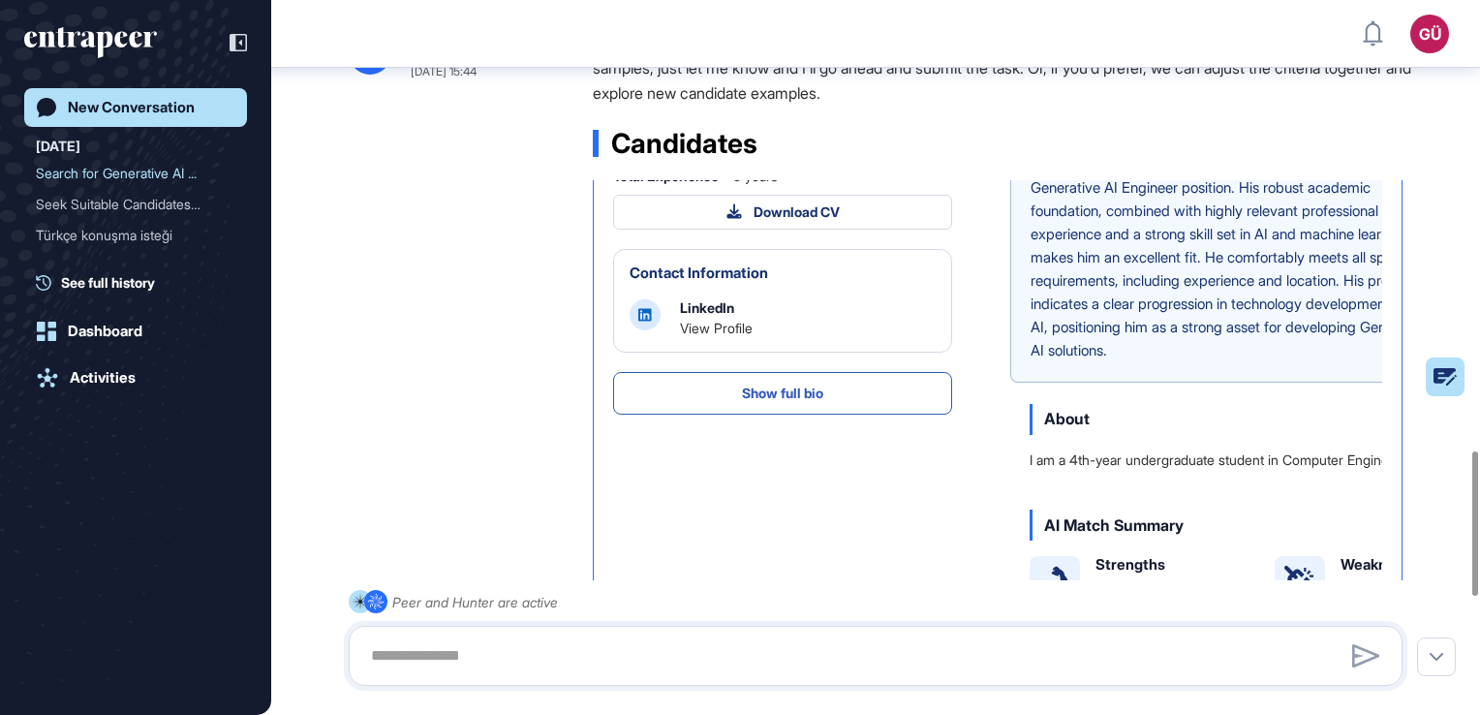
drag, startPoint x: 783, startPoint y: 436, endPoint x: 707, endPoint y: 364, distance: 104.8
click at [752, 357] on div "Diploma Master's Degree, Data Science, 3.43 University Özyegin University Curre…" at bounding box center [782, 727] width 339 height 1370
click at [635, 414] on button "Show full bio" at bounding box center [782, 393] width 339 height 43
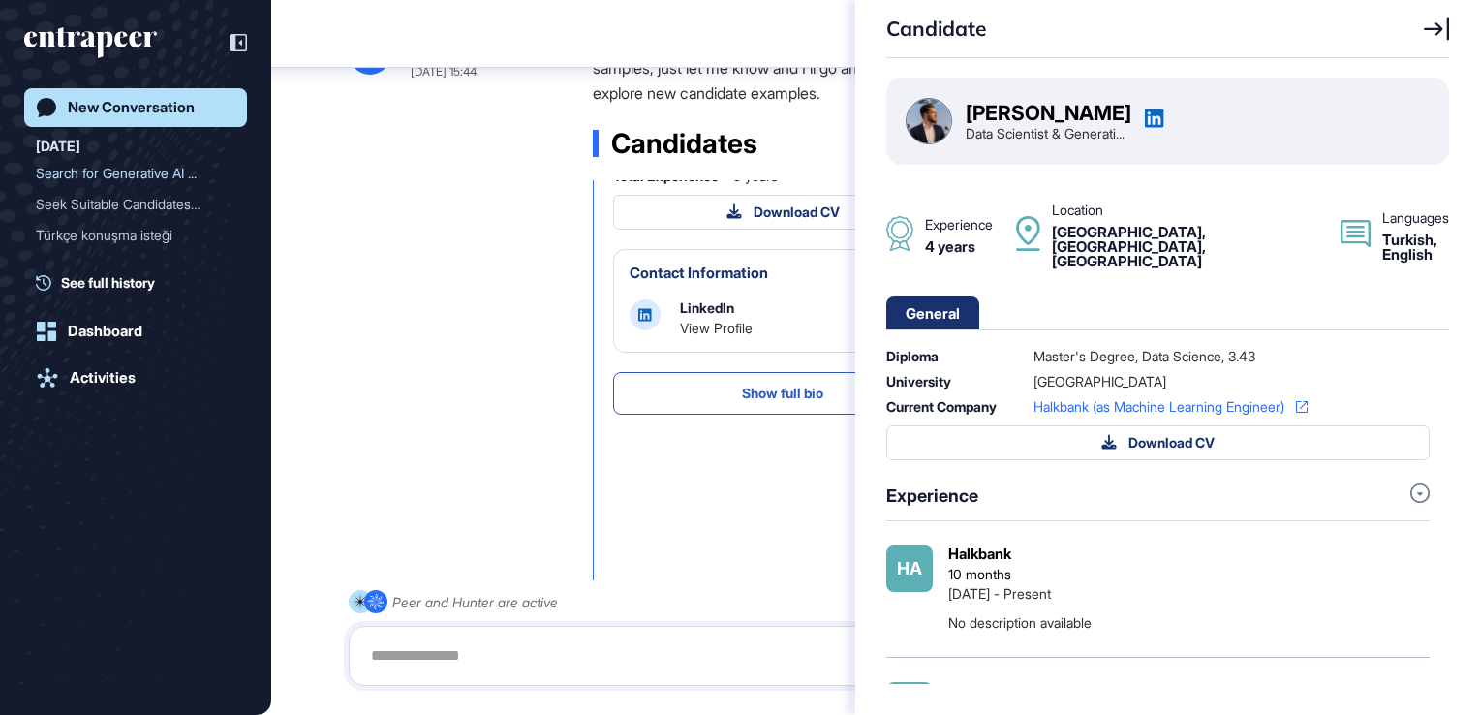
click at [534, 405] on div "Candidate [PERSON_NAME] Data Scientist & Generati... Experience 4 years Locatio…" at bounding box center [740, 357] width 1480 height 715
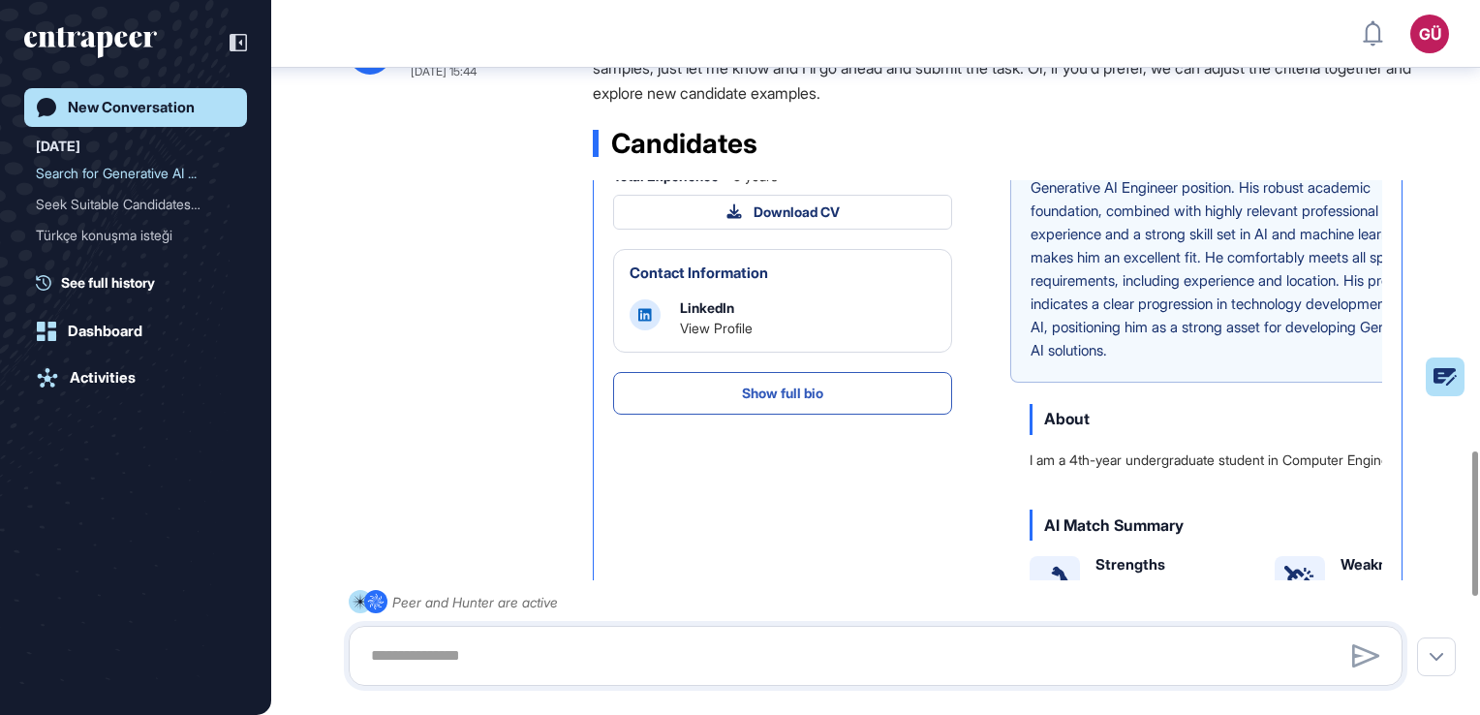
scroll to position [194, 0]
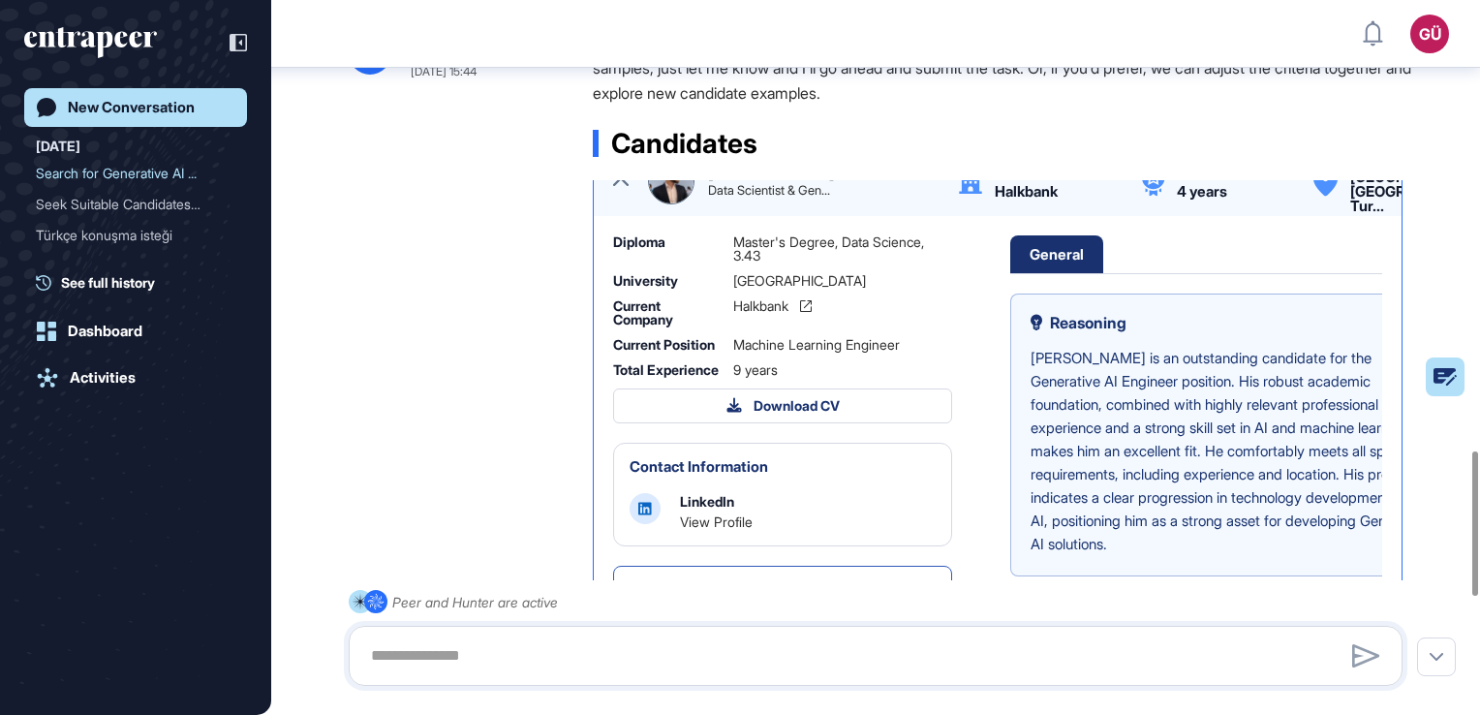
click at [632, 201] on div "[PERSON_NAME] Data Scientist & Gen... Current Company [GEOGRAPHIC_DATA] Related…" at bounding box center [997, 181] width 769 height 46
click at [624, 189] on icon at bounding box center [620, 180] width 15 height 15
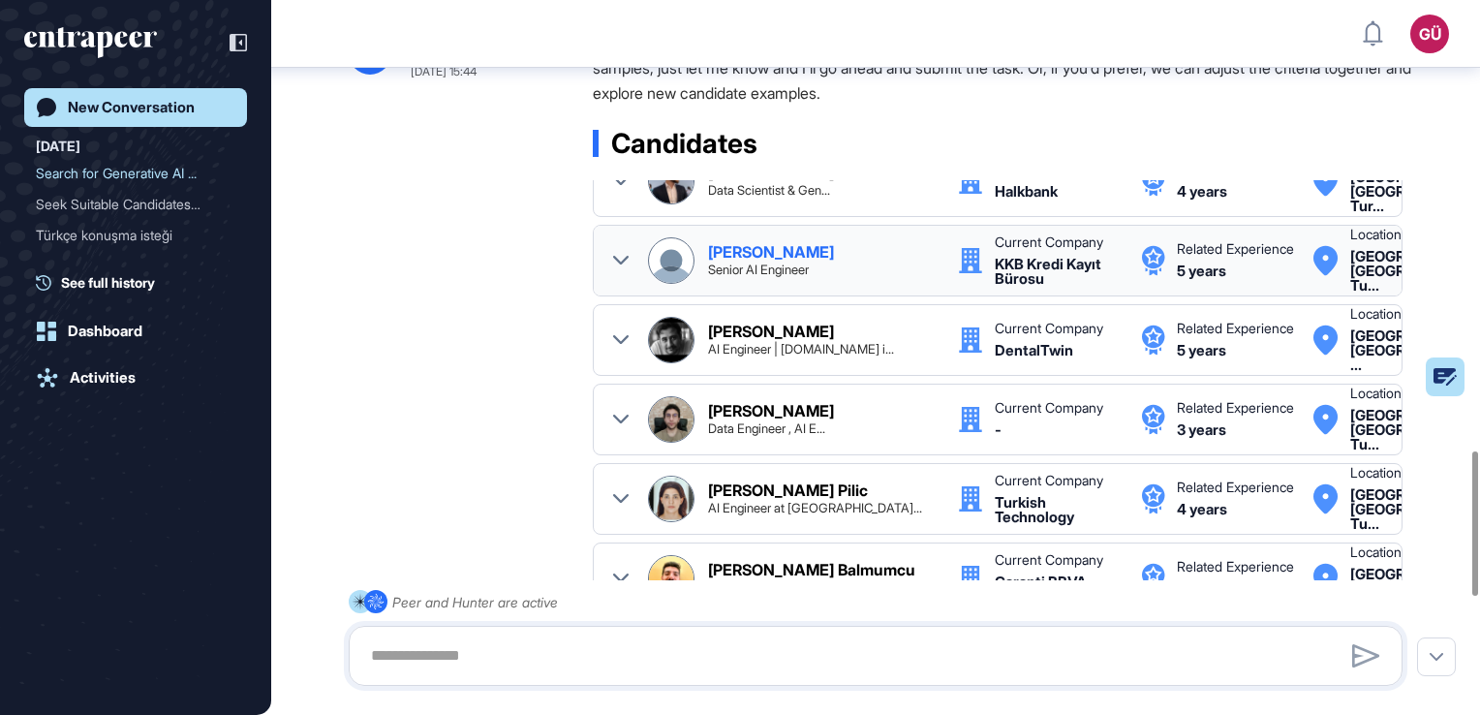
click at [622, 268] on icon at bounding box center [620, 260] width 15 height 15
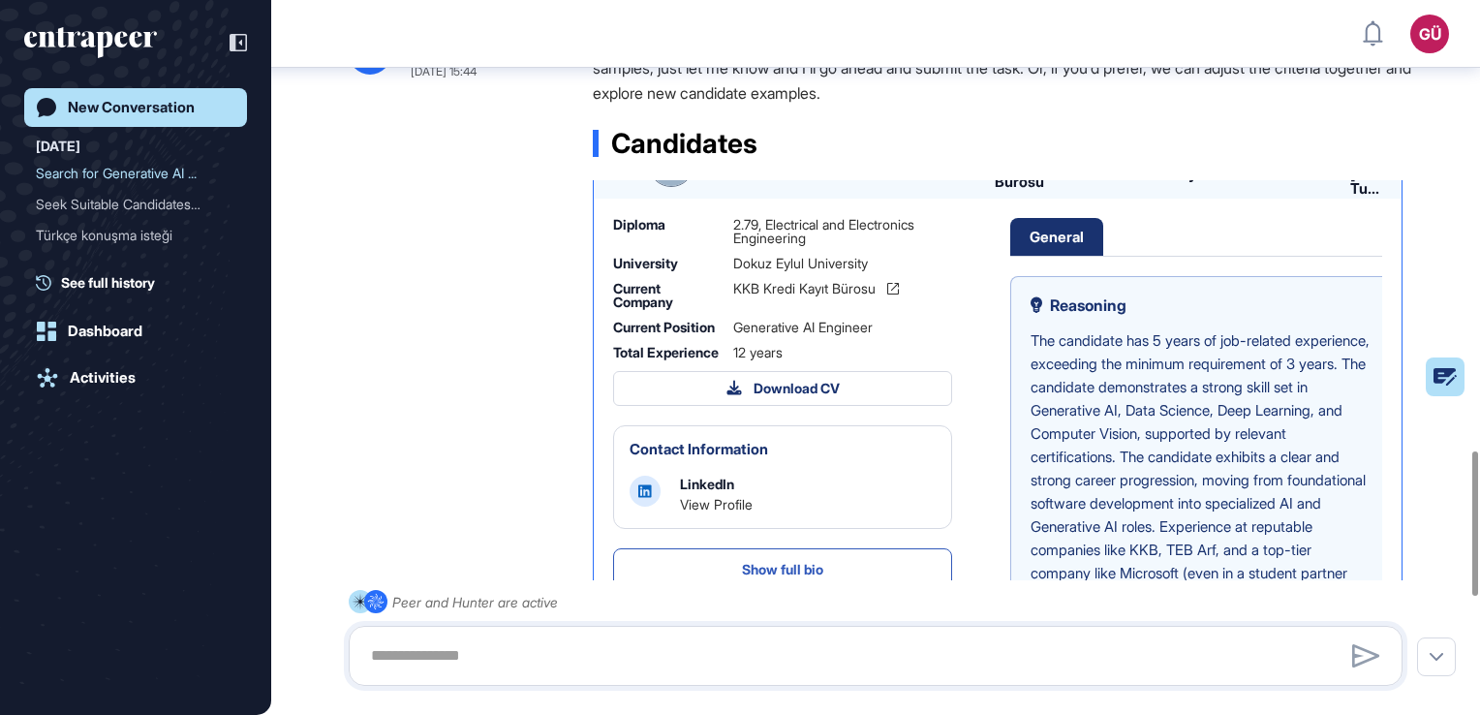
scroll to position [484, 0]
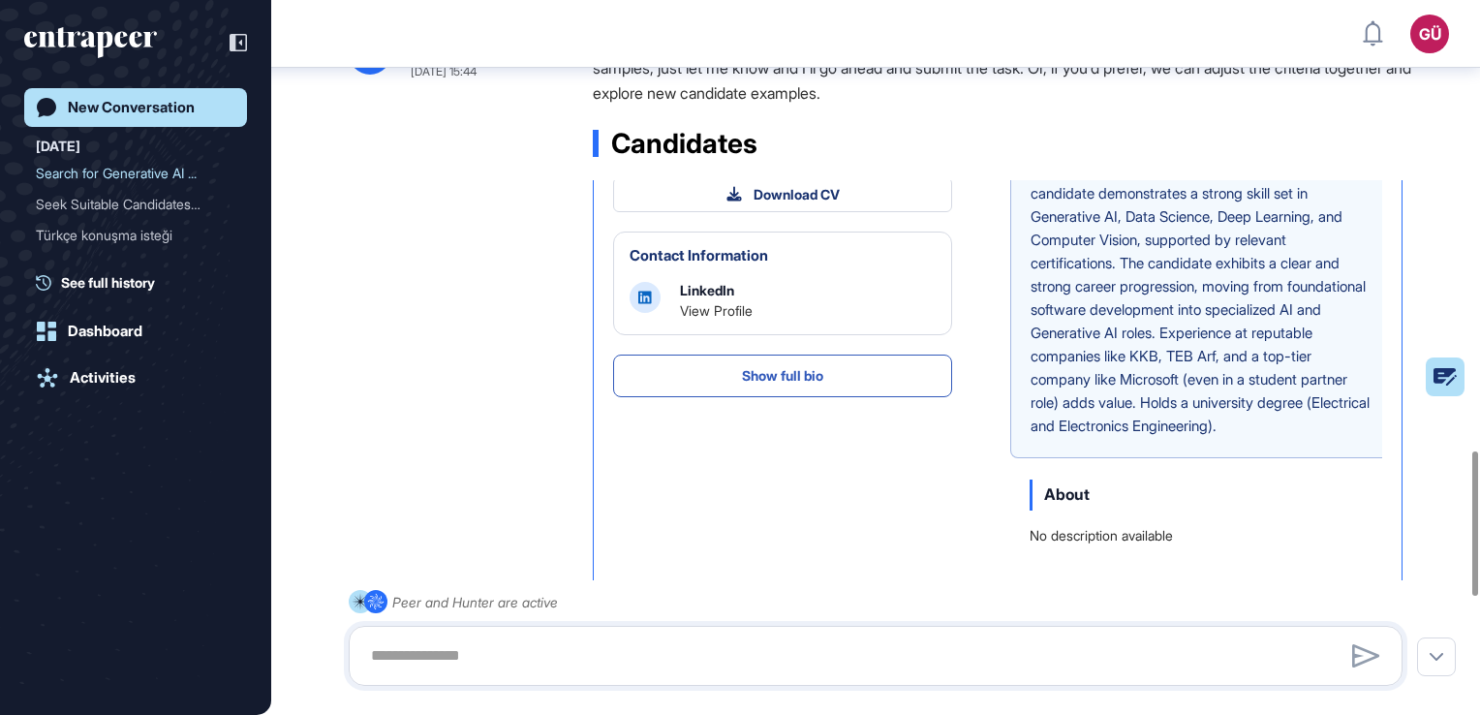
drag, startPoint x: 314, startPoint y: 405, endPoint x: 341, endPoint y: 402, distance: 27.3
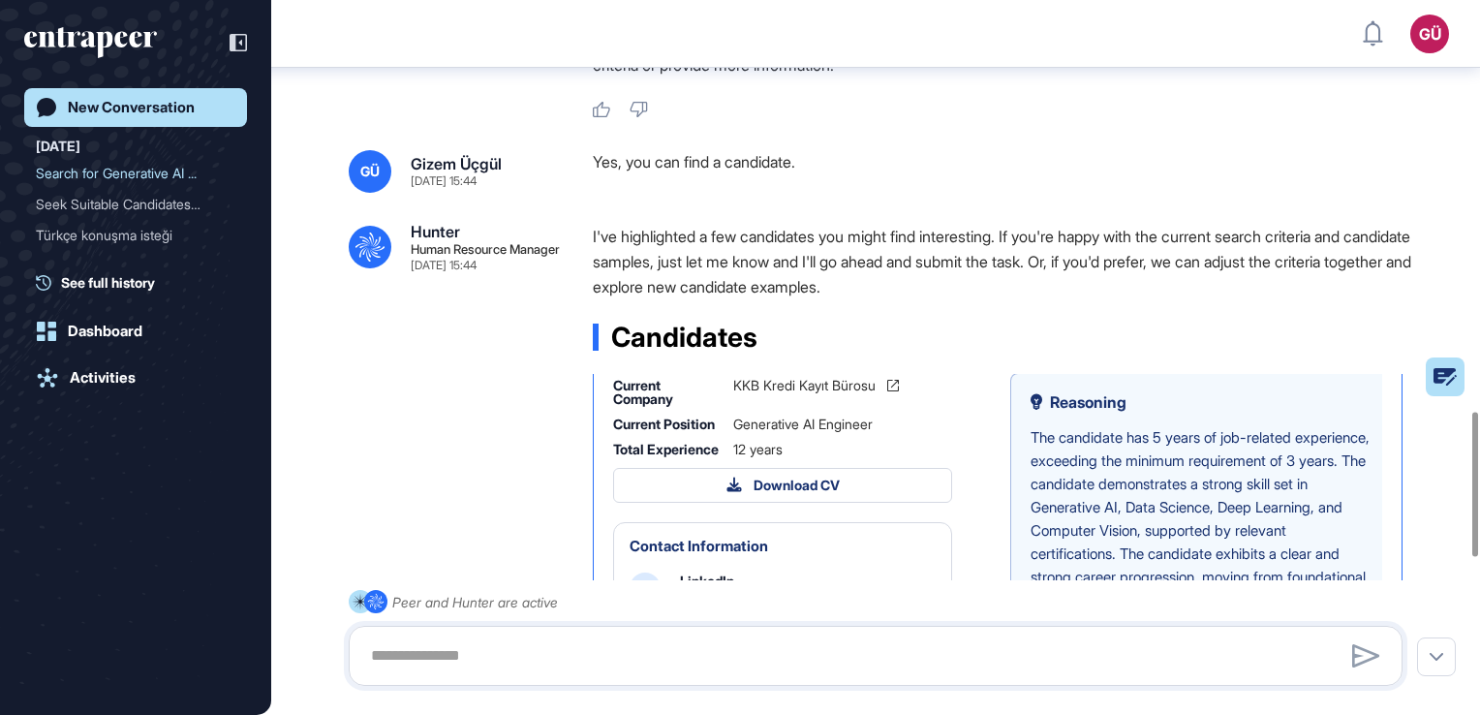
scroll to position [291, 0]
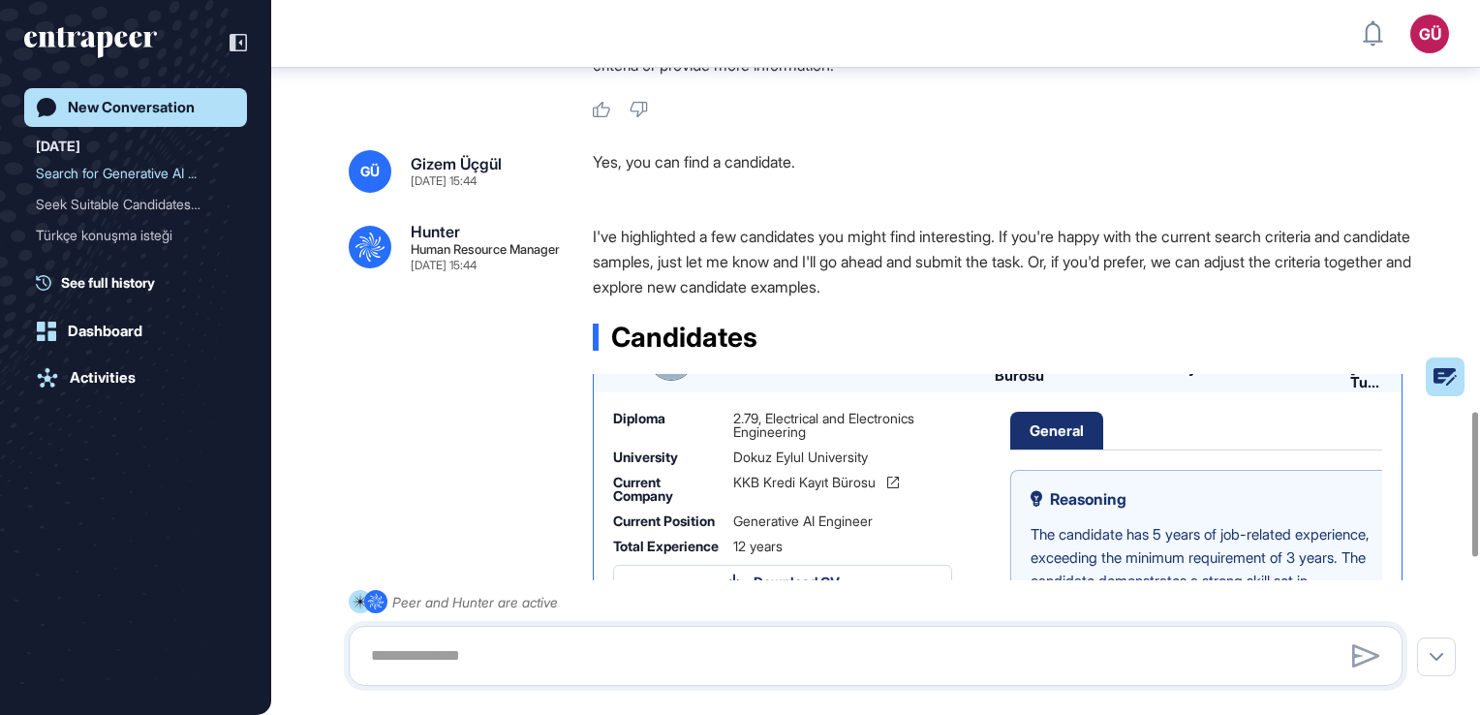
click at [619, 365] on icon at bounding box center [620, 357] width 15 height 15
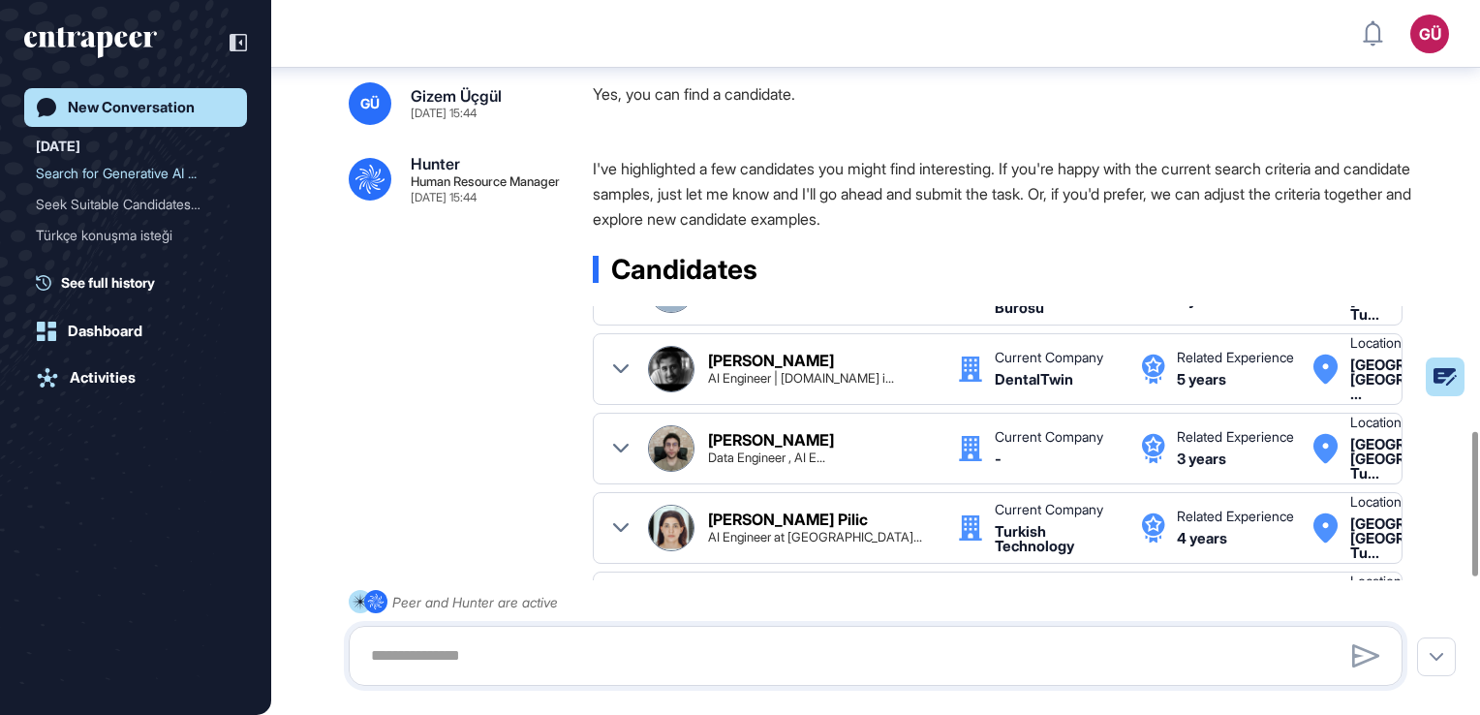
scroll to position [2130, 0]
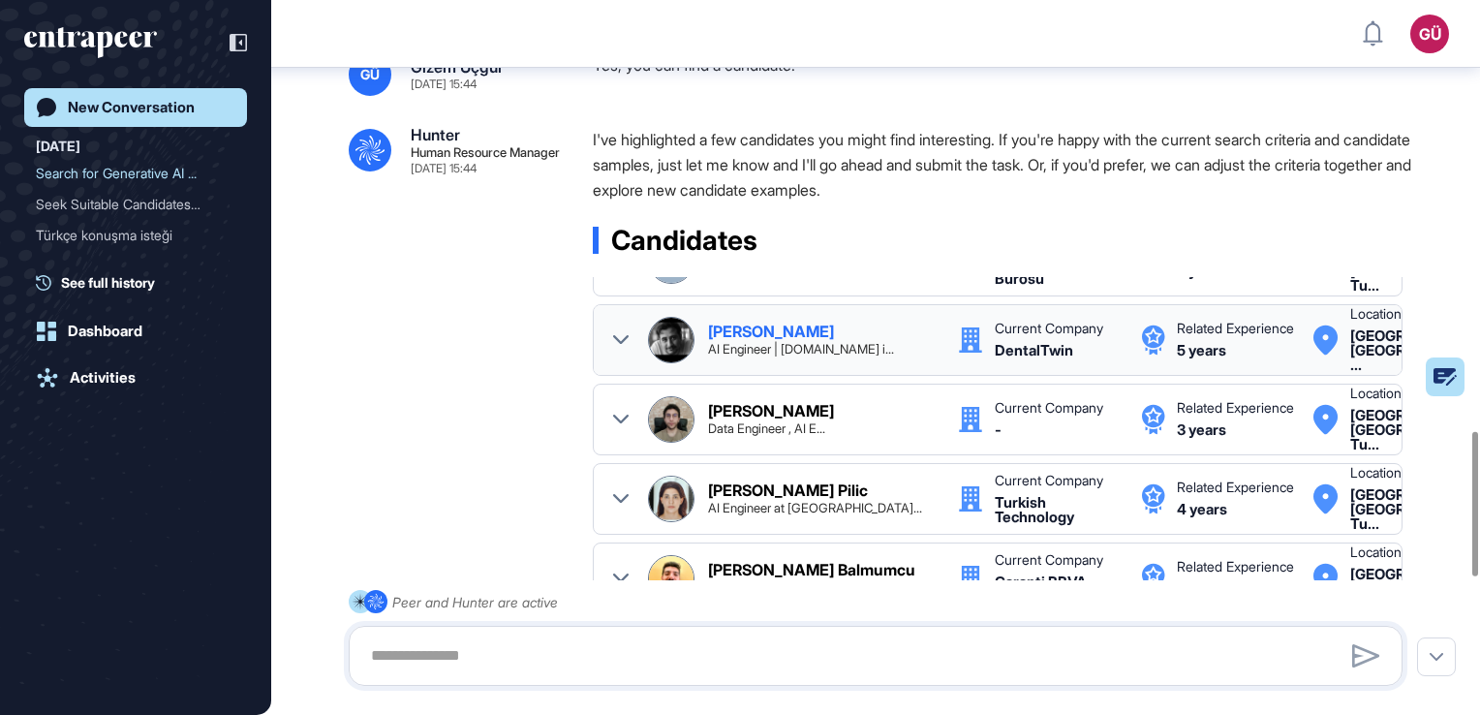
click at [622, 348] on icon at bounding box center [620, 339] width 15 height 15
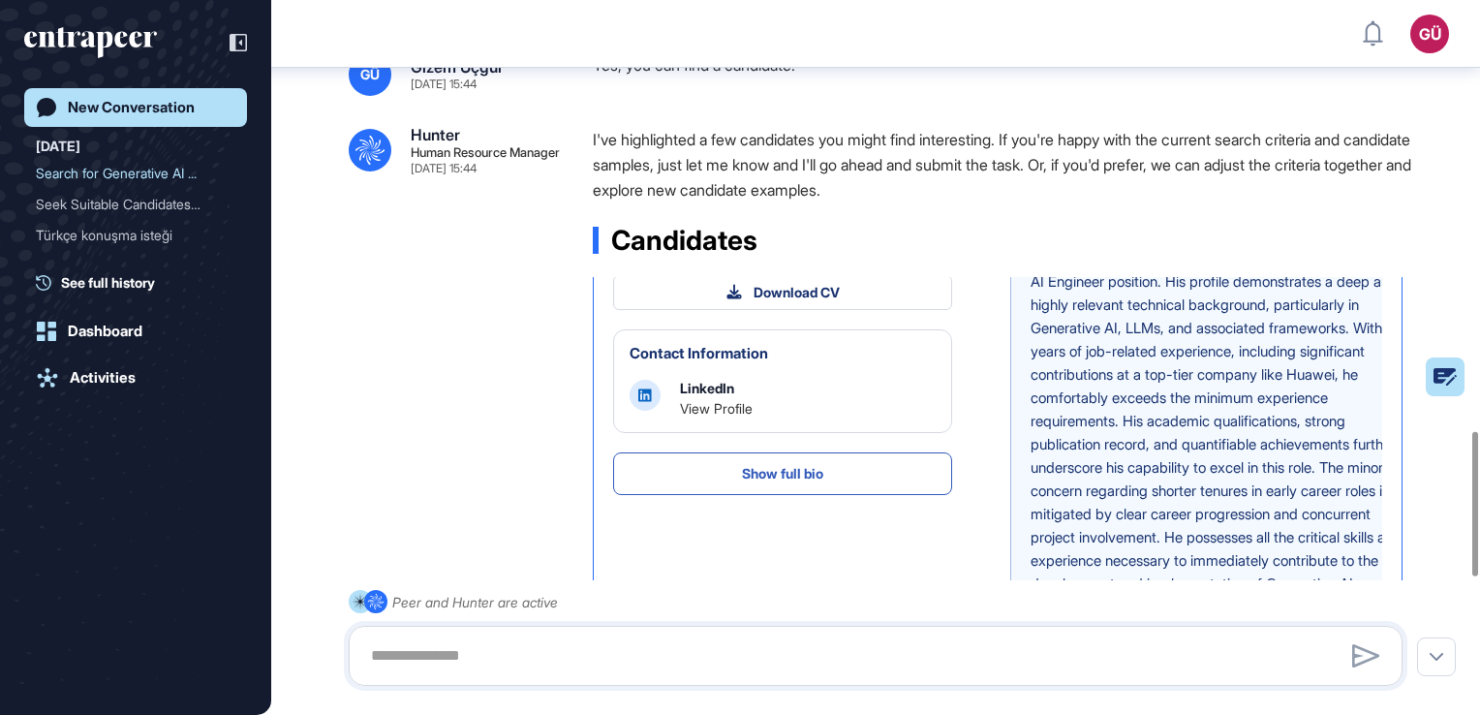
scroll to position [581, 0]
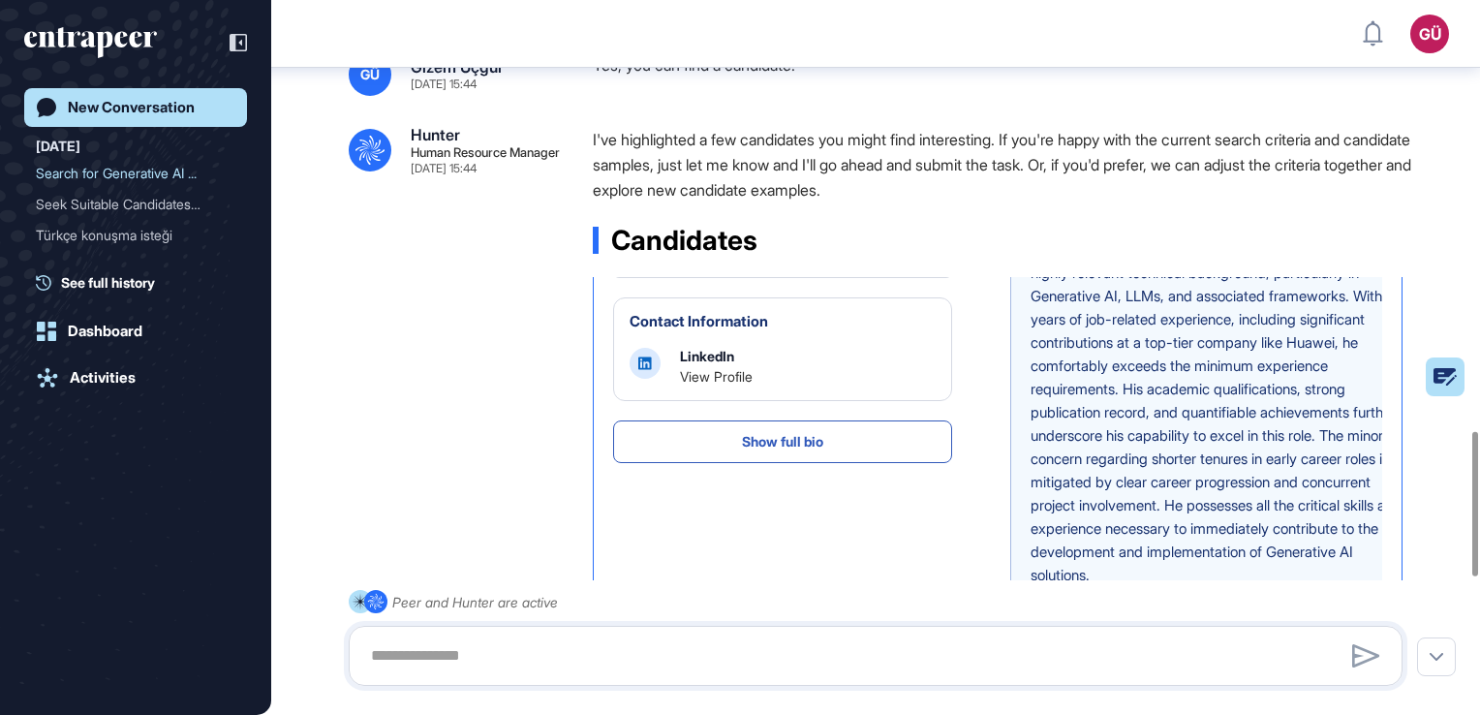
click at [547, 491] on div ".cls-2{fill:#fff} Hunter Human Resource Manager [DATE] 15:44 I've highlighted a…" at bounding box center [876, 629] width 1054 height 1005
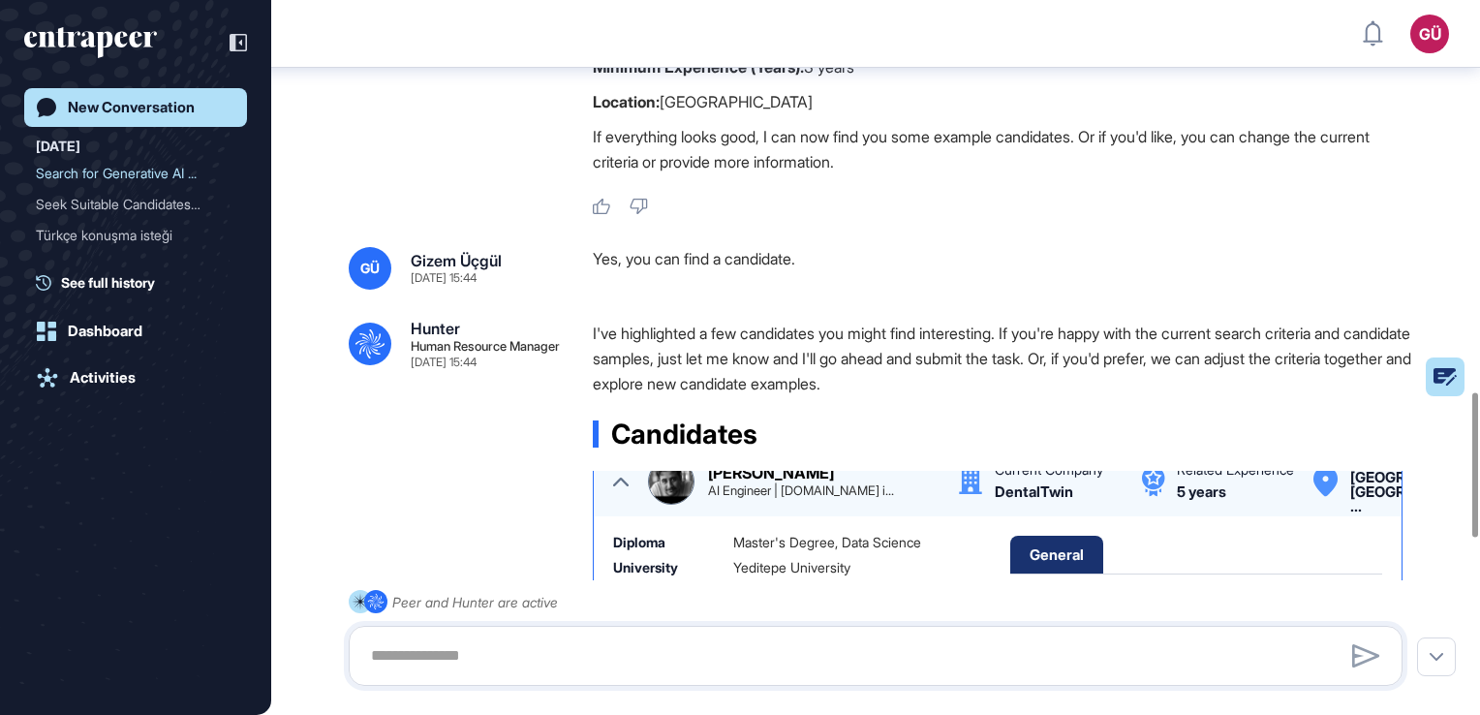
scroll to position [387, 0]
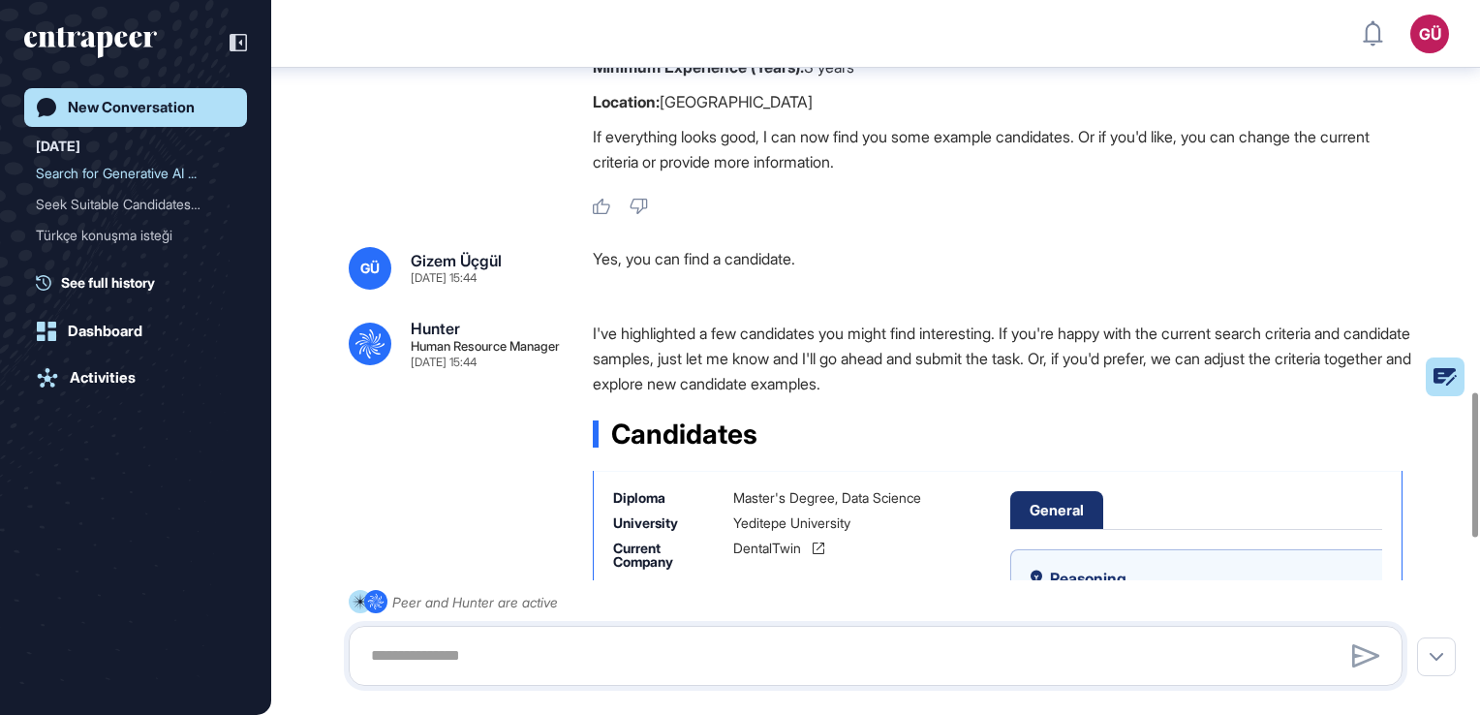
click at [617, 442] on icon at bounding box center [620, 437] width 15 height 9
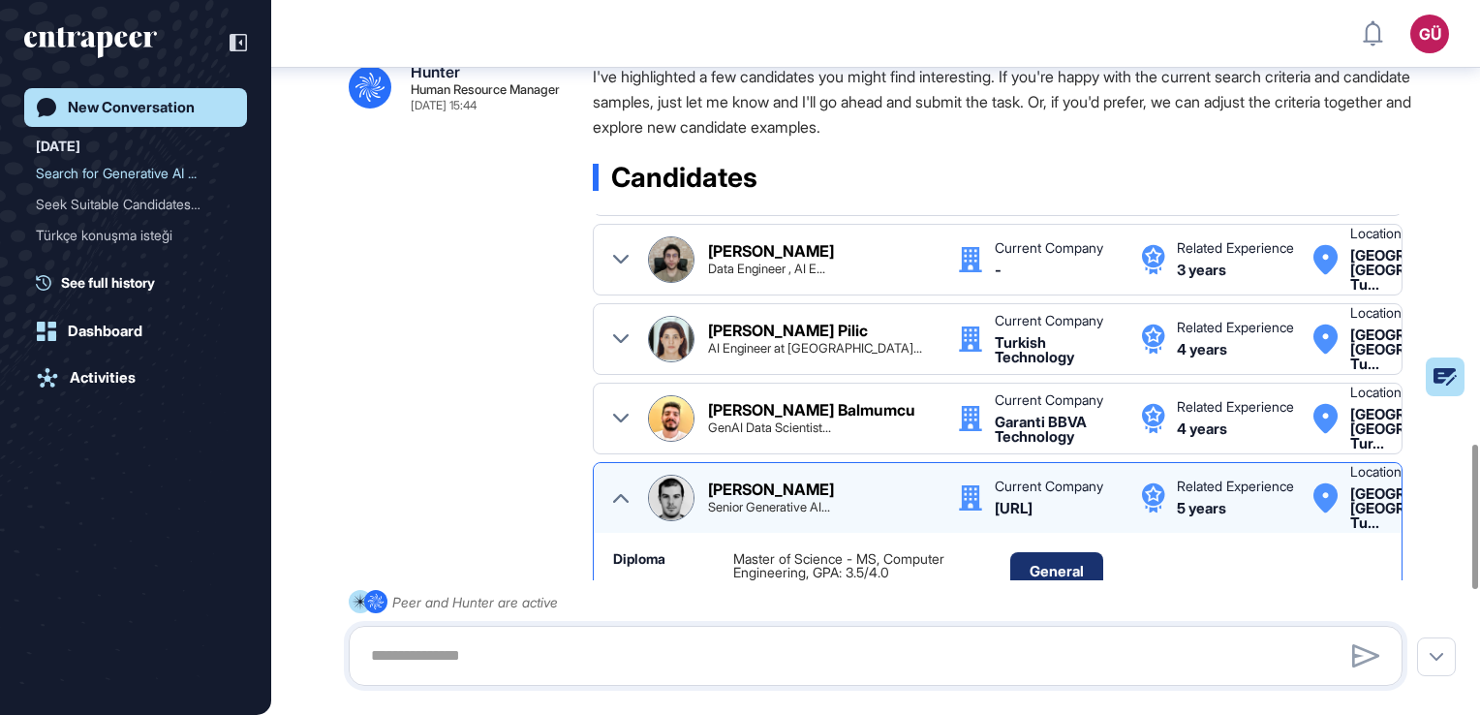
scroll to position [2226, 0]
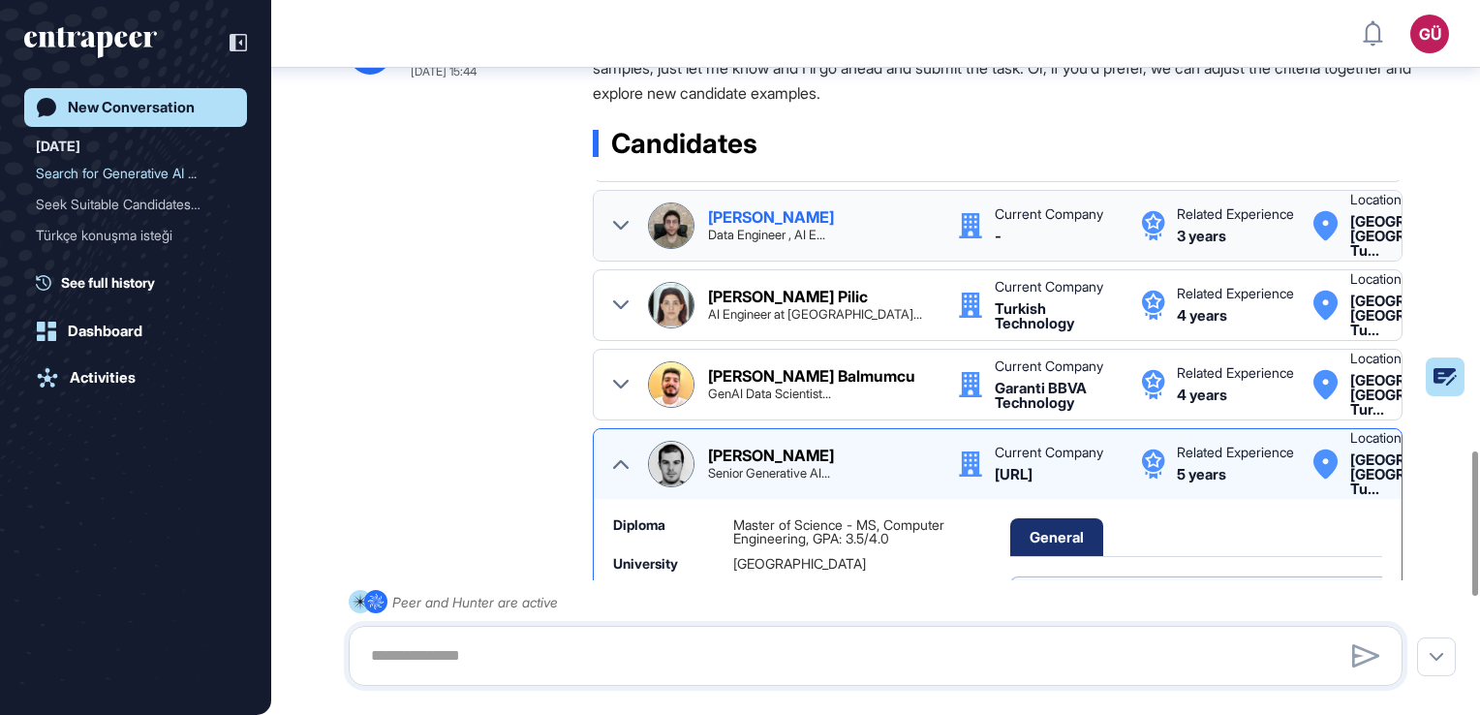
click at [629, 249] on div "Görkem Öçmen Data Engineer , AI E... Current Company - Related Experience 3 yea…" at bounding box center [997, 225] width 769 height 46
click at [620, 230] on icon at bounding box center [620, 225] width 15 height 9
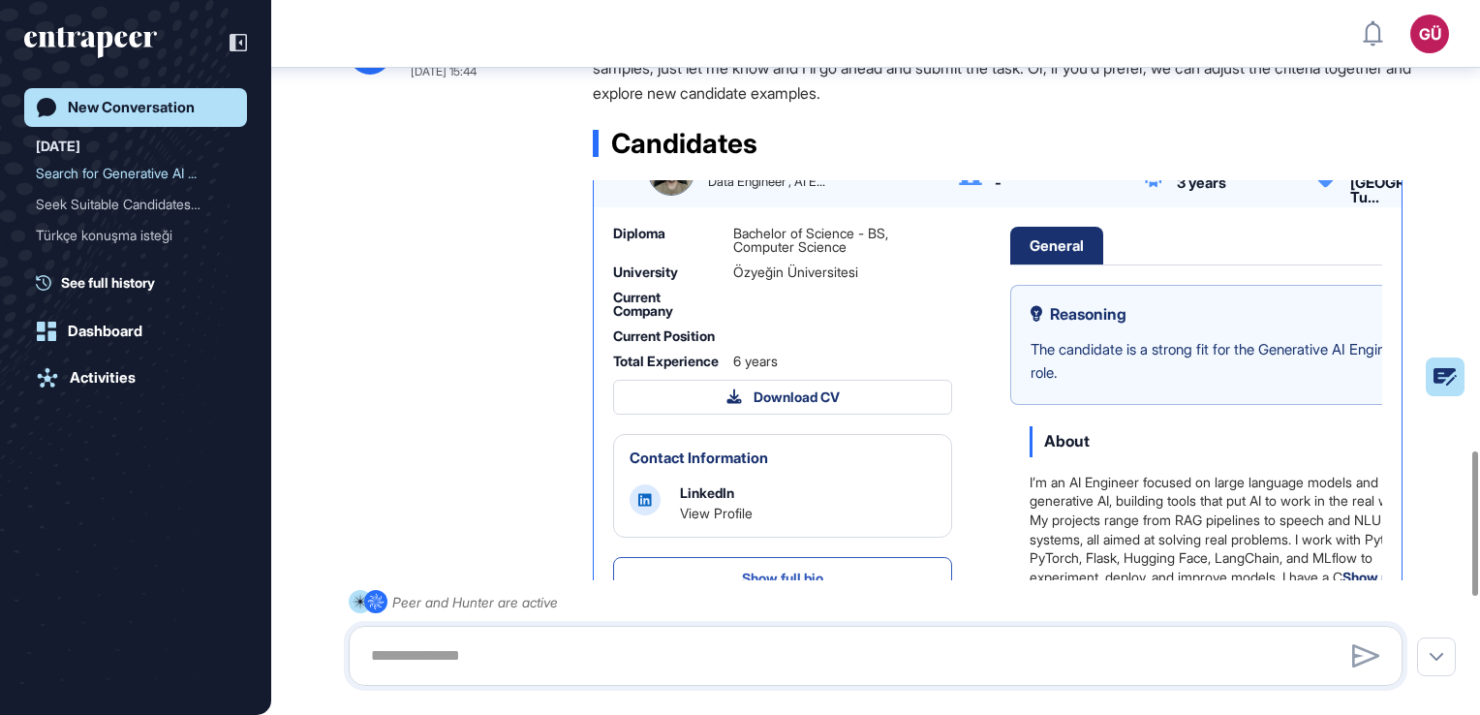
scroll to position [484, 0]
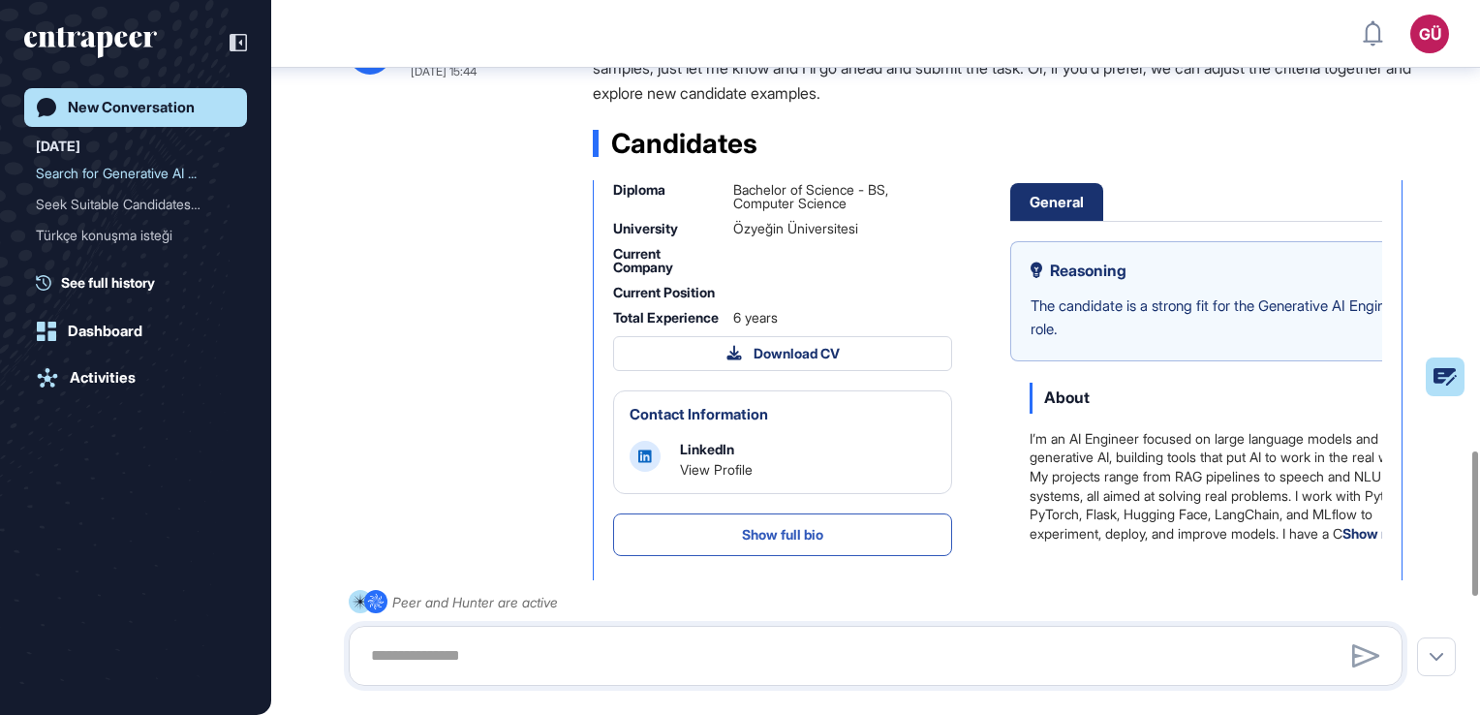
click at [349, 356] on div ".cls-2{fill:#fff} Hunter Human Resource Manager [DATE] 15:44 I've highlighted a…" at bounding box center [876, 532] width 1054 height 1005
click at [624, 152] on div at bounding box center [620, 129] width 15 height 46
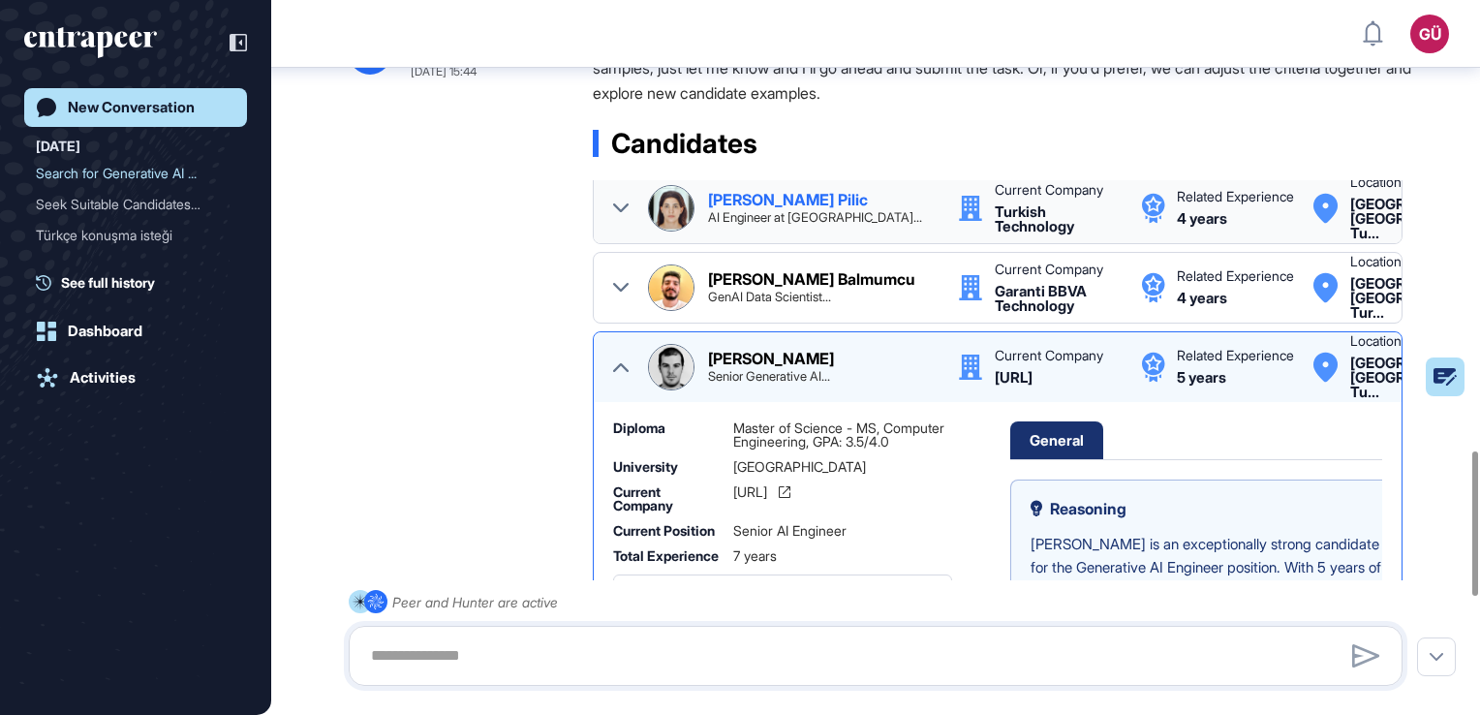
click at [628, 231] on div "[PERSON_NAME] Pilic AI Engineer at [GEOGRAPHIC_DATA]... Current Company Turkish…" at bounding box center [997, 208] width 769 height 46
click at [621, 216] on icon at bounding box center [620, 207] width 15 height 15
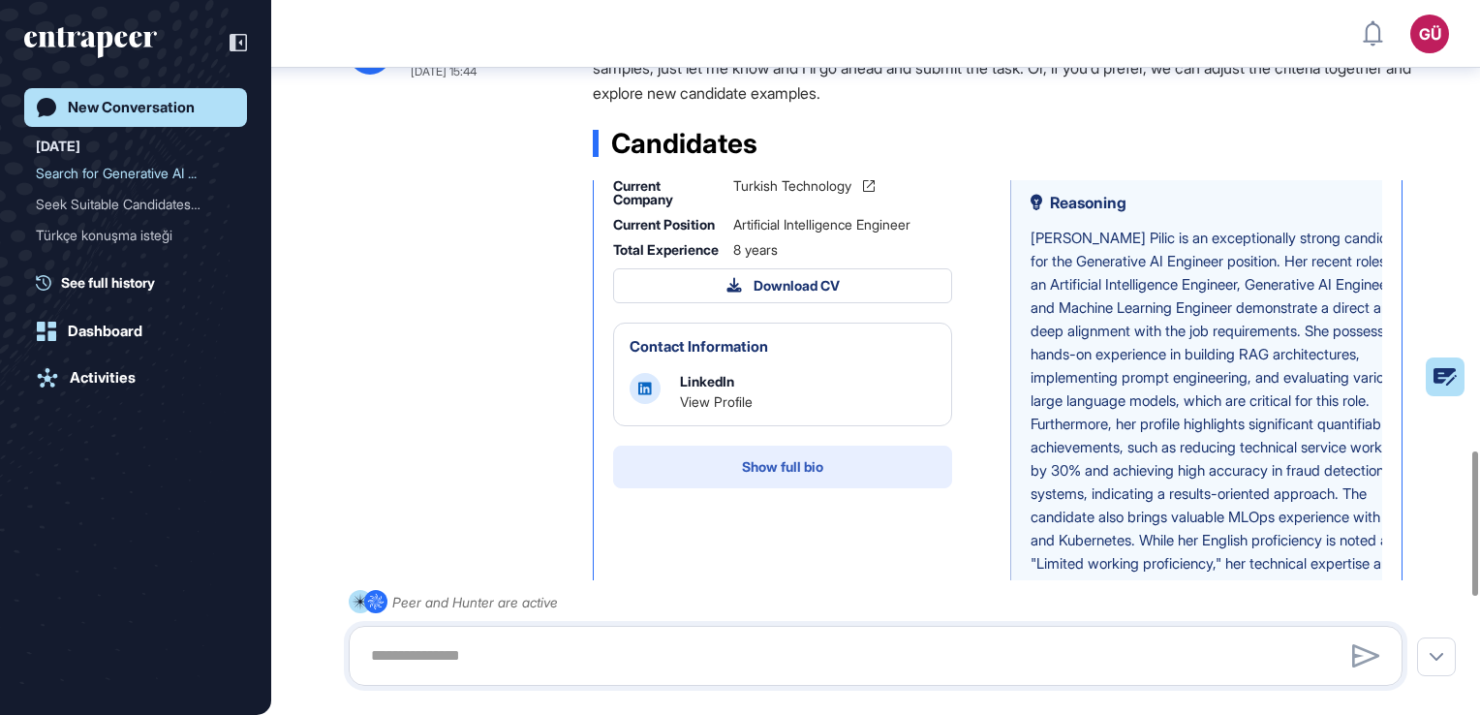
scroll to position [678, 0]
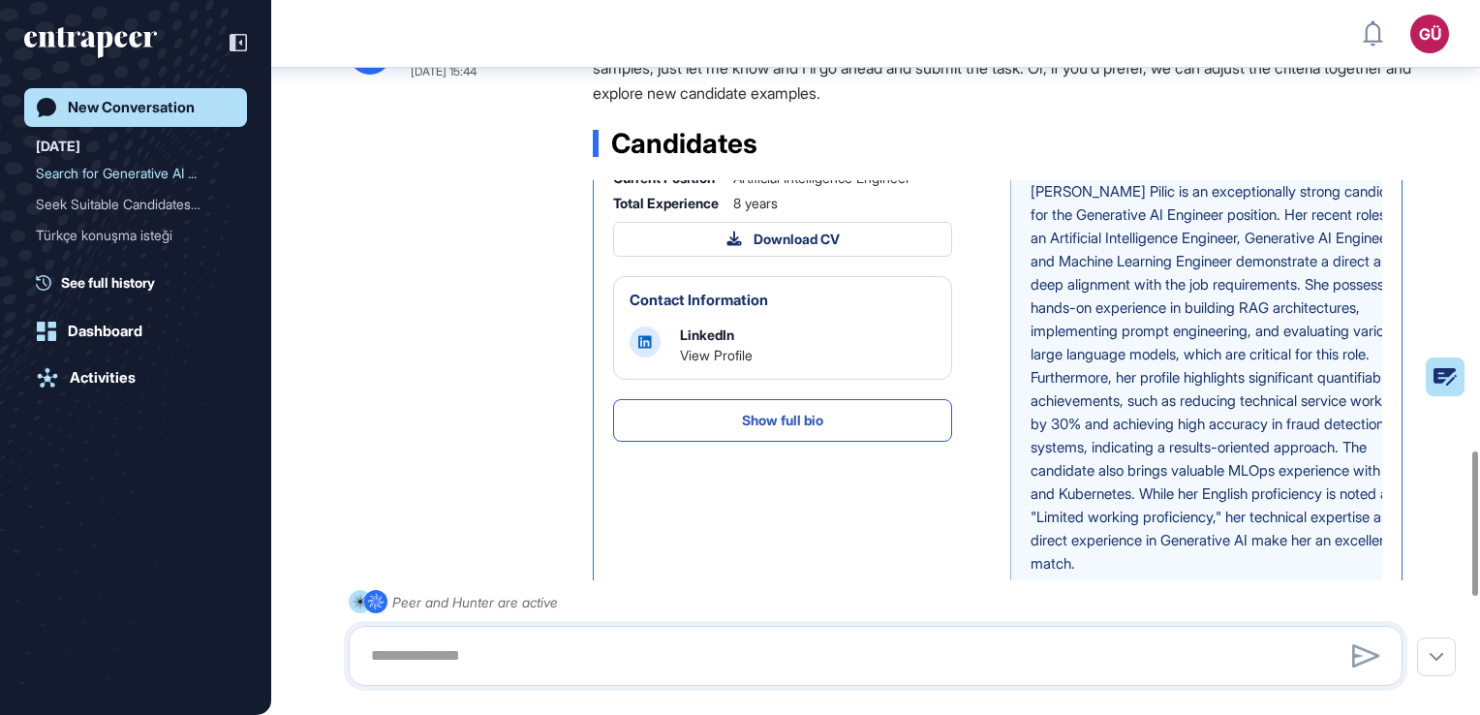
click at [406, 367] on div ".cls-2{fill:#fff} Hunter Human Resource Manager [DATE] 15:44 I've highlighted a…" at bounding box center [876, 532] width 1054 height 1005
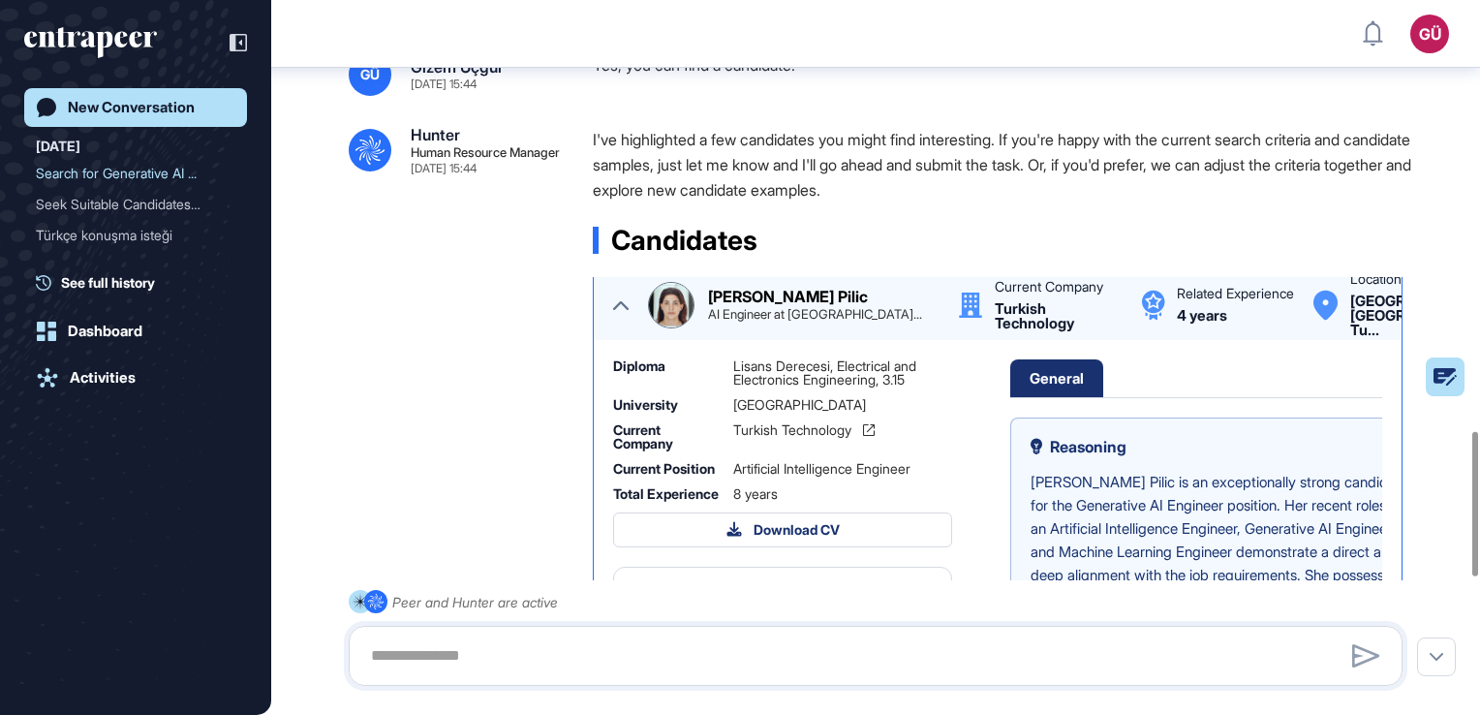
scroll to position [484, 0]
click at [618, 328] on div at bounding box center [620, 305] width 15 height 46
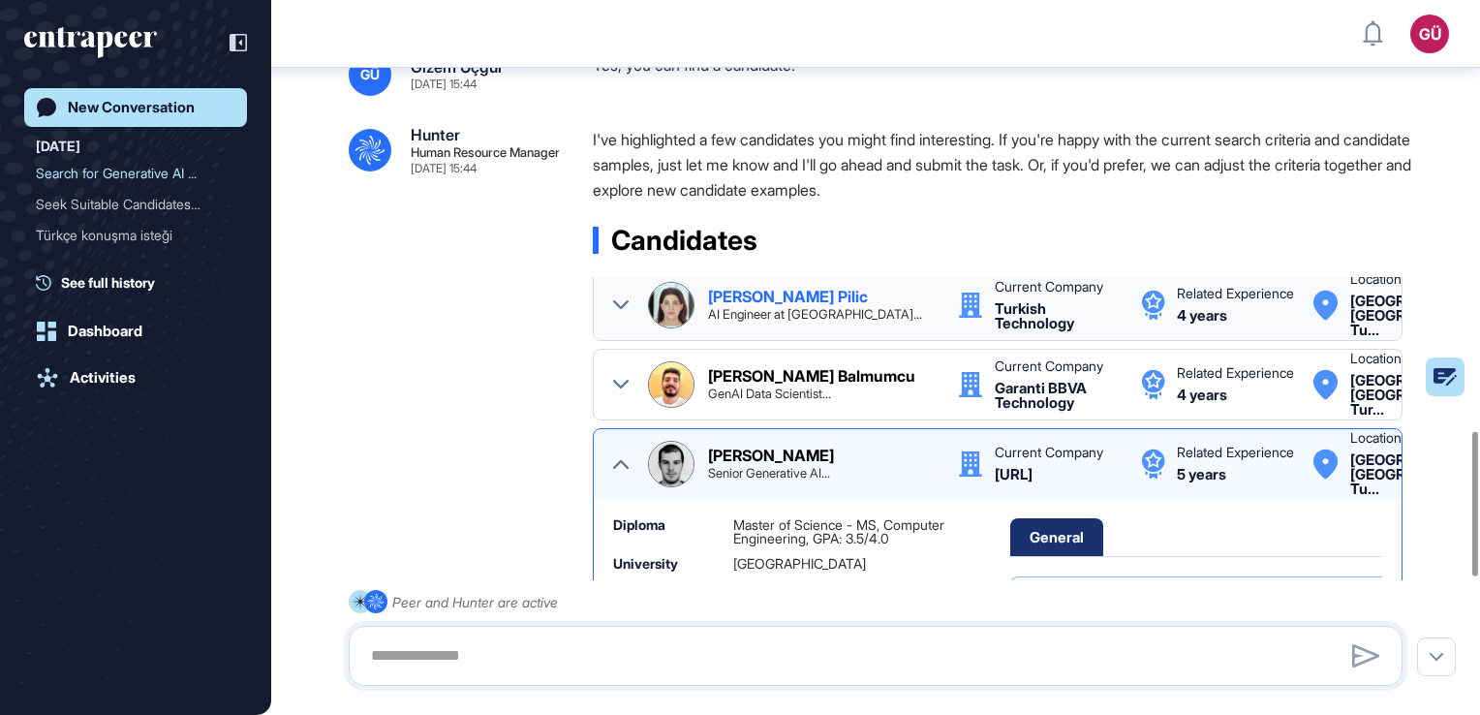
scroll to position [581, 0]
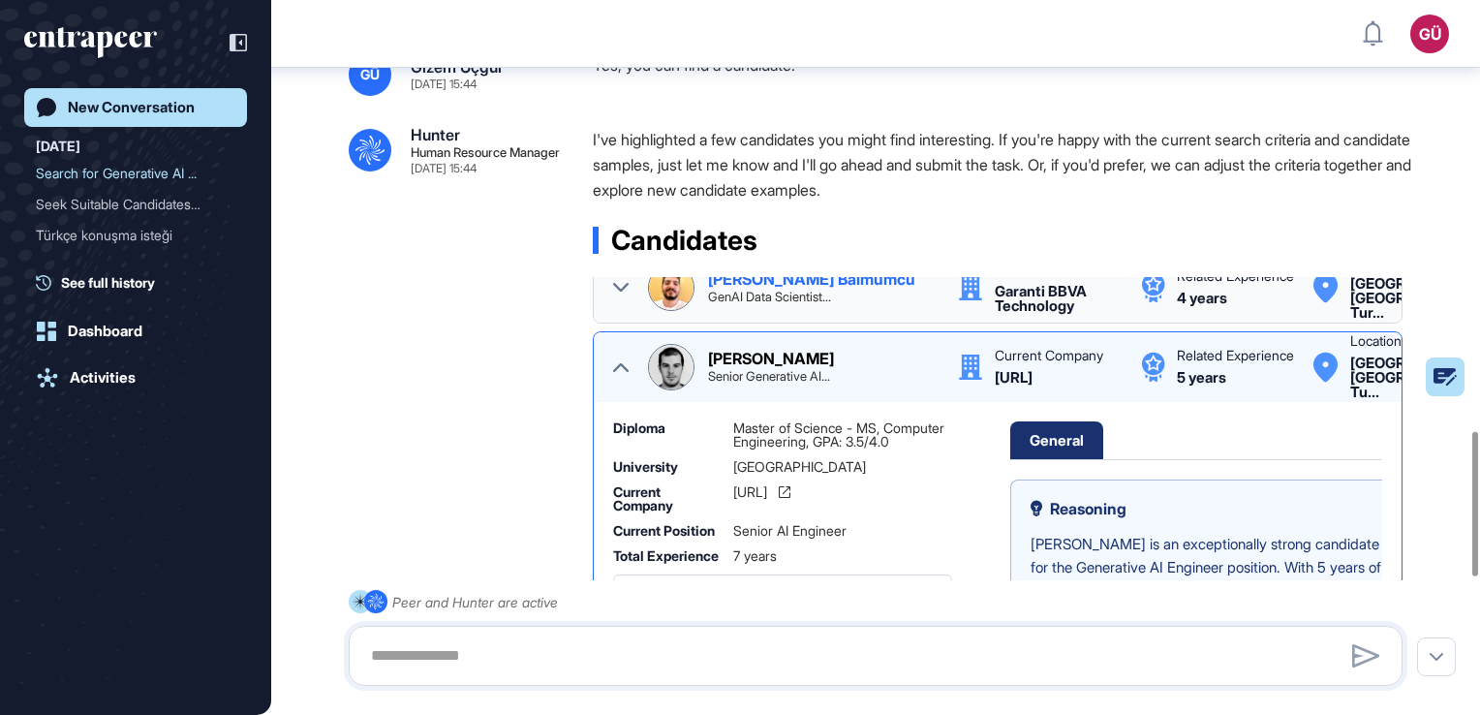
click at [622, 311] on div at bounding box center [620, 287] width 15 height 46
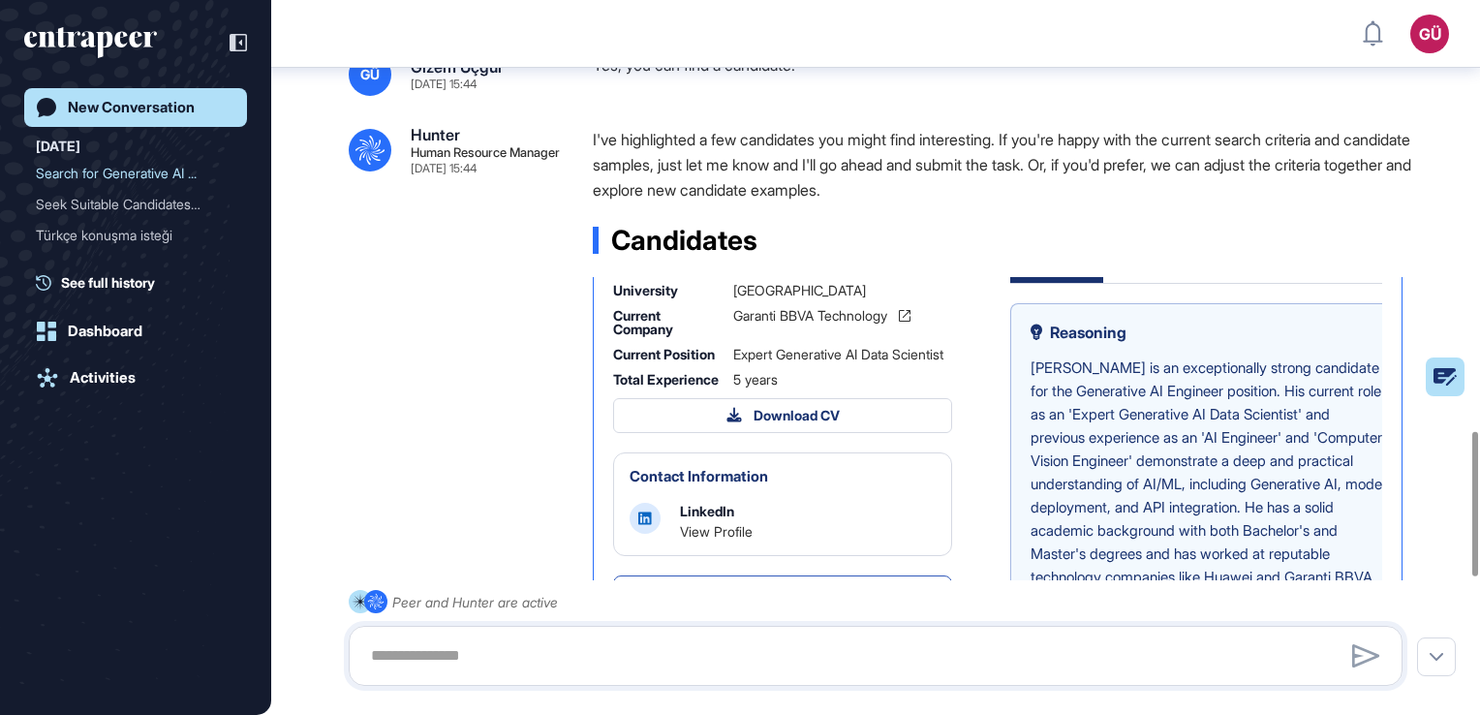
scroll to position [872, 0]
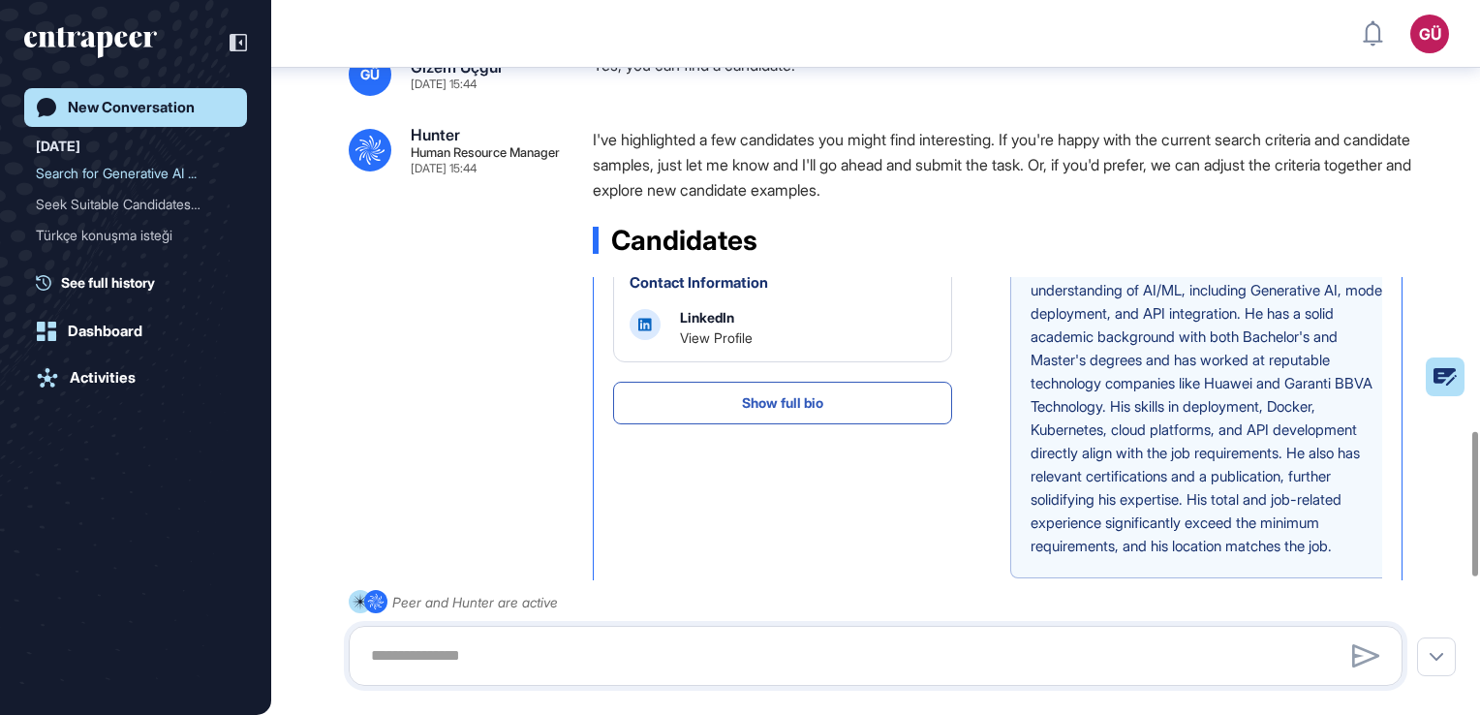
click at [434, 426] on div ".cls-2{fill:#fff} Hunter Human Resource Manager [DATE] 15:44 I've highlighted a…" at bounding box center [876, 629] width 1054 height 1005
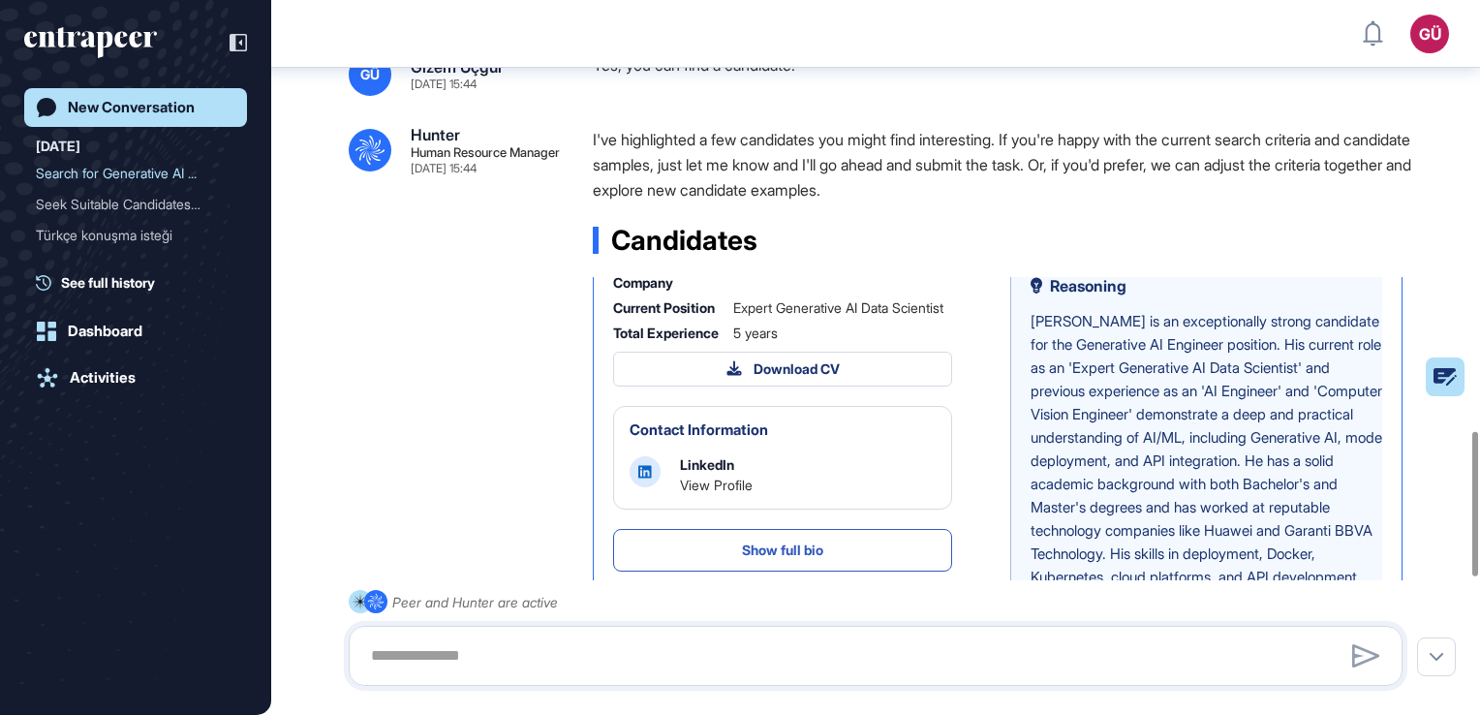
scroll to position [678, 0]
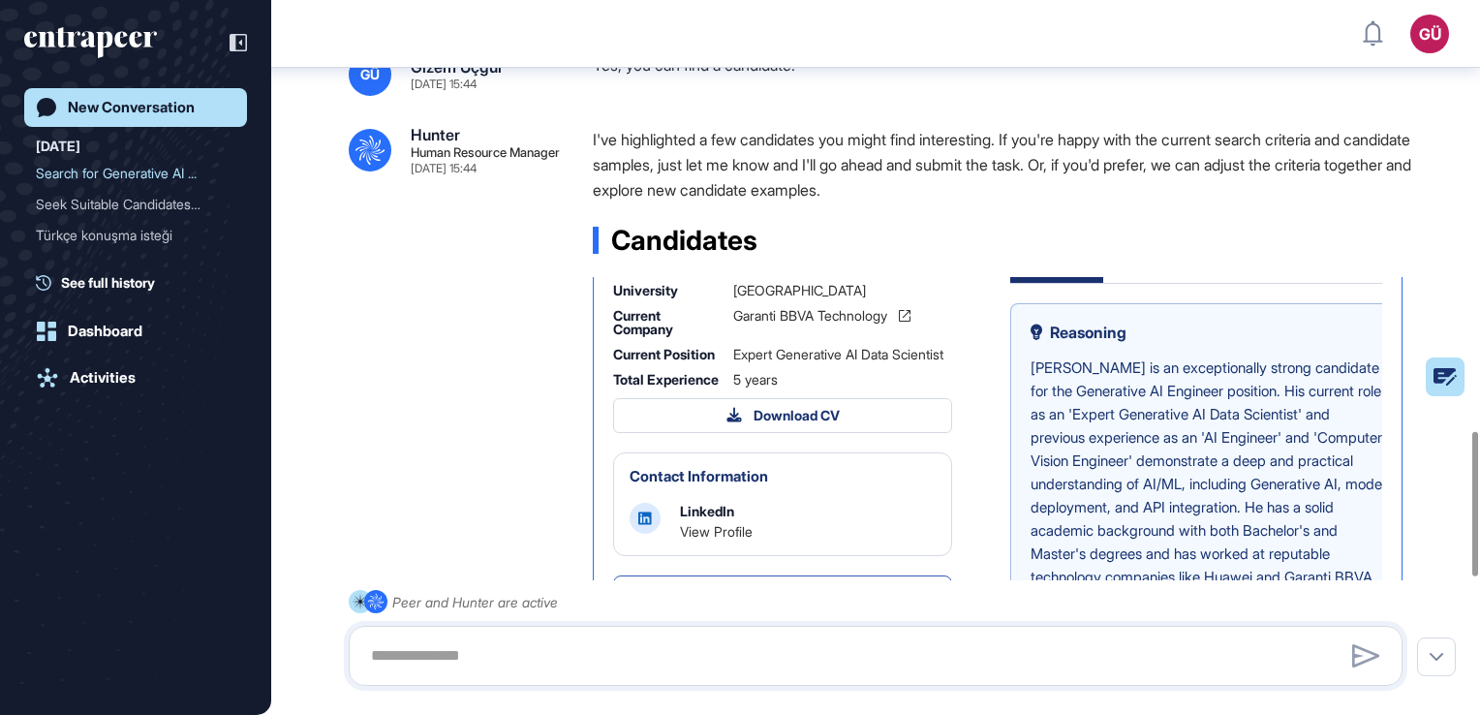
click at [620, 199] on icon at bounding box center [620, 190] width 15 height 15
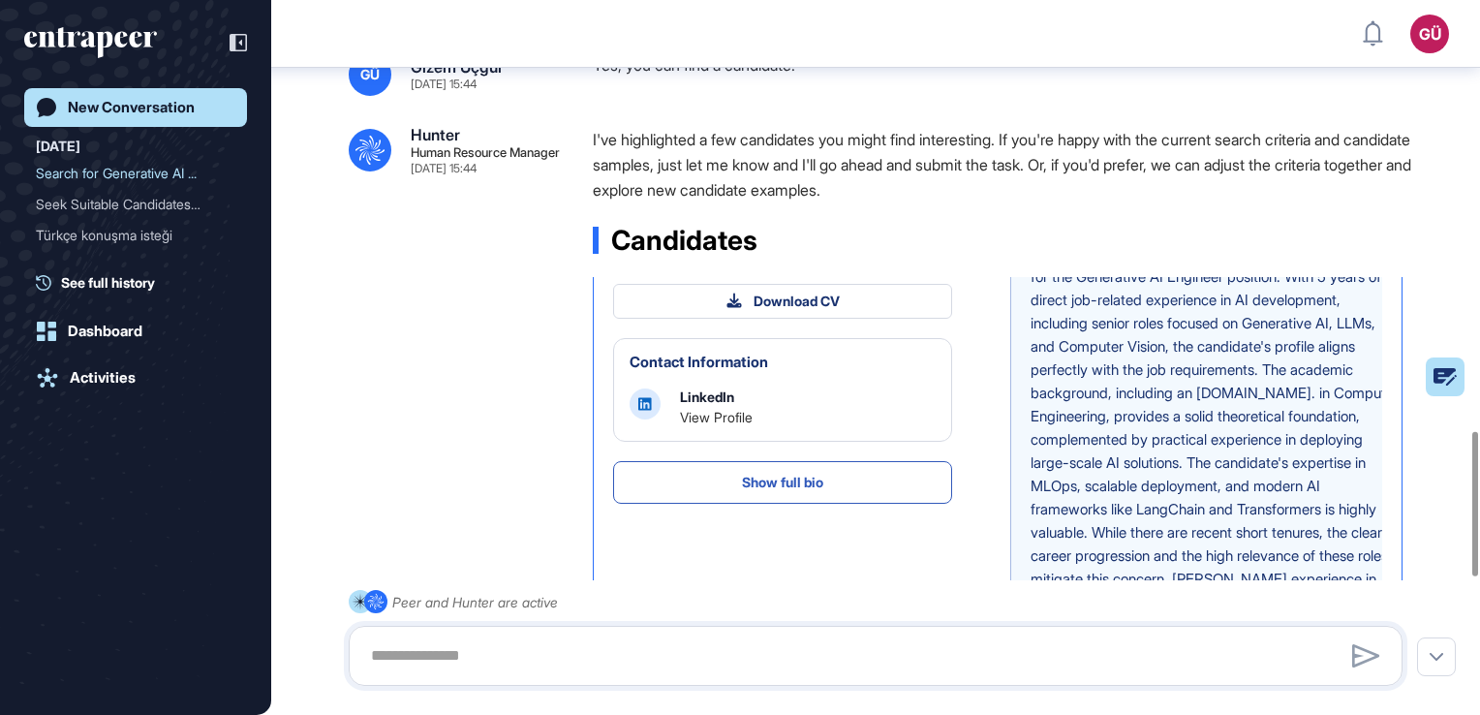
scroll to position [968, 0]
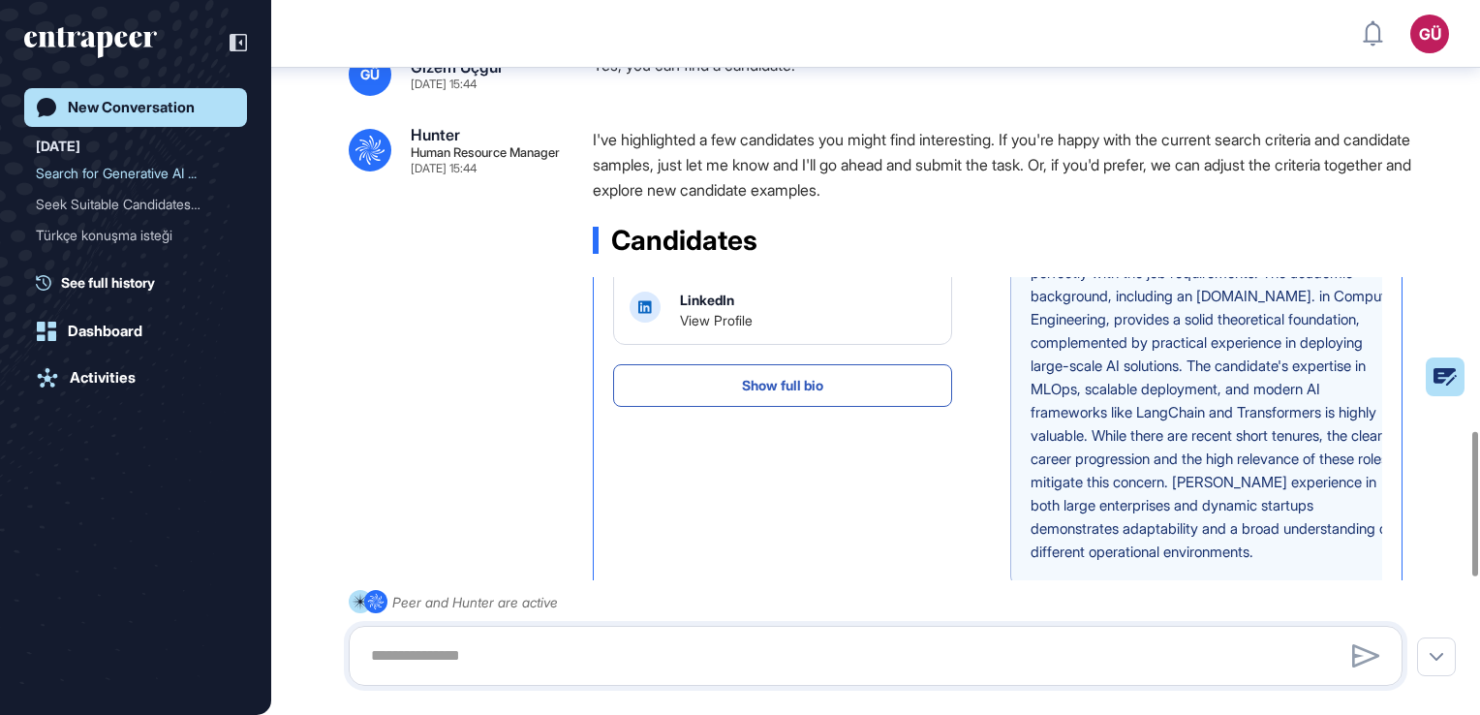
click at [557, 406] on div ".cls-2{fill:#fff} Hunter Human Resource Manager [DATE] 15:44 I've highlighted a…" at bounding box center [876, 629] width 1054 height 1005
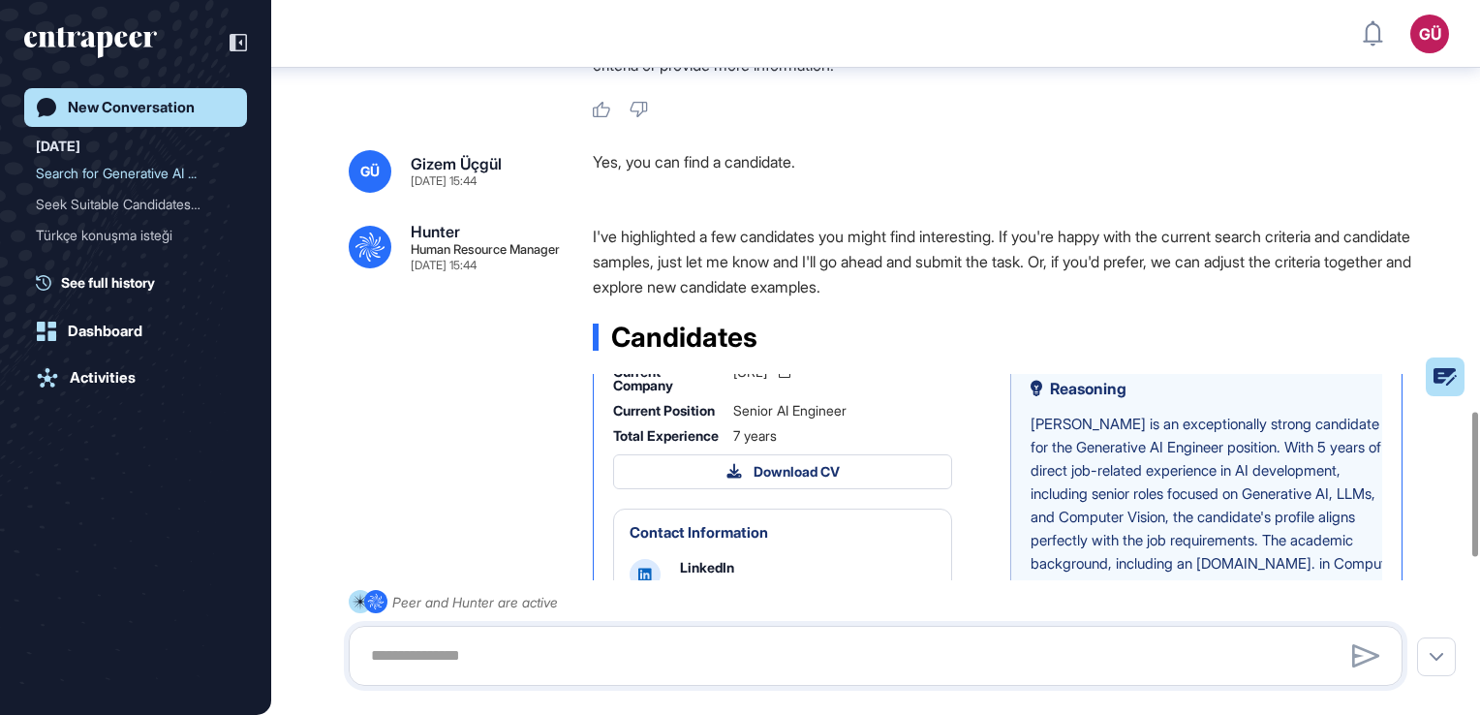
scroll to position [775, 0]
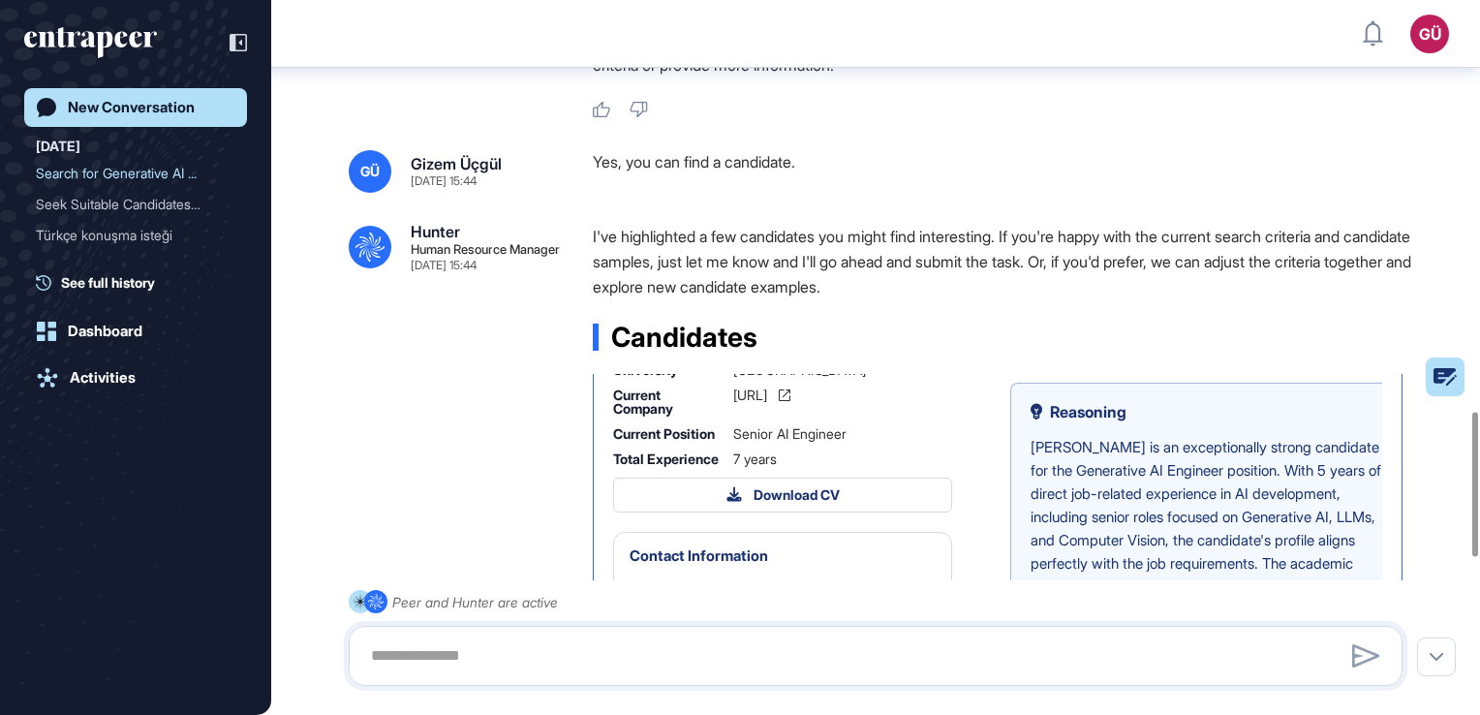
click at [618, 278] on icon at bounding box center [620, 269] width 15 height 15
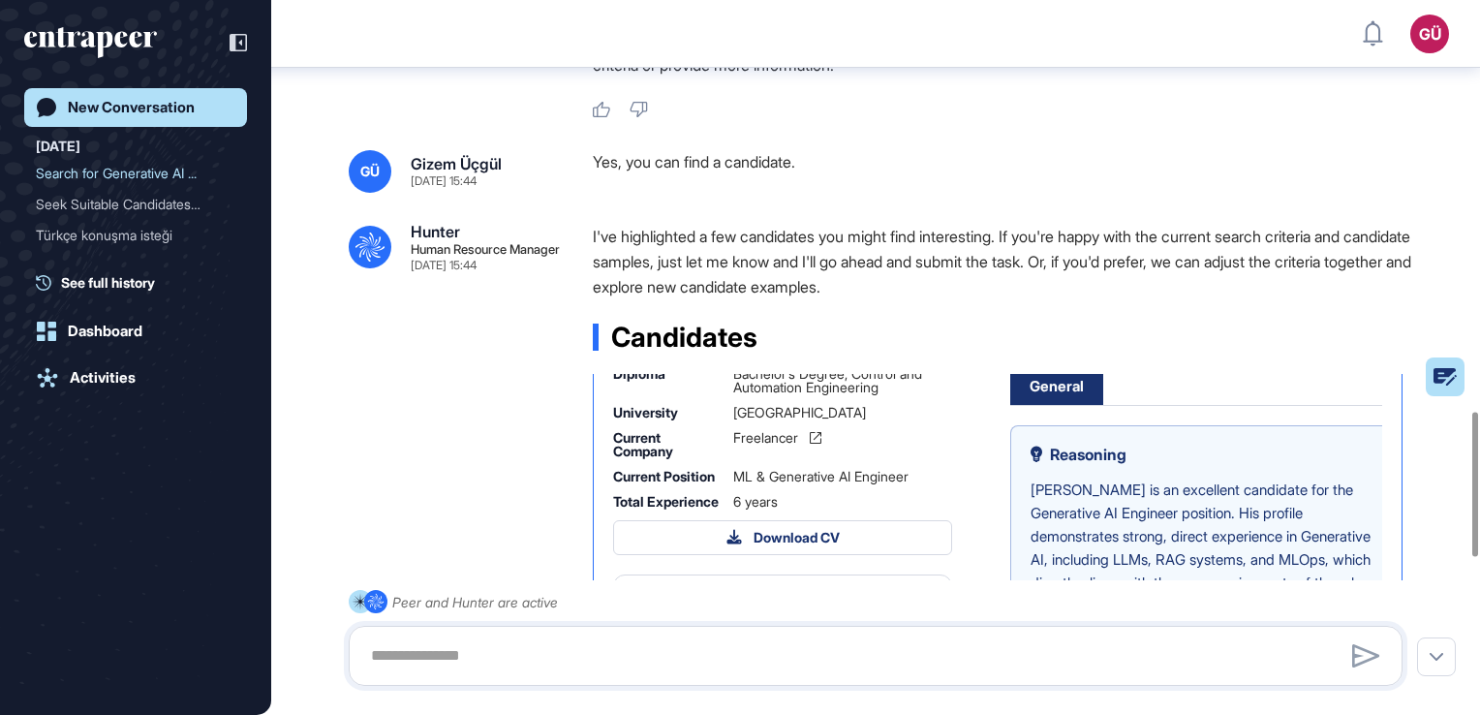
scroll to position [872, 0]
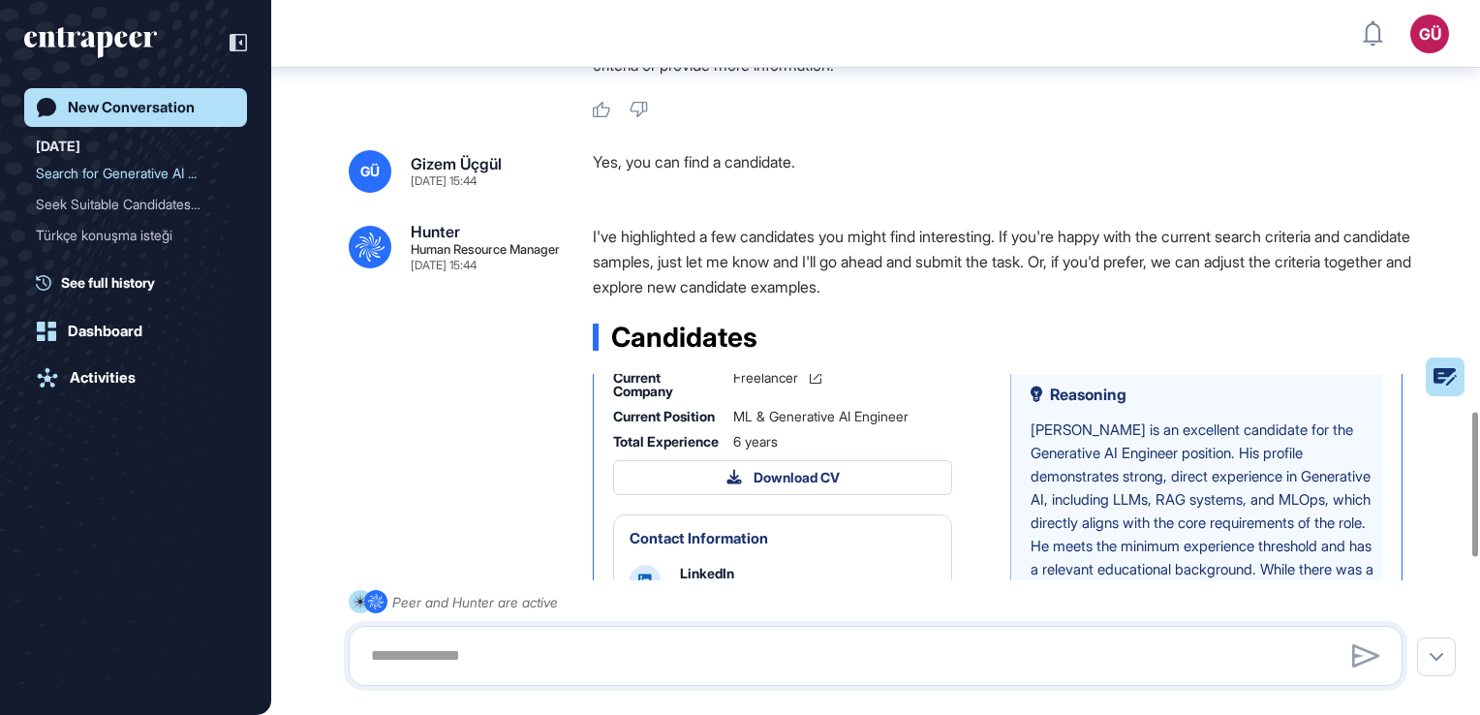
click at [624, 261] on icon at bounding box center [620, 252] width 15 height 15
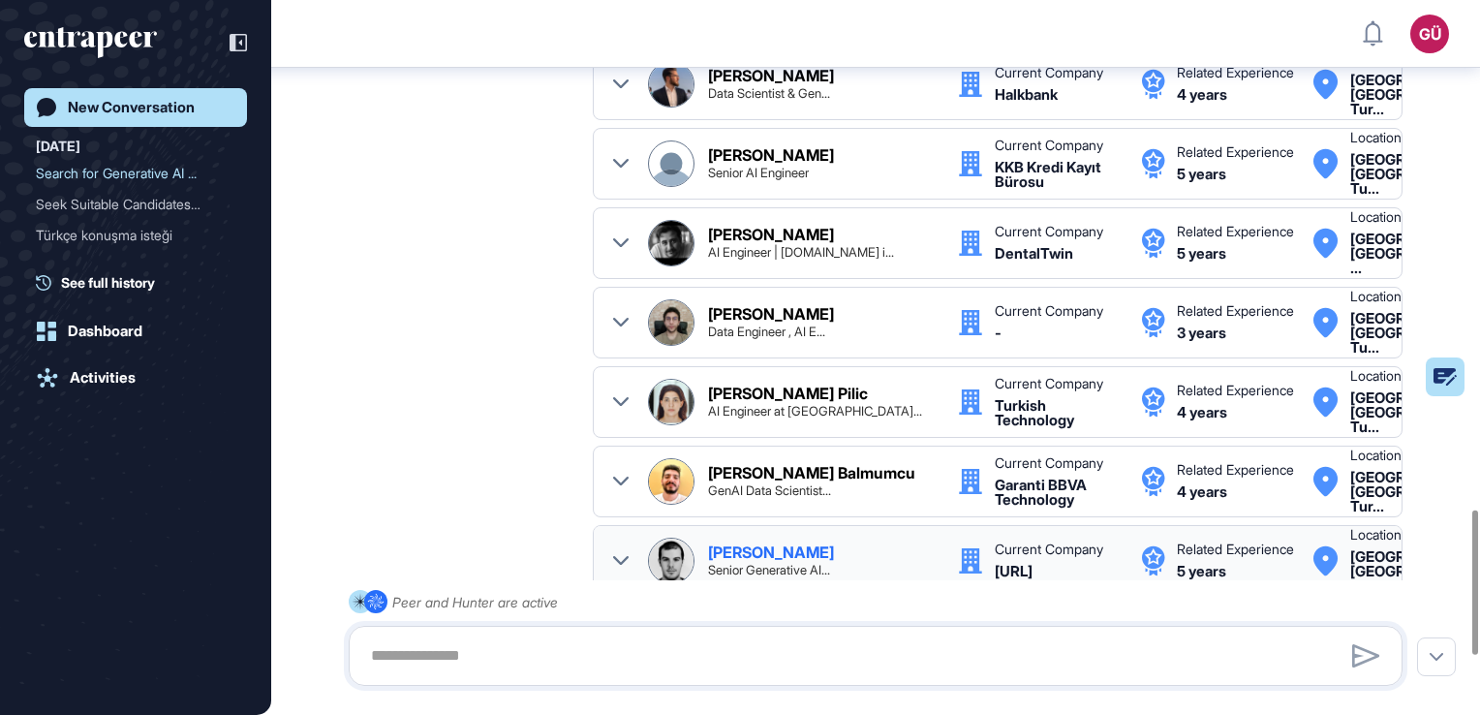
scroll to position [2807, 0]
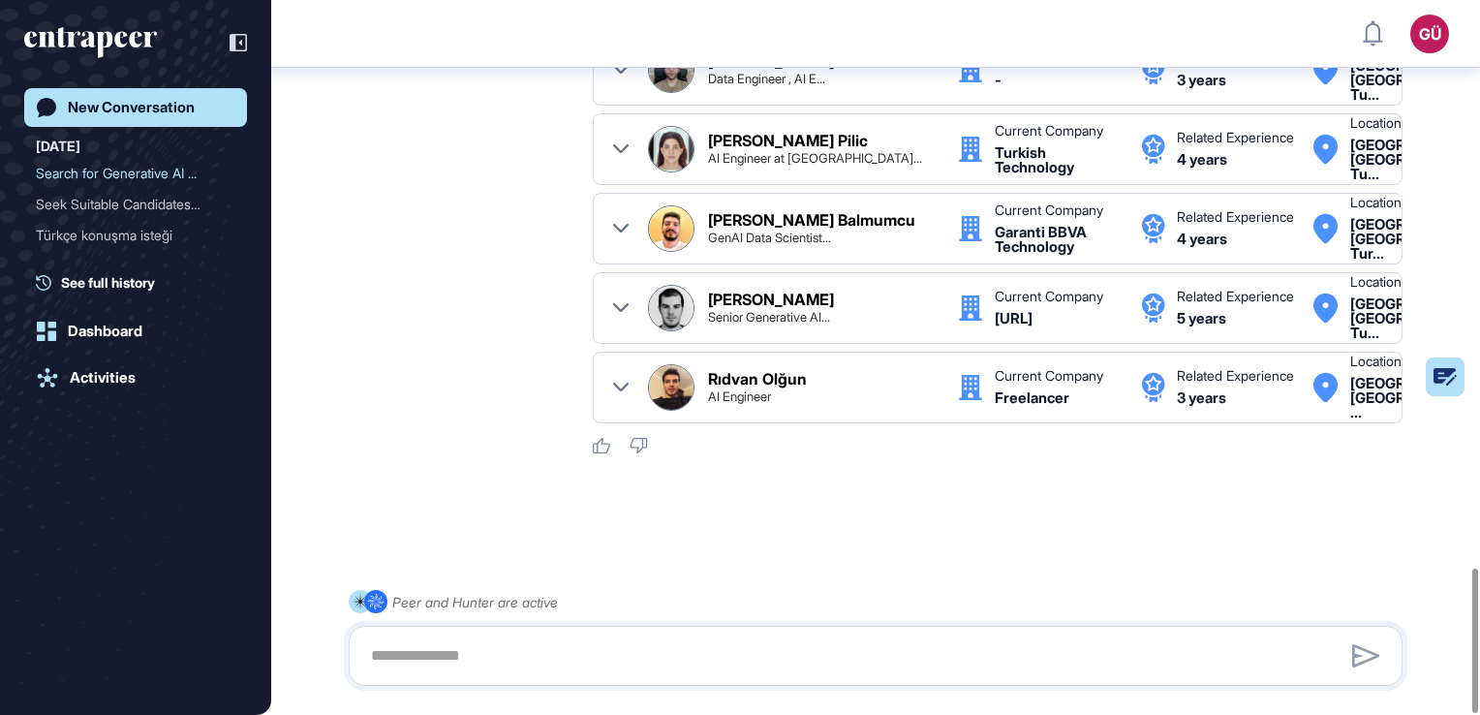
drag, startPoint x: 387, startPoint y: 467, endPoint x: 398, endPoint y: 484, distance: 20.4
